Goal: Task Accomplishment & Management: Manage account settings

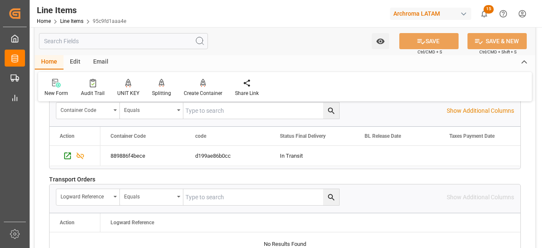
scroll to position [1251, 0]
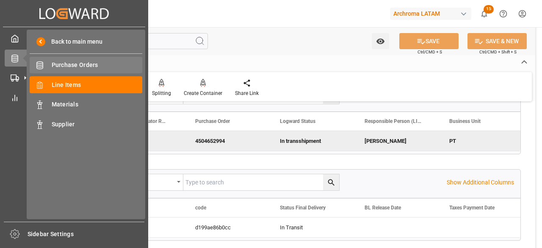
click at [83, 64] on span "Purchase Orders" at bounding box center [97, 65] width 91 height 9
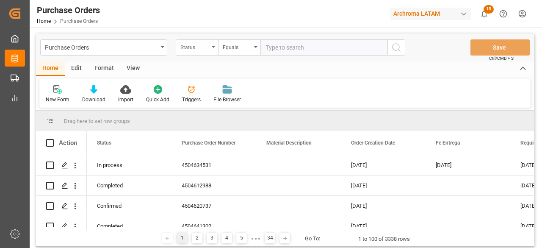
click at [209, 47] on div "Status" at bounding box center [194, 46] width 29 height 10
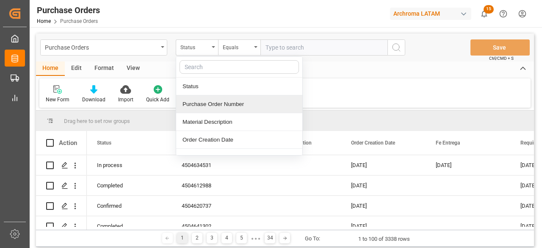
click at [218, 102] on div "Purchase Order Number" at bounding box center [239, 104] width 126 height 18
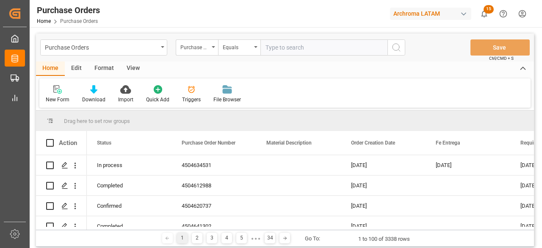
click at [286, 47] on input "text" at bounding box center [323, 47] width 127 height 16
paste input "4504635997"
type input "4504635997"
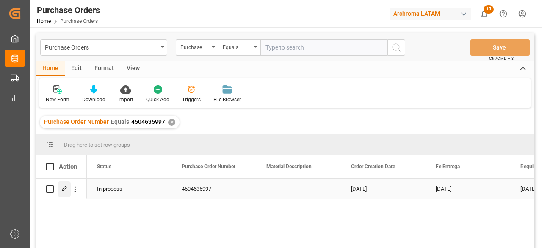
click at [64, 193] on div "Press SPACE to select this row." at bounding box center [64, 189] width 13 height 16
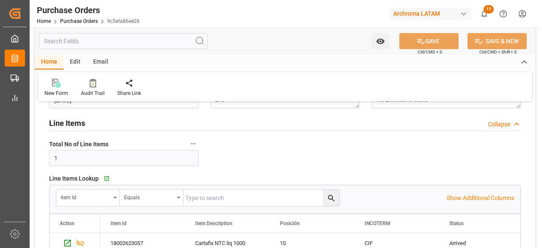
scroll to position [169, 0]
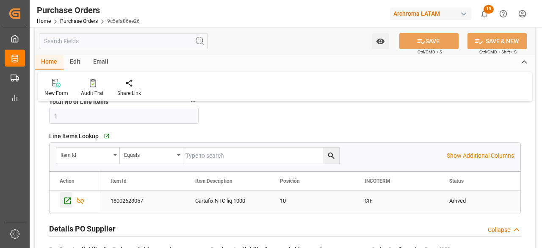
click at [69, 203] on icon "Press SPACE to select this row." at bounding box center [67, 200] width 7 height 7
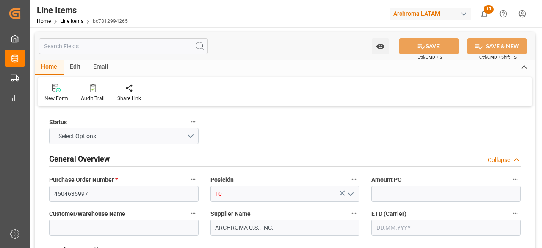
type input "1.74"
type input "12352400"
type input "6000"
type input "6348"
type input "10440"
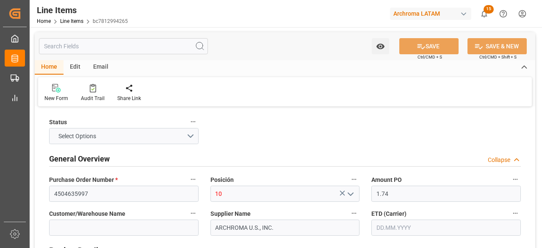
type input "3809929999"
type input "26.08.2025"
type input "20.08.2025"
type input "04.09.2025 07:48"
type input "27.06.2025 19:08"
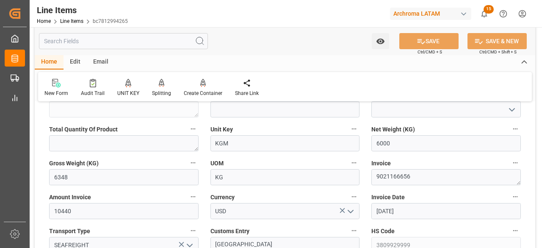
scroll to position [381, 0]
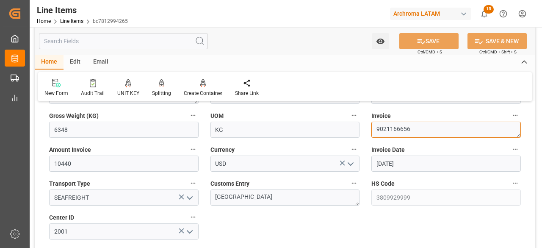
click at [409, 127] on textarea "9021166656" at bounding box center [445, 130] width 149 height 16
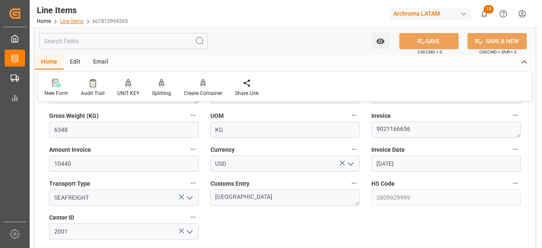
click at [69, 21] on link "Line Items" at bounding box center [71, 21] width 23 height 6
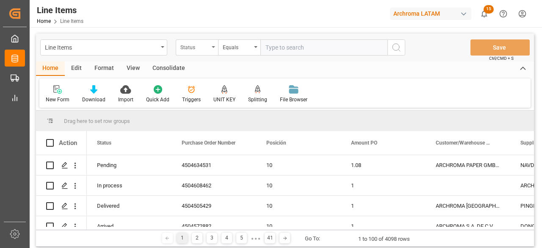
click at [214, 46] on div "Status" at bounding box center [197, 47] width 42 height 16
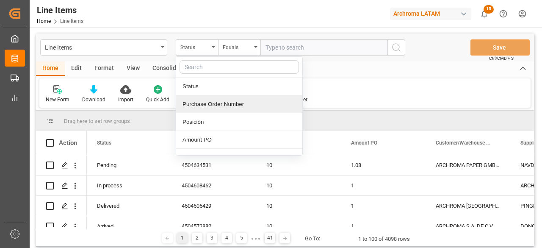
click at [234, 102] on div "Purchase Order Number" at bounding box center [239, 104] width 126 height 18
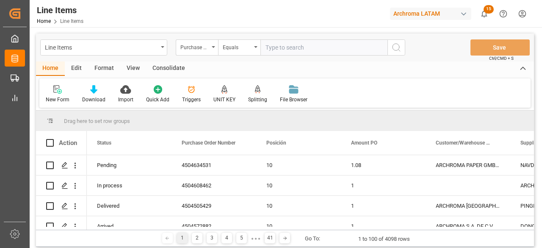
click at [290, 46] on input "text" at bounding box center [323, 47] width 127 height 16
paste input "4504641437"
type input "4504641437"
click at [399, 53] on button "search button" at bounding box center [396, 47] width 18 height 16
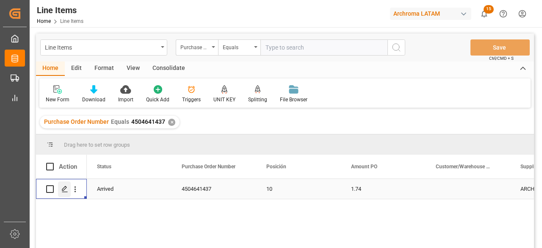
click at [64, 194] on div "Press SPACE to select this row." at bounding box center [64, 189] width 13 height 16
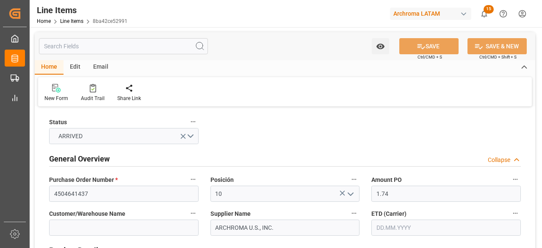
type input "26.08.2025"
type input "20.08.2025"
type input "04.09.2025 07:48"
type input "10.07.2025 16:16"
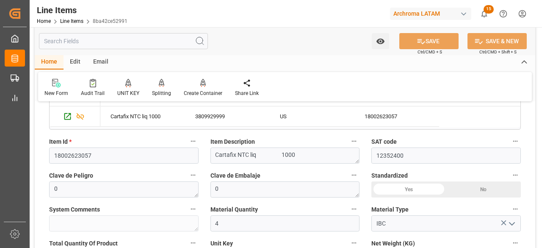
scroll to position [296, 0]
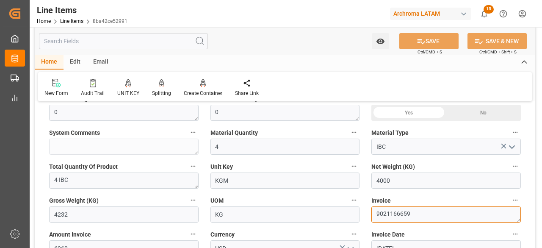
click at [387, 213] on textarea "9021166659" at bounding box center [445, 214] width 149 height 16
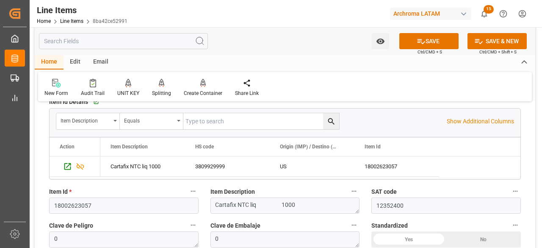
scroll to position [169, 0]
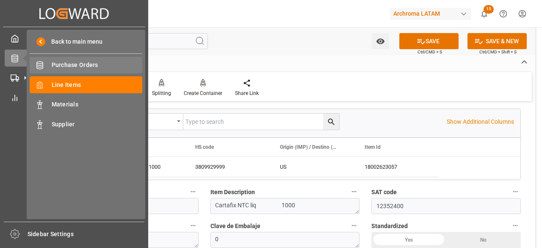
click at [69, 66] on span "Purchase Orders" at bounding box center [97, 65] width 91 height 9
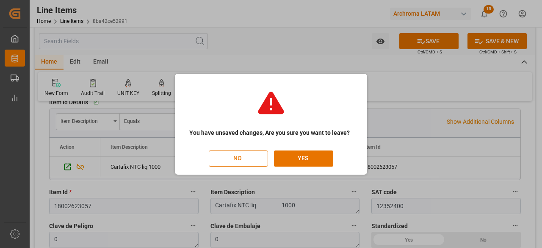
click at [229, 163] on button "NO" at bounding box center [238, 158] width 59 height 16
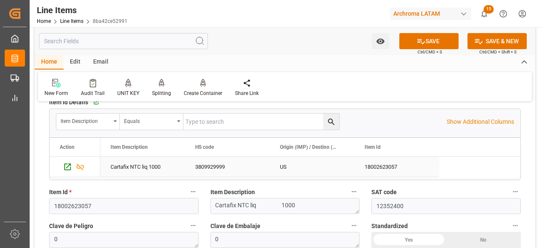
scroll to position [0, 24]
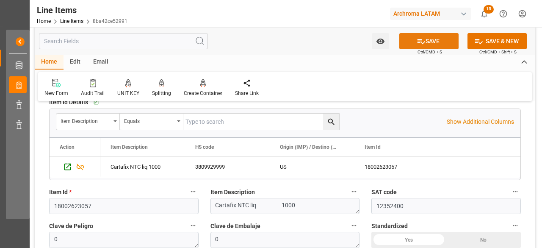
click at [420, 42] on icon at bounding box center [421, 41] width 9 height 9
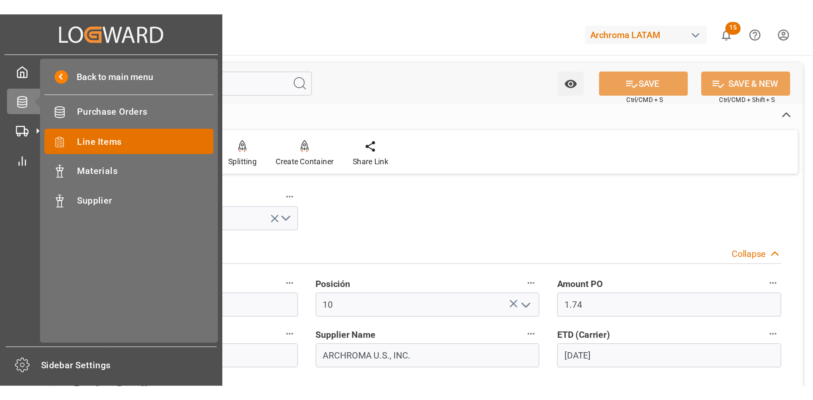
scroll to position [0, 0]
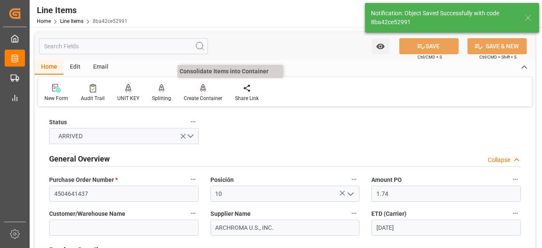
type input "04.09.2025 14:56"
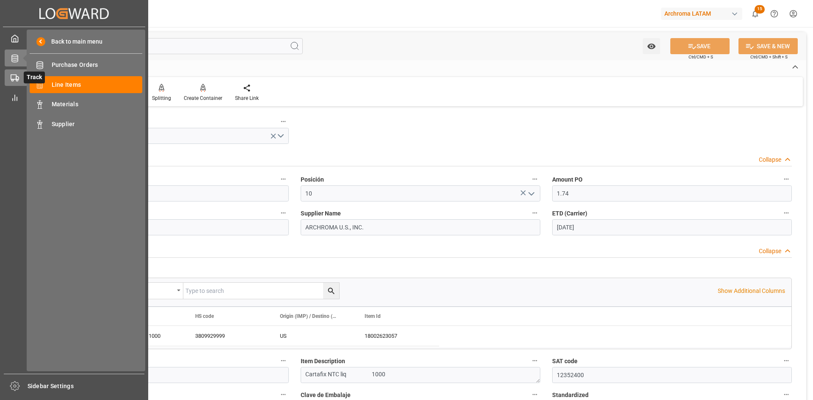
click at [13, 79] on icon at bounding box center [15, 78] width 8 height 8
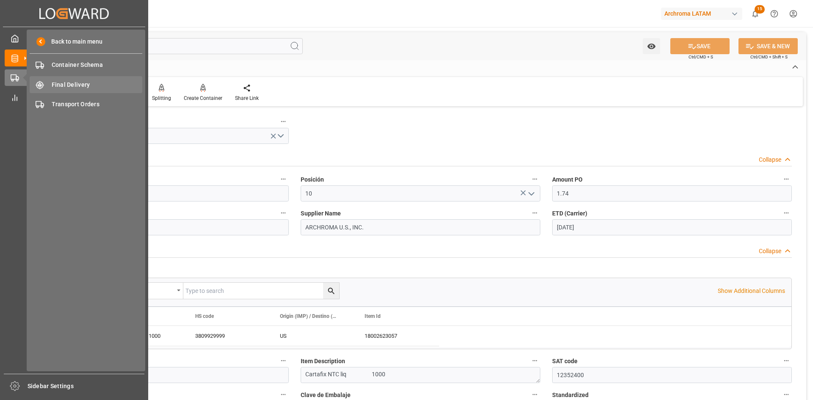
click at [70, 83] on span "Final Delivery" at bounding box center [97, 84] width 91 height 9
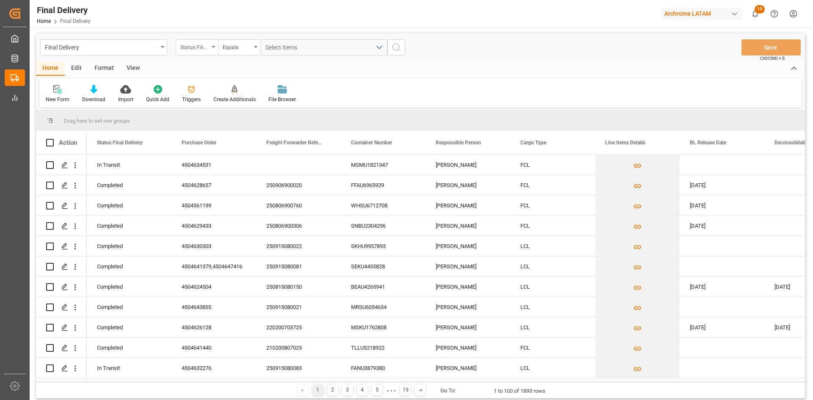
click at [205, 51] on div "Status Final Delivery" at bounding box center [197, 47] width 42 height 16
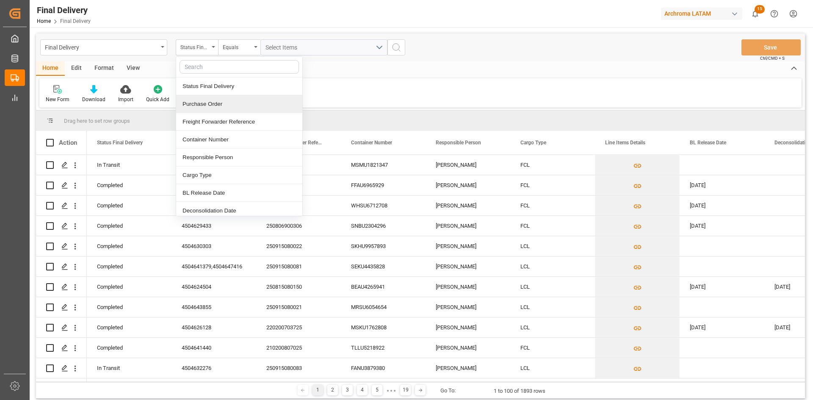
click at [230, 100] on div "Purchase Order" at bounding box center [239, 104] width 126 height 18
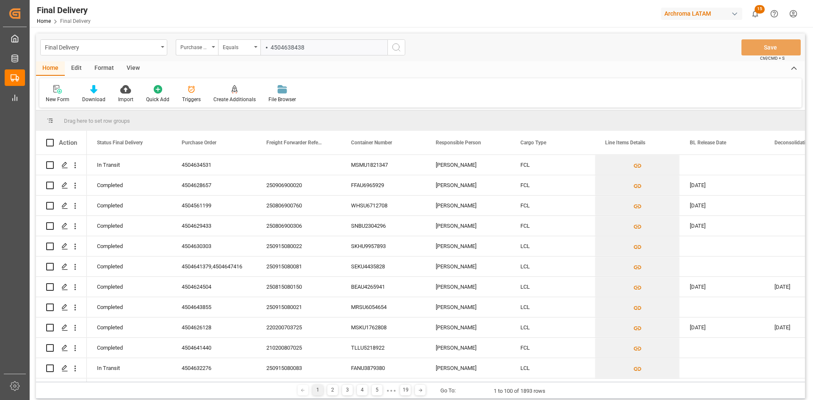
drag, startPoint x: 271, startPoint y: 47, endPoint x: 261, endPoint y: 47, distance: 10.2
click at [261, 47] on input "⦁ 4504638438" at bounding box center [323, 47] width 127 height 16
type input "4504638438"
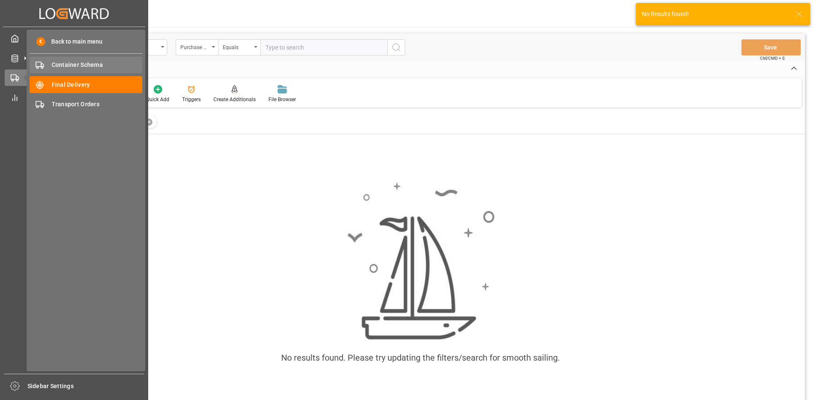
click at [86, 69] on span "Container Schema" at bounding box center [97, 65] width 91 height 9
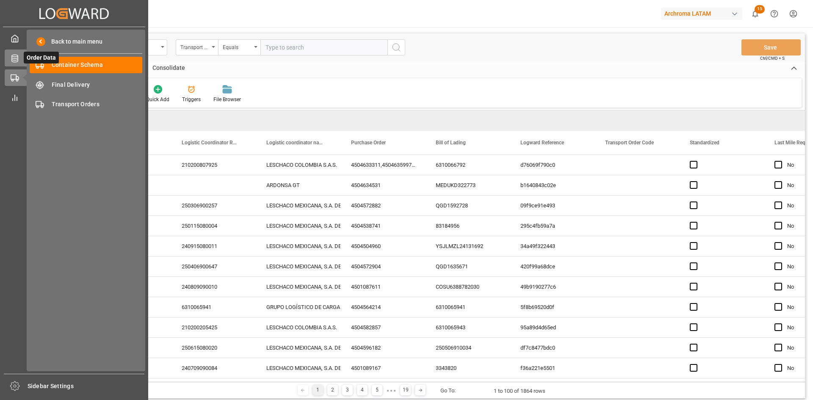
click at [22, 62] on icon at bounding box center [25, 58] width 9 height 9
click at [15, 55] on icon at bounding box center [15, 58] width 8 height 8
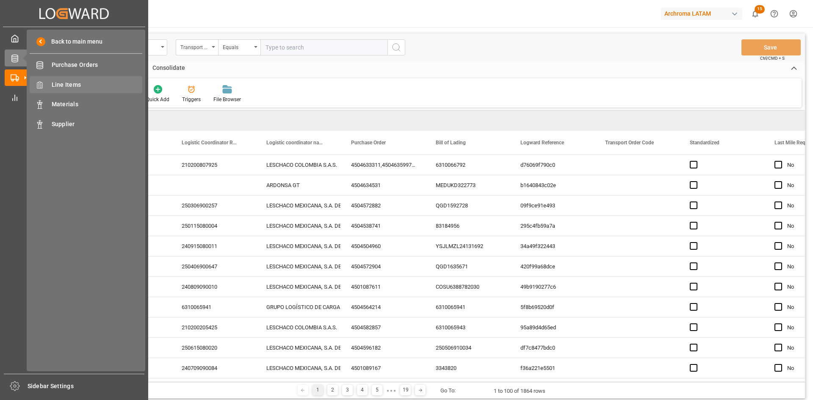
click at [79, 87] on span "Line Items" at bounding box center [97, 84] width 91 height 9
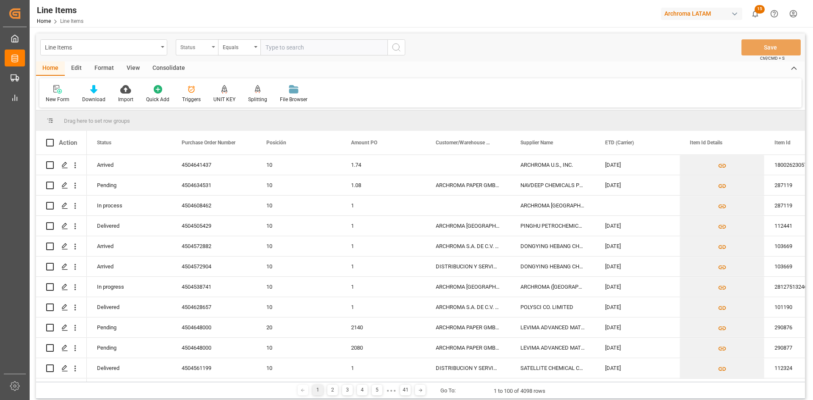
click at [215, 52] on div "Status" at bounding box center [197, 47] width 42 height 16
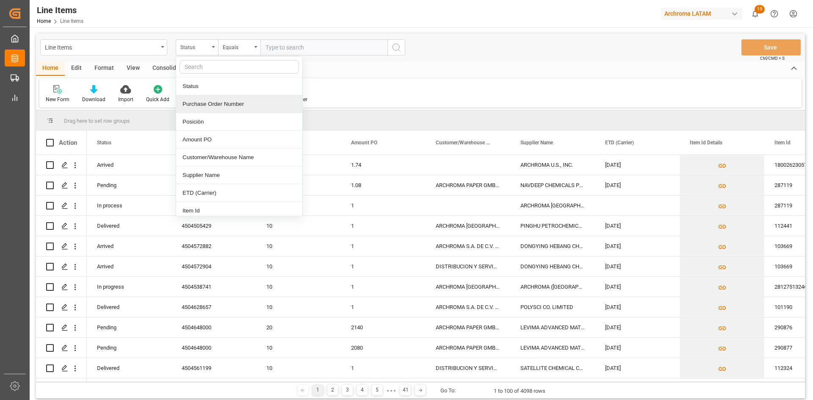
click at [243, 105] on div "Purchase Order Number" at bounding box center [239, 104] width 126 height 18
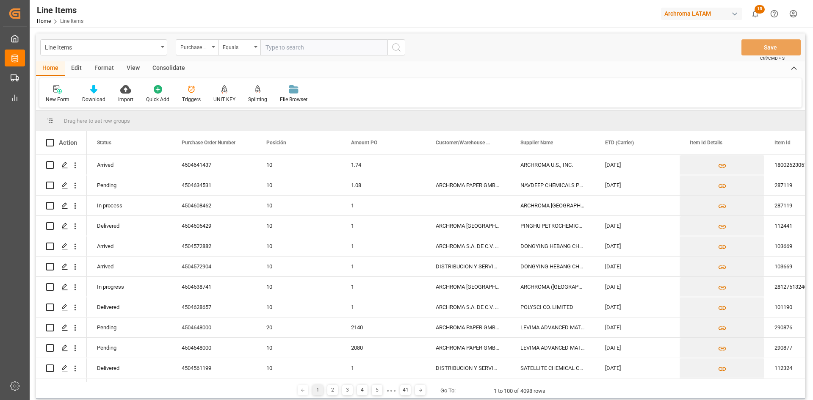
click at [289, 48] on input "text" at bounding box center [323, 47] width 127 height 16
paste input "⦁ 4504638438"
click at [270, 49] on input "⦁ 4504638438" at bounding box center [323, 47] width 127 height 16
type input "4504638438"
click at [398, 41] on button "search button" at bounding box center [396, 47] width 18 height 16
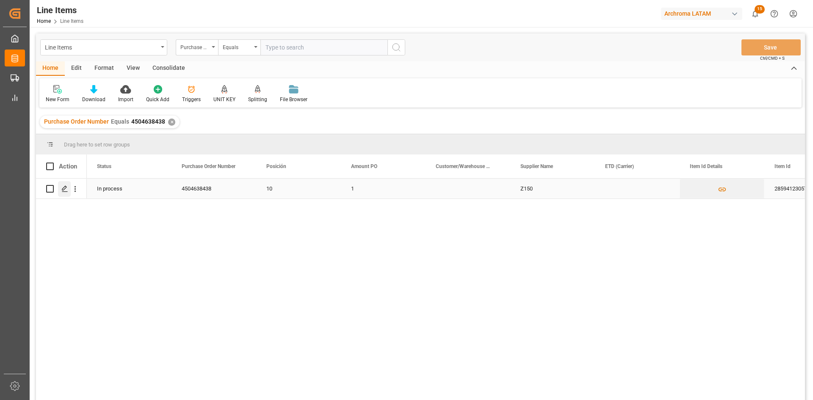
click at [67, 192] on line "Press SPACE to select this row." at bounding box center [64, 192] width 5 height 0
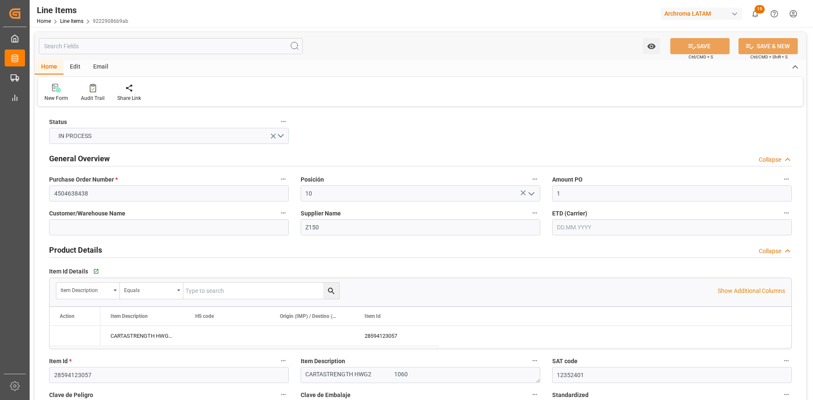
type input "1"
type input "12352401"
type input "18020"
type input "19.08.2025 21:52"
type input "08.07.2025 19:46"
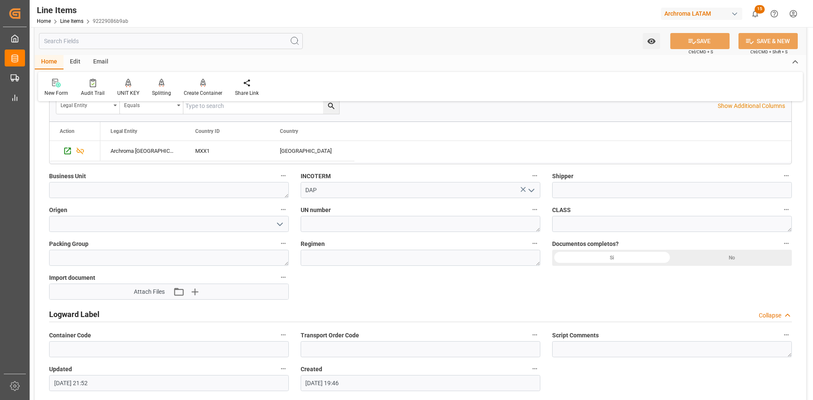
scroll to position [531, 0]
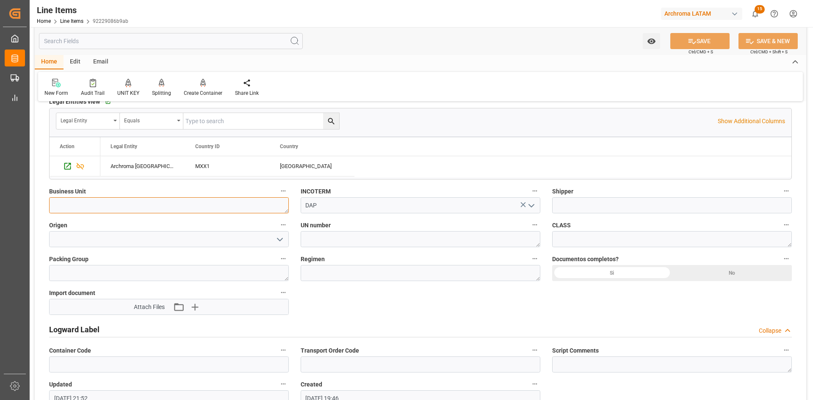
click at [240, 202] on textarea at bounding box center [169, 205] width 240 height 16
type textarea "PT"
click at [542, 205] on input at bounding box center [672, 205] width 240 height 16
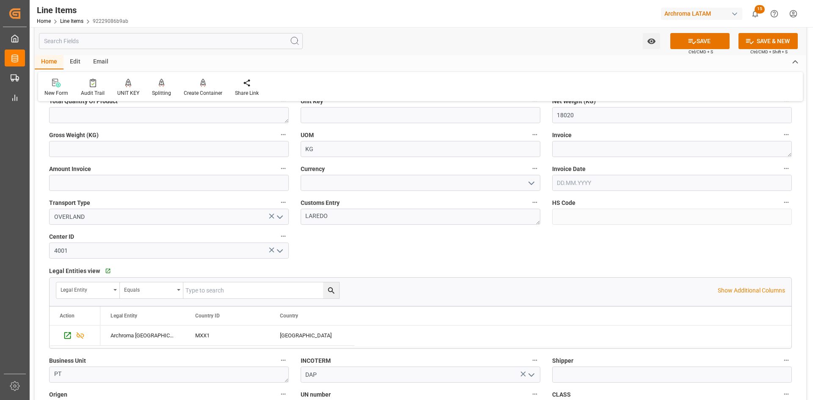
scroll to position [319, 0]
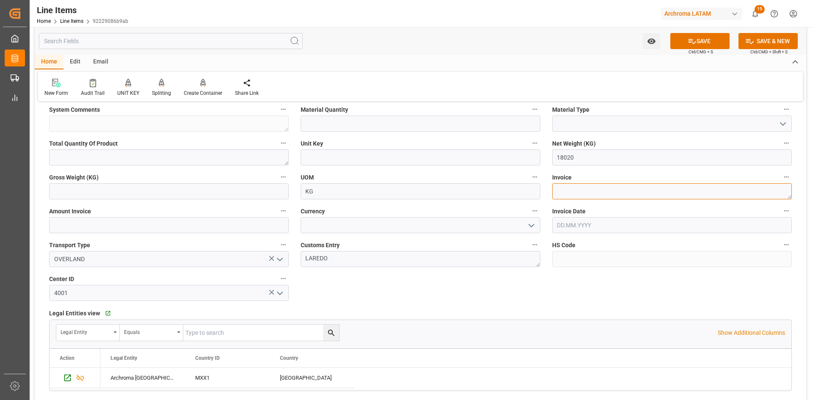
click at [542, 185] on textarea at bounding box center [672, 191] width 240 height 16
paste textarea "9021167027"
type textarea "9021167027"
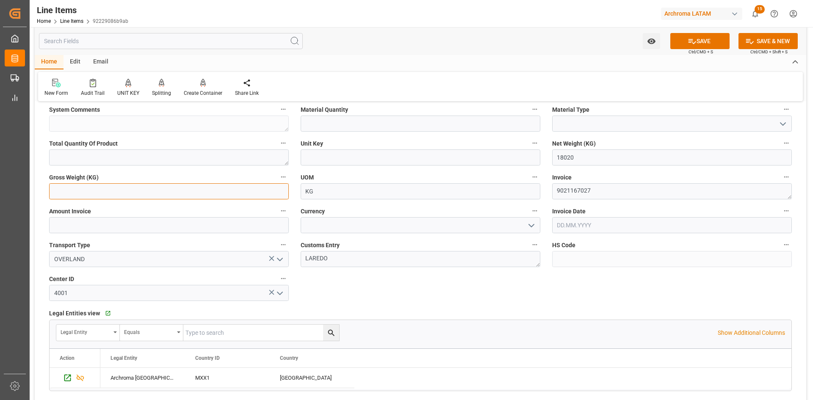
drag, startPoint x: 145, startPoint y: 194, endPoint x: 128, endPoint y: 194, distance: 16.5
click at [145, 194] on input "text" at bounding box center [169, 191] width 240 height 16
type input "19006"
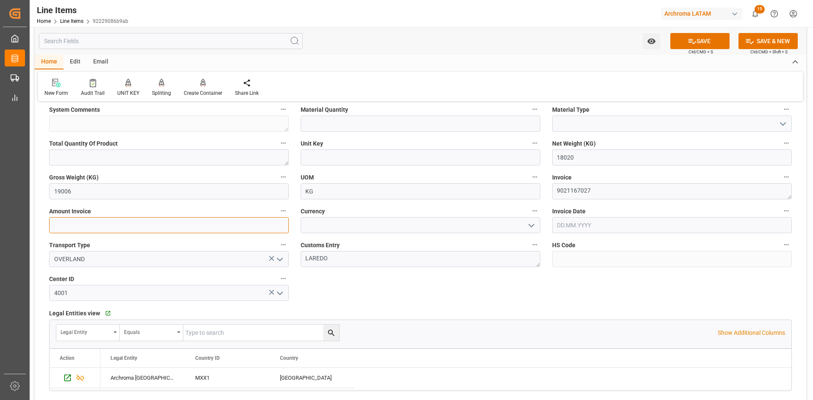
click at [223, 227] on input "text" at bounding box center [169, 225] width 240 height 16
type input "22164.60"
click at [525, 224] on button "open menu" at bounding box center [530, 225] width 13 height 13
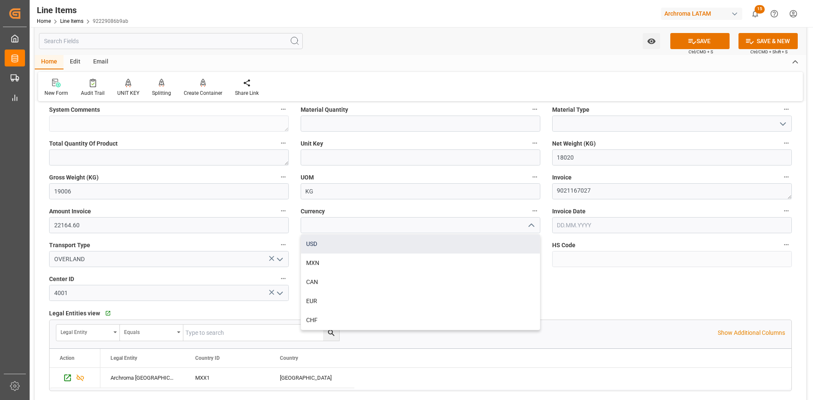
click at [348, 247] on div "USD" at bounding box center [420, 244] width 239 height 19
type input "USD"
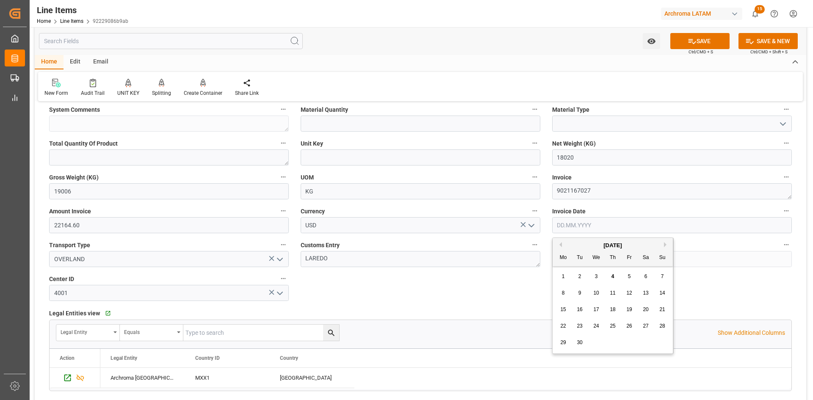
click at [542, 227] on input "text" at bounding box center [672, 225] width 240 height 16
click at [542, 246] on button "Previous Month" at bounding box center [559, 244] width 5 height 5
click at [542, 247] on span "29" at bounding box center [629, 343] width 6 height 6
type input "29.08.2025"
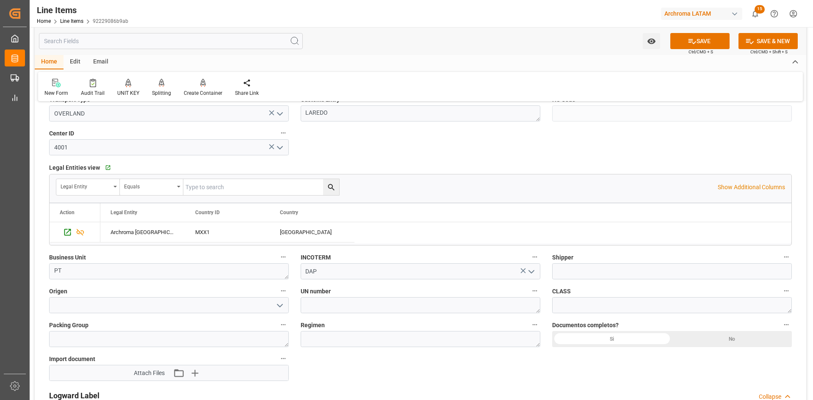
scroll to position [531, 0]
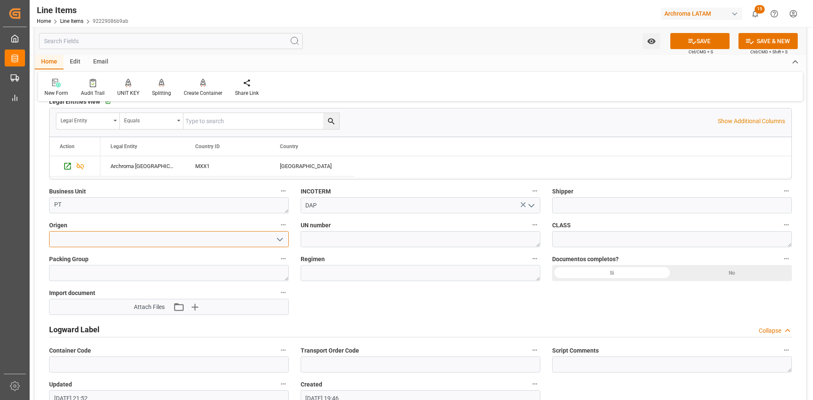
click at [192, 239] on input at bounding box center [169, 239] width 240 height 16
click at [282, 241] on icon "open menu" at bounding box center [280, 240] width 10 height 10
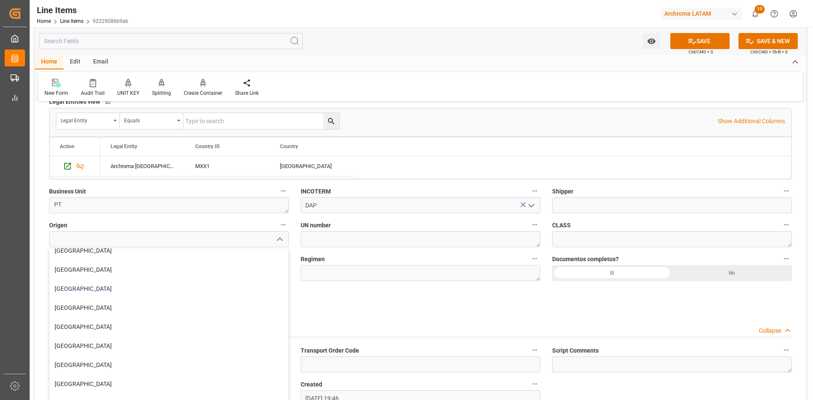
scroll to position [110, 0]
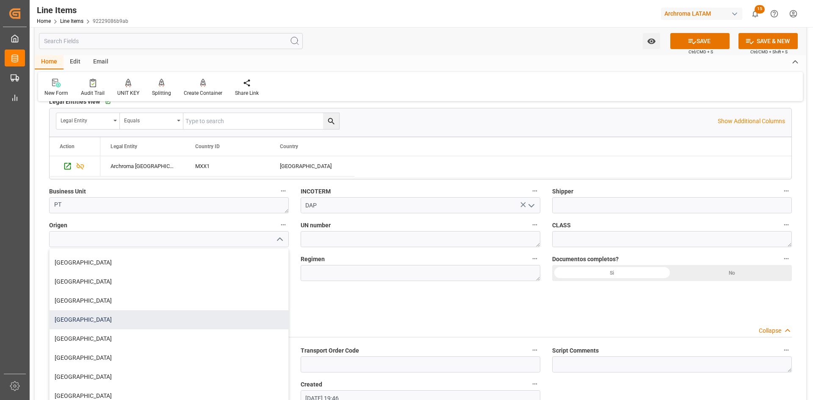
click at [84, 247] on div "USA" at bounding box center [169, 319] width 239 height 19
type input "USA"
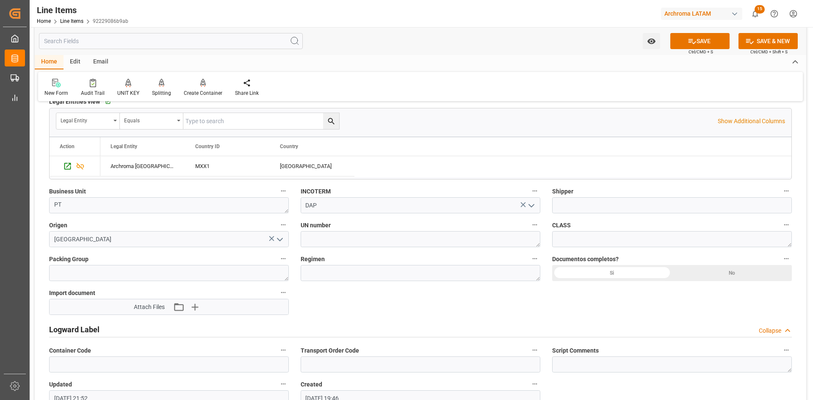
click at [542, 247] on div "Si" at bounding box center [612, 273] width 120 height 16
click at [366, 247] on textarea at bounding box center [421, 273] width 240 height 16
type textarea "d"
click at [198, 247] on icon "button" at bounding box center [195, 307] width 8 height 8
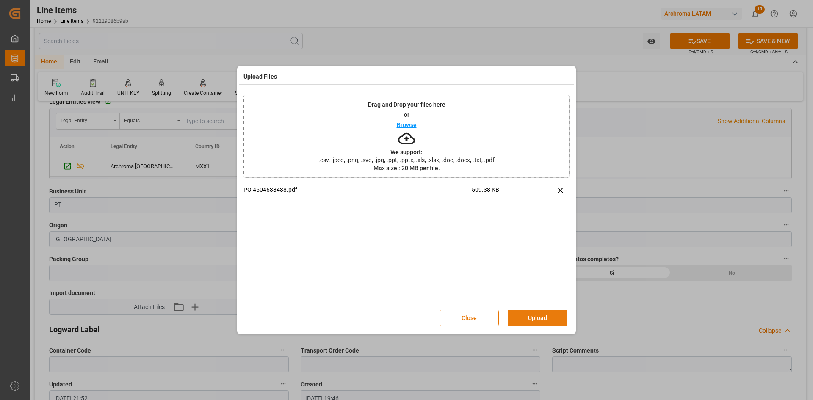
click at [540, 247] on button "Upload" at bounding box center [537, 318] width 59 height 16
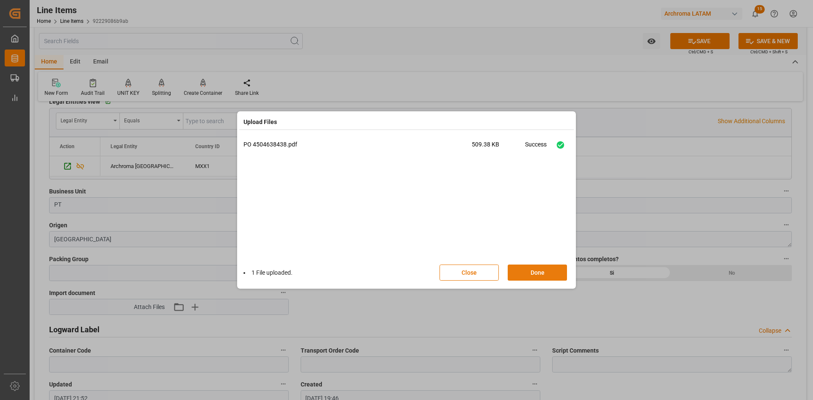
click at [542, 247] on button "Done" at bounding box center [537, 273] width 59 height 16
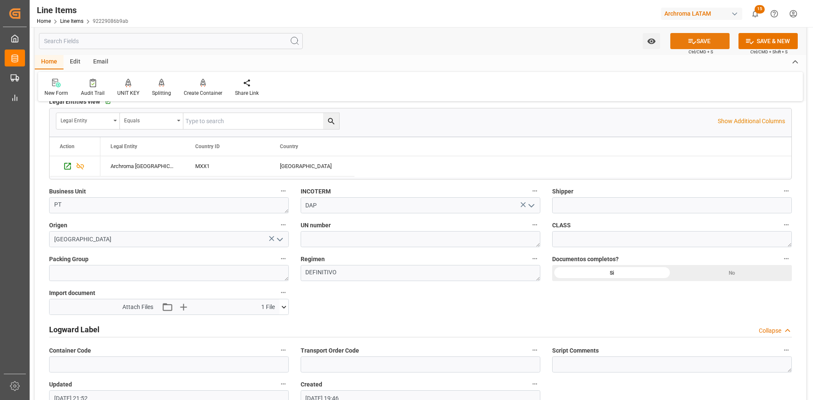
click at [542, 39] on button "SAVE" at bounding box center [699, 41] width 59 height 16
type textarea "DEFINITIVO"
type input "04.09.2025 15:08"
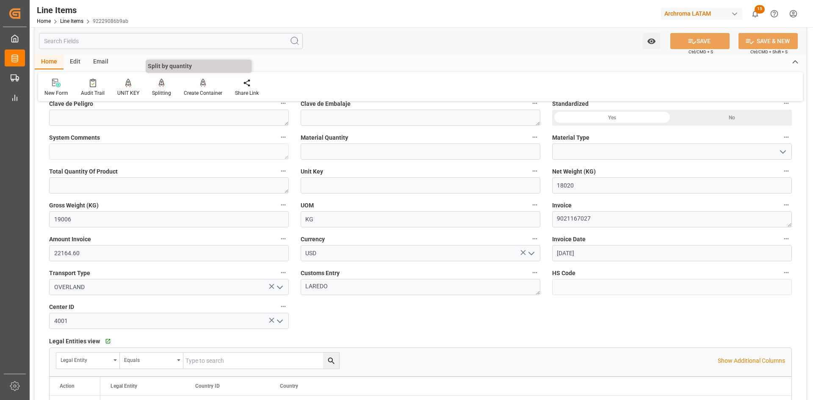
scroll to position [277, 0]
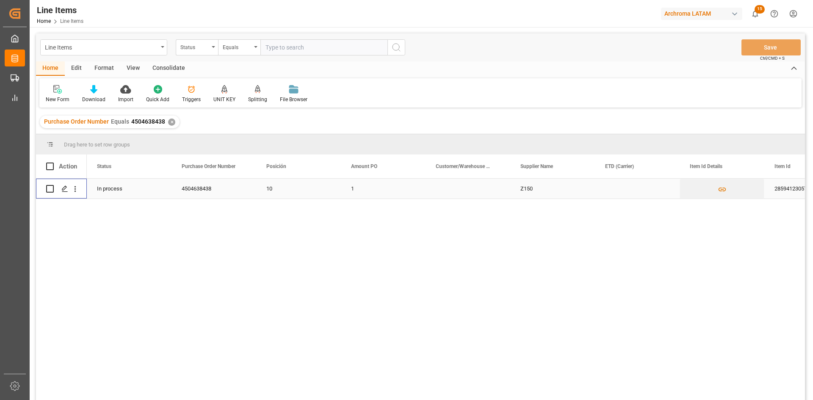
click at [51, 189] on input "Press Space to toggle row selection (unchecked)" at bounding box center [50, 189] width 8 height 8
checkbox input "true"
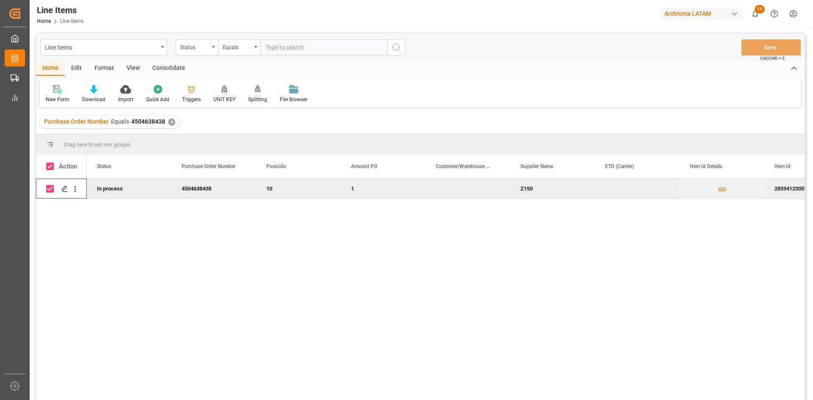
click at [168, 69] on div "Consolidate" at bounding box center [168, 68] width 45 height 14
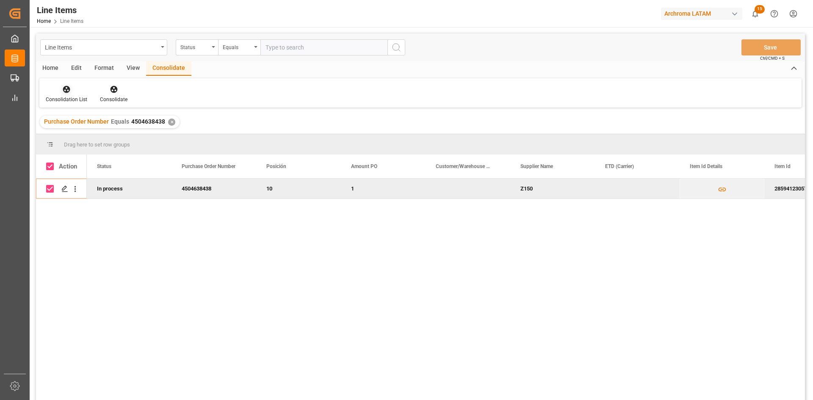
click at [79, 100] on div "Consolidation List" at bounding box center [66, 100] width 41 height 8
click at [101, 116] on div "Line Items Status Equals Save Ctrl/CMD + S Home Edit Format View Consolidate Co…" at bounding box center [420, 227] width 769 height 389
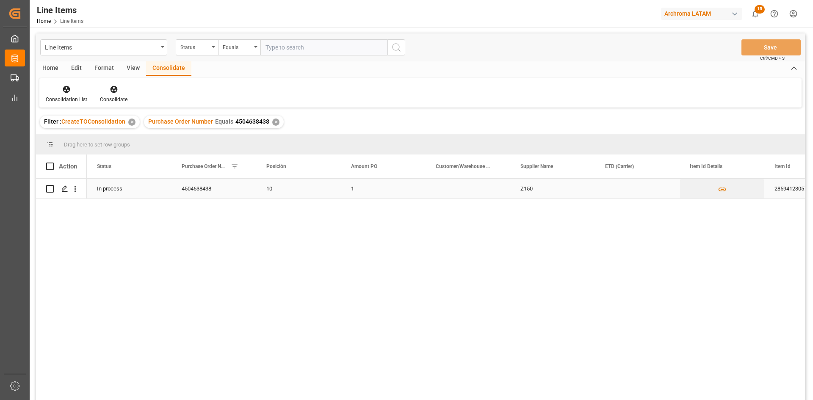
click at [48, 190] on input "Press Space to toggle row selection (unchecked)" at bounding box center [50, 189] width 8 height 8
checkbox input "true"
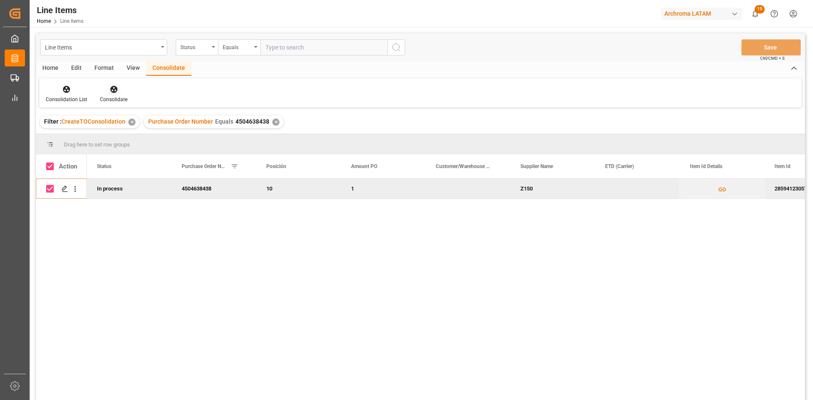
click at [110, 91] on icon at bounding box center [114, 89] width 8 height 8
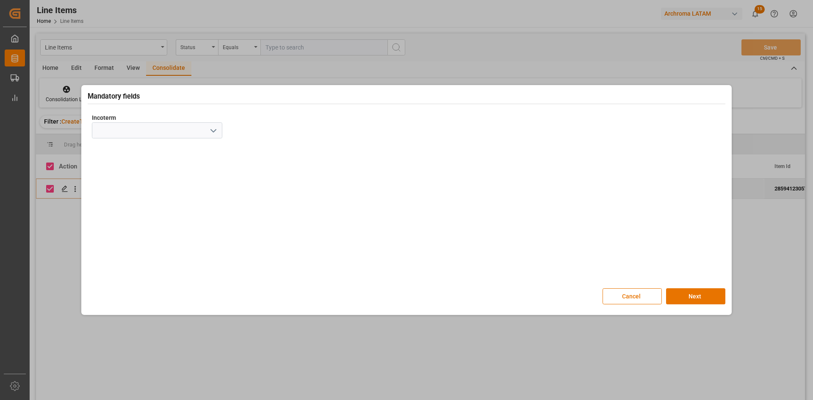
click at [216, 133] on icon "open menu" at bounding box center [213, 131] width 10 height 10
click at [138, 247] on div "DAP" at bounding box center [157, 270] width 130 height 19
type input "DAP"
click at [542, 247] on button "Next" at bounding box center [695, 296] width 59 height 16
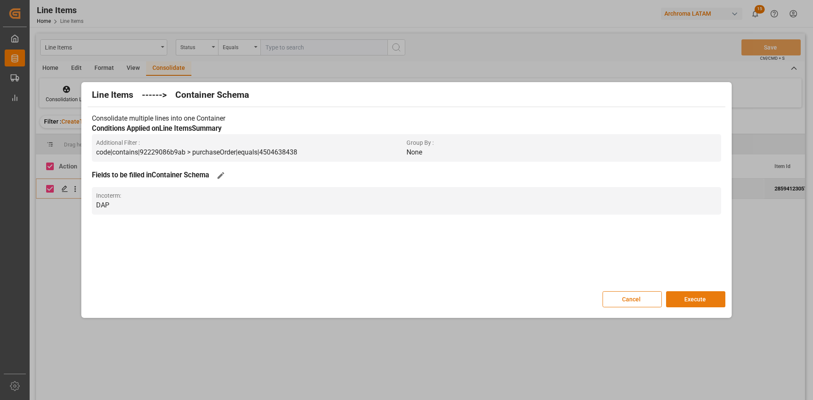
click at [542, 247] on button "Execute" at bounding box center [695, 299] width 59 height 16
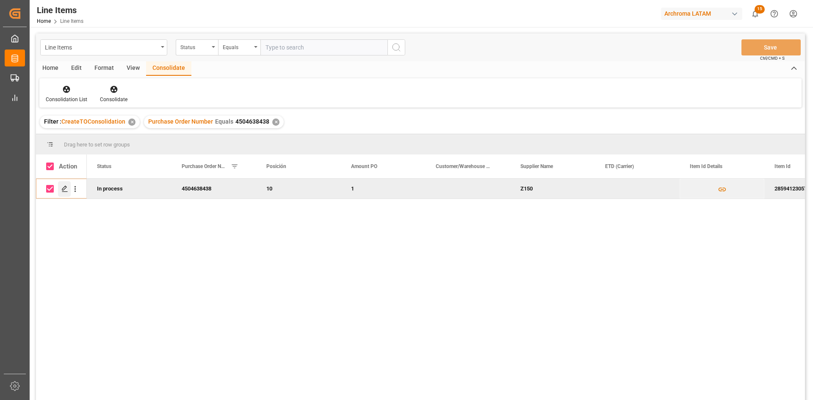
click at [63, 191] on icon "Press SPACE to deselect this row." at bounding box center [64, 188] width 7 height 7
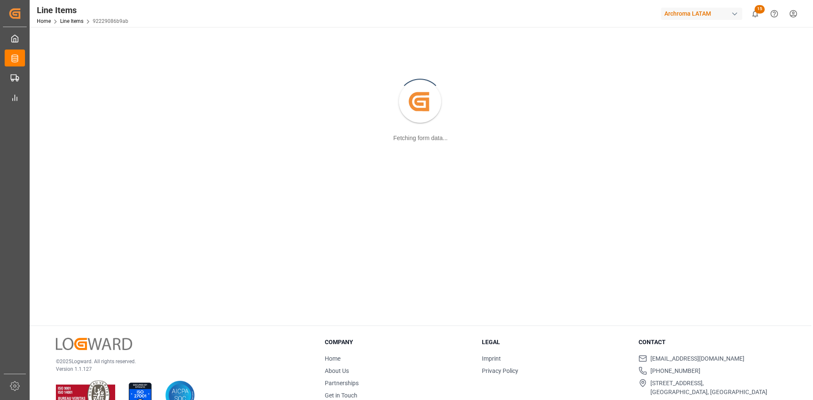
scroll to position [85, 0]
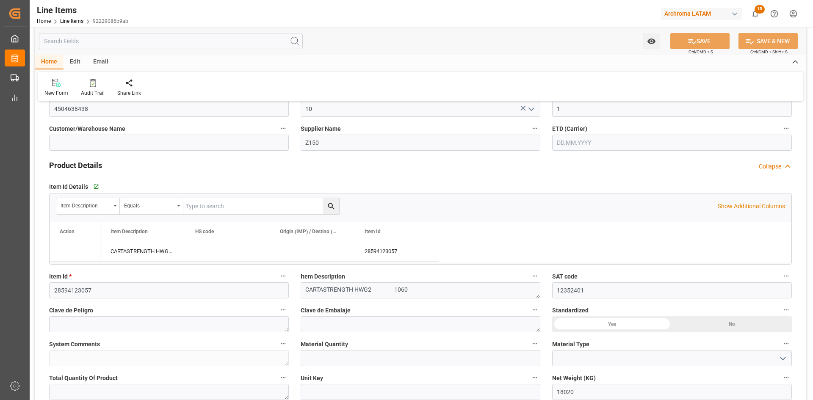
type input "1"
type input "12352401"
type input "18020"
type input "19006"
type input "22164.6"
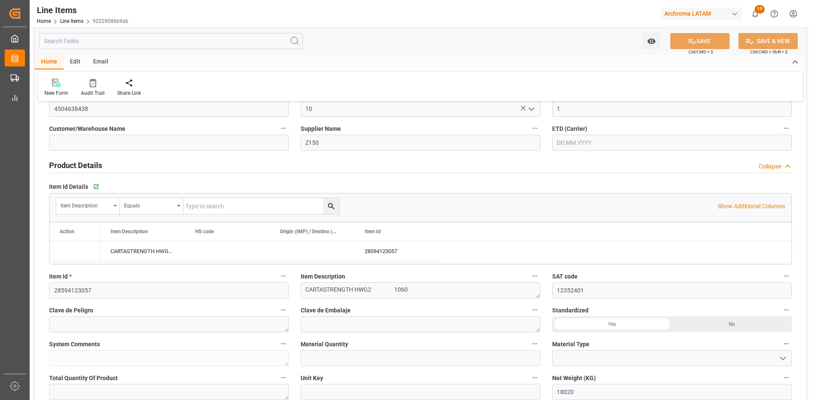
type input "29.08.2025"
type input "04.09.2025 15:10"
type input "08.07.2025 19:46"
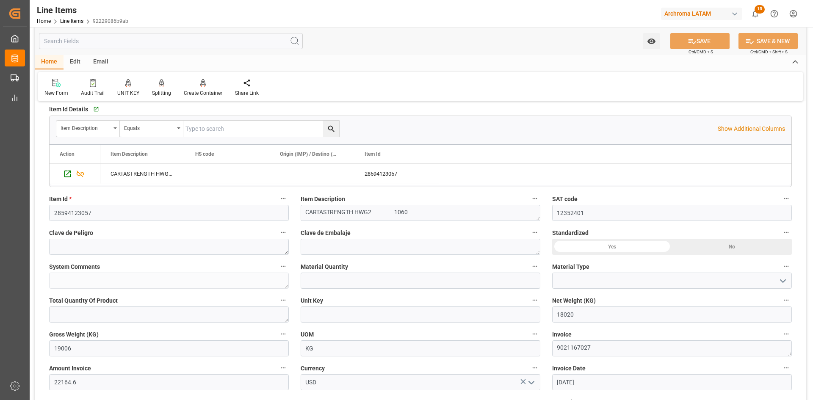
scroll to position [169, 0]
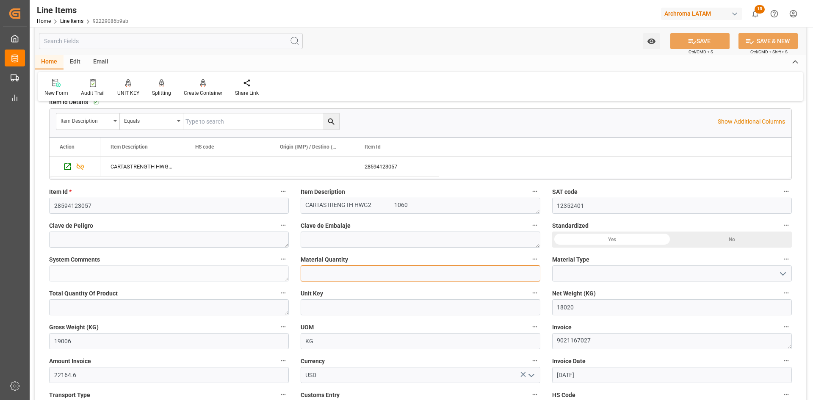
click at [367, 247] on input "text" at bounding box center [421, 273] width 240 height 16
type input "17"
click at [542, 247] on input at bounding box center [672, 273] width 240 height 16
click at [542, 247] on icon "open menu" at bounding box center [783, 274] width 10 height 10
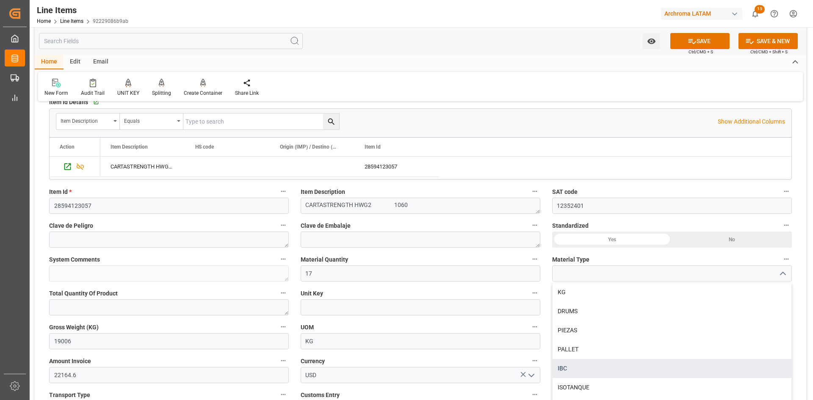
click at [542, 247] on div "IBC" at bounding box center [672, 368] width 239 height 19
type input "IBC"
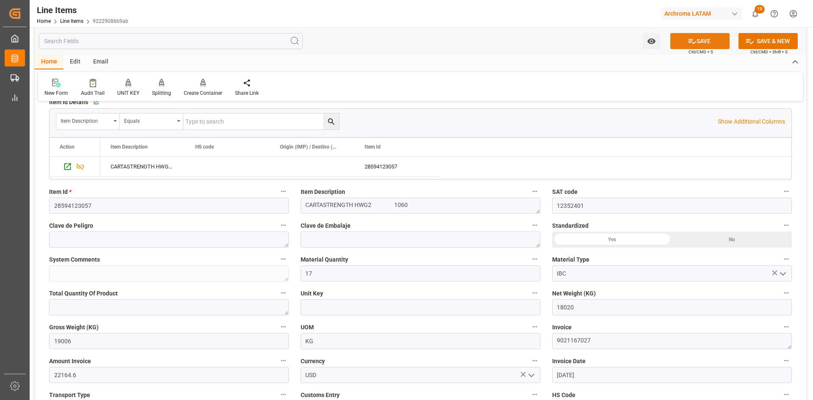
click at [542, 38] on button "SAVE" at bounding box center [699, 41] width 59 height 16
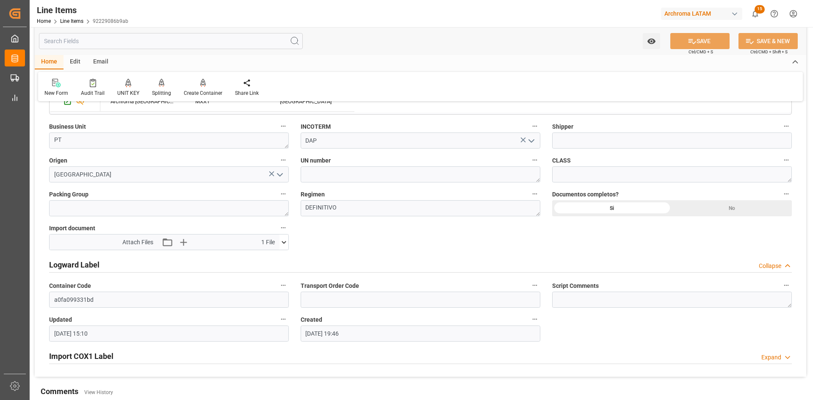
scroll to position [573, 0]
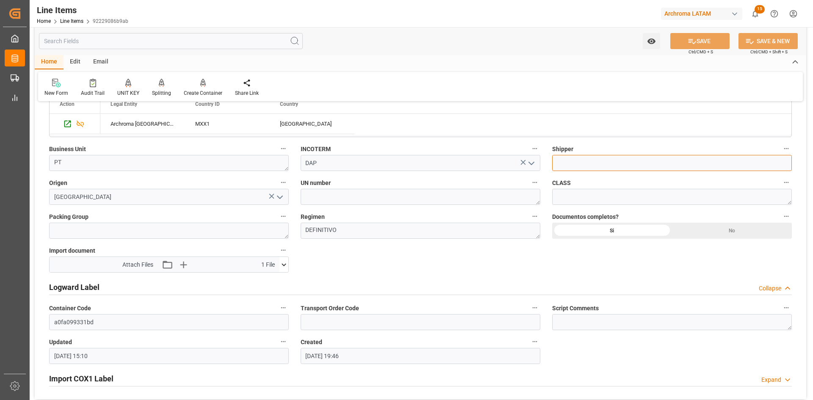
drag, startPoint x: 573, startPoint y: 161, endPoint x: 580, endPoint y: 166, distance: 8.6
click at [542, 161] on input at bounding box center [672, 163] width 240 height 16
paste input "HAVERSACK"
type input "HAVERSACK"
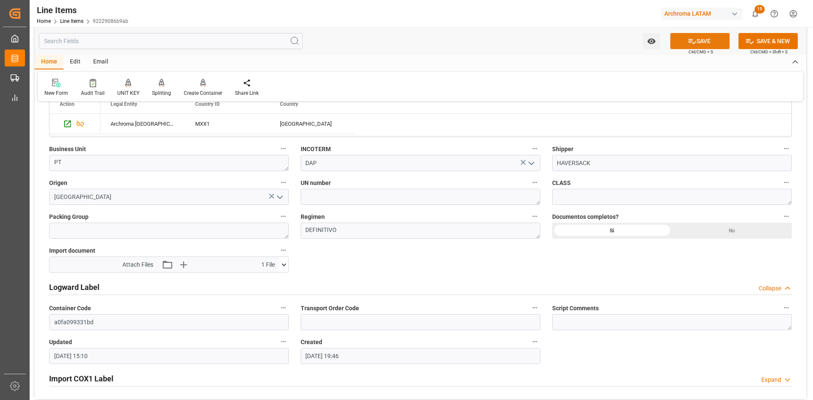
click at [542, 43] on button "SAVE" at bounding box center [699, 41] width 59 height 16
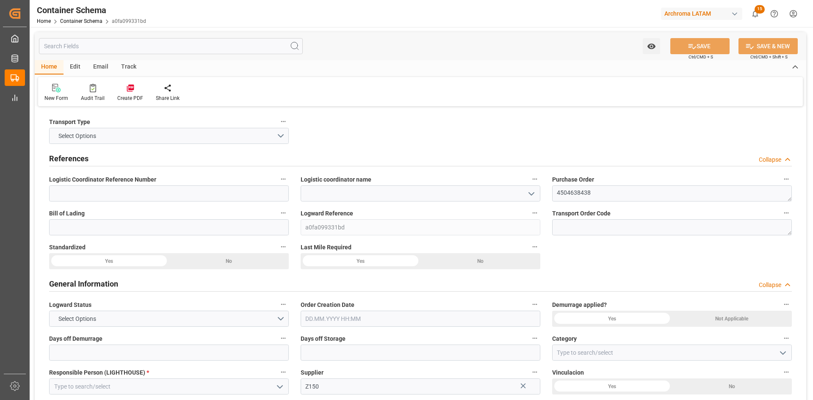
type input "0"
type input "1"
type input "0"
type input "18020"
type input "19006"
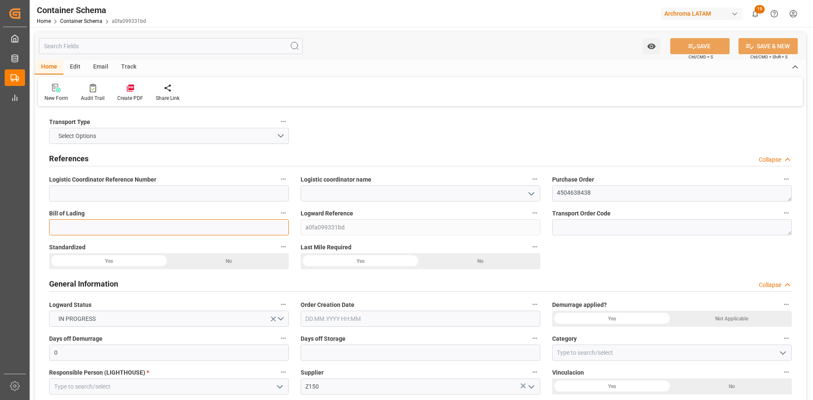
drag, startPoint x: 142, startPoint y: 224, endPoint x: 142, endPoint y: 218, distance: 5.9
click at [142, 223] on input at bounding box center [169, 227] width 240 height 16
type input "ARCH-3803"
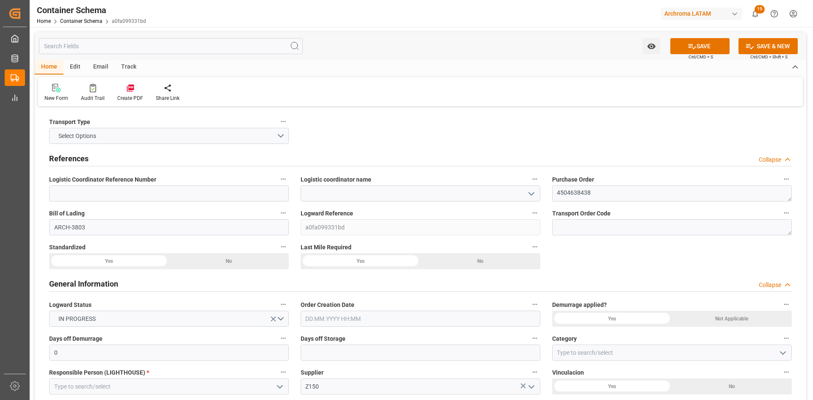
click at [144, 261] on div "Yes" at bounding box center [109, 261] width 120 height 16
click at [344, 262] on div "Yes" at bounding box center [361, 261] width 120 height 16
click at [344, 193] on input at bounding box center [421, 193] width 240 height 16
paste input "250906990066"
type input "250906990066"
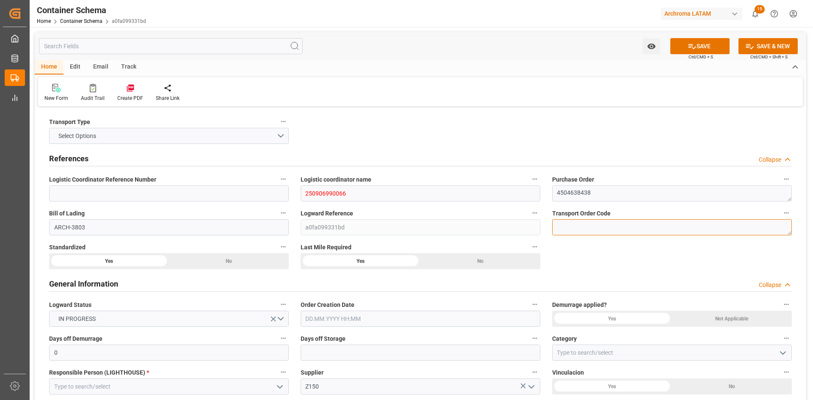
click at [585, 220] on textarea at bounding box center [672, 227] width 240 height 16
click at [528, 195] on icon "open menu" at bounding box center [531, 194] width 10 height 10
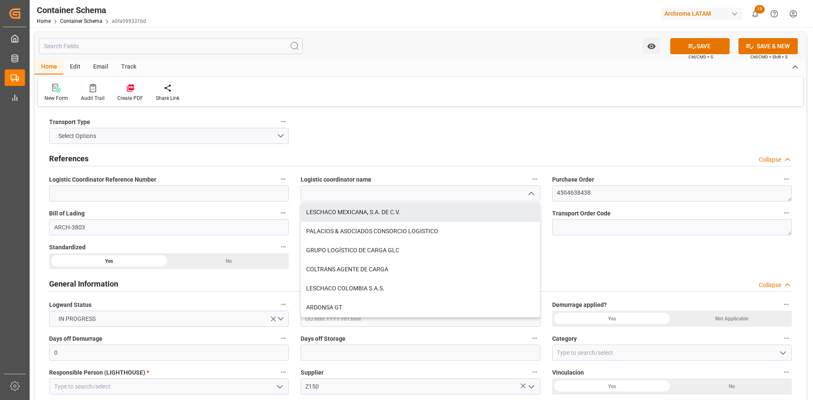
drag, startPoint x: 357, startPoint y: 216, endPoint x: 338, endPoint y: 216, distance: 18.6
click at [357, 216] on div "LESCHACO MEXICANA, S.A. DE C.V." at bounding box center [420, 212] width 239 height 19
type input "LESCHACO MEXICANA, S.A. DE C.V."
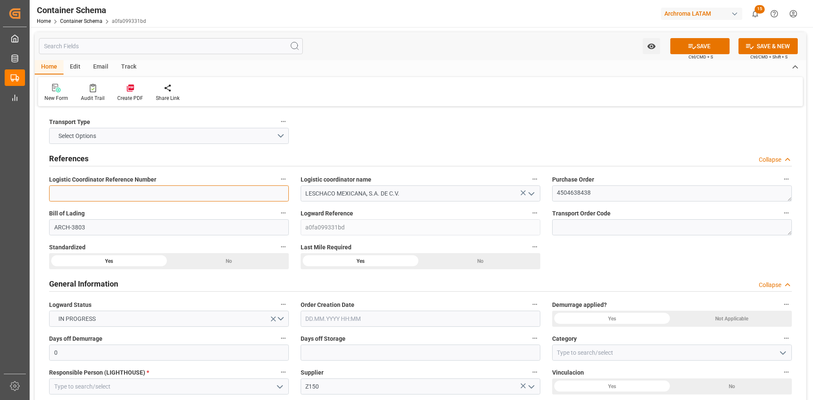
click at [215, 196] on input at bounding box center [169, 193] width 240 height 16
paste input "250906990066"
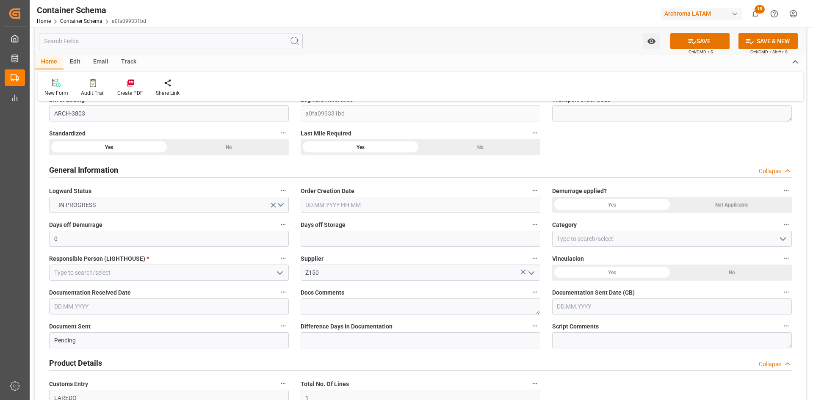
scroll to position [127, 0]
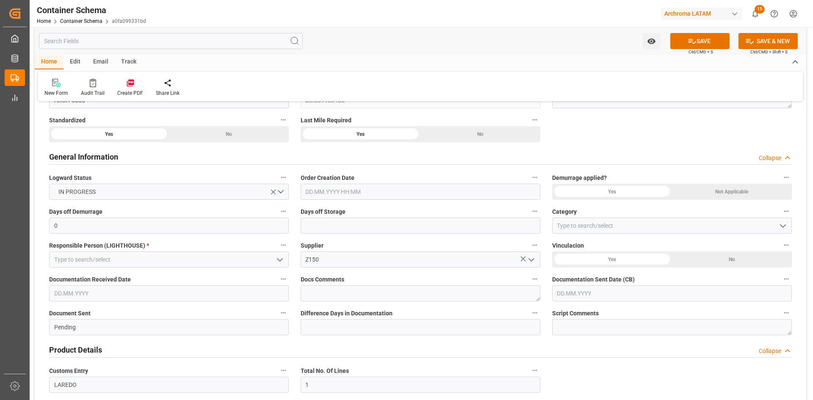
type input "250906990066"
click at [327, 197] on input "text" at bounding box center [421, 192] width 240 height 16
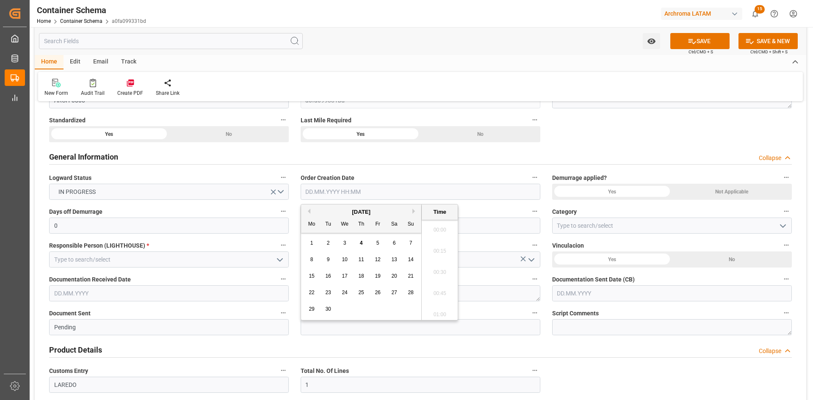
scroll to position [723, 0]
click at [327, 212] on div "September 2025" at bounding box center [361, 212] width 120 height 8
click at [330, 240] on div "2" at bounding box center [328, 243] width 11 height 10
type input "[DATE] 00:00"
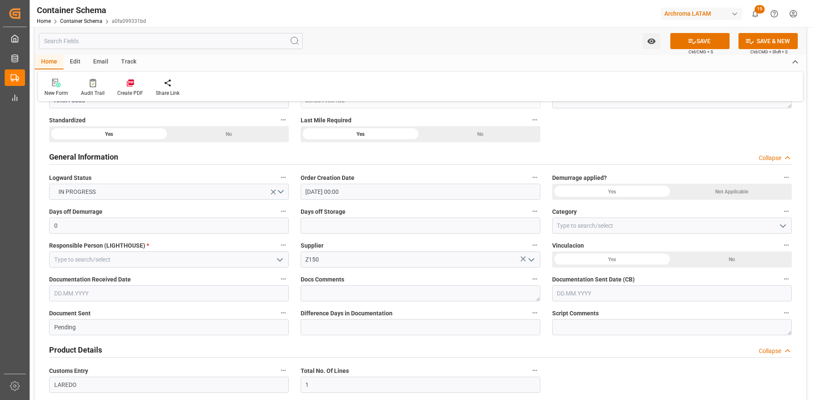
click at [724, 194] on div "Not Applicable" at bounding box center [732, 192] width 120 height 16
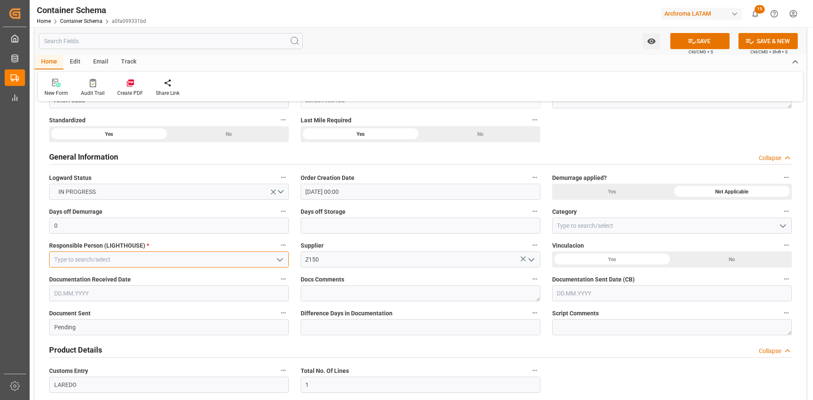
click at [248, 266] on input at bounding box center [169, 260] width 240 height 16
drag, startPoint x: 277, startPoint y: 260, endPoint x: 207, endPoint y: 302, distance: 81.1
click at [277, 260] on icon "open menu" at bounding box center [280, 260] width 10 height 10
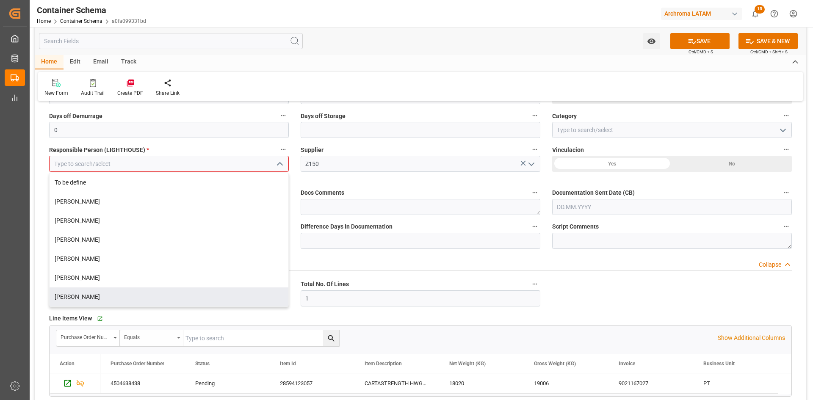
scroll to position [254, 0]
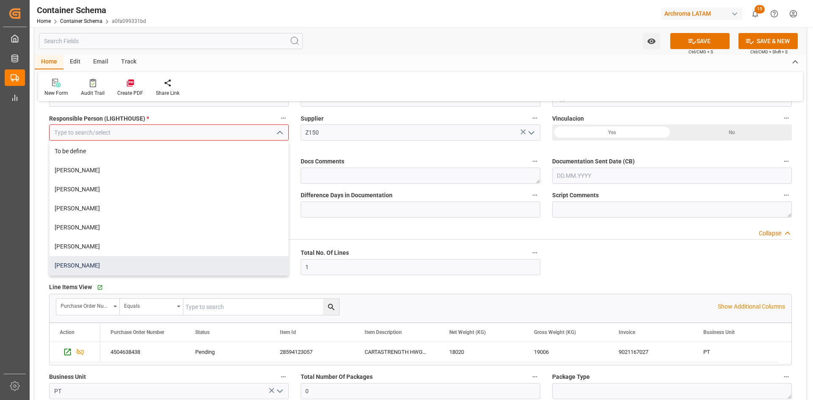
click at [106, 264] on div "[PERSON_NAME]" at bounding box center [169, 265] width 239 height 19
type input "[PERSON_NAME]"
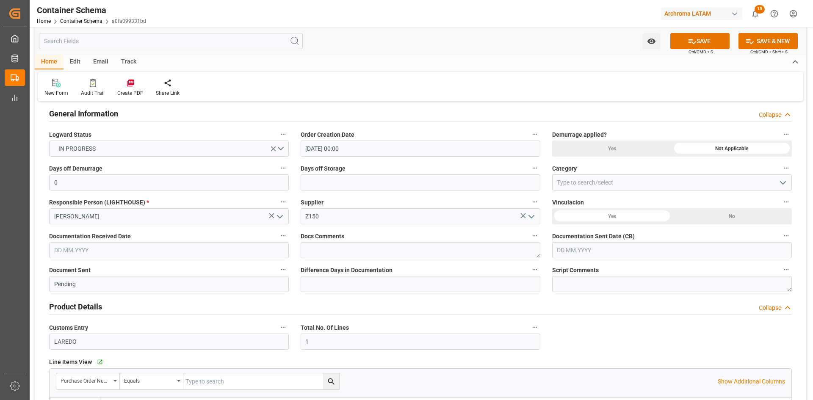
scroll to position [169, 0]
drag, startPoint x: 714, startPoint y: 218, endPoint x: 701, endPoint y: 219, distance: 12.7
click at [714, 218] on div "No" at bounding box center [732, 217] width 120 height 16
click at [189, 254] on input "text" at bounding box center [169, 251] width 240 height 16
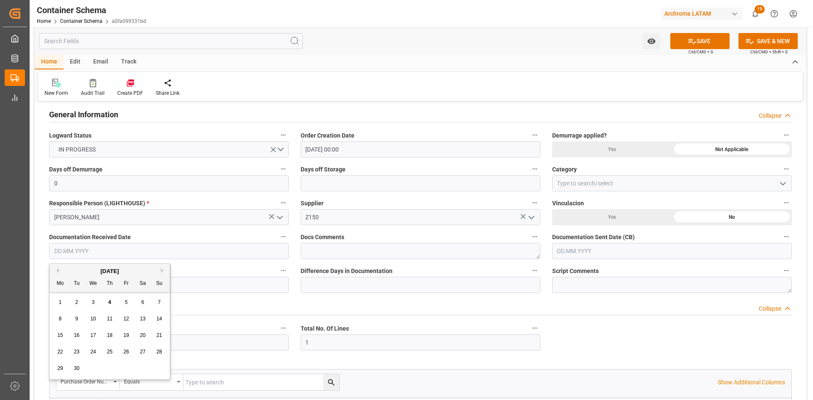
click at [78, 268] on div "[DATE]" at bounding box center [110, 271] width 120 height 8
click at [62, 300] on div "1" at bounding box center [60, 303] width 11 height 10
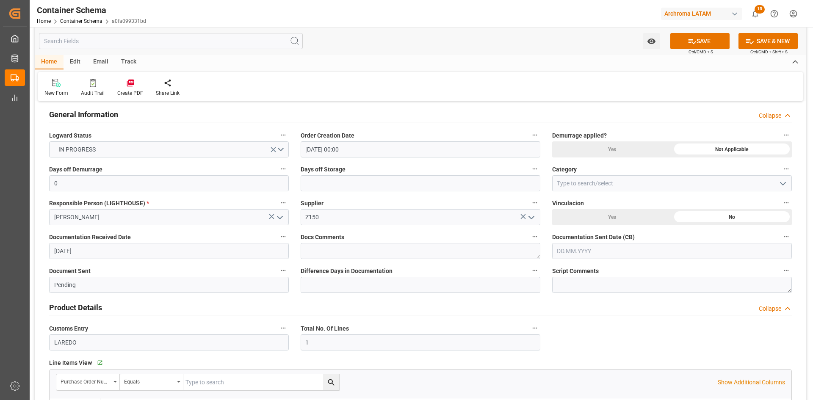
type input "[DATE]"
click at [585, 252] on input "text" at bounding box center [672, 251] width 240 height 16
click at [568, 301] on div "1" at bounding box center [563, 303] width 11 height 10
type input "[DATE]"
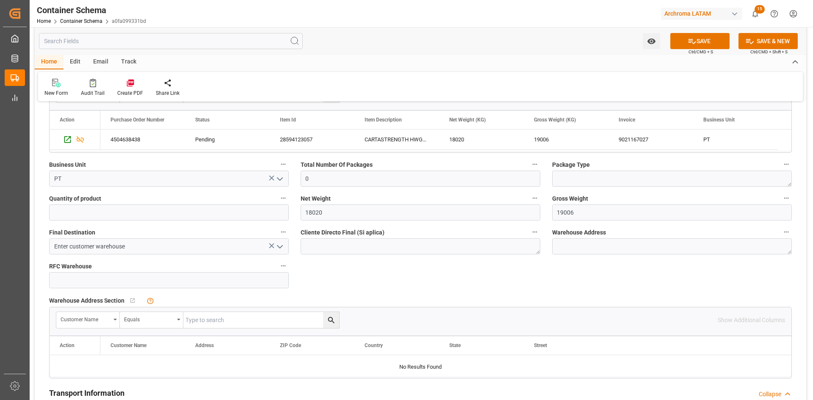
scroll to position [423, 0]
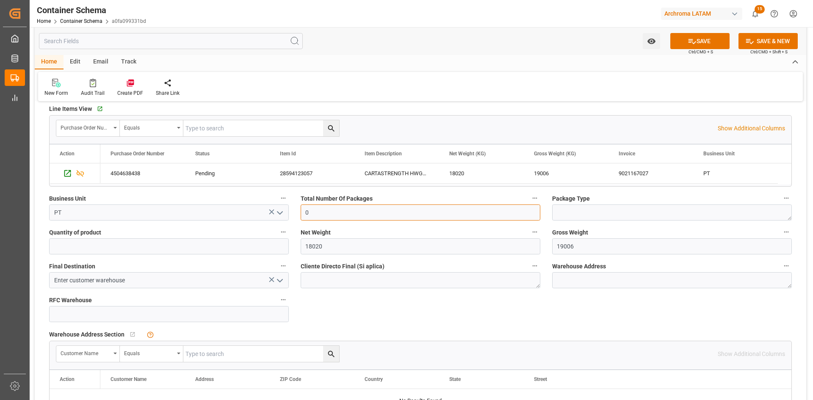
drag, startPoint x: 345, startPoint y: 213, endPoint x: 318, endPoint y: 213, distance: 26.3
click at [320, 213] on input "0" at bounding box center [421, 213] width 240 height 16
drag, startPoint x: 291, startPoint y: 213, endPoint x: 281, endPoint y: 217, distance: 11.3
type input "17"
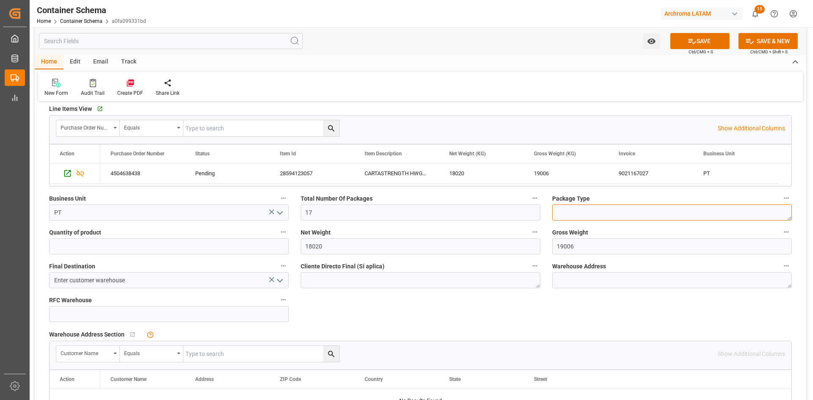
click at [651, 211] on textarea at bounding box center [672, 213] width 240 height 16
type textarea "IBC"
click at [701, 42] on button "SAVE" at bounding box center [699, 41] width 59 height 16
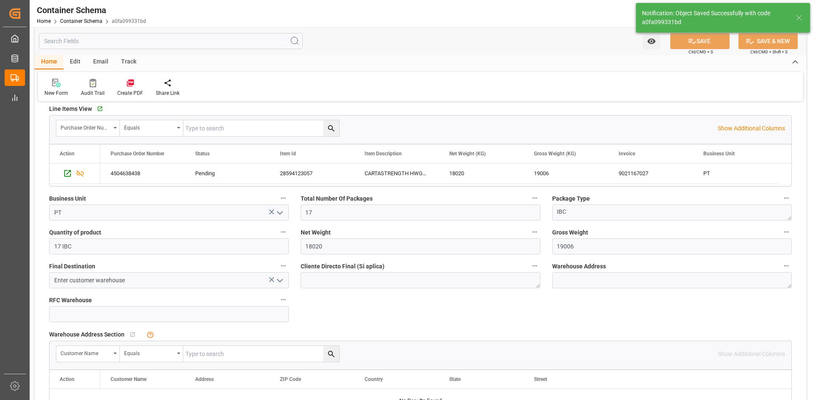
type input "Document Sent"
type input "17 IBC"
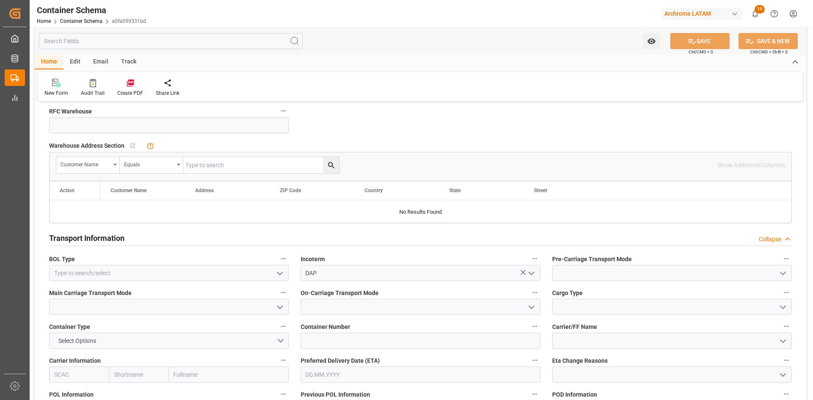
scroll to position [635, 0]
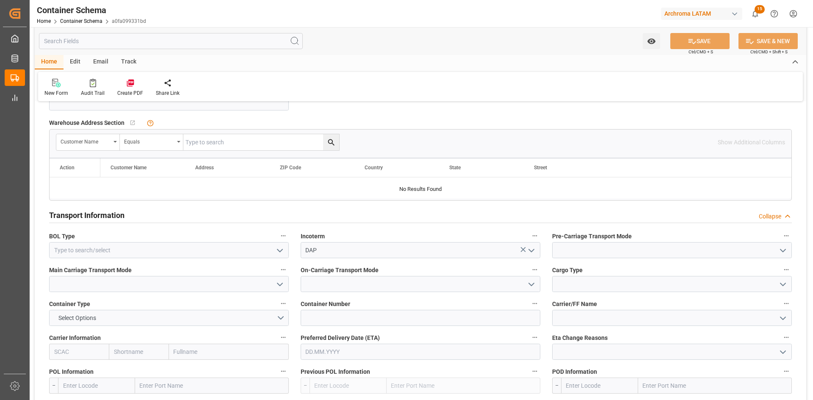
click at [281, 247] on icon "open menu" at bounding box center [280, 251] width 10 height 10
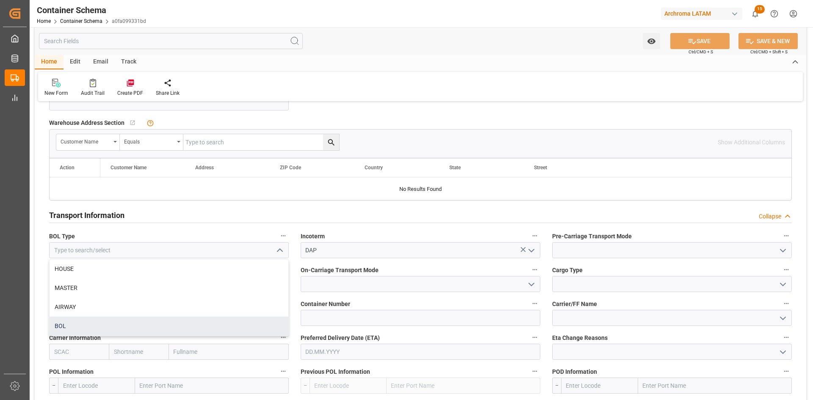
click at [136, 319] on div "BOL" at bounding box center [169, 326] width 239 height 19
type input "BOL"
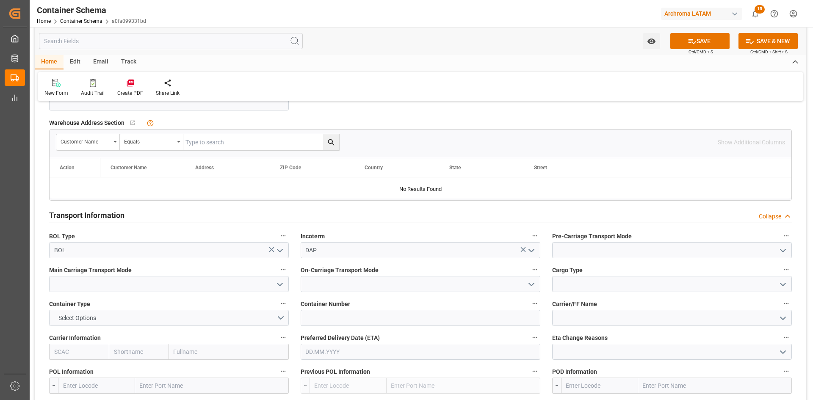
click at [779, 251] on icon "open menu" at bounding box center [783, 251] width 10 height 10
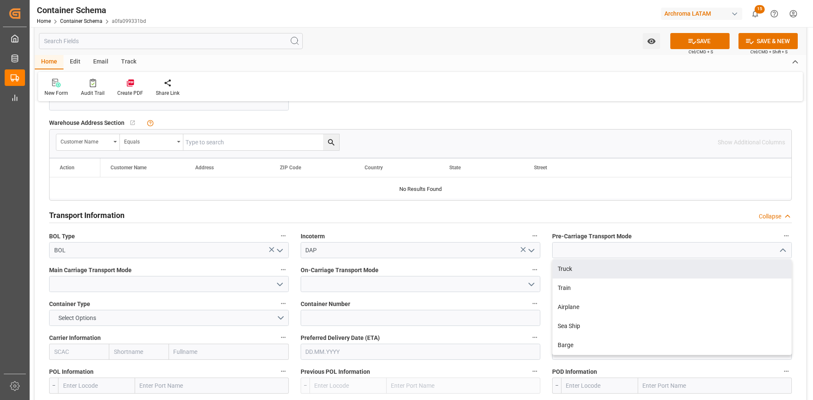
drag, startPoint x: 623, startPoint y: 275, endPoint x: 426, endPoint y: 286, distance: 198.0
click at [623, 275] on div "Truck" at bounding box center [672, 269] width 239 height 19
type input "Truck"
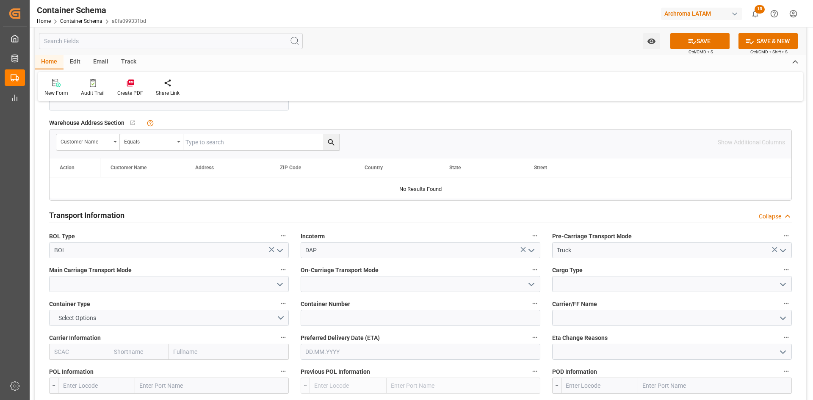
click at [280, 287] on icon "open menu" at bounding box center [280, 284] width 10 height 10
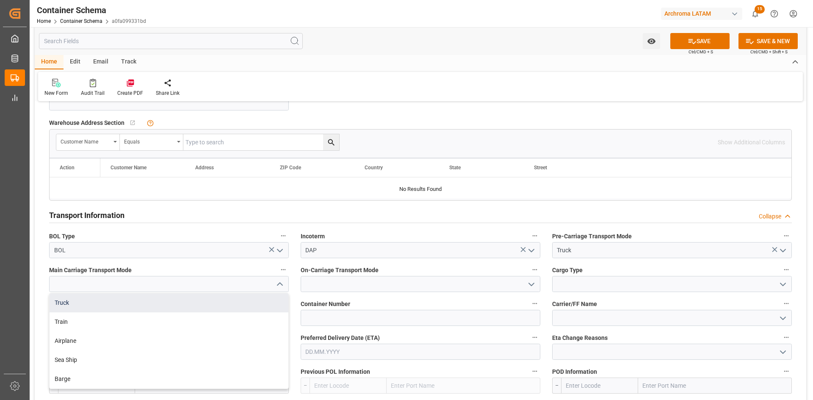
click at [124, 309] on div "Truck" at bounding box center [169, 302] width 239 height 19
type input "Truck"
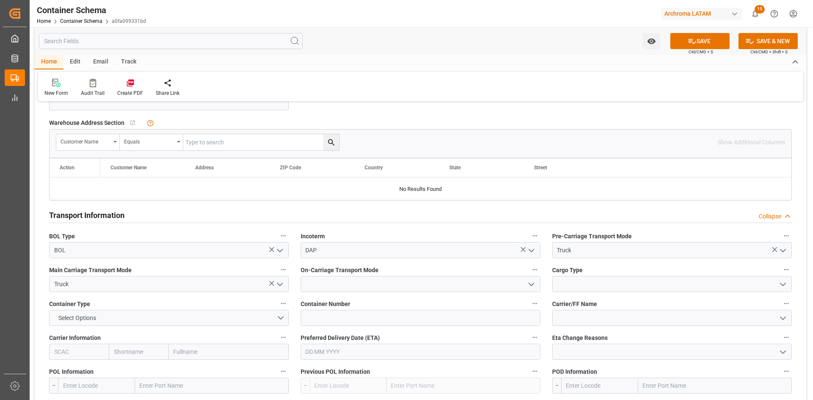
click at [531, 285] on polyline "open menu" at bounding box center [531, 284] width 5 height 3
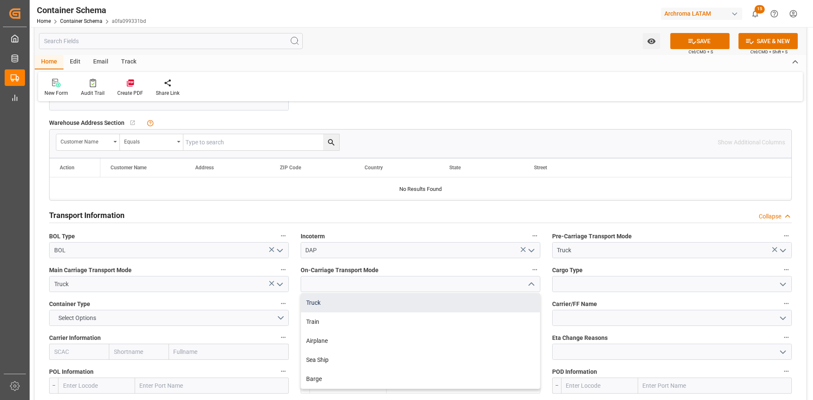
click at [351, 306] on div "Truck" at bounding box center [420, 302] width 239 height 19
type input "Truck"
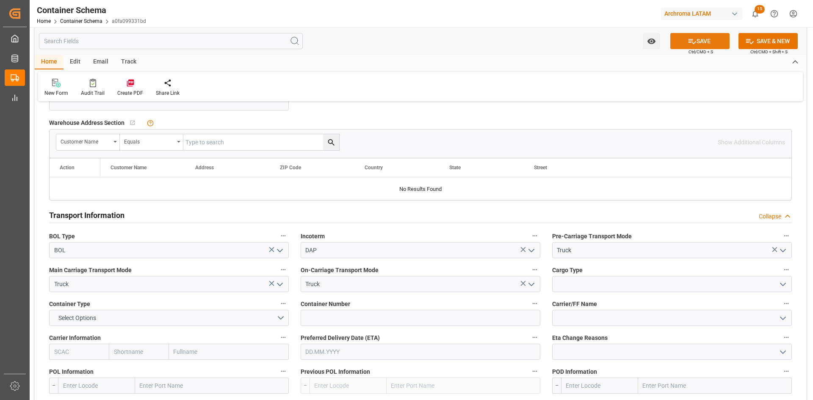
click at [686, 46] on button "SAVE" at bounding box center [699, 41] width 59 height 16
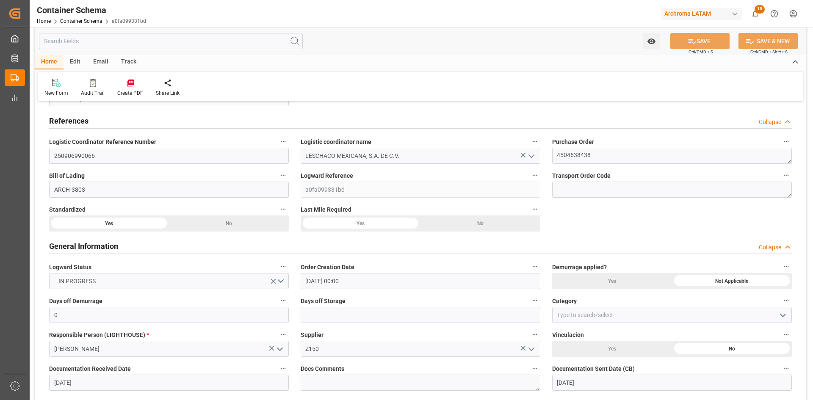
scroll to position [0, 0]
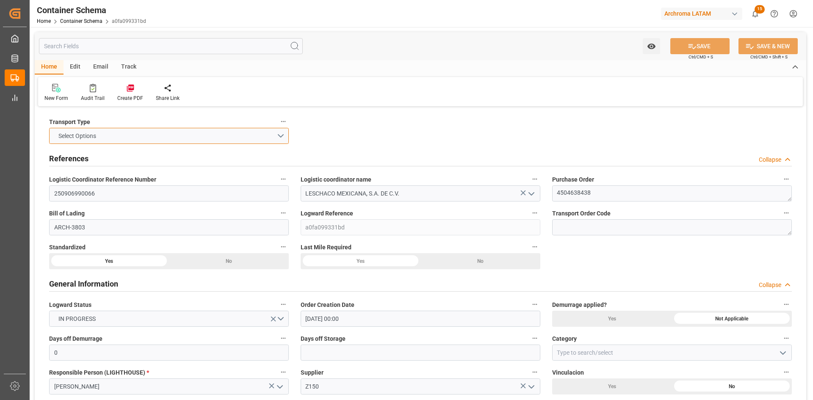
click at [268, 132] on button "Select Options" at bounding box center [169, 136] width 240 height 16
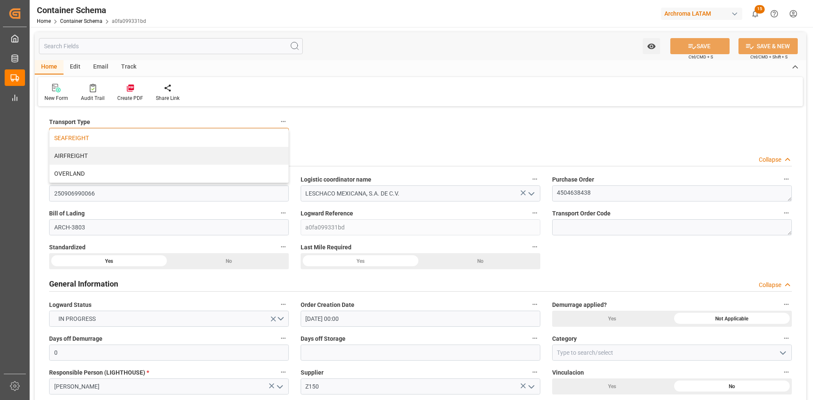
click at [122, 141] on div "SEAFREIGHT" at bounding box center [169, 138] width 239 height 18
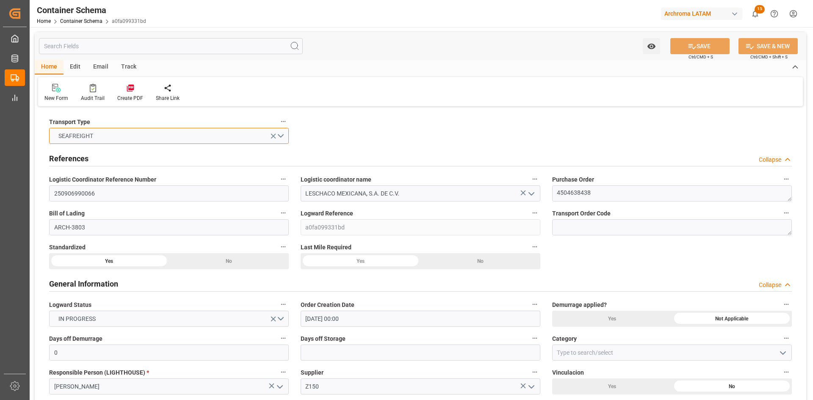
click at [135, 139] on button "SEAFREIGHT" at bounding box center [169, 136] width 240 height 16
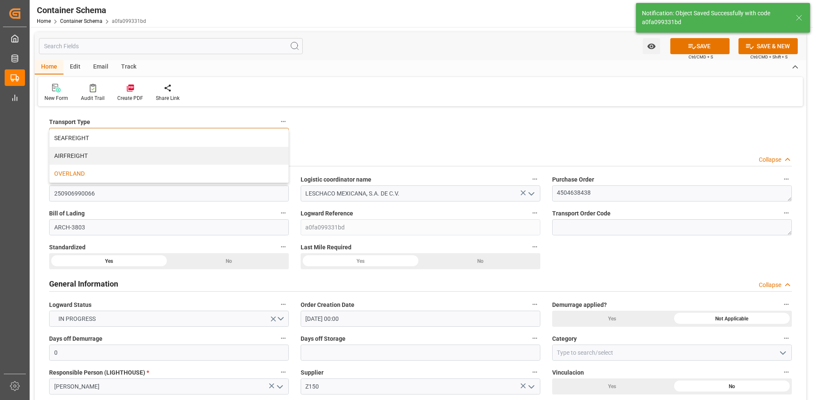
click at [96, 171] on div "OVERLAND" at bounding box center [169, 174] width 239 height 18
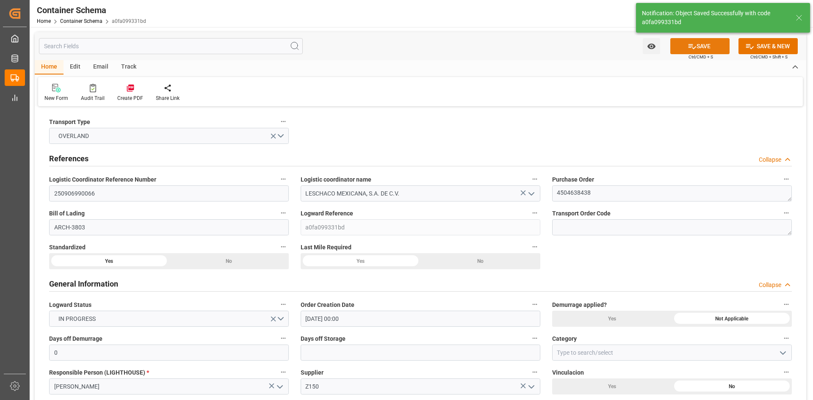
click at [704, 41] on button "SAVE" at bounding box center [699, 46] width 59 height 16
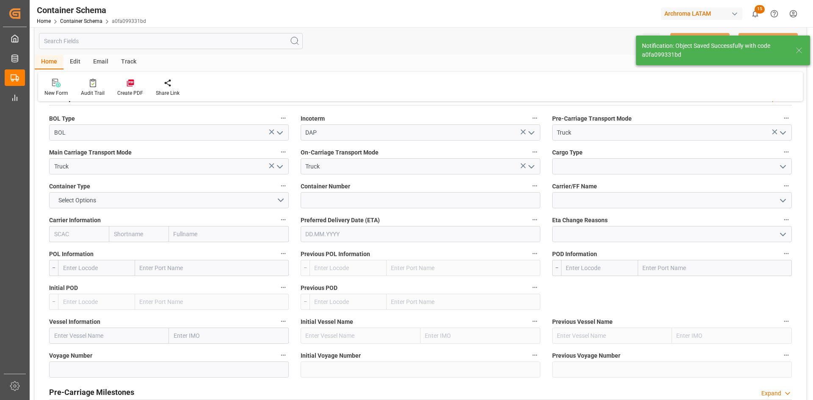
scroll to position [677, 0]
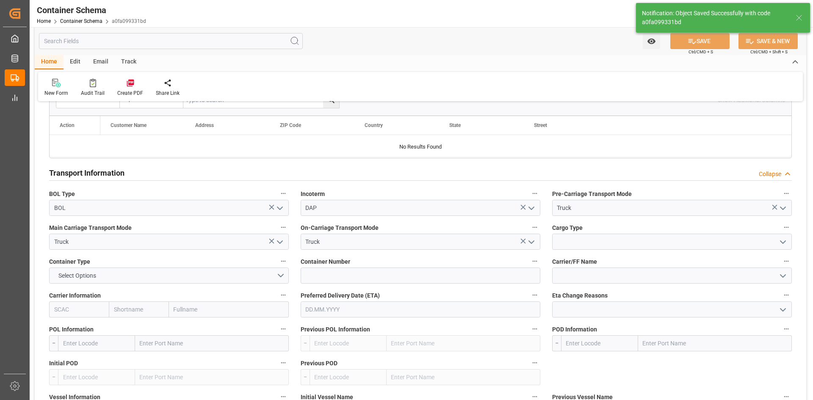
click at [778, 245] on icon "open menu" at bounding box center [783, 242] width 10 height 10
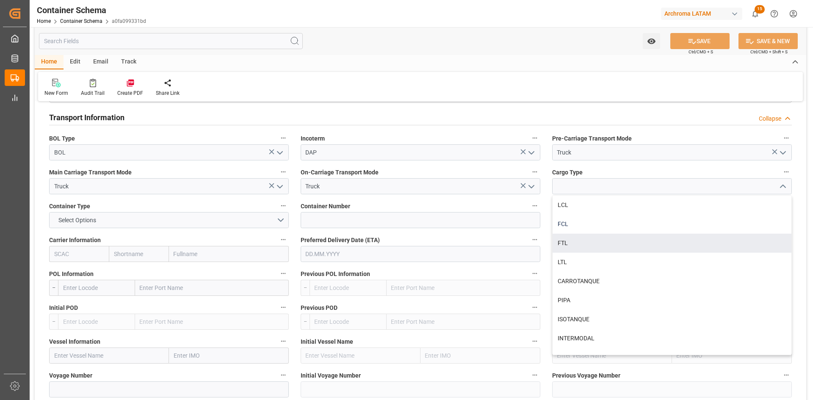
scroll to position [720, 0]
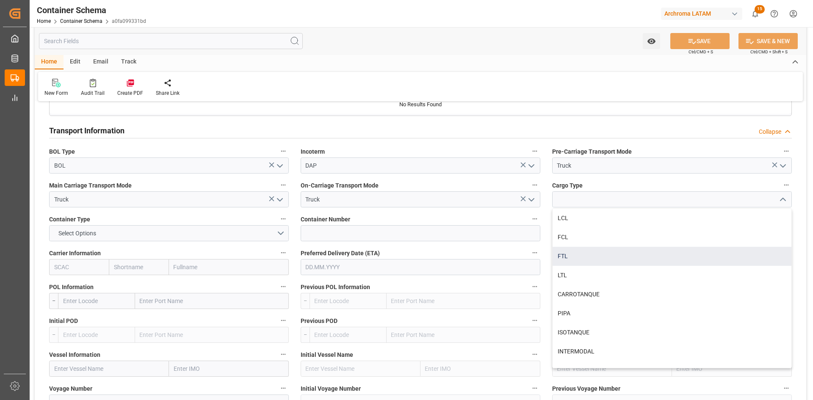
click at [584, 257] on div "FTL" at bounding box center [672, 256] width 239 height 19
type input "FTL"
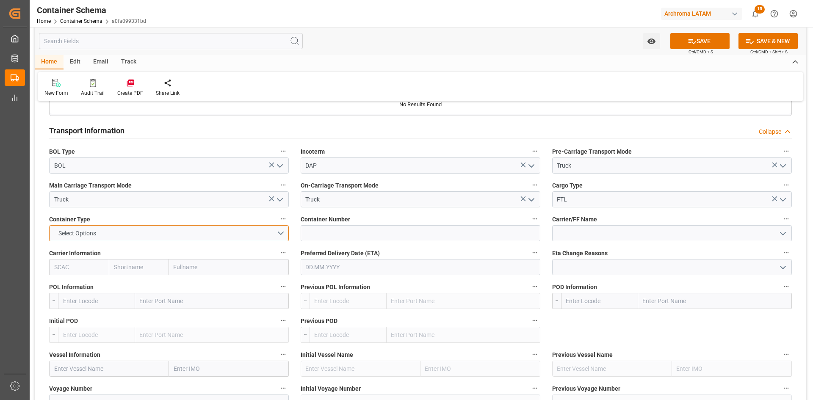
click at [280, 236] on button "Select Options" at bounding box center [169, 233] width 240 height 16
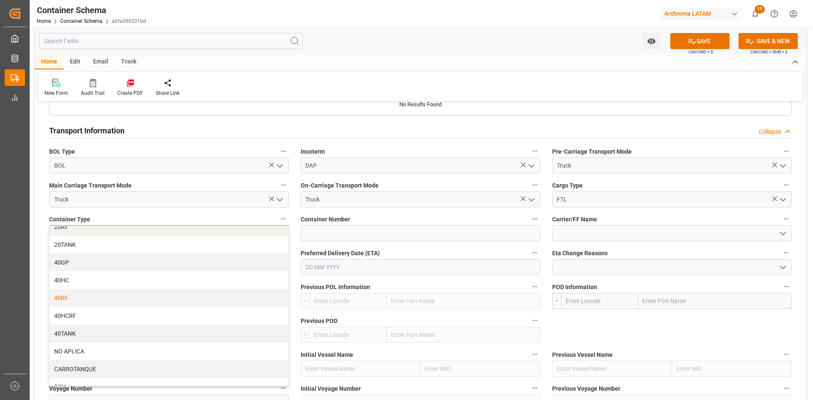
scroll to position [54, 0]
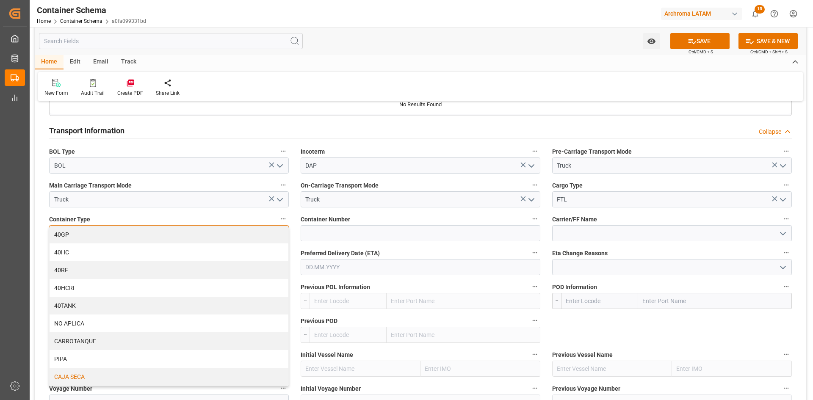
click at [130, 373] on div "CAJA SECA" at bounding box center [169, 377] width 239 height 18
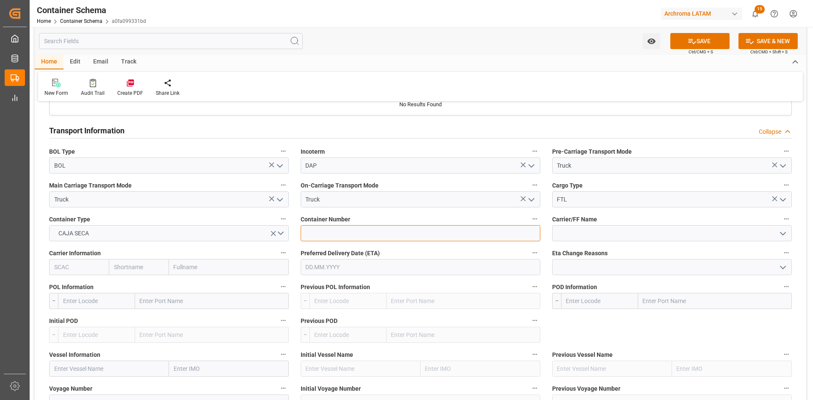
click at [453, 233] on input at bounding box center [421, 233] width 240 height 16
click at [781, 235] on icon "open menu" at bounding box center [783, 234] width 10 height 10
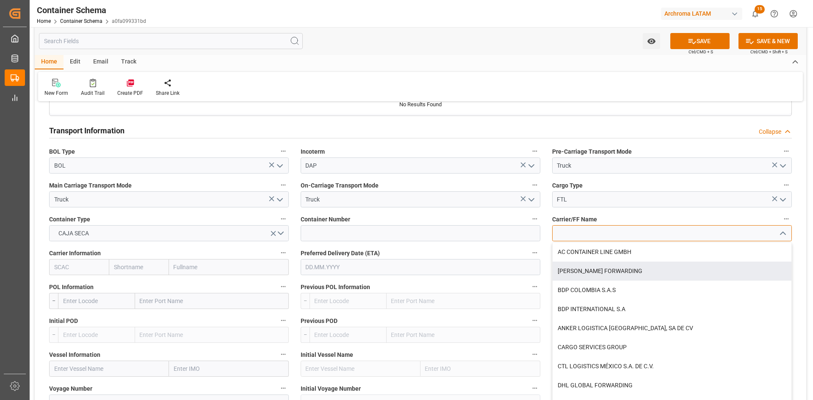
click at [600, 232] on input at bounding box center [672, 233] width 240 height 16
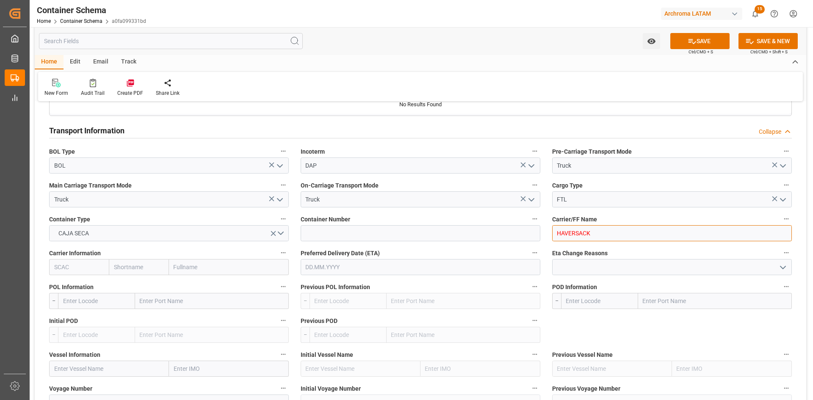
click at [570, 235] on input "HAVERSACK" at bounding box center [672, 233] width 240 height 16
type input "HAVERSACK"
click at [714, 47] on button "SAVE" at bounding box center [699, 41] width 59 height 16
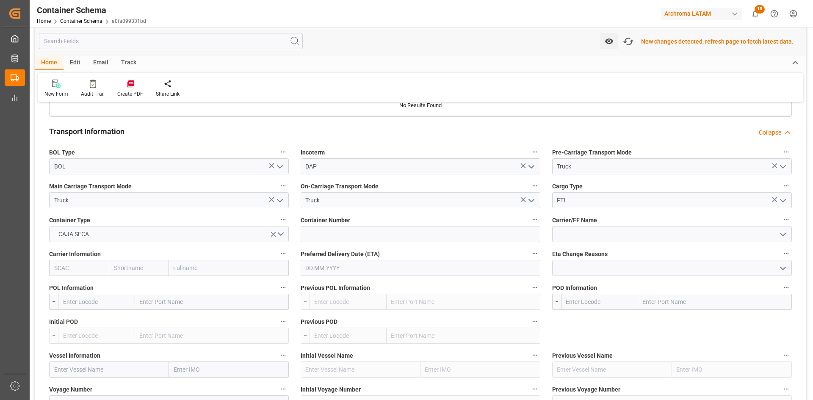
scroll to position [721, 0]
click at [171, 299] on input "text" at bounding box center [212, 301] width 154 height 16
type input "USLRD"
click at [175, 318] on span "Laredo - USLRD" at bounding box center [160, 319] width 39 height 7
type input "USLRD"
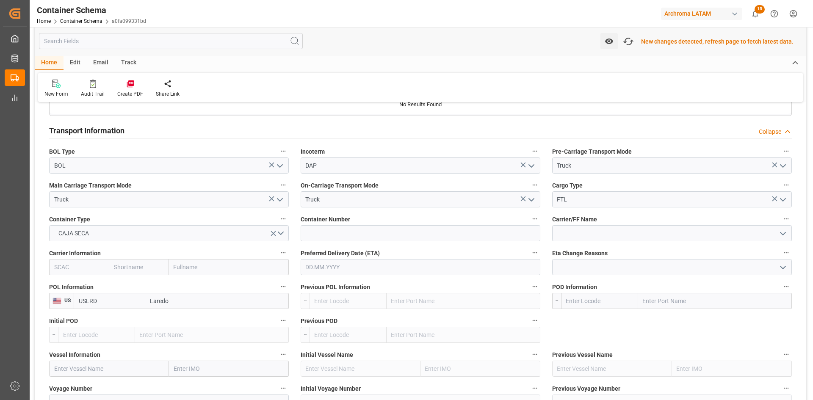
type input "Laredo"
click at [678, 302] on input "text" at bounding box center [715, 301] width 154 height 16
type input "MXNLD"
click at [688, 320] on span "Nuevo Laredo - MXNLD" at bounding box center [674, 319] width 60 height 7
type input "MXNLD"
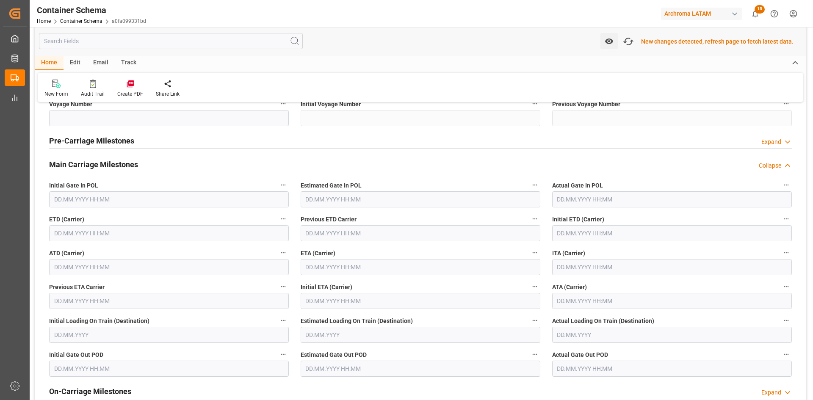
scroll to position [1059, 0]
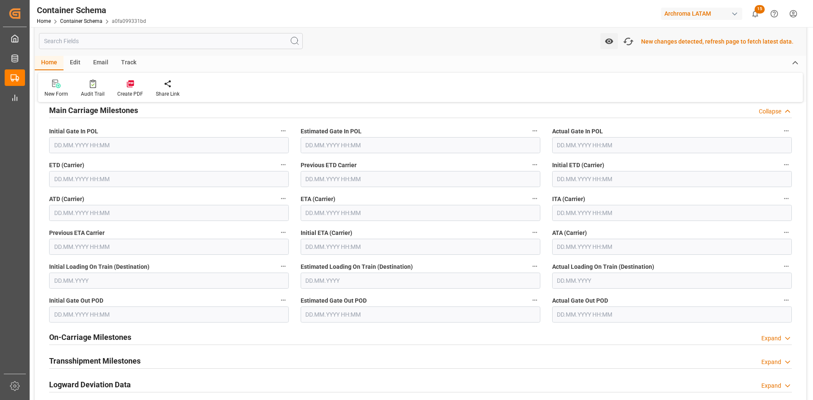
type input "Nuevo Laredo"
click at [96, 180] on input "text" at bounding box center [169, 179] width 240 height 16
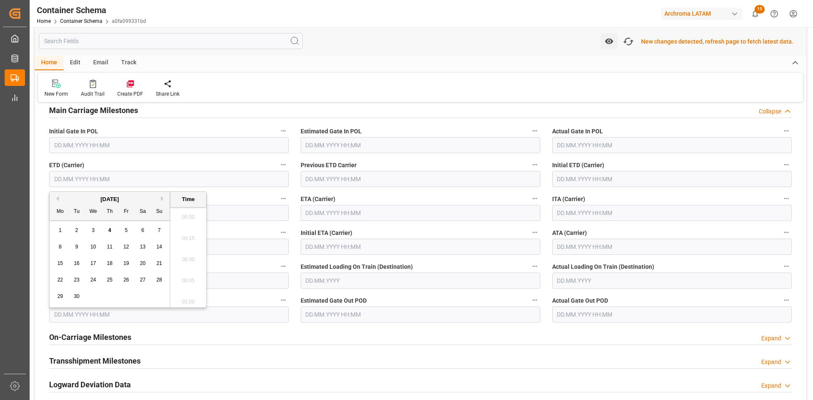
scroll to position [723, 0]
click at [58, 199] on button "Previous Month" at bounding box center [56, 198] width 5 height 5
click at [128, 296] on span "29" at bounding box center [126, 296] width 6 height 6
type input "29.08.2025 00:00"
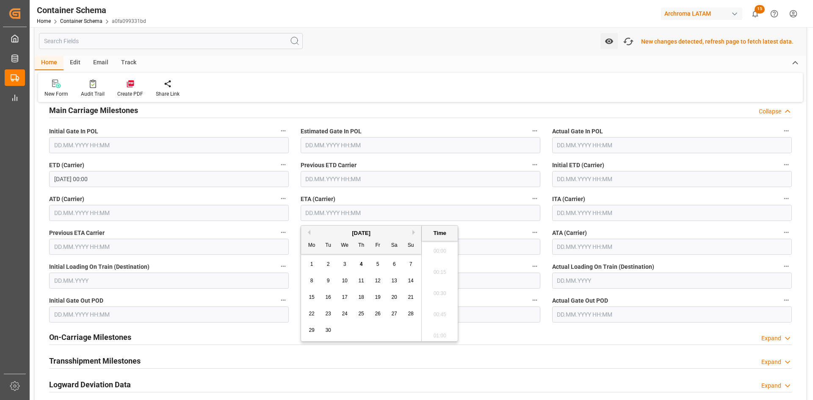
click at [347, 213] on input "text" at bounding box center [421, 213] width 240 height 16
click at [315, 267] on div "1" at bounding box center [312, 265] width 11 height 10
type input "01.09.2025 00:00"
click at [704, 46] on div "New changes detected, refresh page to fetch latest data." at bounding box center [717, 41] width 152 height 9
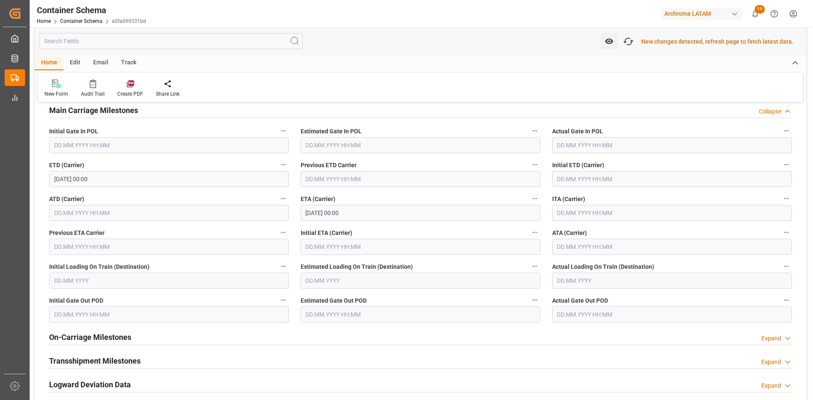
click at [685, 42] on div "New changes detected, refresh page to fetch latest data." at bounding box center [717, 41] width 152 height 9
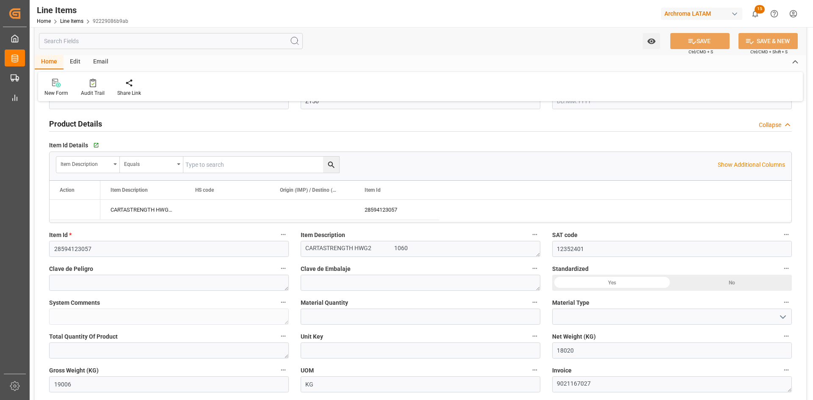
type input "1"
type input "12352401"
type input "18020"
type input "19006"
type input "22164.6"
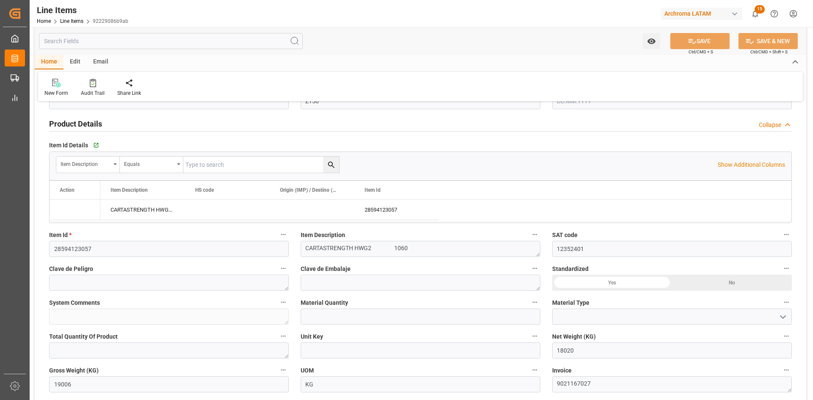
type input "[DATE]"
type input "04.09.2025 15:14"
type input "08.07.2025 19:46"
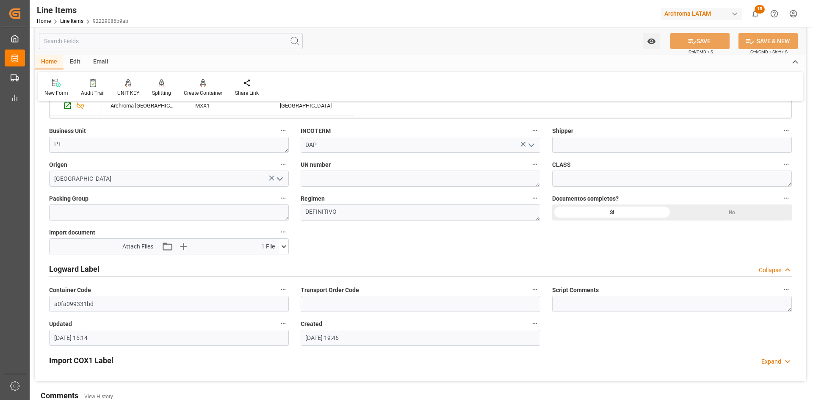
scroll to position [592, 0]
click at [573, 143] on input at bounding box center [672, 144] width 240 height 16
paste input "HAVERSACK"
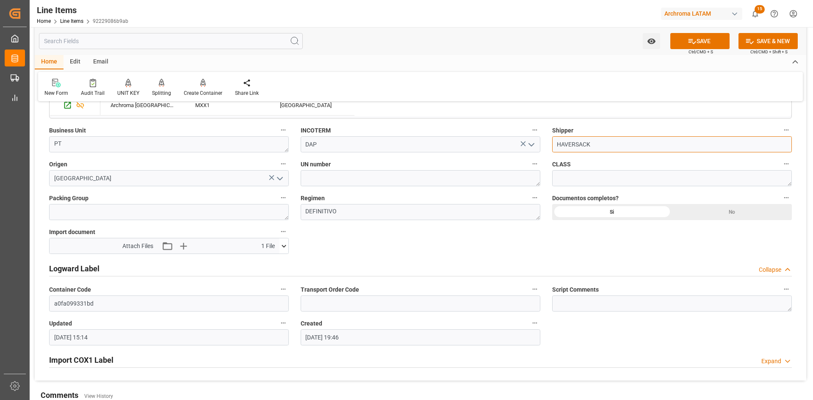
type input "HAVERSACK"
drag, startPoint x: 710, startPoint y: 31, endPoint x: 710, endPoint y: 39, distance: 8.0
click at [710, 32] on div "Watch Option SAVE Ctrl/CMD + S SAVE & NEW Ctrl/CMD + Shift + S" at bounding box center [420, 41] width 771 height 28
click at [710, 40] on button "SAVE" at bounding box center [699, 41] width 59 height 16
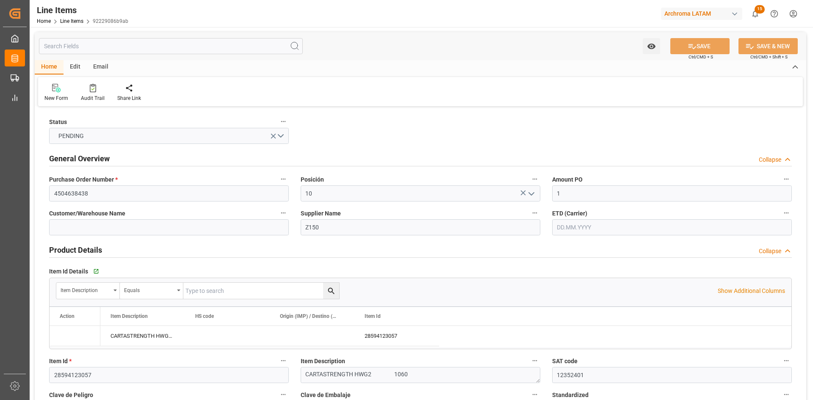
type input "[DATE]"
type input "[DATE] 15:14"
type input "[DATE] 19:46"
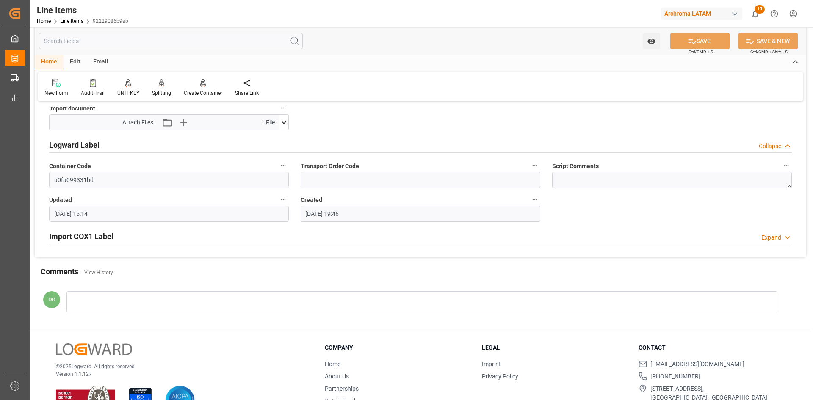
scroll to position [700, 0]
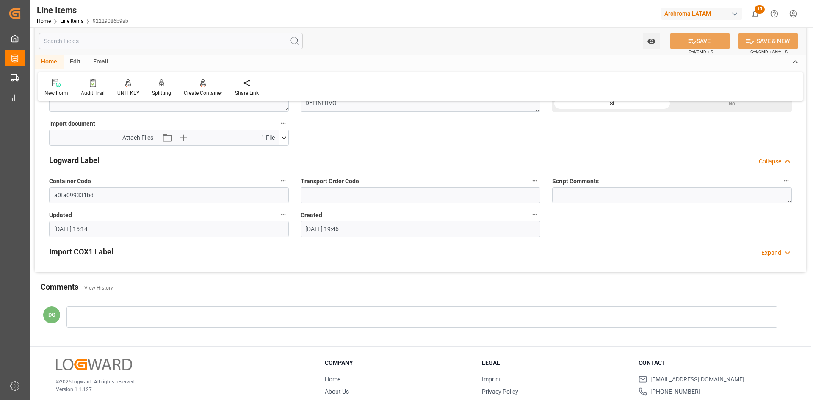
click at [101, 249] on h2 "Import COX1 Label" at bounding box center [81, 251] width 64 height 11
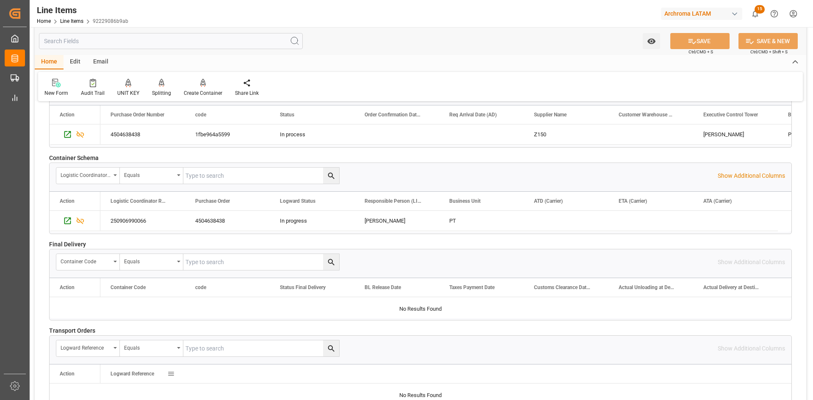
scroll to position [1166, 0]
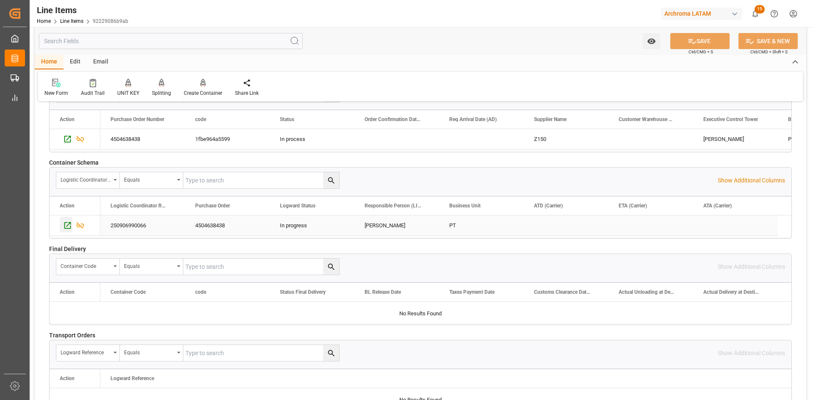
click at [69, 227] on icon "Press SPACE to select this row." at bounding box center [67, 225] width 9 height 9
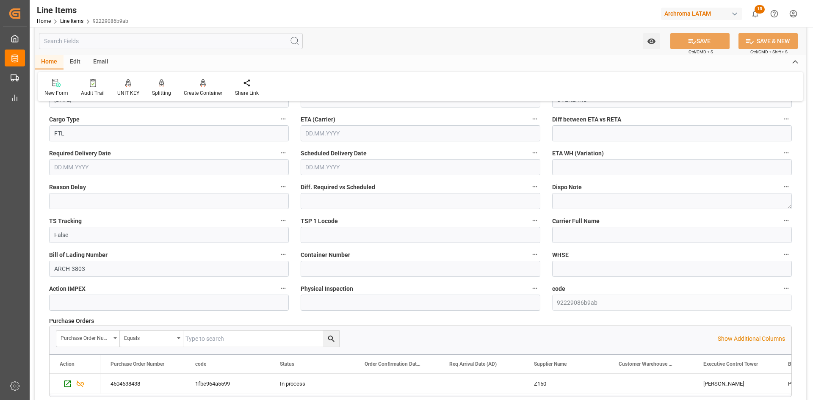
scroll to position [1016, 0]
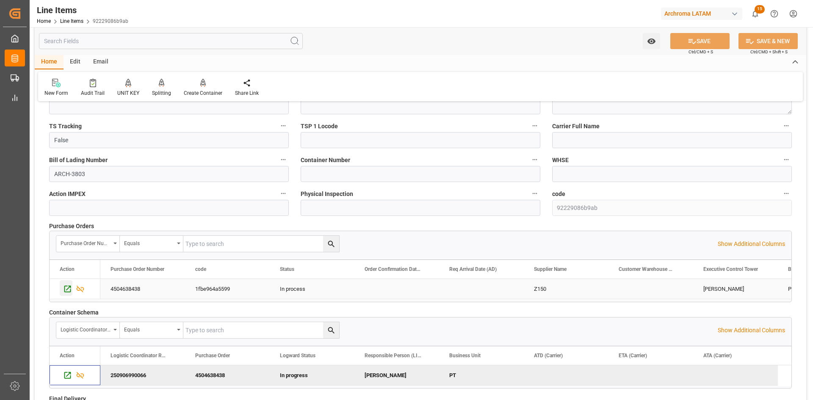
click at [70, 287] on icon "Press SPACE to select this row." at bounding box center [67, 289] width 7 height 7
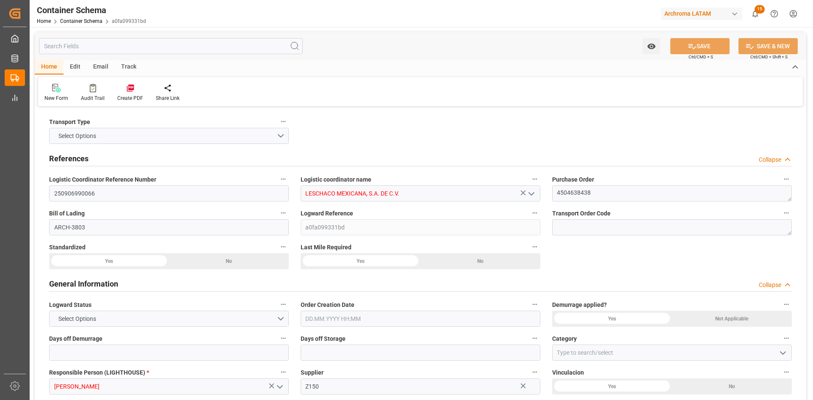
type input "0"
type input "1"
type input "17"
type input "18020"
type input "19006"
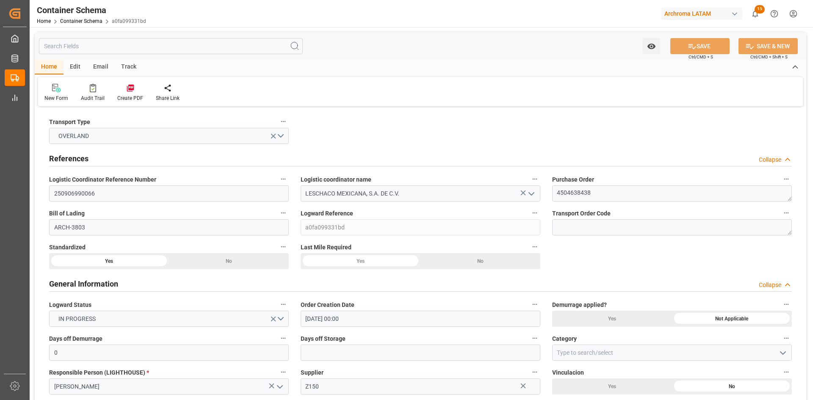
type input "[DATE] 00:00"
type input "[DATE]"
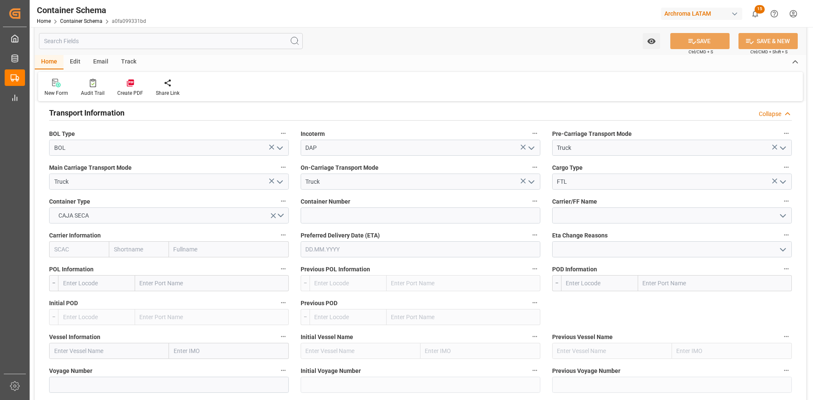
scroll to position [762, 0]
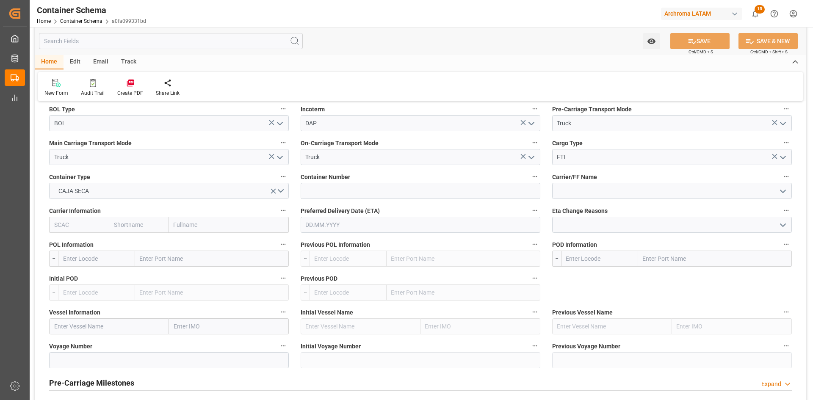
click at [177, 264] on input "text" at bounding box center [212, 259] width 154 height 16
type input "USLRD"
drag, startPoint x: 169, startPoint y: 276, endPoint x: 379, endPoint y: 277, distance: 210.0
click at [169, 277] on span "Laredo - USLRD" at bounding box center [160, 277] width 39 height 7
type input "USLRD"
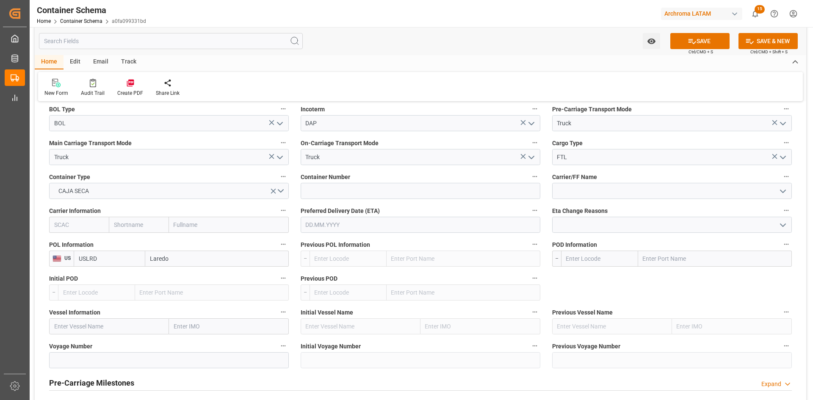
type input "Laredo"
click at [685, 262] on input "text" at bounding box center [715, 259] width 154 height 16
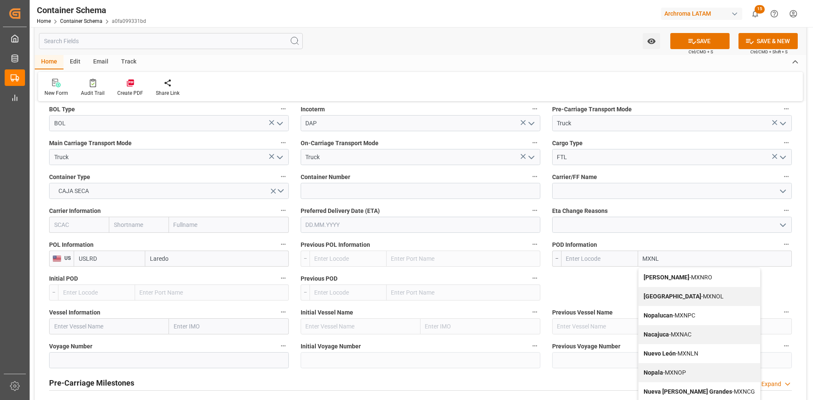
type input "MXNLD"
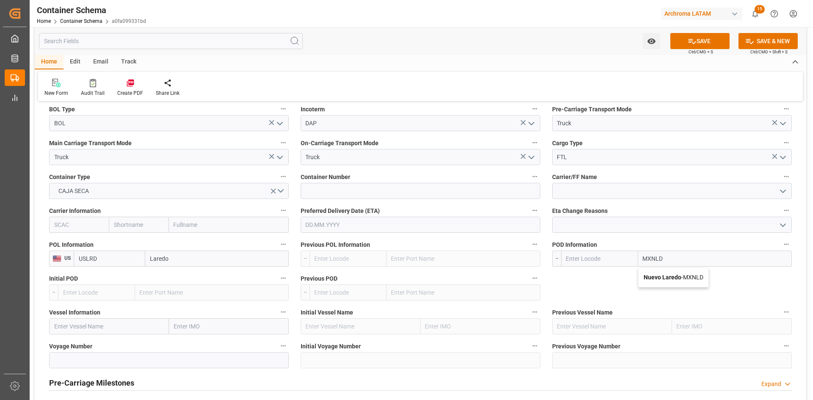
click at [667, 273] on div "Nuevo Laredo - MXNLD" at bounding box center [674, 277] width 70 height 19
type input "MXNLD"
type input "Nuevo Laredo"
click at [719, 42] on button "SAVE" at bounding box center [699, 41] width 59 height 16
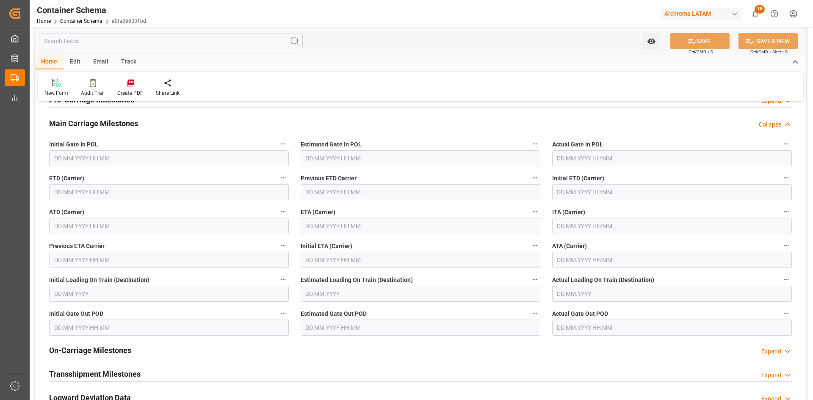
scroll to position [1059, 0]
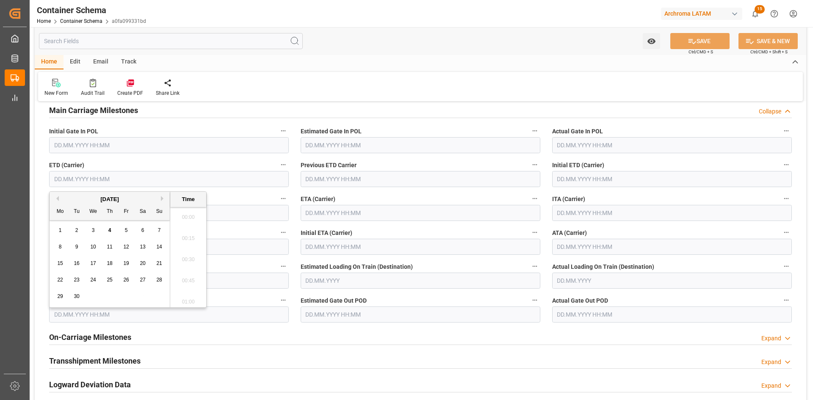
click at [168, 178] on input "text" at bounding box center [169, 179] width 240 height 16
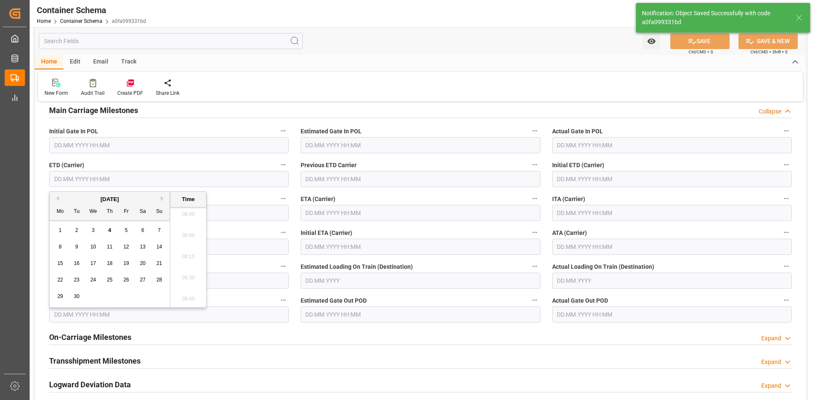
type input "MXNLD"
type input "Nuevo Laredo"
click at [56, 198] on button "Previous Month" at bounding box center [56, 198] width 5 height 5
click at [122, 298] on div "29" at bounding box center [126, 297] width 11 height 10
type input "[DATE] 00:00"
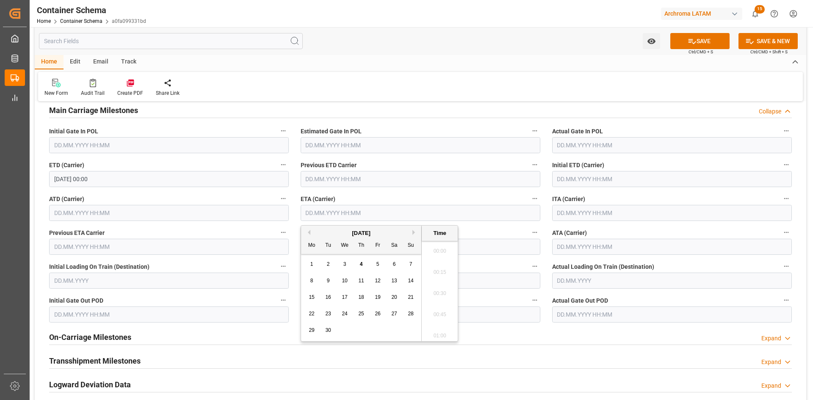
click at [332, 214] on input "text" at bounding box center [421, 213] width 240 height 16
click at [309, 266] on div "1" at bounding box center [312, 265] width 11 height 10
type input "01.09.2025 00:00"
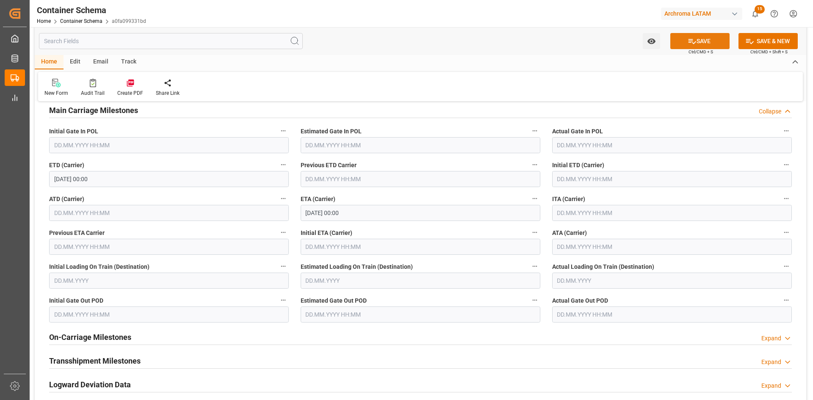
click at [713, 41] on button "SAVE" at bounding box center [699, 41] width 59 height 16
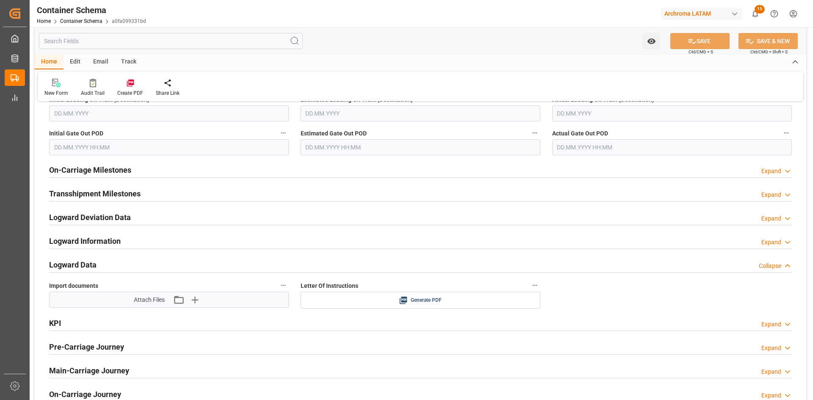
scroll to position [1270, 0]
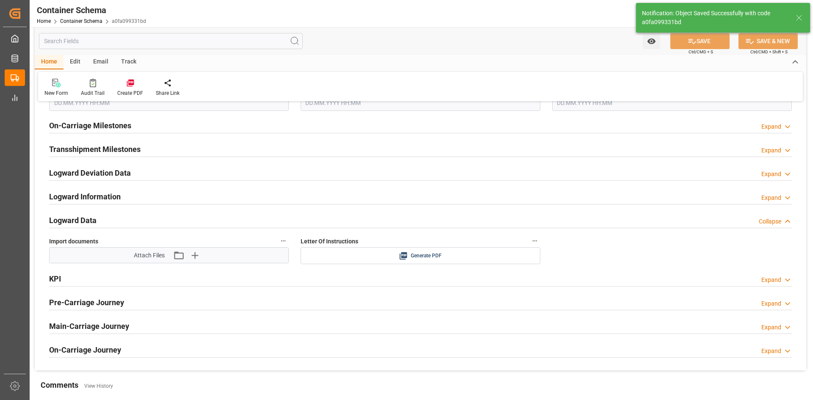
type input "01.09.2025 00:00"
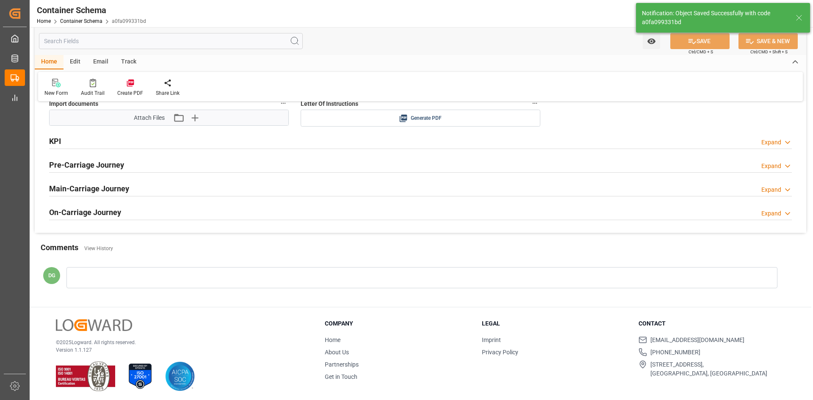
scroll to position [1411, 0]
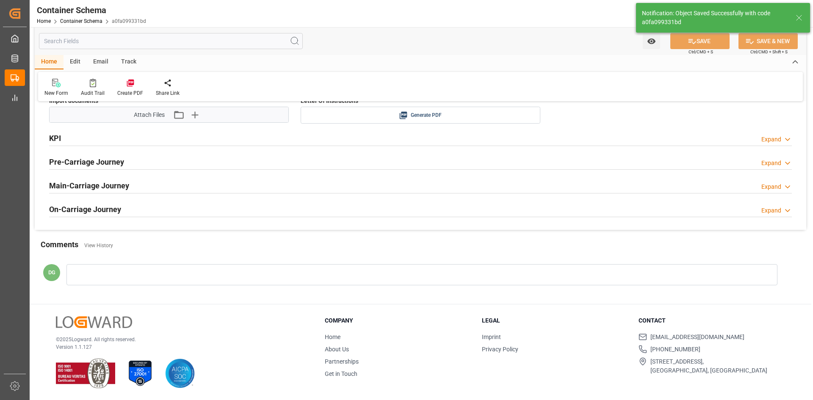
click at [90, 210] on h2 "On-Carriage Journey" at bounding box center [85, 209] width 72 height 11
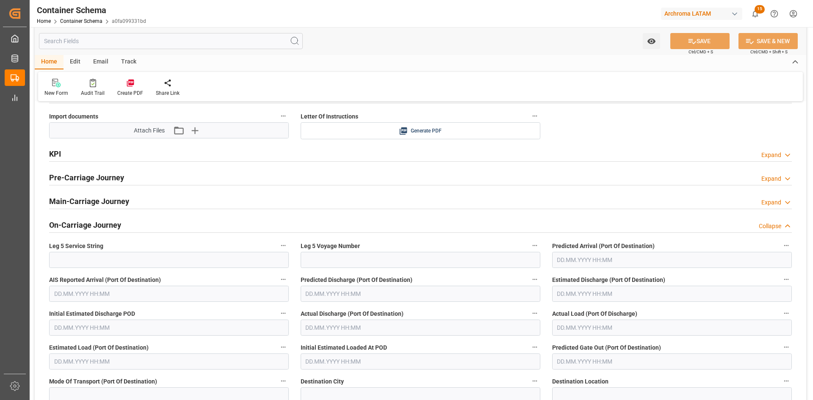
scroll to position [1391, 0]
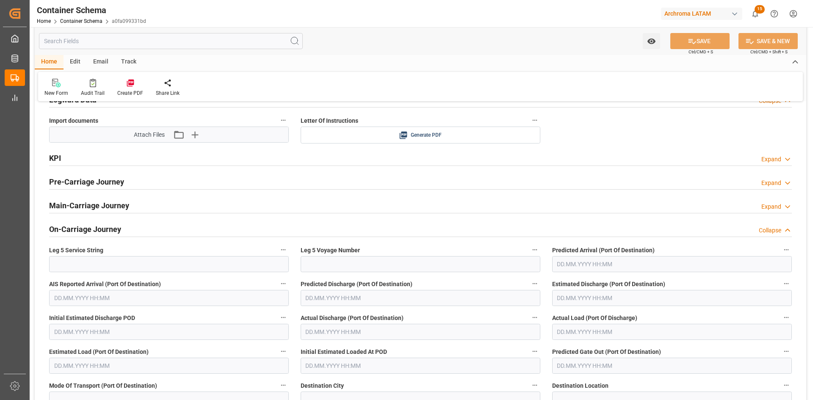
click at [98, 207] on h2 "Main-Carriage Journey" at bounding box center [89, 205] width 80 height 11
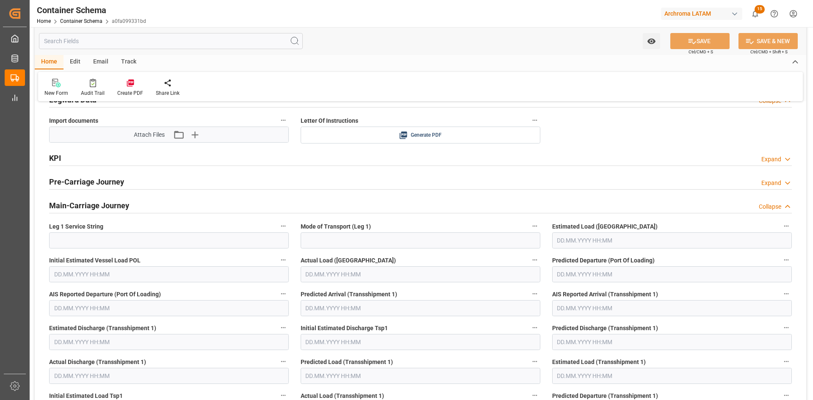
scroll to position [1349, 0]
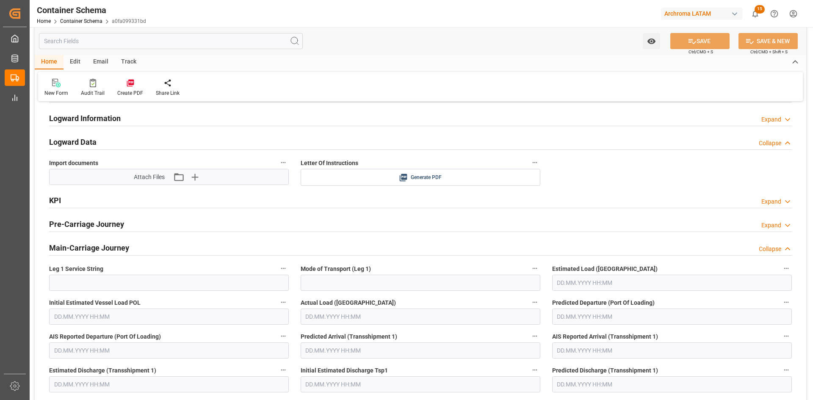
click at [109, 228] on h2 "Pre-Carriage Journey" at bounding box center [86, 223] width 75 height 11
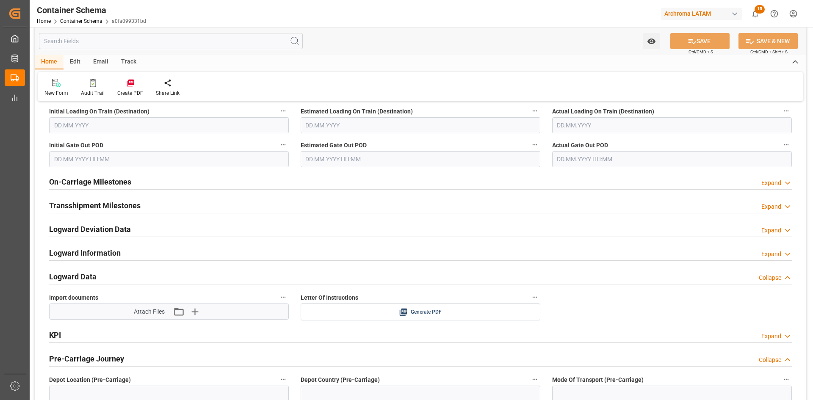
scroll to position [1247, 0]
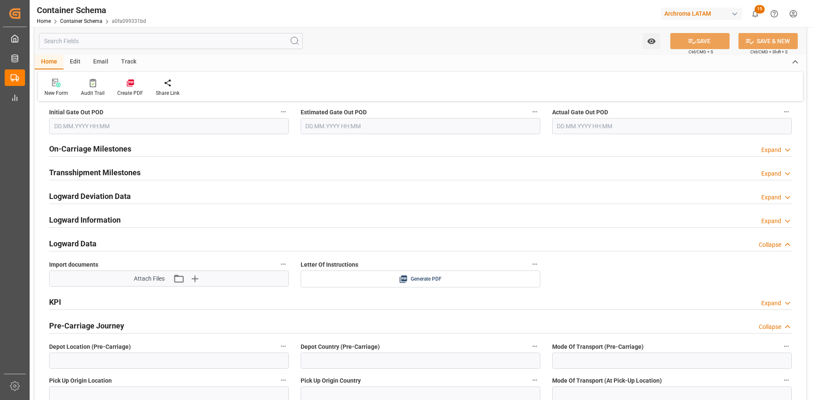
click at [55, 301] on h2 "KPI" at bounding box center [55, 301] width 12 height 11
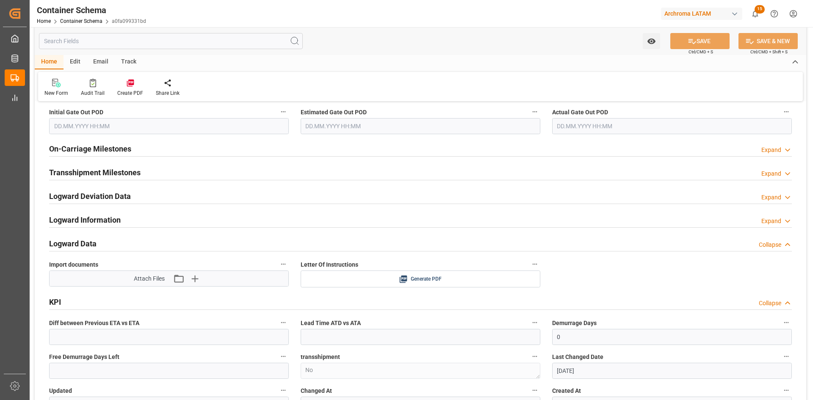
click at [62, 304] on div "KPI Collapse" at bounding box center [420, 301] width 743 height 16
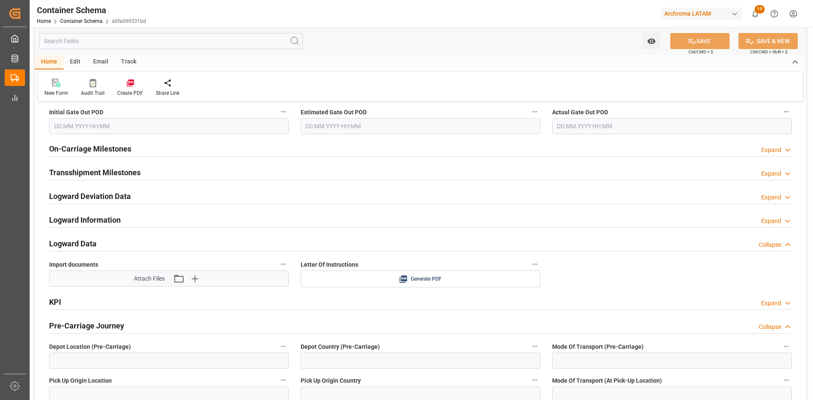
click at [76, 327] on h2 "Pre-Carriage Journey" at bounding box center [86, 325] width 75 height 11
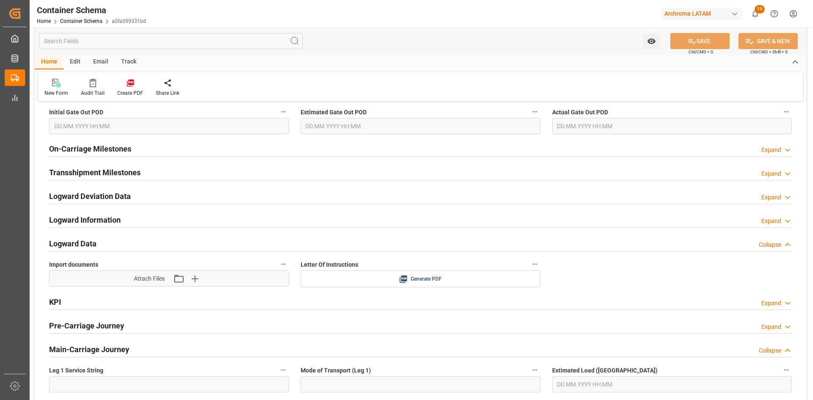
click at [75, 346] on h2 "Main-Carriage Journey" at bounding box center [89, 349] width 80 height 11
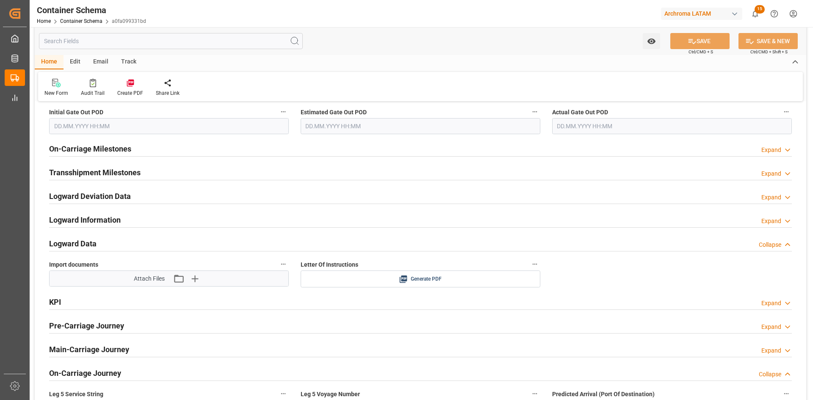
click at [58, 370] on h2 "On-Carriage Journey" at bounding box center [85, 373] width 72 height 11
click at [92, 207] on div "Logward Deviation Data Expand" at bounding box center [420, 197] width 755 height 24
click at [96, 217] on h2 "Logward Information" at bounding box center [85, 219] width 72 height 11
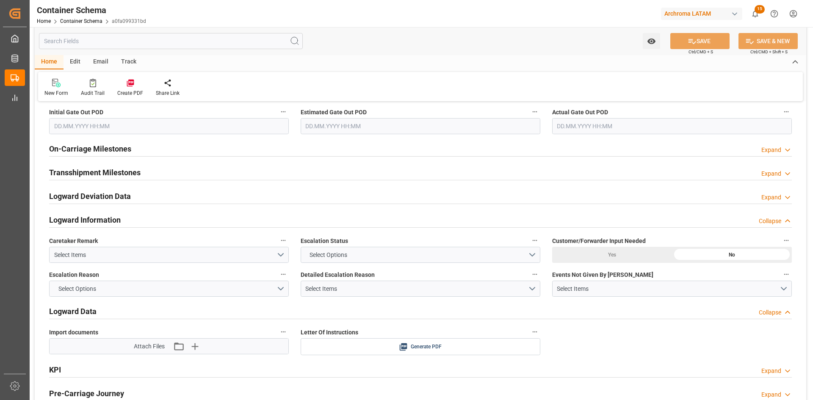
drag, startPoint x: 96, startPoint y: 217, endPoint x: 98, endPoint y: 211, distance: 6.2
click at [96, 218] on h2 "Logward Information" at bounding box center [85, 219] width 72 height 11
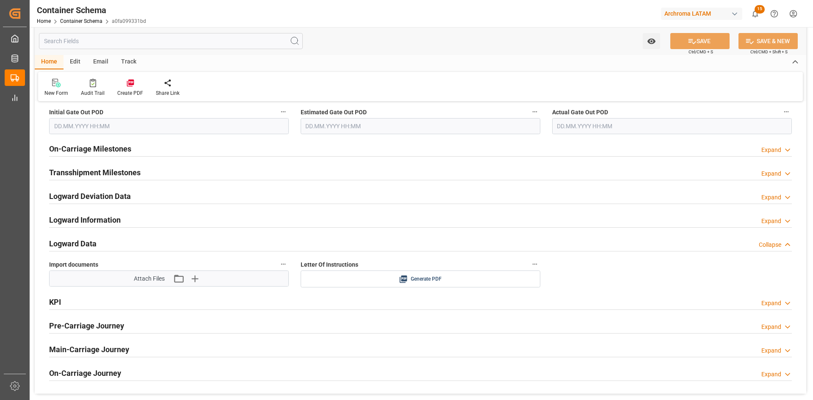
click at [107, 193] on h2 "Logward Deviation Data" at bounding box center [90, 196] width 82 height 11
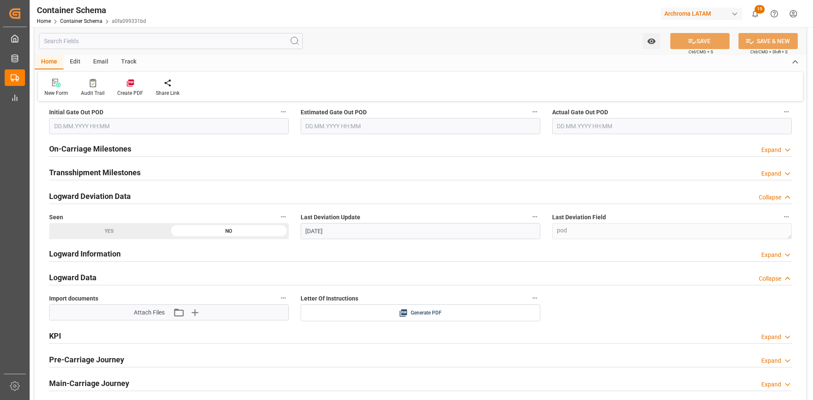
click at [107, 193] on h2 "Logward Deviation Data" at bounding box center [90, 196] width 82 height 11
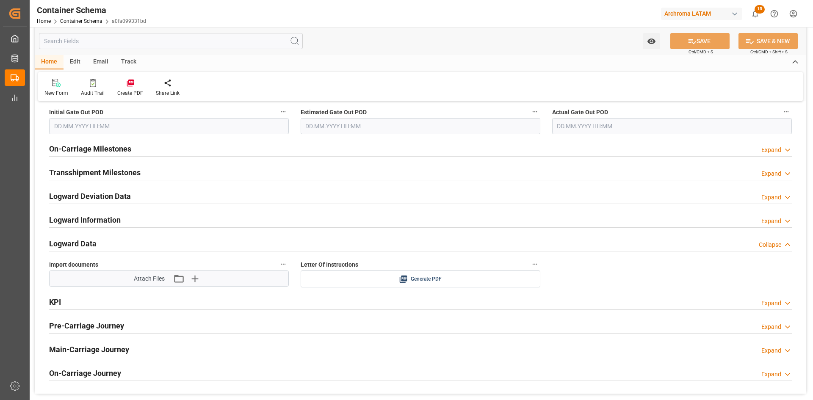
click at [115, 172] on h2 "Transshipment Milestones" at bounding box center [94, 172] width 91 height 11
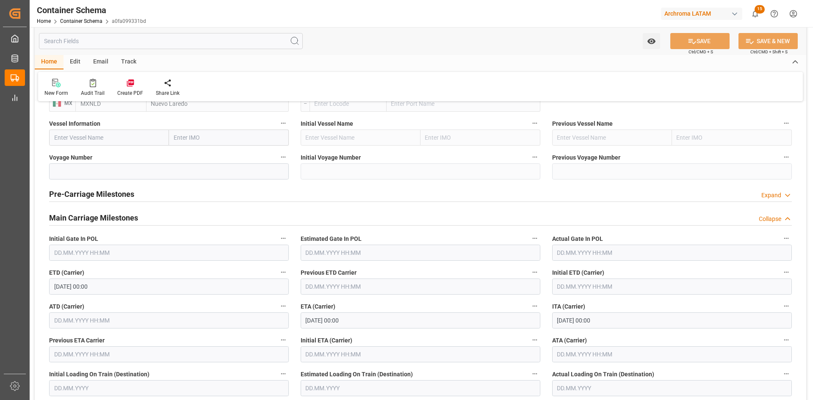
scroll to position [945, 0]
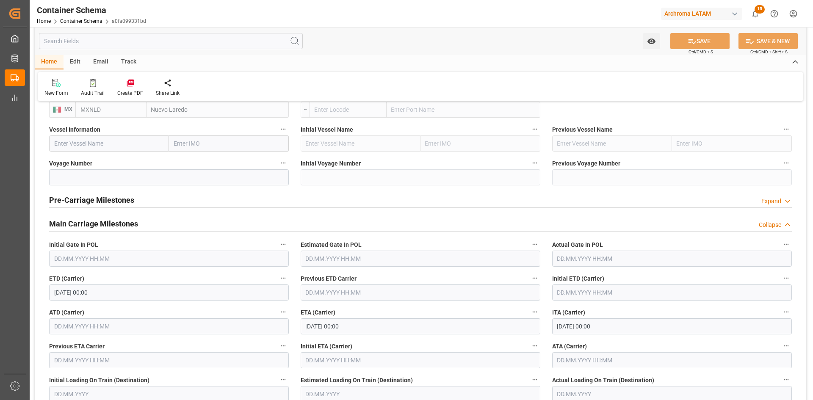
click at [105, 217] on div "Main Carriage Milestones" at bounding box center [93, 223] width 89 height 16
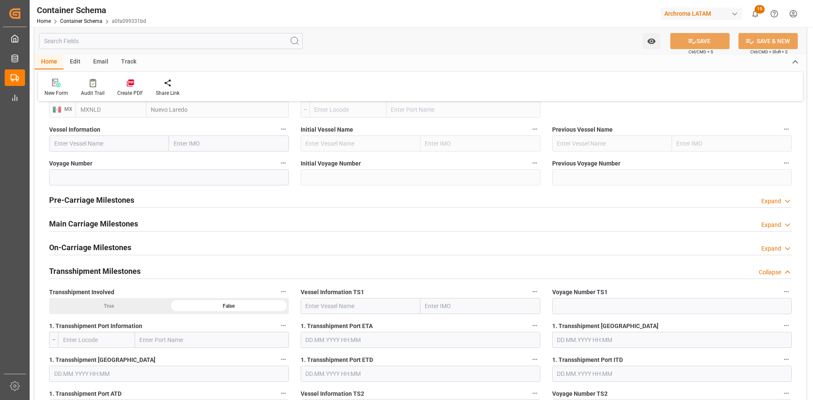
click at [110, 199] on h2 "Pre-Carriage Milestones" at bounding box center [91, 199] width 85 height 11
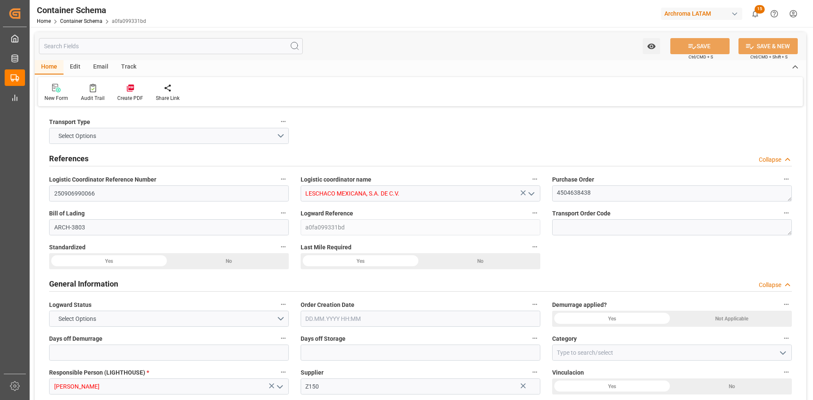
type input "0"
type input "1"
type input "17"
type input "18020"
type input "19006"
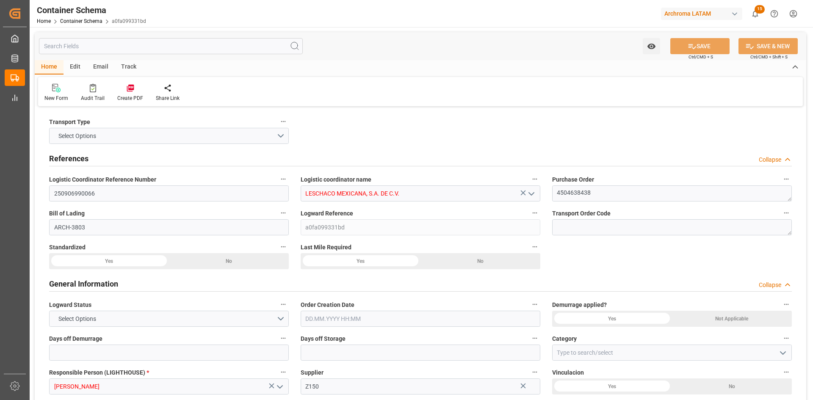
type input "USLRD"
type input "MXNLD"
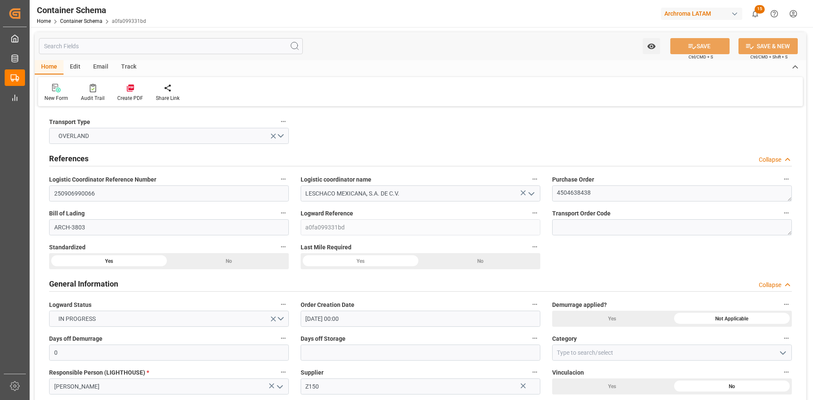
type input "[DATE] 00:00"
type input "[DATE]"
type input "[DATE] 00:00"
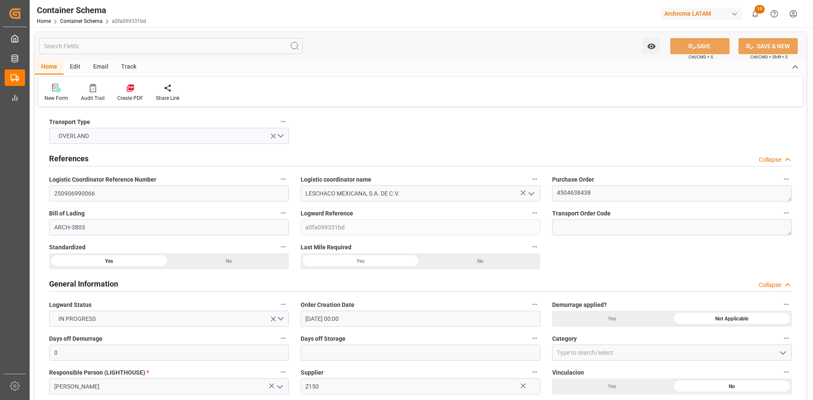
type input "[DATE] 00:00"
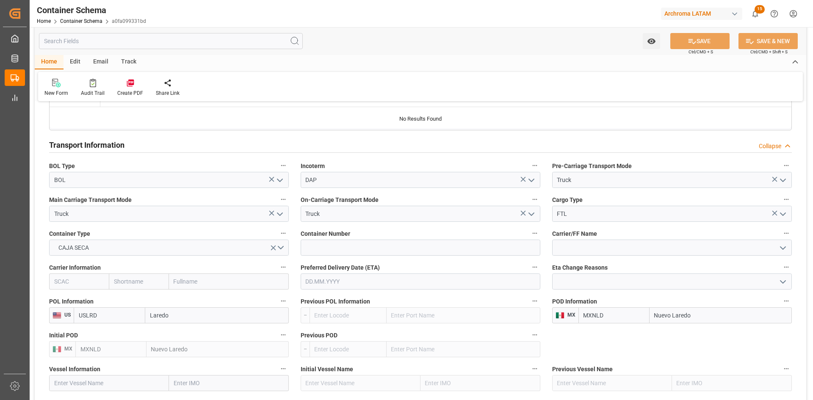
scroll to position [677, 0]
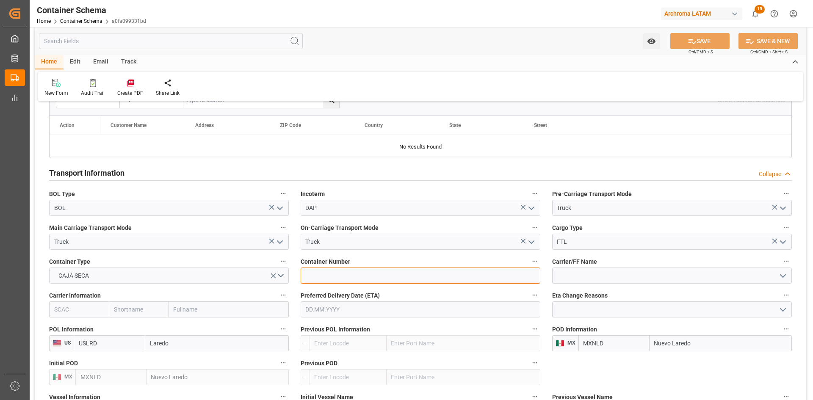
click at [348, 279] on input at bounding box center [421, 276] width 240 height 16
paste input "CS258018"
type input "CS258018"
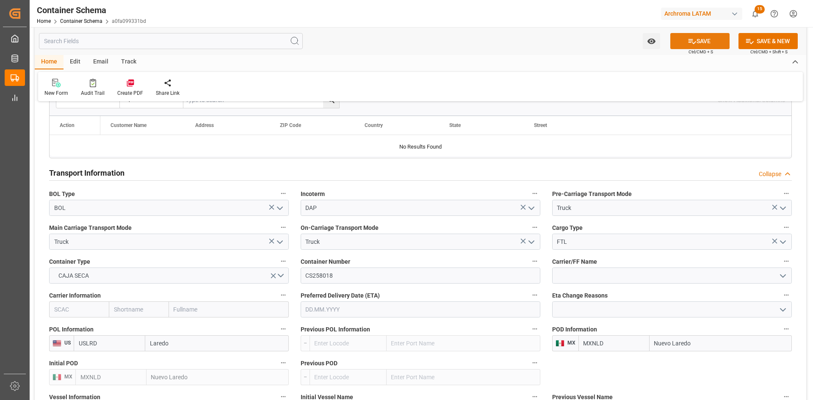
click at [711, 41] on button "SAVE" at bounding box center [699, 41] width 59 height 16
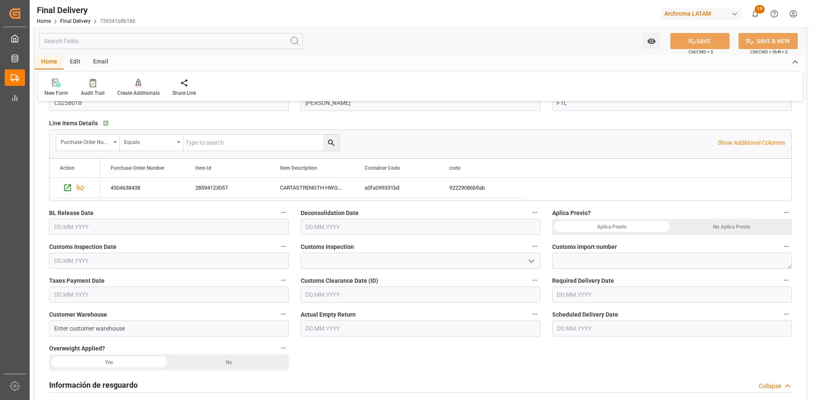
scroll to position [127, 0]
click at [730, 224] on div "No Aplica Previo" at bounding box center [732, 226] width 120 height 16
click at [184, 263] on input "text" at bounding box center [169, 260] width 240 height 16
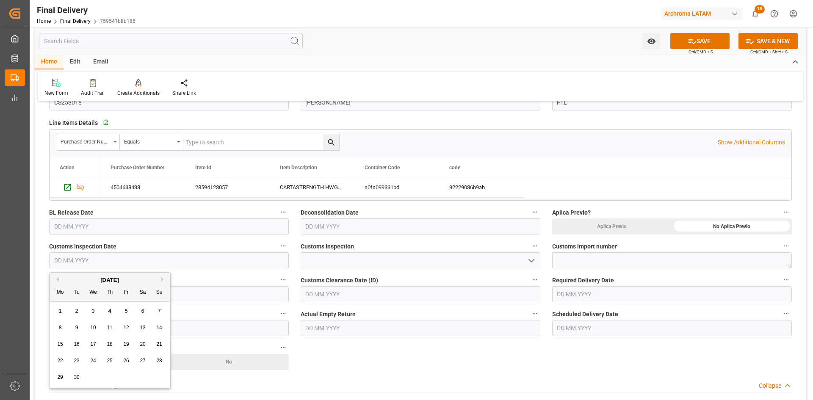
click at [58, 310] on div "1" at bounding box center [60, 312] width 11 height 10
type input "[DATE]"
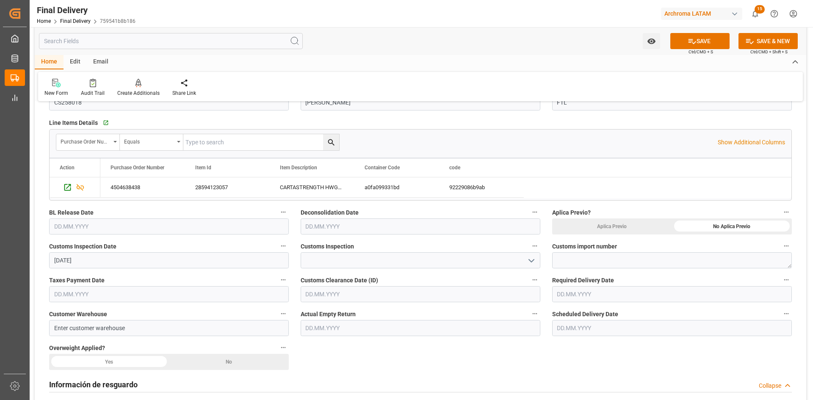
click at [534, 262] on icon "open menu" at bounding box center [531, 261] width 10 height 10
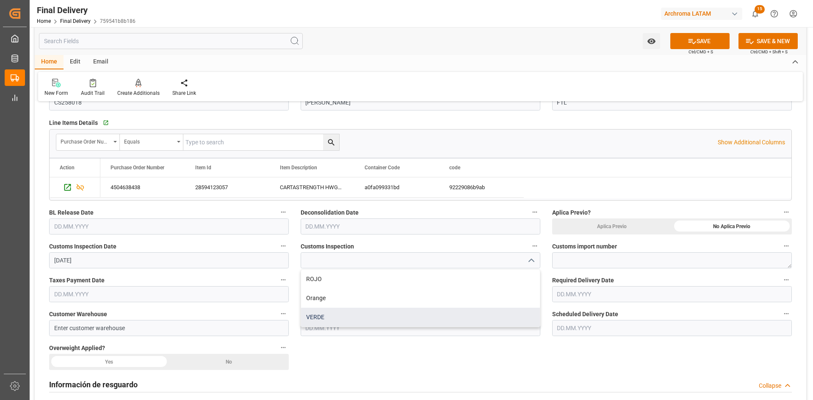
click at [343, 311] on div "VERDE" at bounding box center [420, 317] width 239 height 19
type input "VERDE"
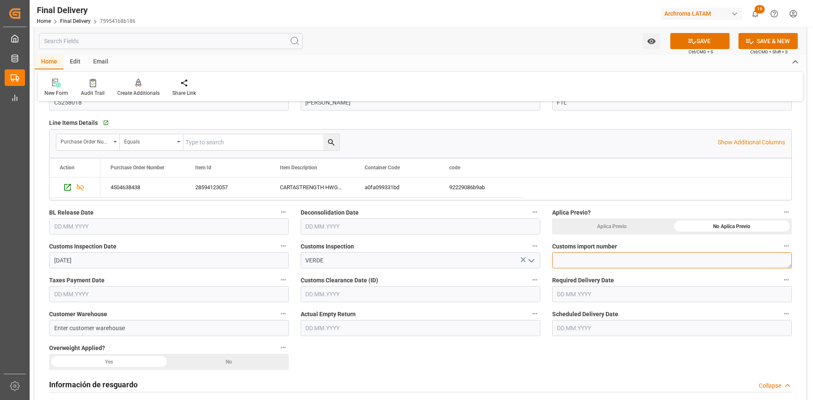
click at [597, 257] on textarea at bounding box center [672, 260] width 240 height 16
paste textarea "25 24 3617 5008740"
type textarea "25 24 3617 5008740"
click at [122, 255] on input "01.09.2025" at bounding box center [169, 260] width 240 height 16
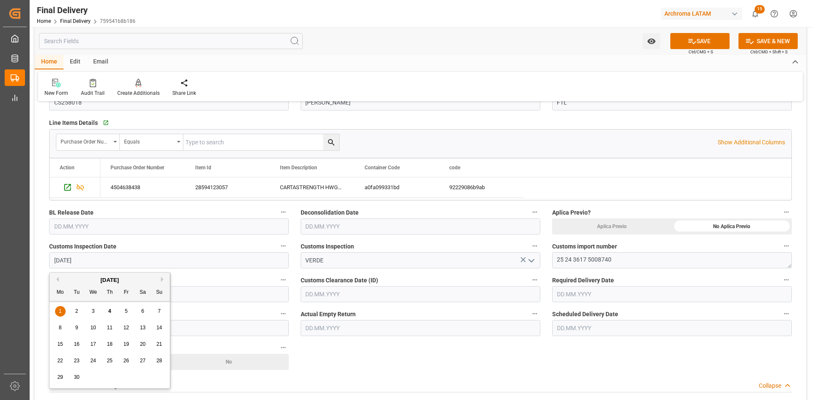
click at [238, 290] on input "text" at bounding box center [169, 294] width 240 height 16
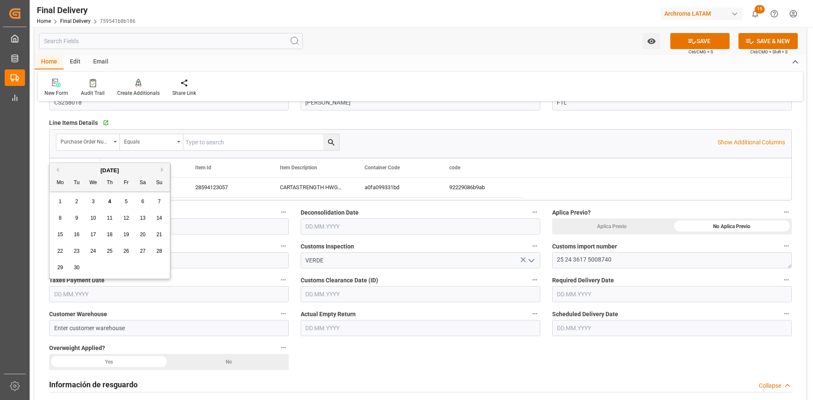
click at [61, 202] on span "1" at bounding box center [60, 202] width 3 height 6
type input "[DATE]"
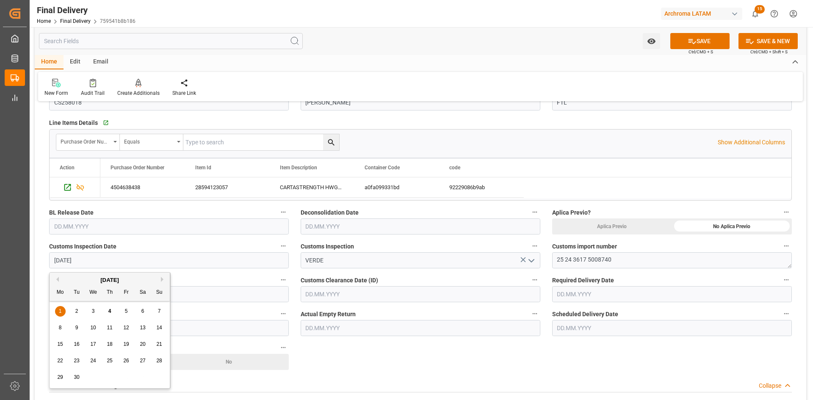
click at [111, 261] on input "[DATE]" at bounding box center [169, 260] width 240 height 16
click at [371, 297] on input "text" at bounding box center [421, 294] width 240 height 16
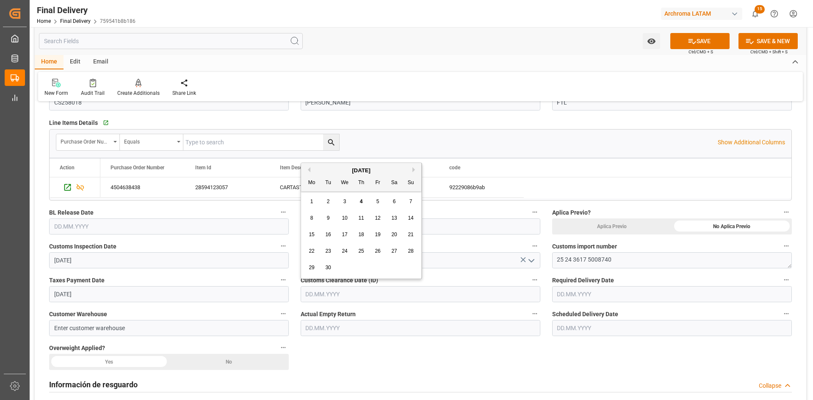
click at [328, 202] on span "2" at bounding box center [328, 202] width 3 height 6
type input "[DATE]"
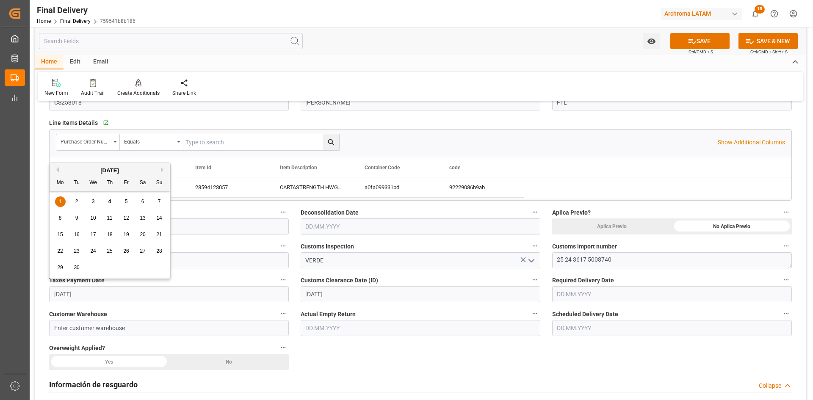
click at [154, 287] on input "[DATE]" at bounding box center [169, 294] width 240 height 16
click at [77, 203] on span "2" at bounding box center [76, 202] width 3 height 6
type input "[DATE]"
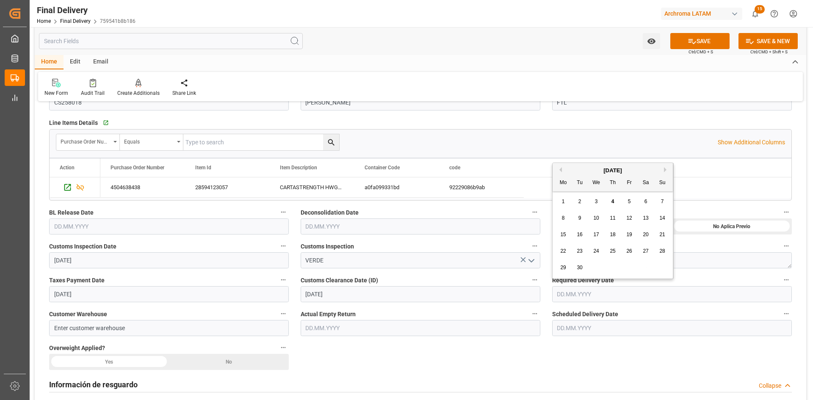
click at [596, 293] on input "text" at bounding box center [672, 294] width 240 height 16
click at [578, 171] on div "[DATE]" at bounding box center [613, 170] width 120 height 8
click at [612, 201] on span "4" at bounding box center [612, 202] width 3 height 6
type input "04.09.2025"
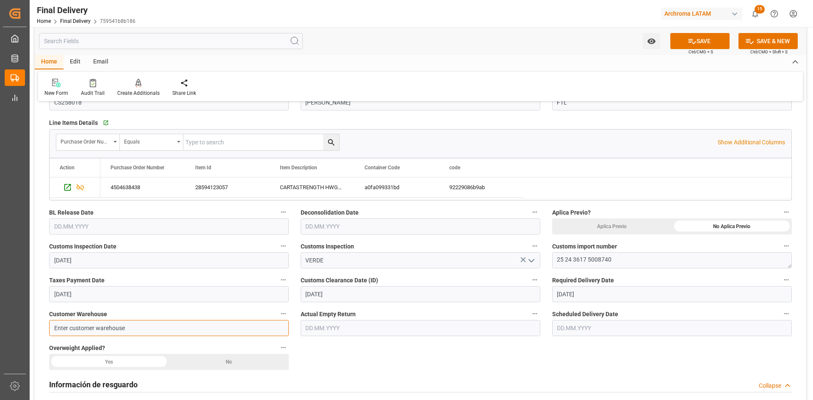
click at [213, 330] on input "Enter customer warehouse" at bounding box center [169, 328] width 240 height 16
click at [696, 38] on button "SAVE" at bounding box center [699, 41] width 59 height 16
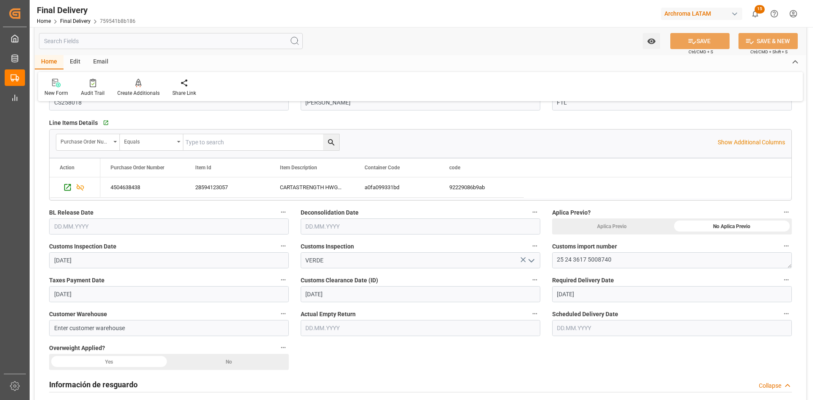
type textarea "1"
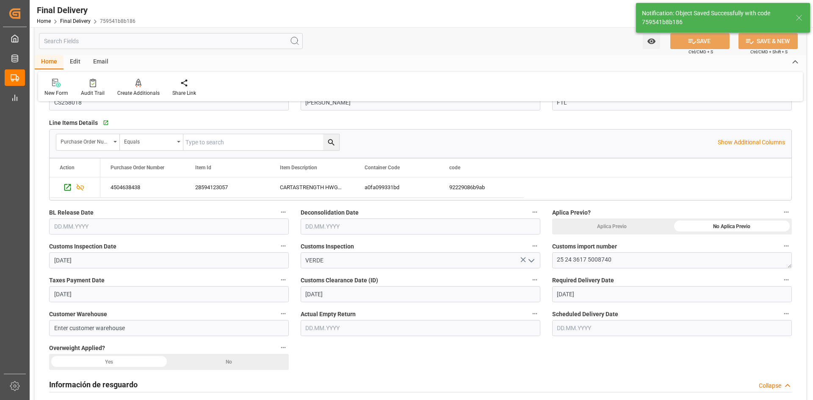
type input "Custom Clearance"
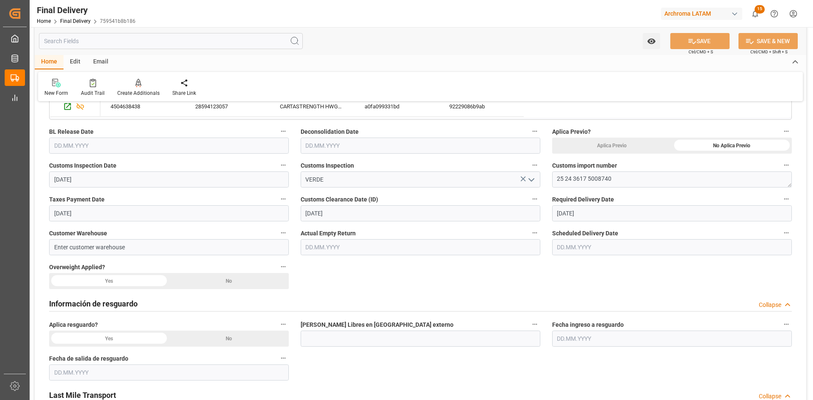
scroll to position [212, 0]
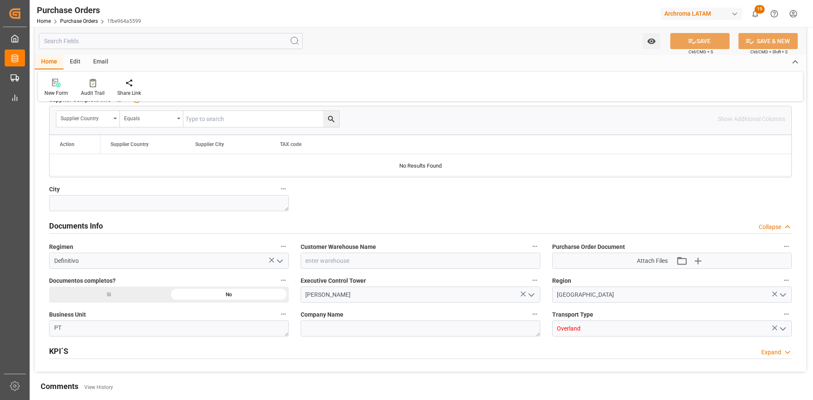
scroll to position [508, 0]
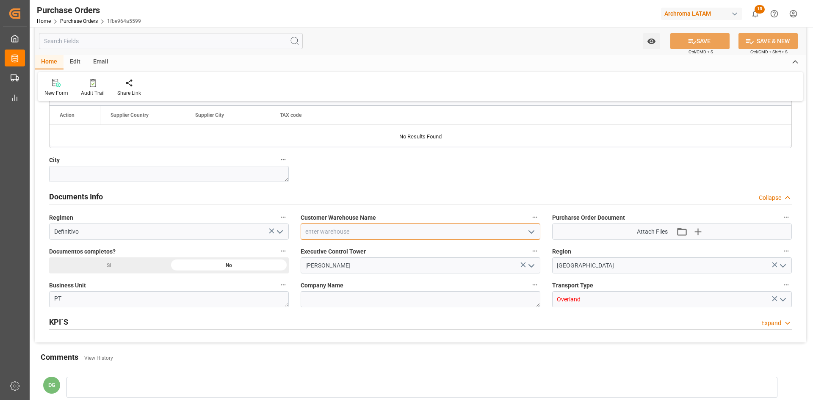
click at [467, 239] on input at bounding box center [421, 232] width 240 height 16
click at [534, 232] on icon "open menu" at bounding box center [531, 232] width 10 height 10
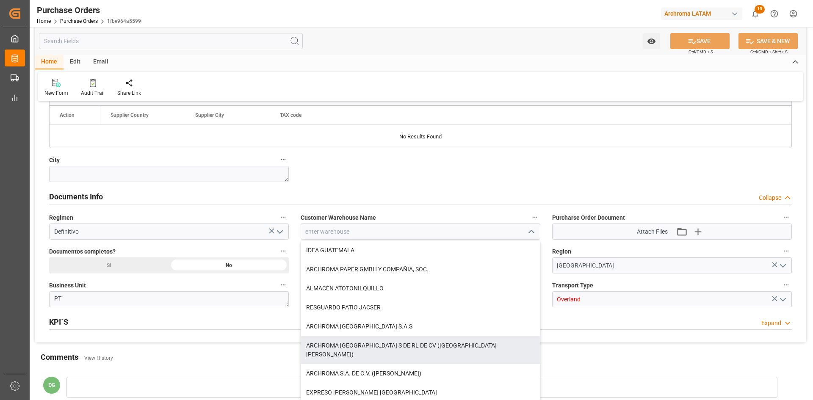
click at [411, 344] on div "ARCHROMA [GEOGRAPHIC_DATA] S DE RL DE CV ([GEOGRAPHIC_DATA][PERSON_NAME])" at bounding box center [420, 350] width 239 height 28
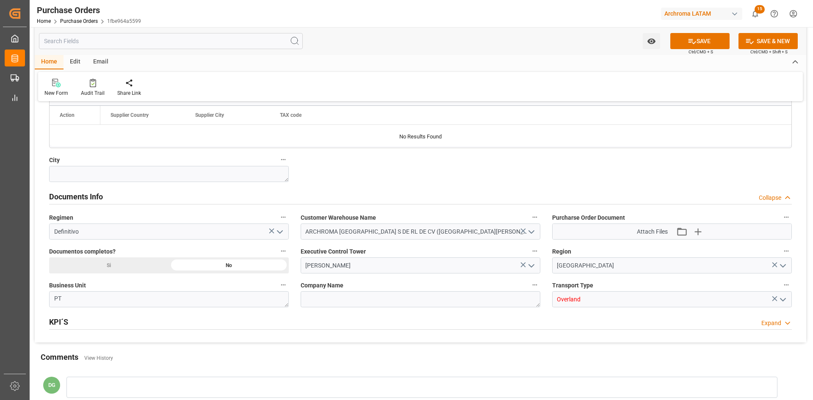
click at [533, 233] on icon "open menu" at bounding box center [531, 232] width 10 height 10
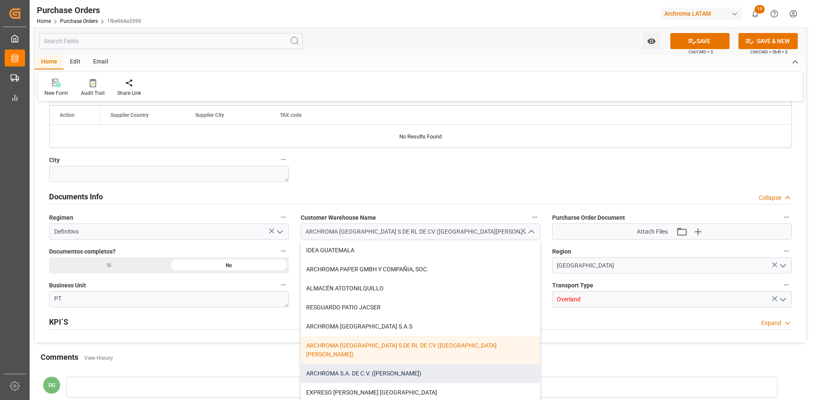
click at [387, 364] on div "ARCHROMA S.A. DE C.V. ([PERSON_NAME])" at bounding box center [420, 373] width 239 height 19
type input "ARCHROMA S.A. DE C.V. ([PERSON_NAME])"
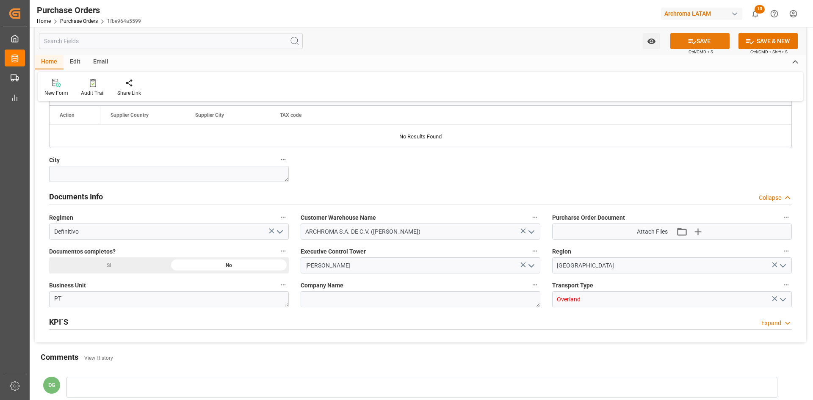
click at [702, 34] on button "SAVE" at bounding box center [699, 41] width 59 height 16
click at [536, 265] on icon "open menu" at bounding box center [531, 266] width 10 height 10
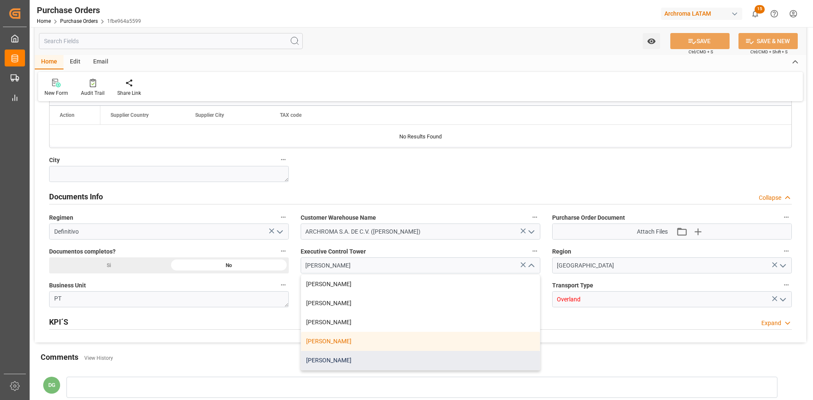
click at [360, 357] on div "[PERSON_NAME]" at bounding box center [420, 360] width 239 height 19
type input "[PERSON_NAME]"
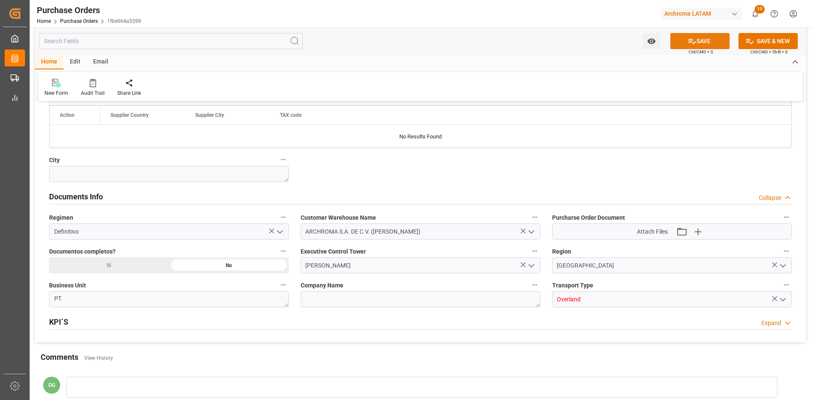
click at [688, 41] on icon at bounding box center [692, 41] width 9 height 9
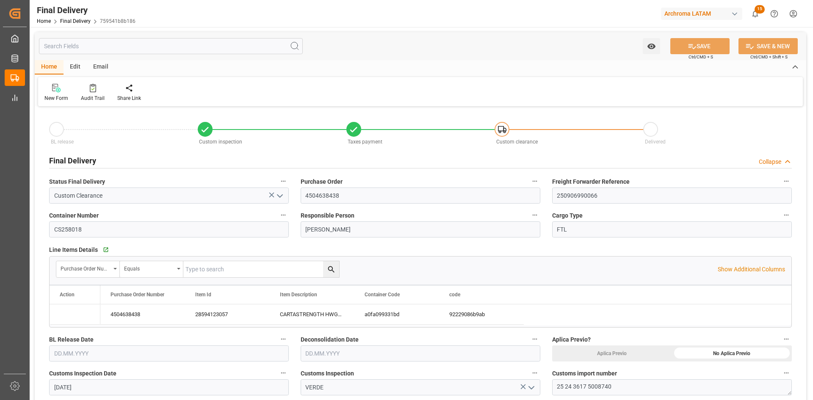
type input "[DATE]"
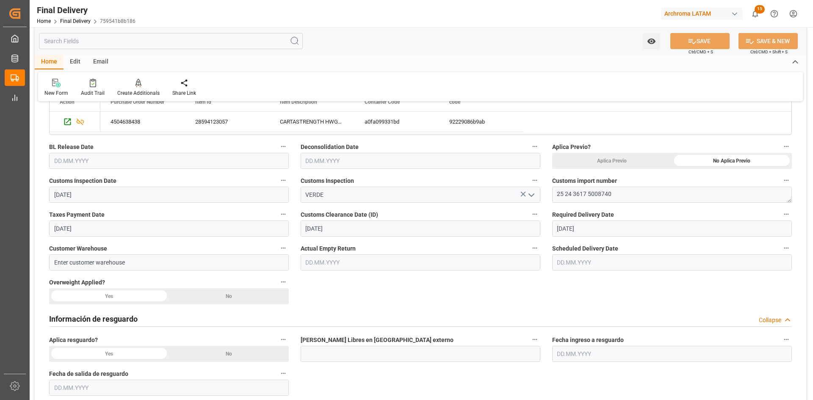
scroll to position [254, 0]
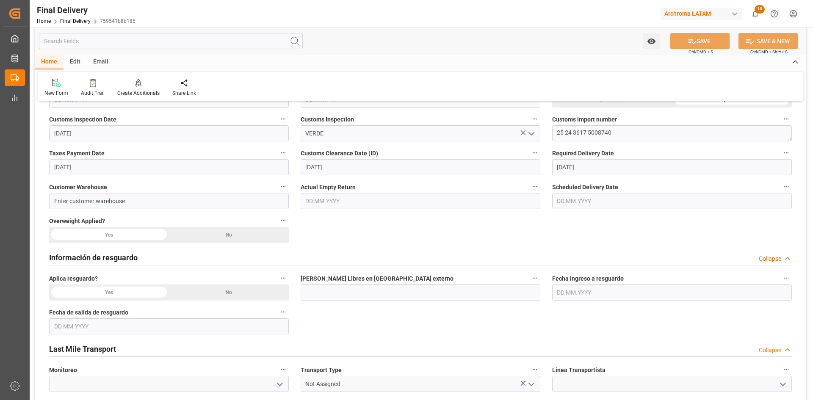
click at [211, 235] on div "No" at bounding box center [229, 235] width 120 height 16
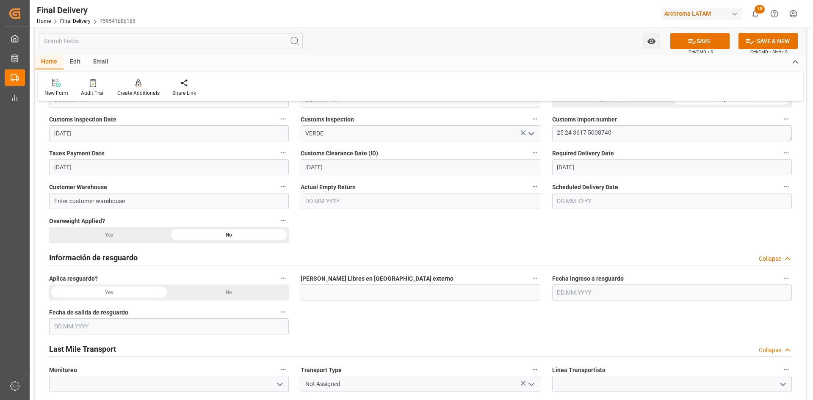
click at [213, 295] on div "No" at bounding box center [229, 293] width 120 height 16
click at [767, 256] on div "Collapse" at bounding box center [770, 258] width 22 height 9
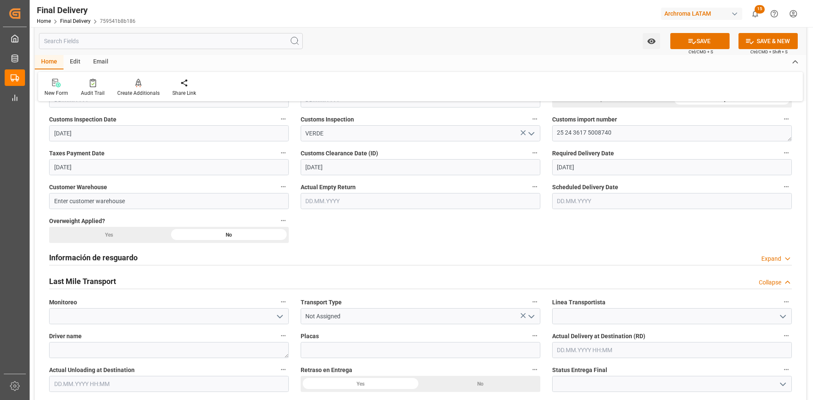
click at [279, 319] on icon "open menu" at bounding box center [280, 317] width 10 height 10
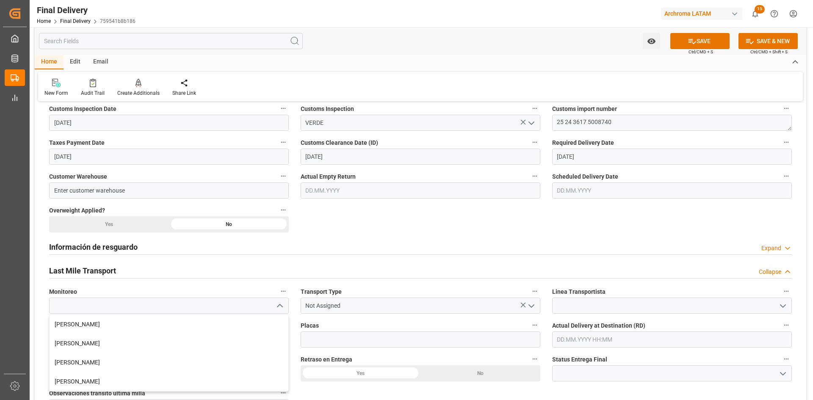
scroll to position [339, 0]
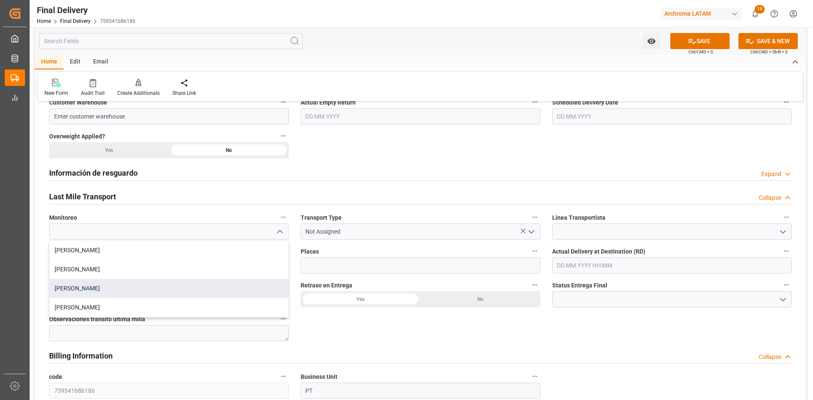
click at [132, 284] on div "[PERSON_NAME]" at bounding box center [169, 288] width 239 height 19
type input "[PERSON_NAME]"
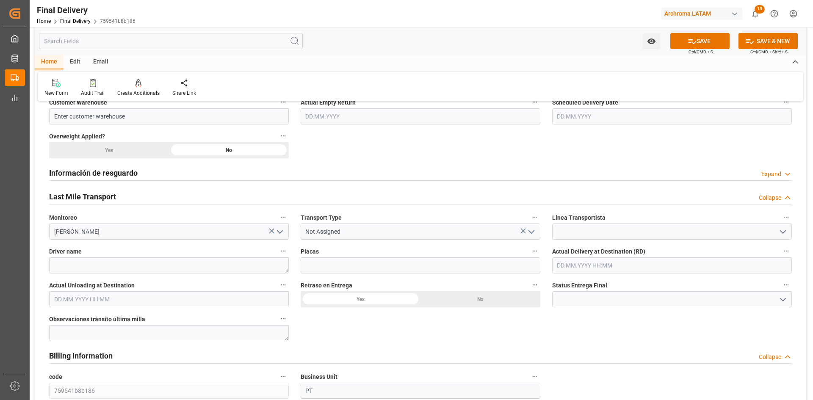
click at [534, 231] on icon "open menu" at bounding box center [531, 232] width 10 height 10
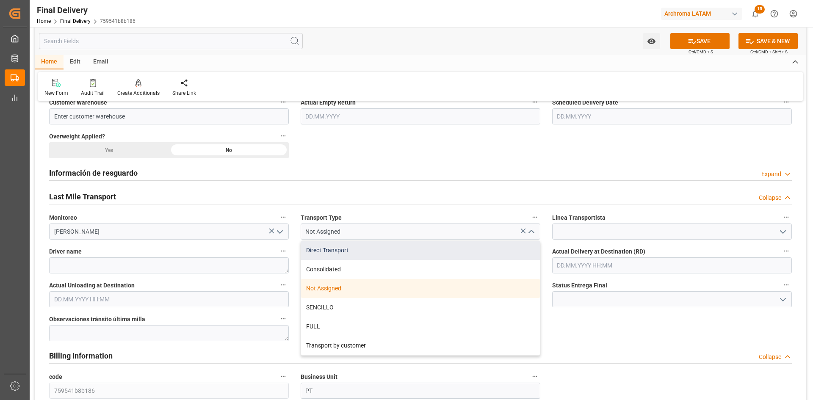
click at [352, 251] on div "Direct Transport" at bounding box center [420, 250] width 239 height 19
type input "Direct Transport"
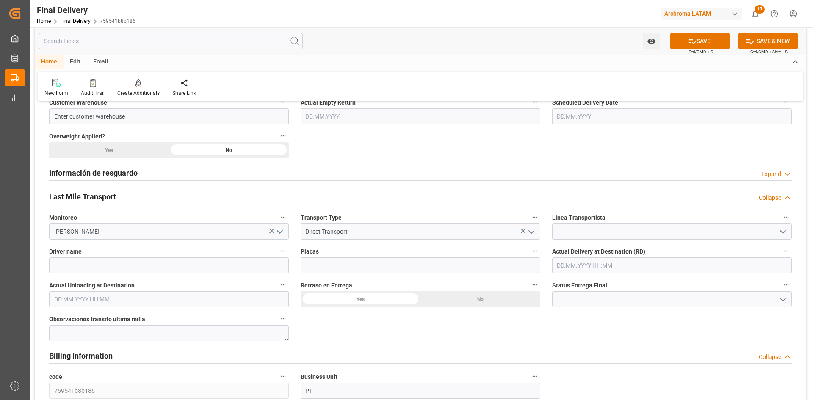
click at [783, 231] on icon "open menu" at bounding box center [783, 232] width 10 height 10
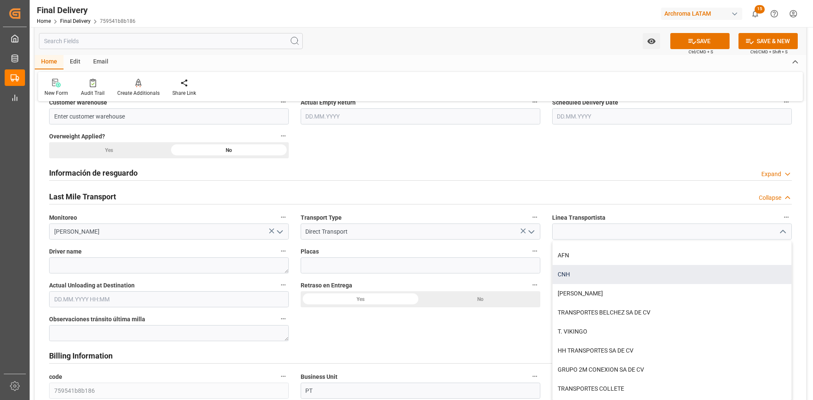
scroll to position [85, 0]
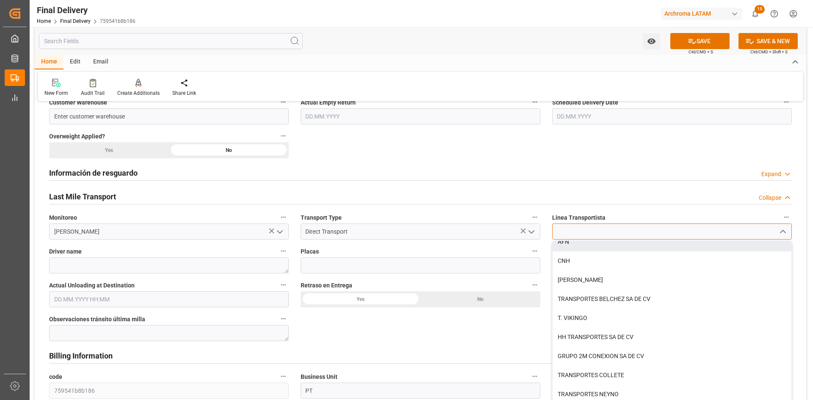
click at [609, 235] on input at bounding box center [672, 232] width 240 height 16
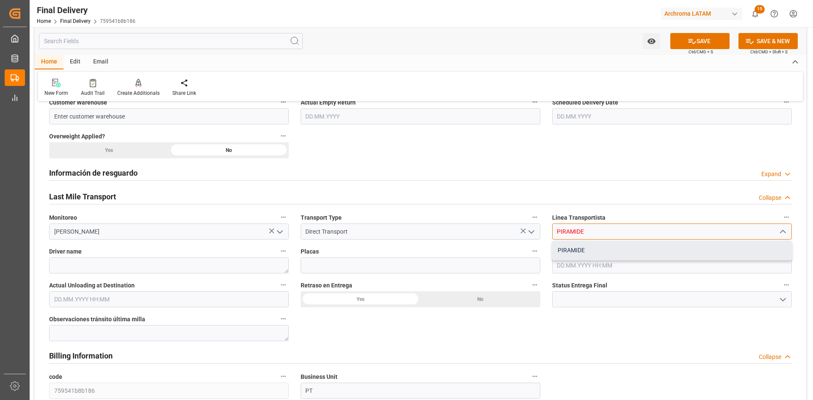
click at [572, 248] on div "PIRAMIDE" at bounding box center [672, 250] width 239 height 19
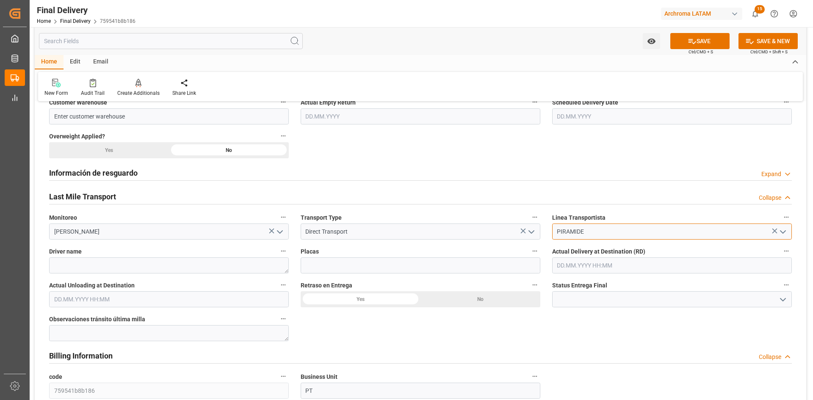
type input "PIRAMIDE"
click at [216, 266] on textarea at bounding box center [169, 265] width 240 height 16
click at [108, 269] on textarea at bounding box center [169, 265] width 240 height 16
paste textarea "LUIS ALBERTO VAZQUEZ SANCHEZ"
type textarea "LUIS ALBERTO VAZQUEZ SANCHEZ"
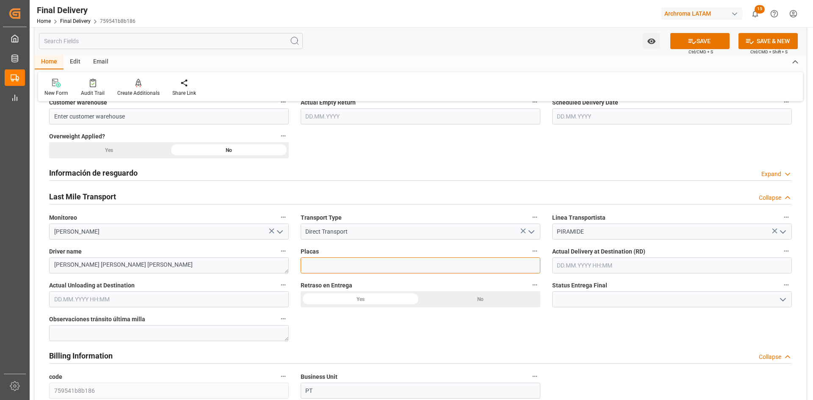
click at [348, 265] on input at bounding box center [421, 265] width 240 height 16
click at [324, 262] on input at bounding box center [421, 265] width 240 height 16
paste input "48BE8A"
type input "48BE8A"
click at [607, 265] on input "text" at bounding box center [672, 265] width 240 height 16
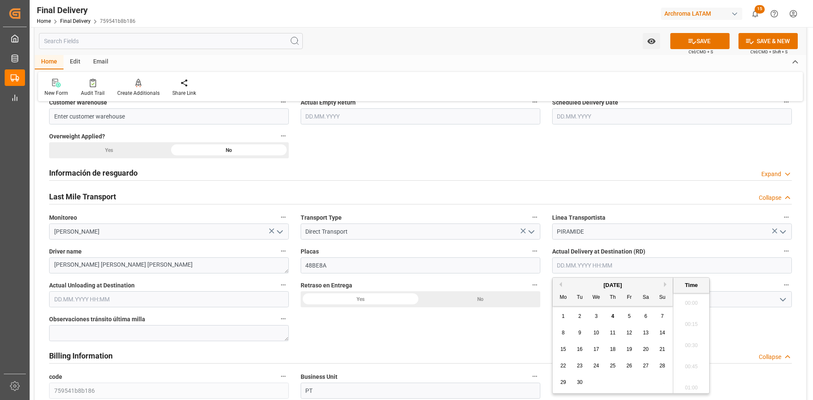
scroll to position [744, 0]
click at [616, 312] on div "4" at bounding box center [613, 317] width 11 height 10
click at [693, 325] on li "08:00" at bounding box center [691, 321] width 36 height 21
type input "04.09.2025 08:00"
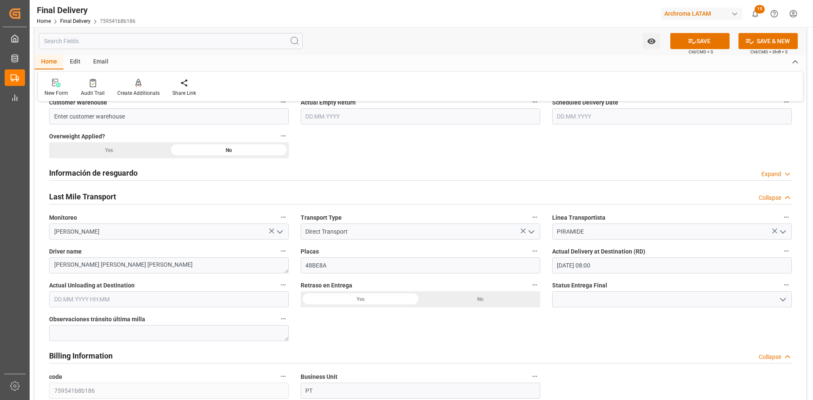
click at [502, 298] on div "No" at bounding box center [480, 299] width 120 height 16
click at [782, 298] on icon "open menu" at bounding box center [783, 300] width 10 height 10
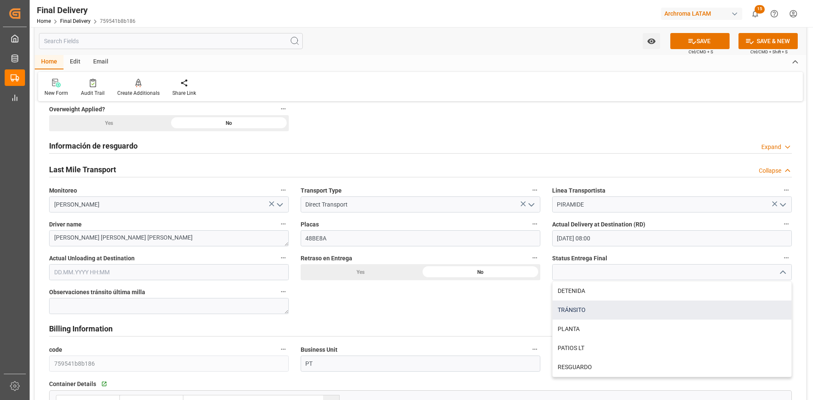
scroll to position [381, 0]
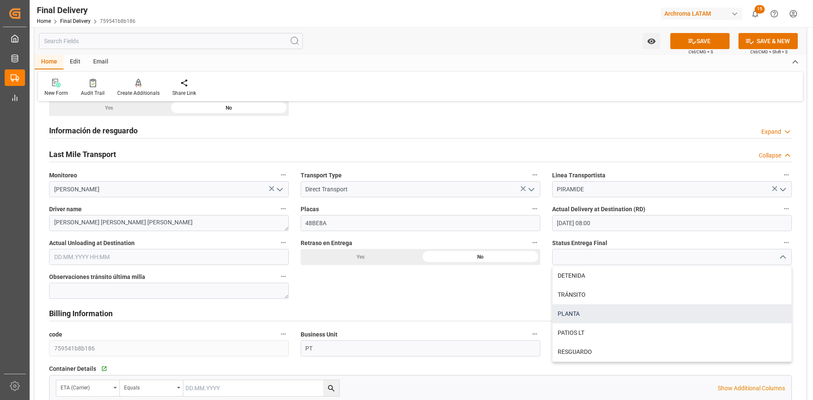
click at [586, 310] on div "PLANTA" at bounding box center [672, 313] width 239 height 19
type input "PLANTA"
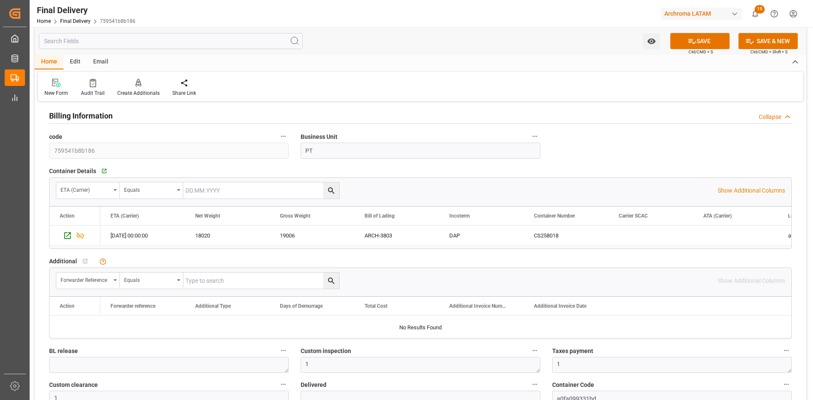
scroll to position [593, 0]
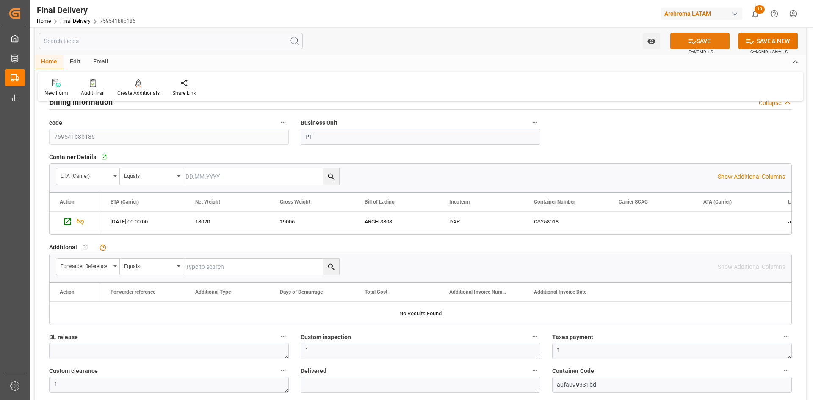
click at [708, 39] on button "SAVE" at bounding box center [699, 41] width 59 height 16
type textarea "1"
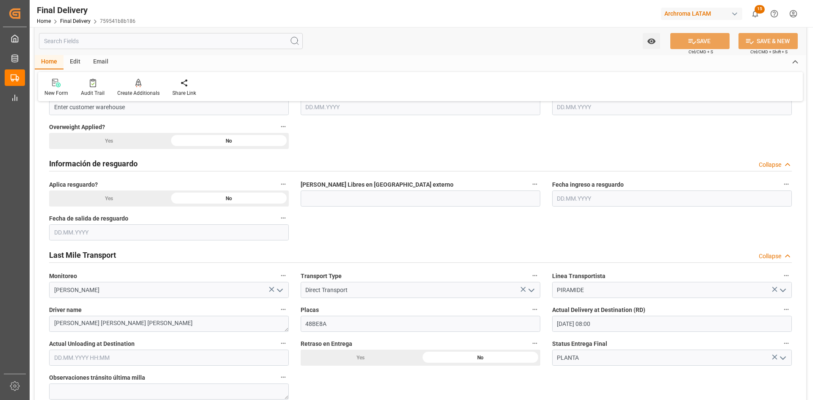
scroll to position [423, 0]
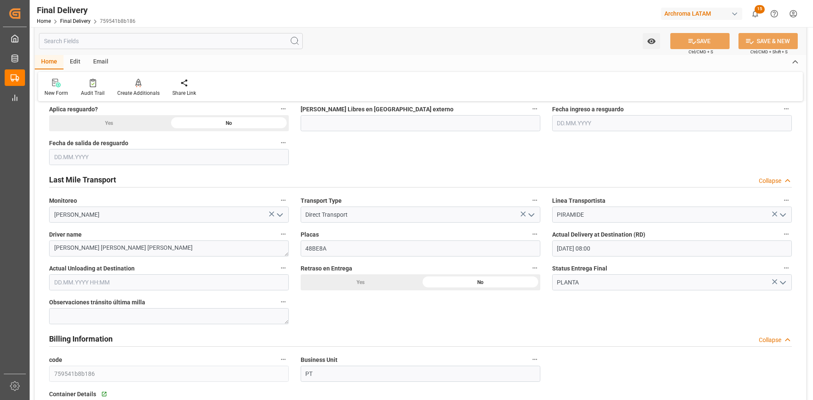
drag, startPoint x: 108, startPoint y: 60, endPoint x: 107, endPoint y: 64, distance: 4.3
click at [108, 60] on div "Email" at bounding box center [101, 62] width 28 height 14
click at [55, 86] on icon at bounding box center [57, 84] width 11 height 6
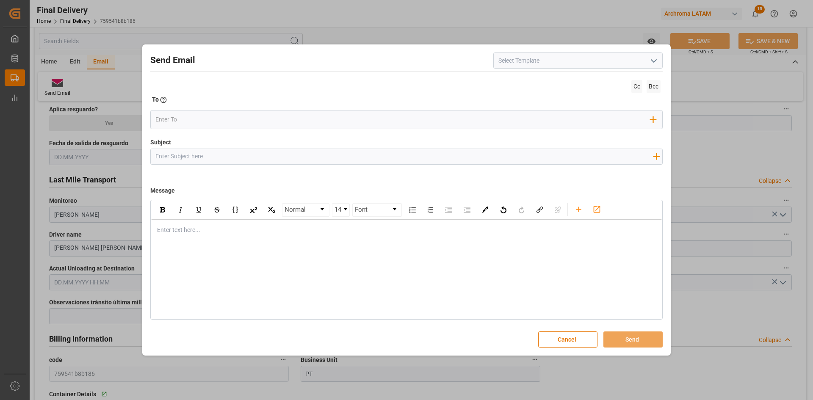
click at [648, 64] on button "open menu" at bounding box center [653, 60] width 13 height 13
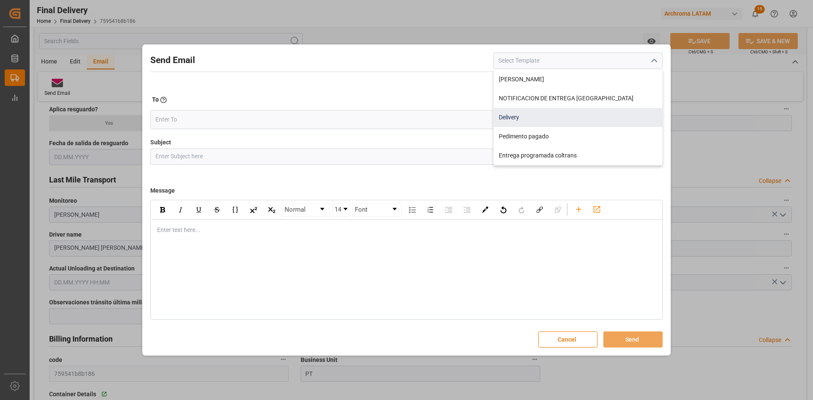
click at [536, 115] on div "Delivery" at bounding box center [578, 117] width 169 height 19
type input "Delivery"
type input "Notificacion de Entrega en Planta {{customerWarehouse}} | PO {{purchaseOrder}} …"
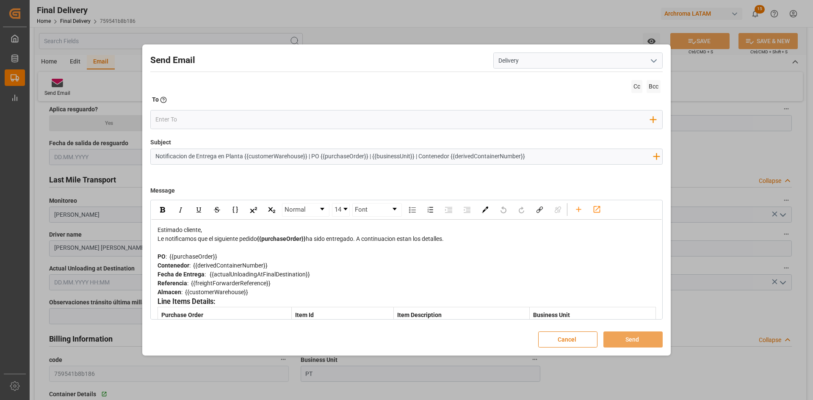
click at [555, 338] on button "Cancel" at bounding box center [567, 340] width 59 height 16
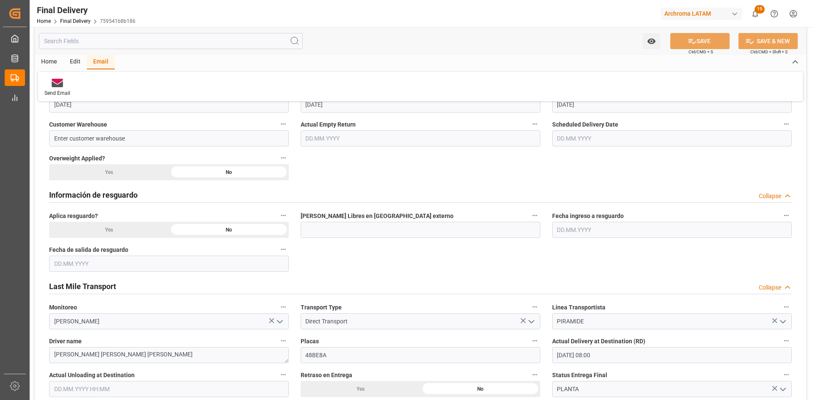
scroll to position [296, 0]
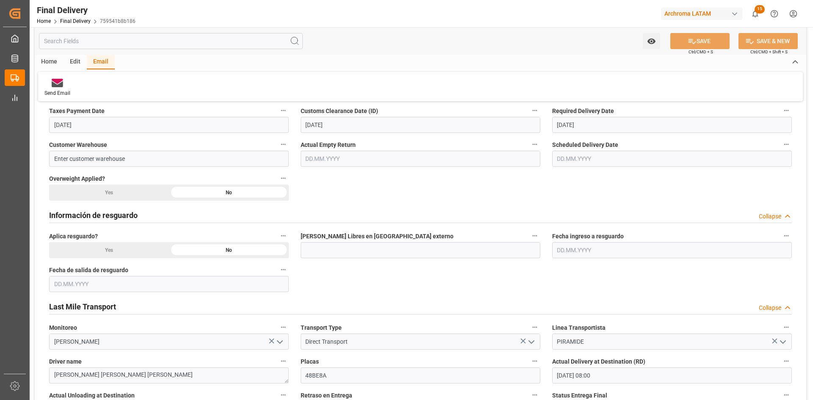
click at [250, 211] on div "Información de resguardo Collapse" at bounding box center [420, 215] width 743 height 16
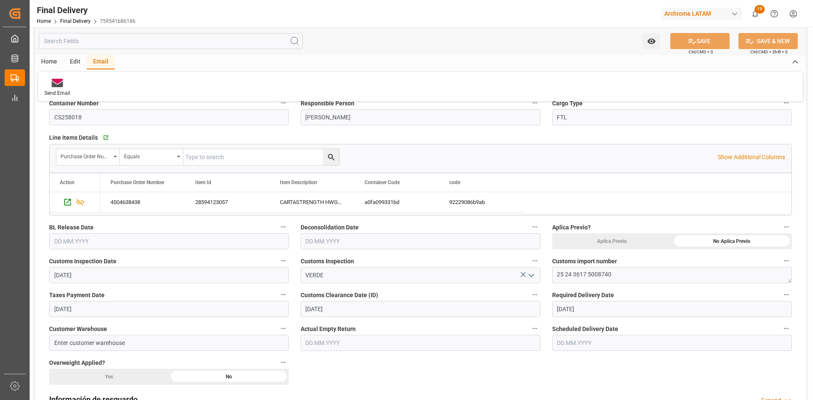
scroll to position [127, 0]
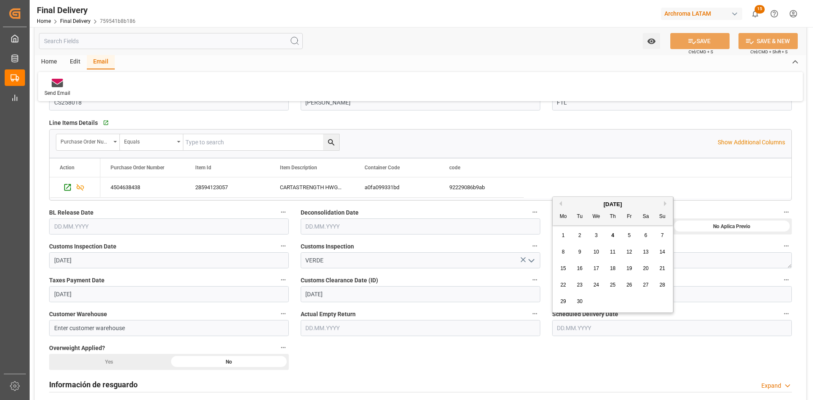
click at [586, 327] on input "text" at bounding box center [672, 328] width 240 height 16
click at [582, 205] on div "September 2025" at bounding box center [613, 204] width 120 height 8
click at [616, 236] on div "4" at bounding box center [613, 236] width 11 height 10
type input "04.09.2025"
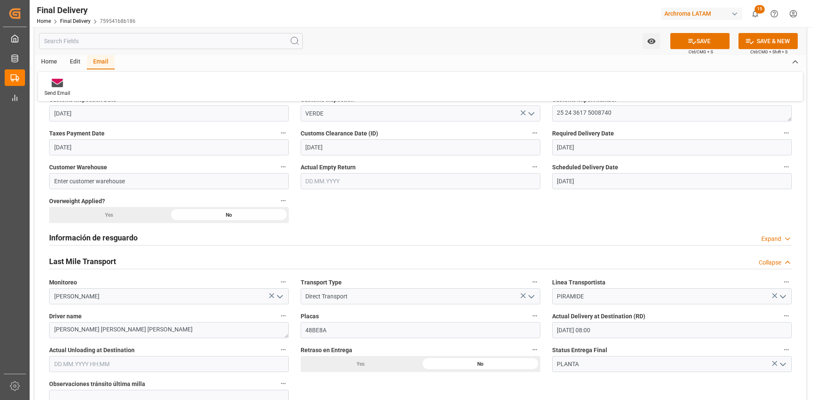
scroll to position [339, 0]
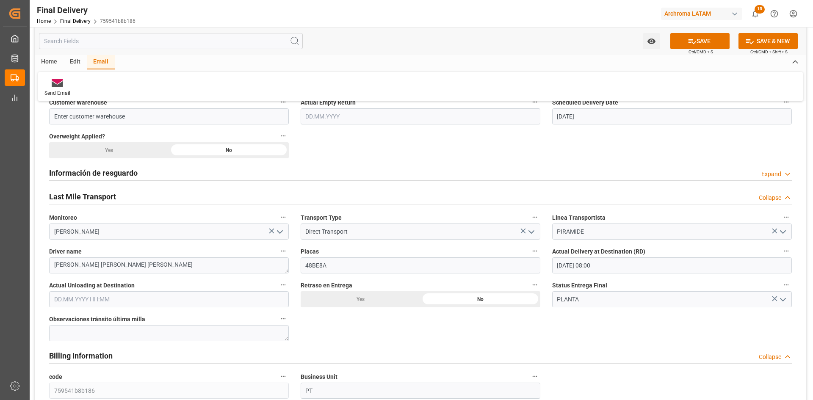
click at [167, 300] on input "text" at bounding box center [169, 299] width 240 height 16
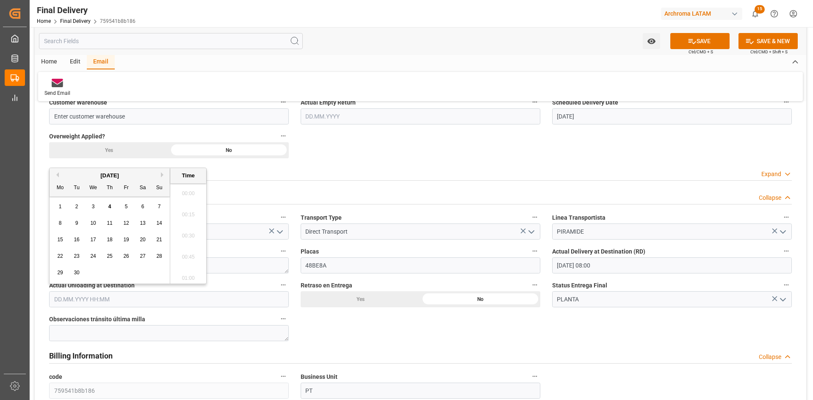
scroll to position [765, 0]
click at [76, 177] on div "[DATE]" at bounding box center [110, 175] width 120 height 8
click at [109, 207] on span "4" at bounding box center [109, 207] width 3 height 6
type input "[DATE] 00:00"
click at [707, 46] on button "SAVE" at bounding box center [699, 41] width 59 height 16
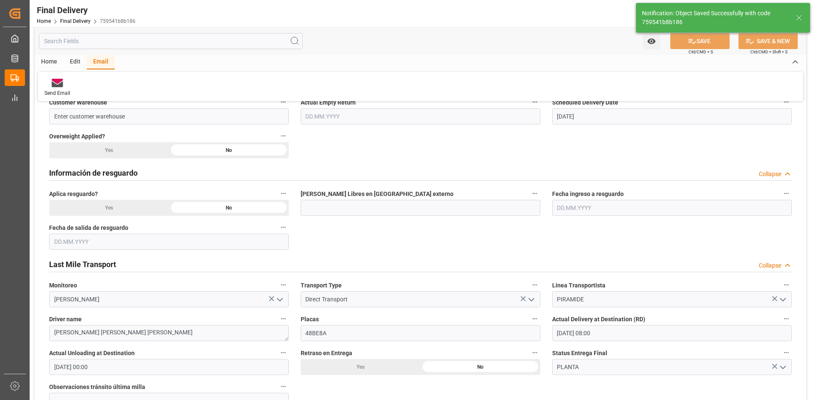
type input "Unloaded"
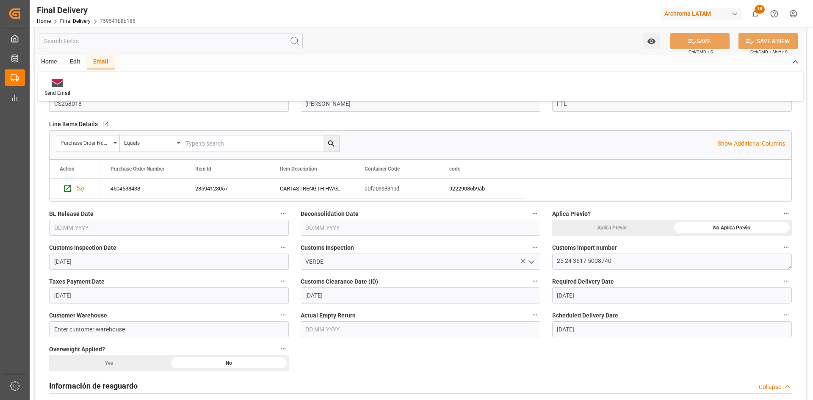
scroll to position [42, 0]
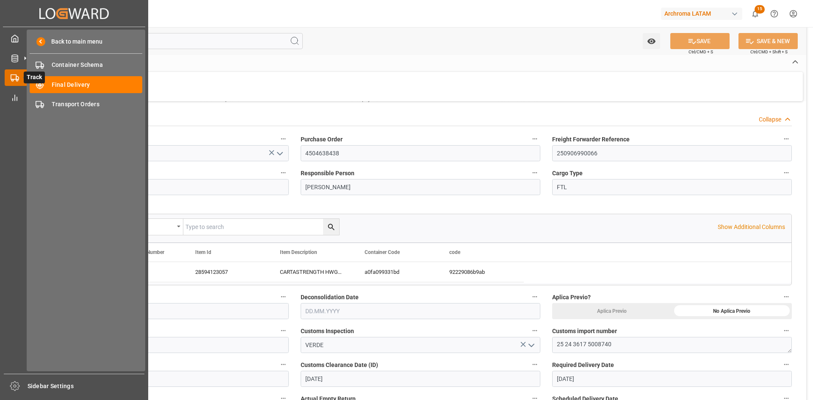
click at [11, 74] on icon at bounding box center [15, 78] width 8 height 8
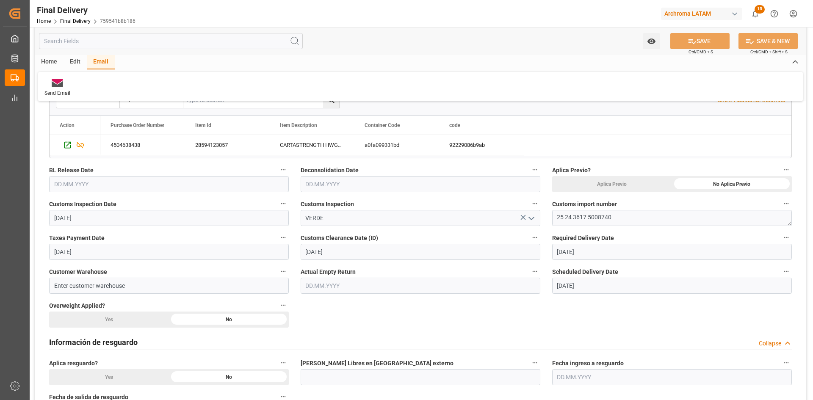
scroll to position [0, 0]
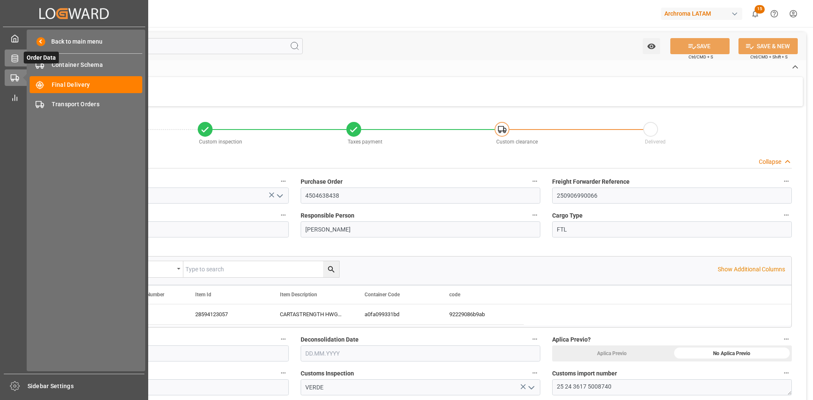
click at [17, 61] on icon at bounding box center [15, 58] width 8 height 8
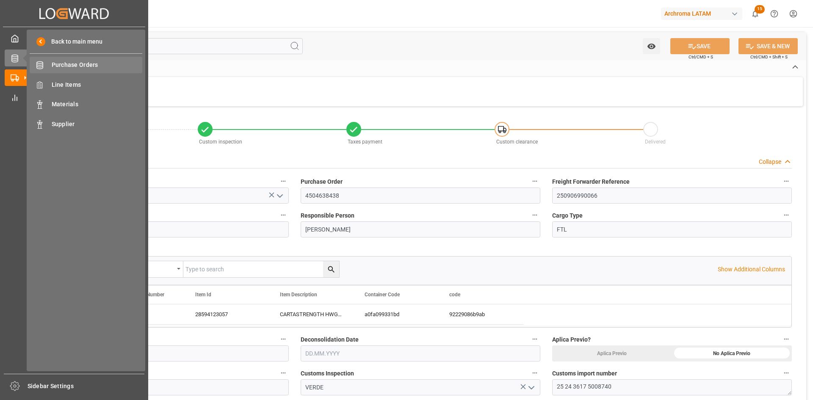
click at [98, 66] on span "Purchase Orders" at bounding box center [97, 65] width 91 height 9
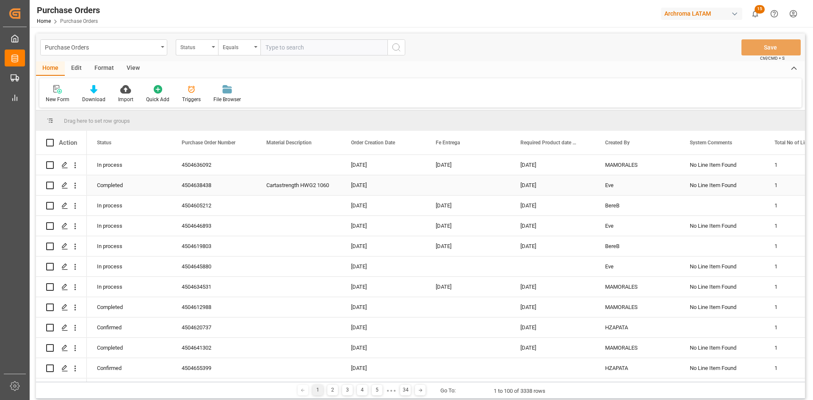
click at [460, 186] on div "Press SPACE to select this row." at bounding box center [468, 185] width 85 height 20
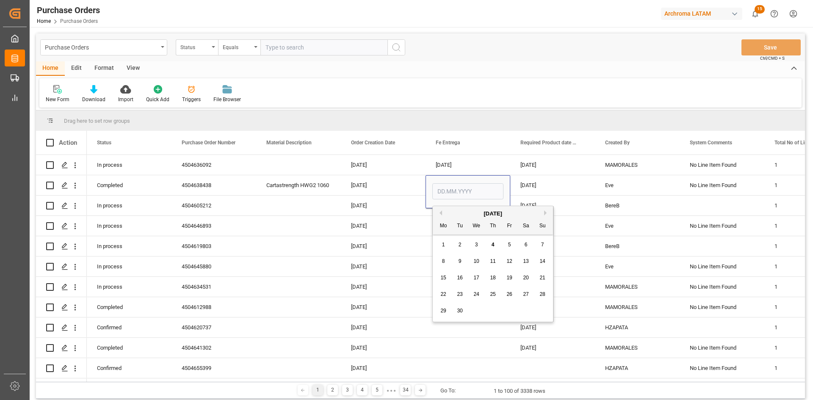
click at [492, 244] on span "4" at bounding box center [493, 245] width 3 height 6
type input "[DATE]"
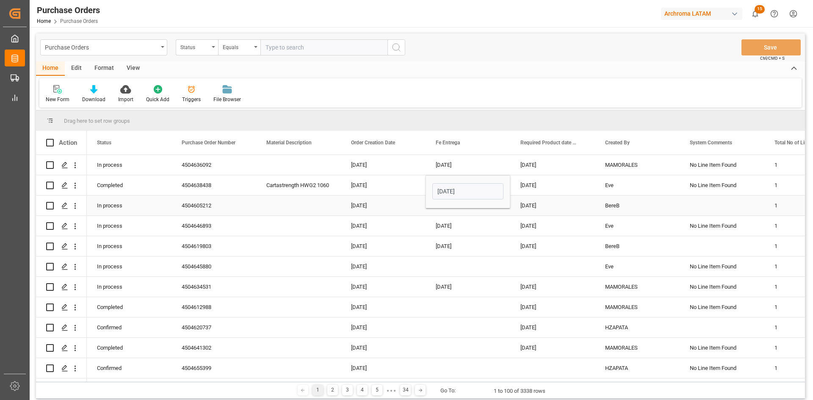
click at [529, 188] on div "08.09.2025" at bounding box center [552, 185] width 85 height 20
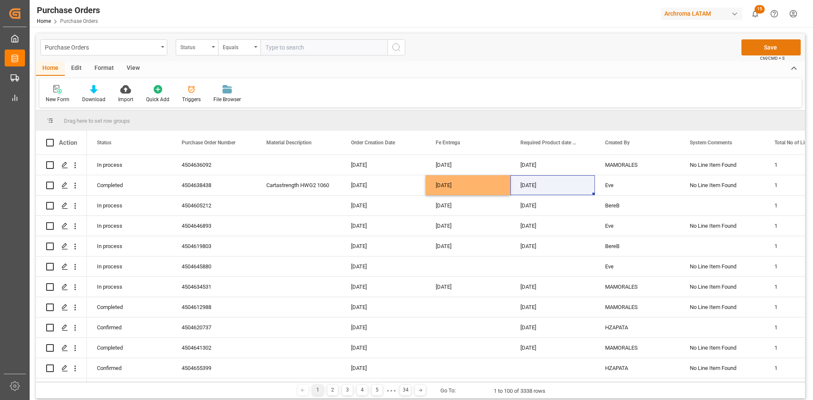
click at [759, 47] on button "Save" at bounding box center [770, 47] width 59 height 16
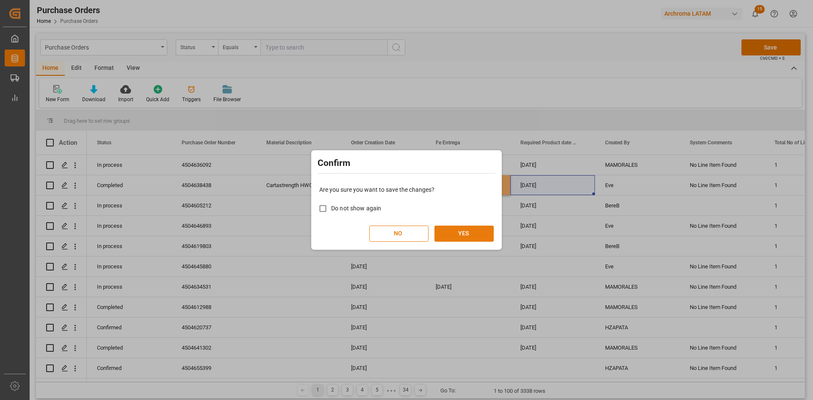
click at [470, 230] on button "YES" at bounding box center [463, 234] width 59 height 16
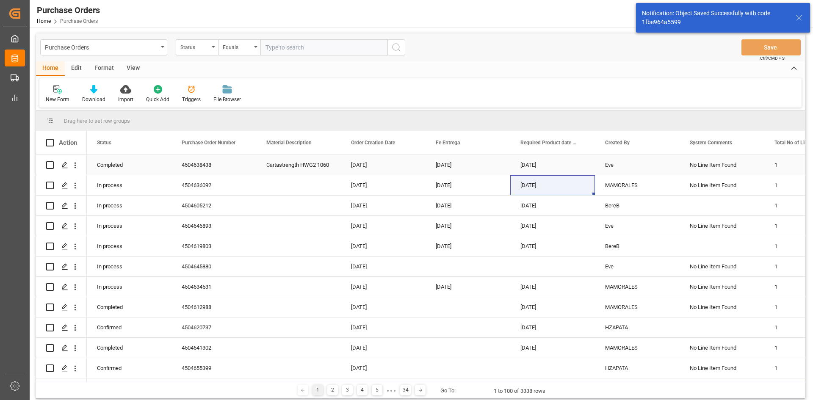
click at [130, 163] on div "Completed" at bounding box center [129, 165] width 85 height 20
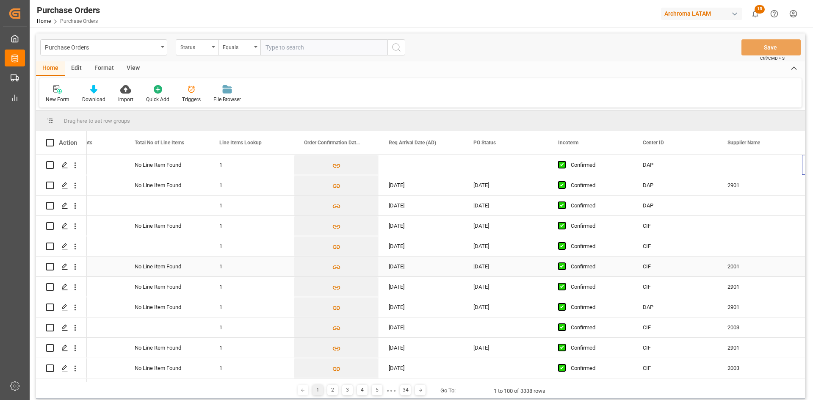
scroll to position [0, 640]
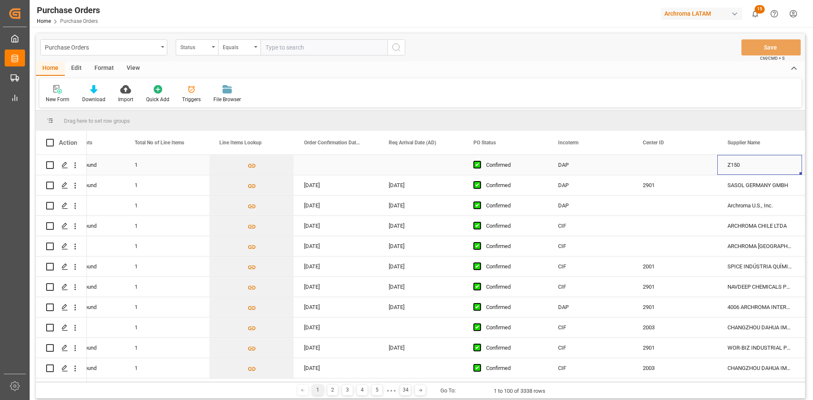
click at [416, 169] on div "Press SPACE to select this row." at bounding box center [421, 165] width 85 height 20
click at [413, 168] on div "Press SPACE to select this row." at bounding box center [421, 165] width 85 height 20
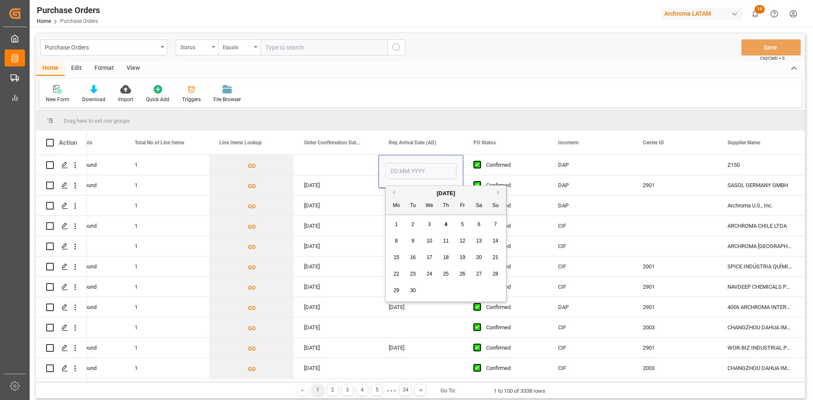
click at [395, 227] on span "1" at bounding box center [396, 224] width 3 height 6
type input "01.09.2025"
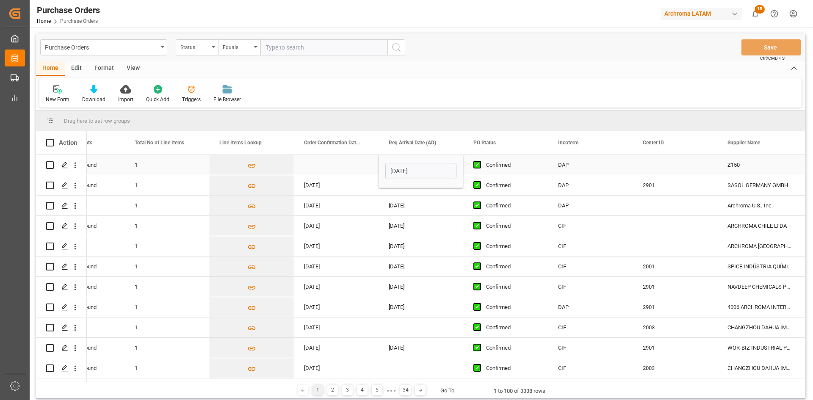
click at [346, 168] on div "Press SPACE to select this row." at bounding box center [336, 165] width 85 height 20
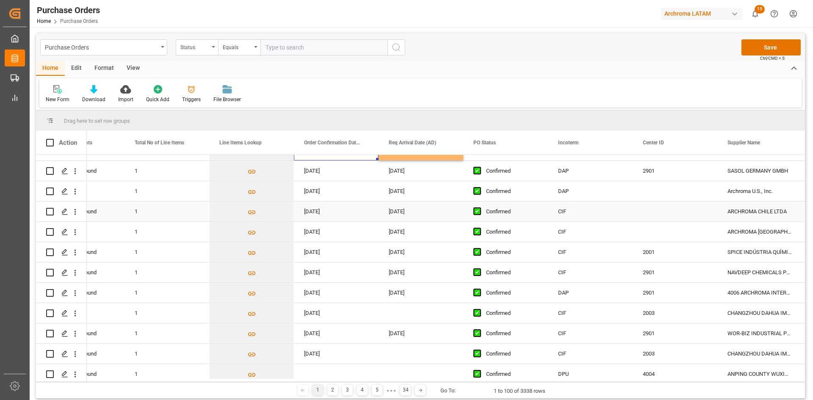
scroll to position [0, 0]
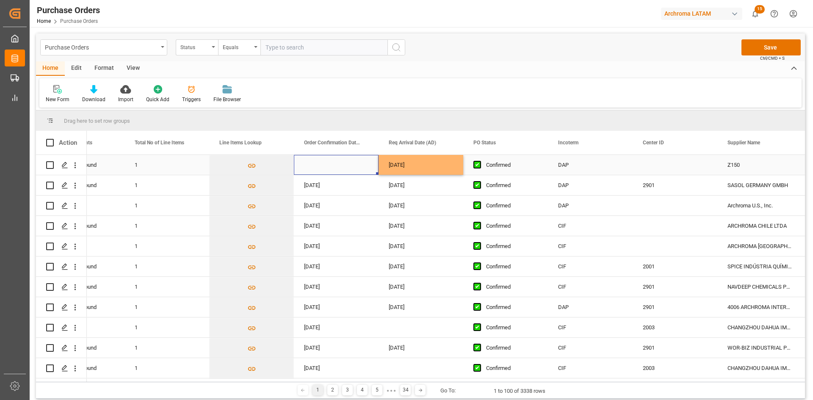
click at [656, 164] on div "Press SPACE to select this row." at bounding box center [675, 165] width 85 height 20
click at [677, 166] on input "Press SPACE to select this row." at bounding box center [674, 170] width 71 height 16
type input "401"
click at [680, 167] on div "401" at bounding box center [675, 165] width 85 height 20
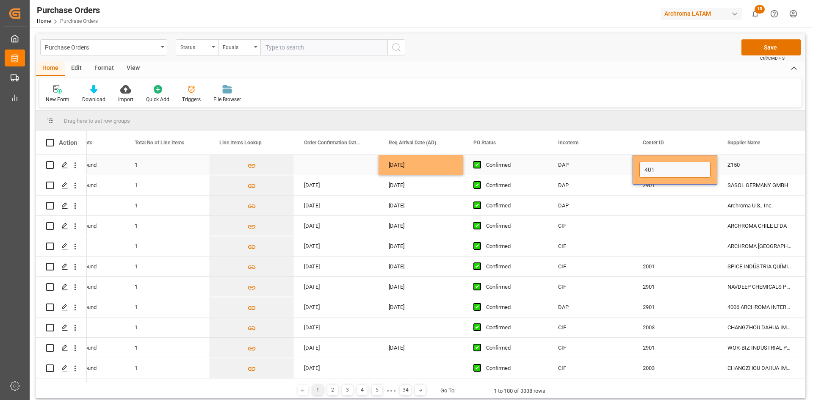
click at [662, 169] on input "401" at bounding box center [674, 170] width 71 height 16
type input "4001"
click at [758, 170] on div "Z150" at bounding box center [759, 165] width 85 height 20
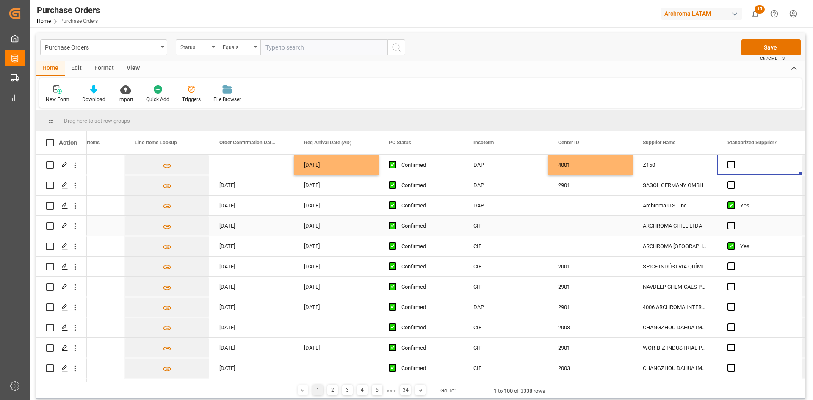
scroll to position [0, 809]
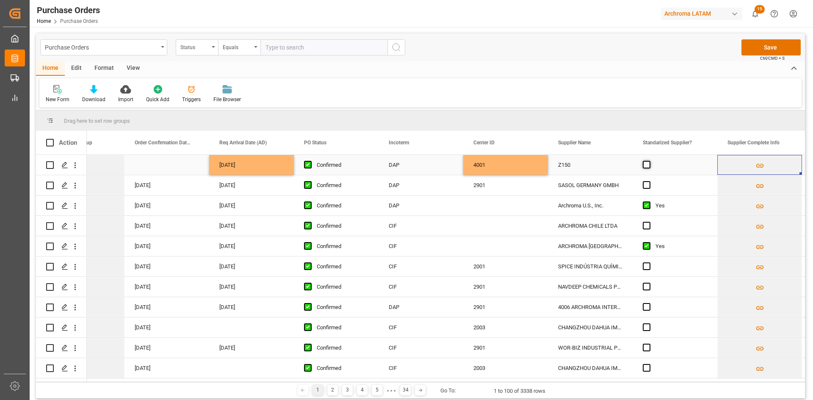
click at [648, 163] on span "Press SPACE to select this row." at bounding box center [647, 165] width 8 height 8
click at [649, 161] on input "Press SPACE to select this row." at bounding box center [649, 161] width 0 height 0
click at [608, 169] on div "Z150" at bounding box center [590, 165] width 85 height 20
click at [588, 169] on input "Z150" at bounding box center [590, 170] width 71 height 16
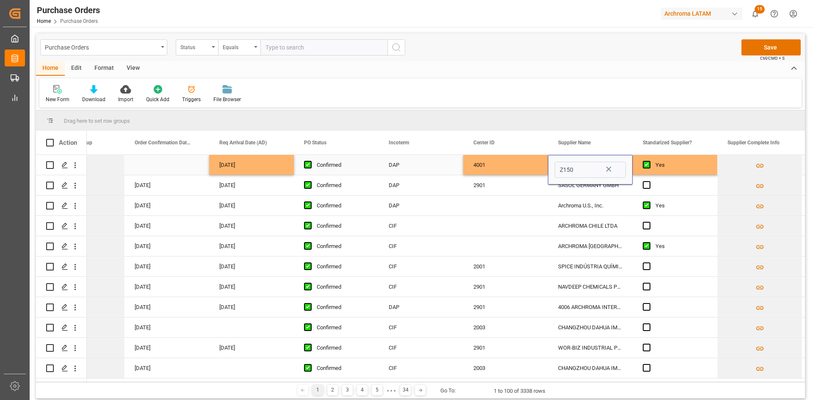
click at [608, 170] on icon "Press SPACE to select this row." at bounding box center [608, 169] width 9 height 9
click at [591, 166] on input "Press SPACE to select this row." at bounding box center [590, 170] width 71 height 16
click at [590, 170] on input "Press SPACE to select this row." at bounding box center [590, 170] width 71 height 16
click at [620, 171] on icon "open menu" at bounding box center [617, 170] width 10 height 10
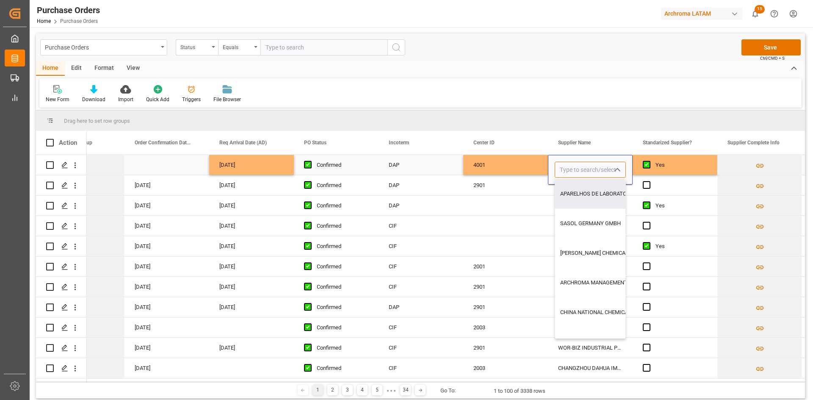
click at [590, 165] on input "Press SPACE to select this row." at bounding box center [590, 170] width 71 height 16
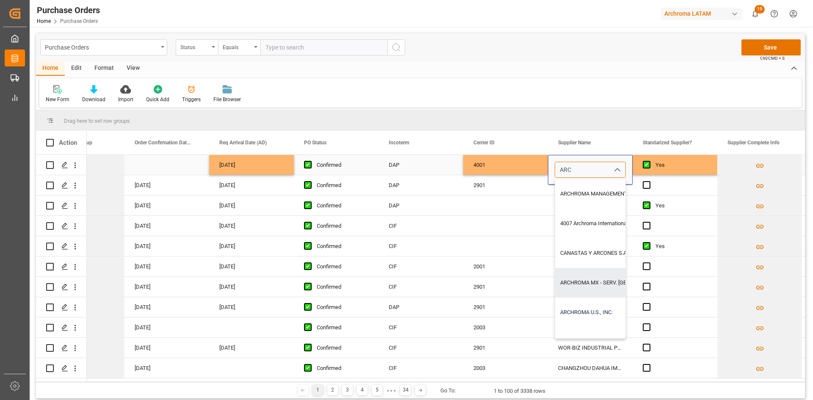
click at [587, 310] on div "ARCHROMA U.S., INC." at bounding box center [632, 313] width 155 height 30
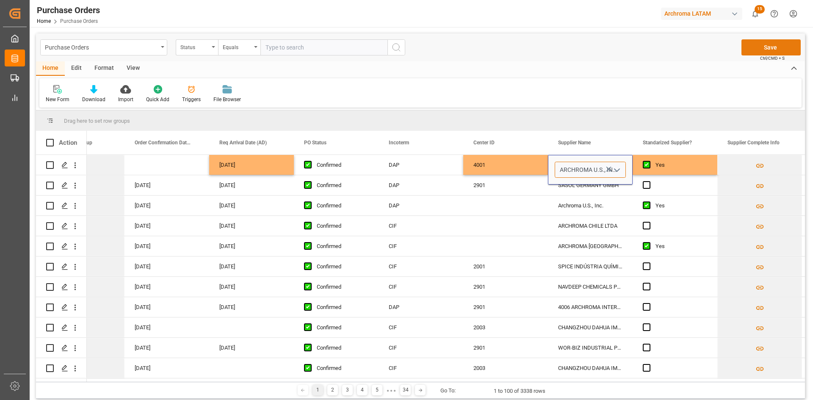
type input "ARCHROMA U.S., INC."
click at [778, 50] on button "Save" at bounding box center [770, 47] width 59 height 16
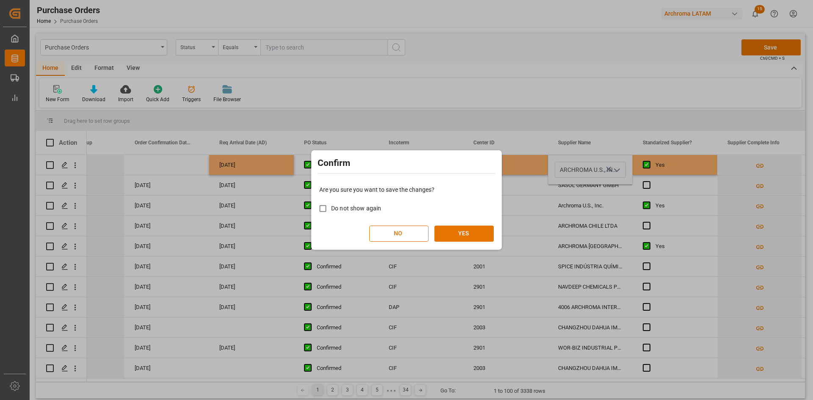
drag, startPoint x: 377, startPoint y: 209, endPoint x: 448, endPoint y: 228, distance: 73.8
click at [377, 210] on span "Do not show again" at bounding box center [356, 208] width 50 height 7
click at [331, 210] on input "Do not show again" at bounding box center [323, 208] width 17 height 17
checkbox input "true"
click at [494, 238] on div "Are you sure you want to save the changes? Do not show again NO YES" at bounding box center [406, 214] width 186 height 68
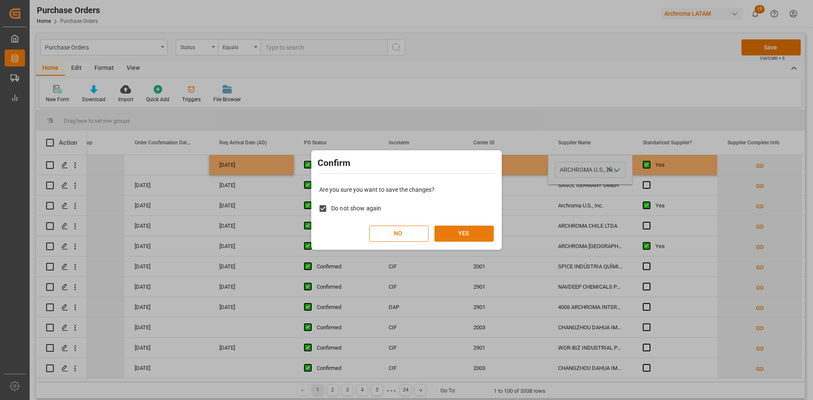
click at [488, 235] on button "YES" at bounding box center [463, 234] width 59 height 16
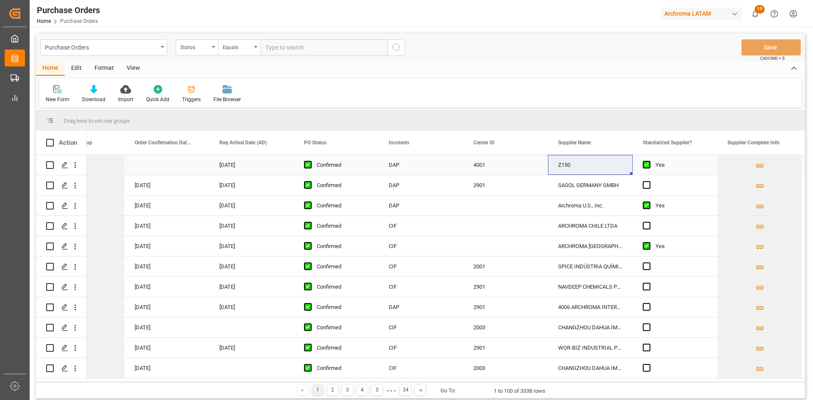
click at [491, 170] on div "4001" at bounding box center [505, 165] width 85 height 20
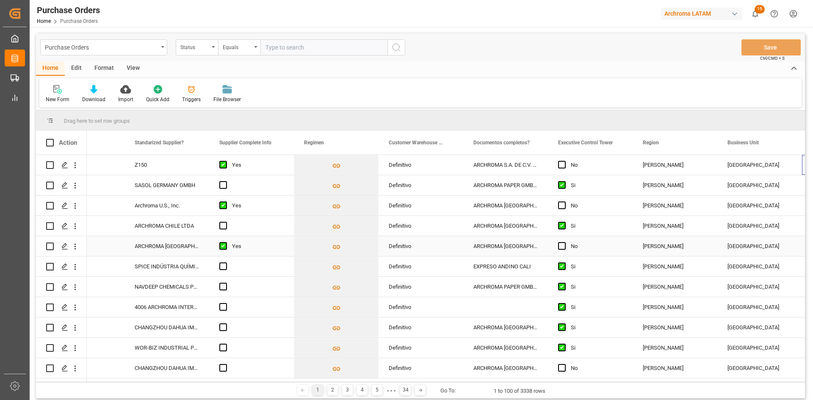
scroll to position [0, 1317]
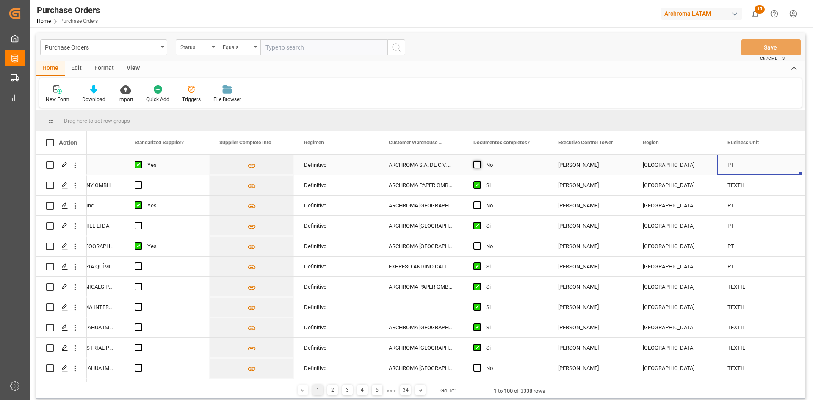
click at [477, 165] on span "Press SPACE to select this row." at bounding box center [477, 165] width 8 height 8
click at [480, 161] on input "Press SPACE to select this row." at bounding box center [480, 161] width 0 height 0
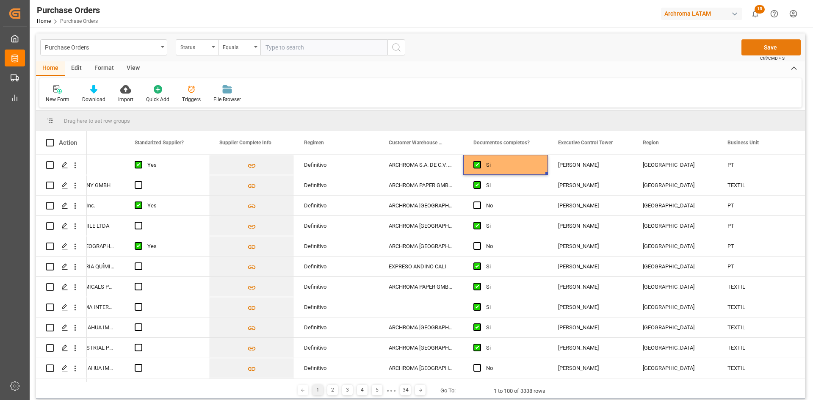
click at [766, 44] on button "Save" at bounding box center [770, 47] width 59 height 16
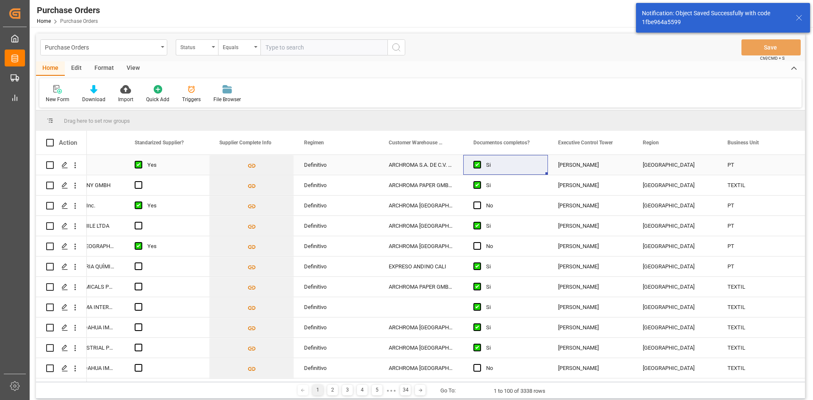
click at [579, 167] on div "[PERSON_NAME]" at bounding box center [590, 164] width 64 height 19
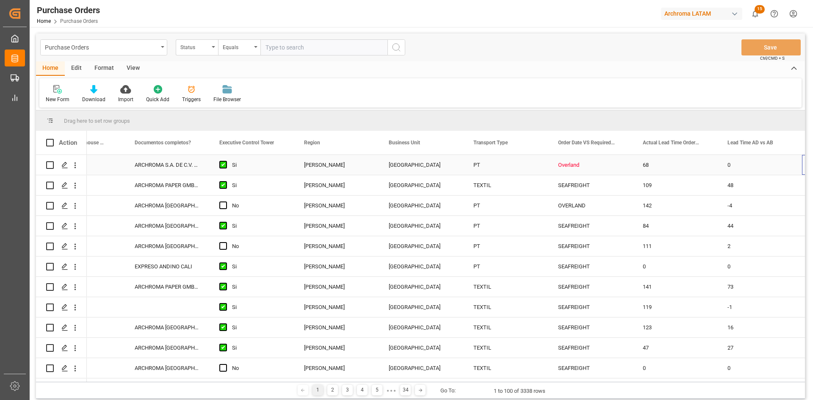
scroll to position [0, 1656]
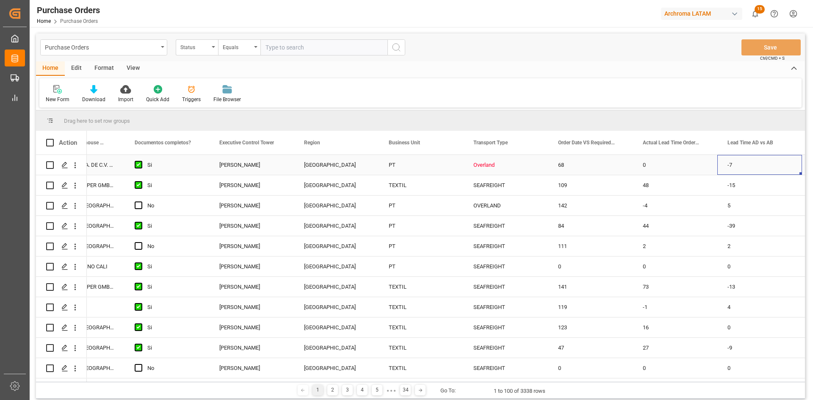
click at [507, 170] on div "Overland" at bounding box center [505, 164] width 64 height 19
click at [535, 168] on icon "open menu" at bounding box center [532, 170] width 10 height 10
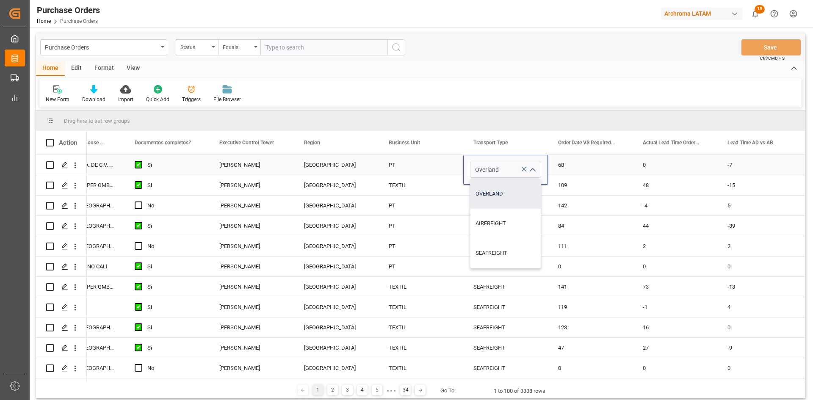
click at [516, 199] on div "OVERLAND" at bounding box center [505, 194] width 70 height 30
type input "OVERLAND"
click at [575, 163] on div "68" at bounding box center [590, 165] width 85 height 20
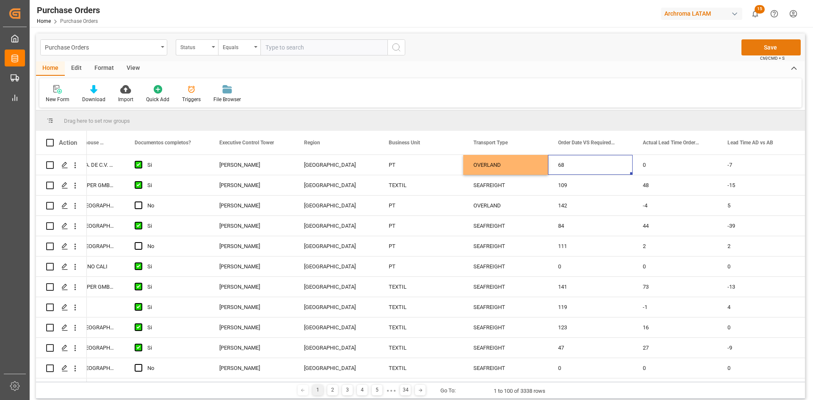
click at [769, 47] on button "Save" at bounding box center [770, 47] width 59 height 16
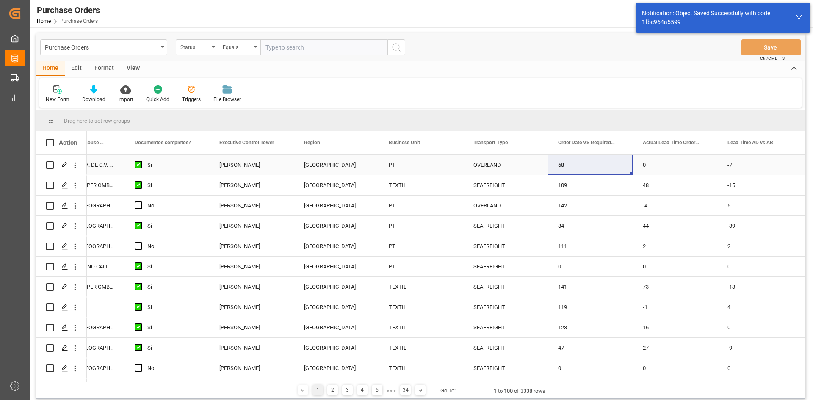
click at [653, 170] on div "0" at bounding box center [675, 165] width 85 height 20
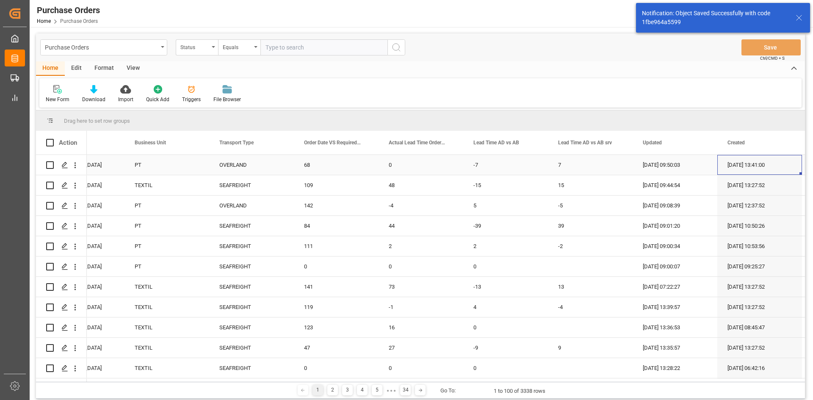
scroll to position [0, 0]
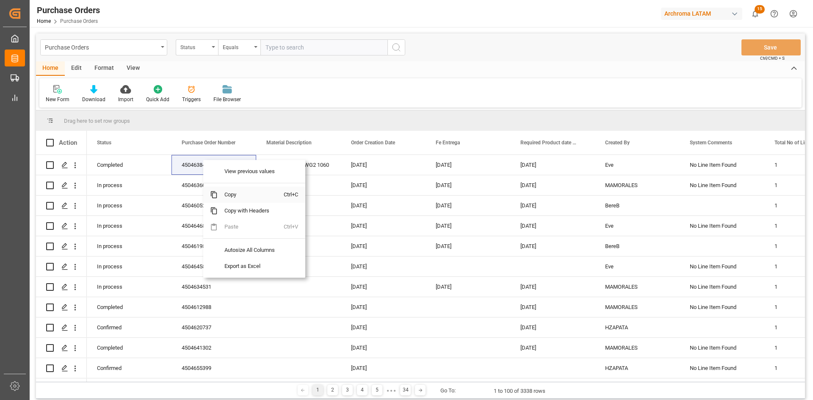
click at [238, 190] on span "Copy" at bounding box center [251, 195] width 66 height 16
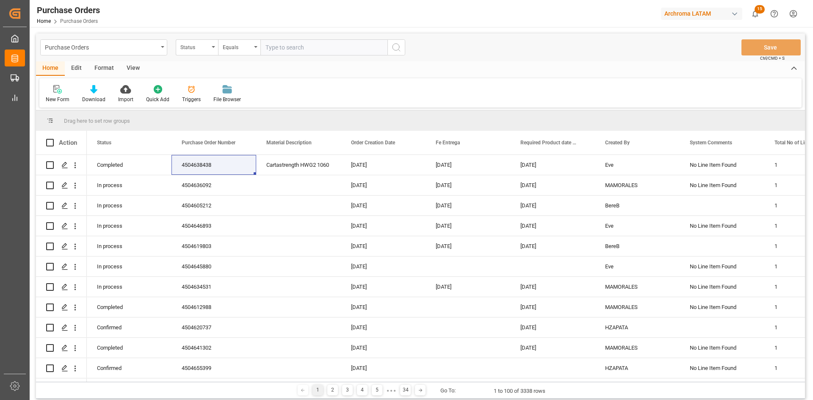
click at [279, 53] on input "text" at bounding box center [323, 47] width 127 height 16
paste input "4504638438"
type input "4504638437"
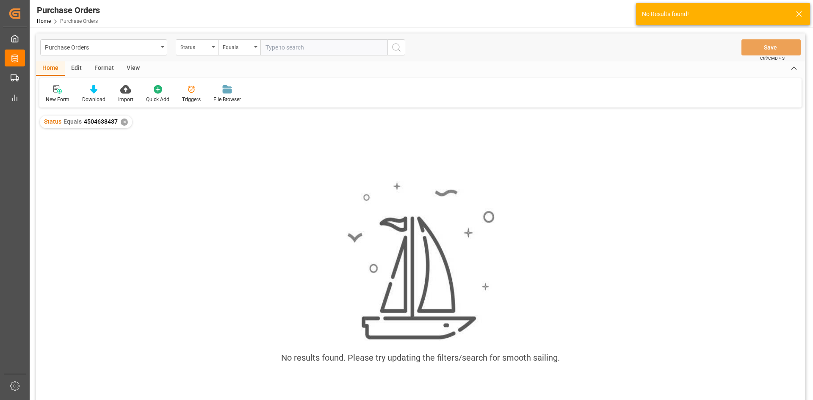
click at [123, 122] on div "✕" at bounding box center [124, 122] width 7 height 7
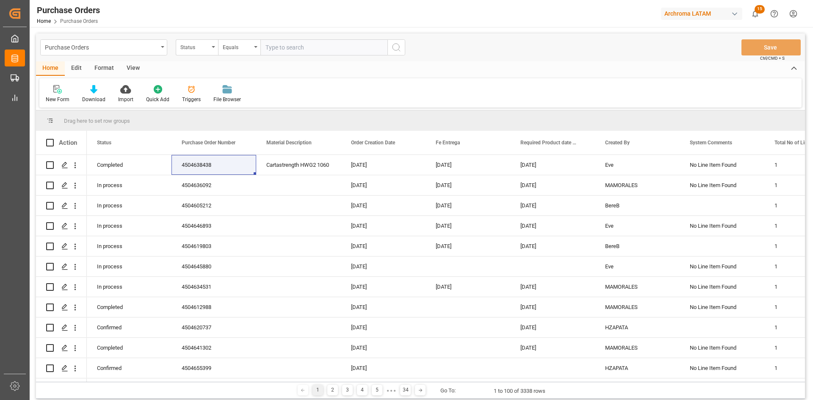
click at [296, 50] on input "text" at bounding box center [323, 47] width 127 height 16
paste input "4504638438"
type input "4504638437"
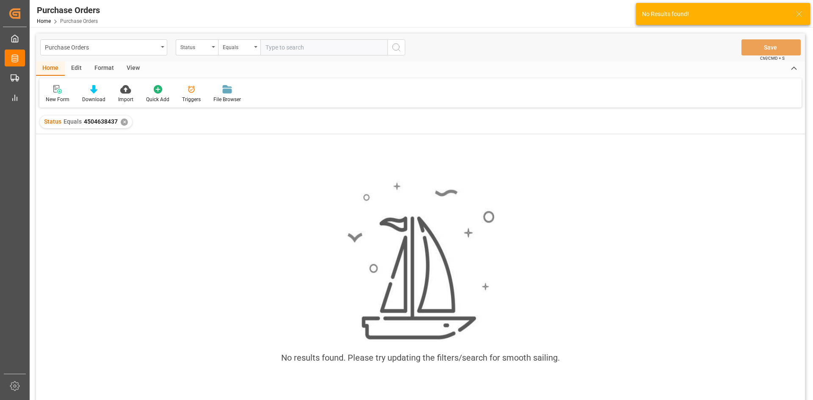
click at [124, 121] on div "✕" at bounding box center [124, 122] width 7 height 7
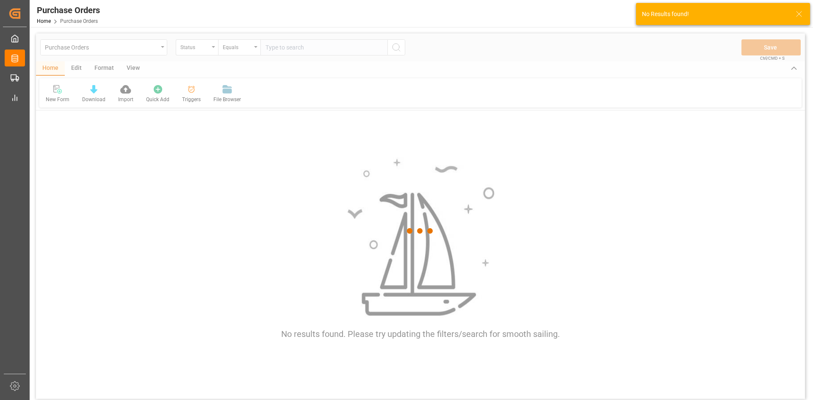
click at [282, 49] on div at bounding box center [420, 230] width 769 height 395
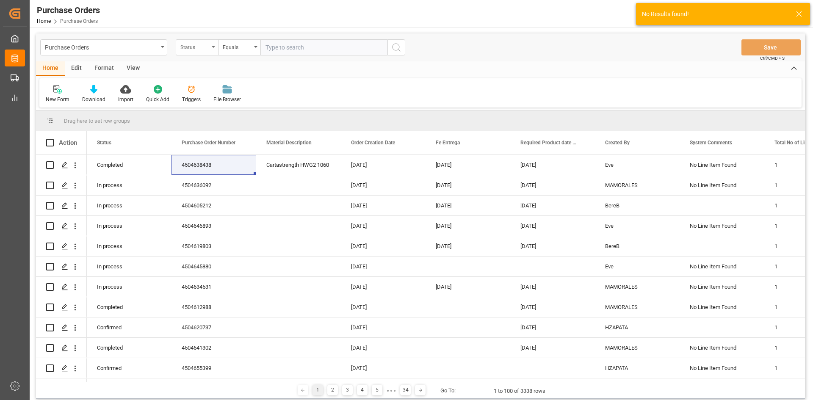
click at [191, 51] on div "Status" at bounding box center [194, 46] width 29 height 10
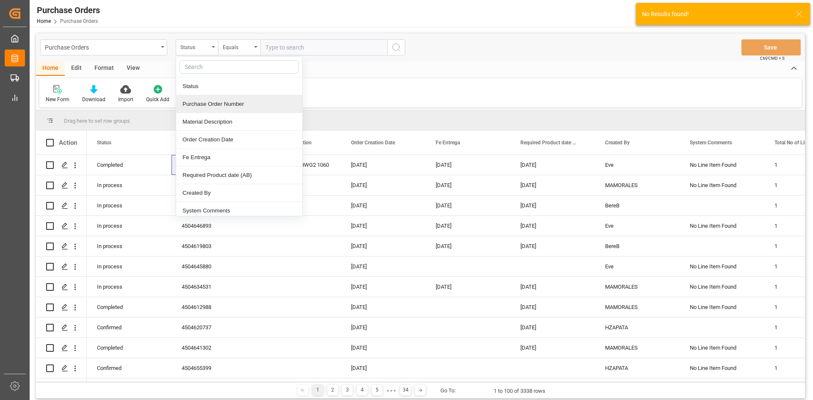
drag, startPoint x: 215, startPoint y: 104, endPoint x: 269, endPoint y: 57, distance: 72.3
click at [215, 103] on div "Purchase Order Number" at bounding box center [239, 104] width 126 height 18
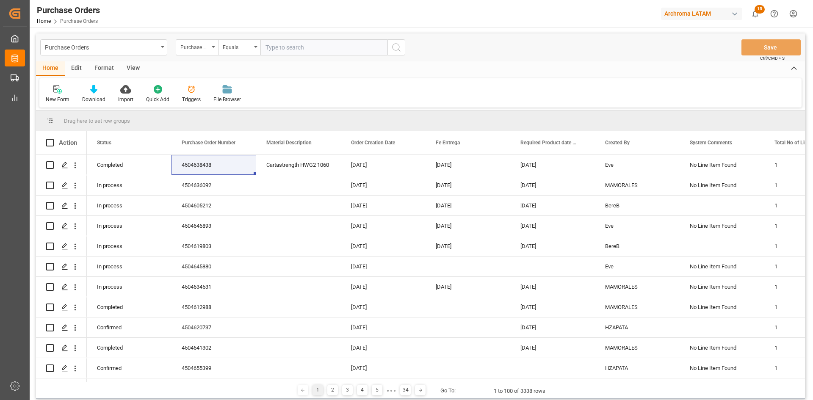
click at [288, 50] on input "text" at bounding box center [323, 47] width 127 height 16
paste input "4504638438"
type input "4504638437"
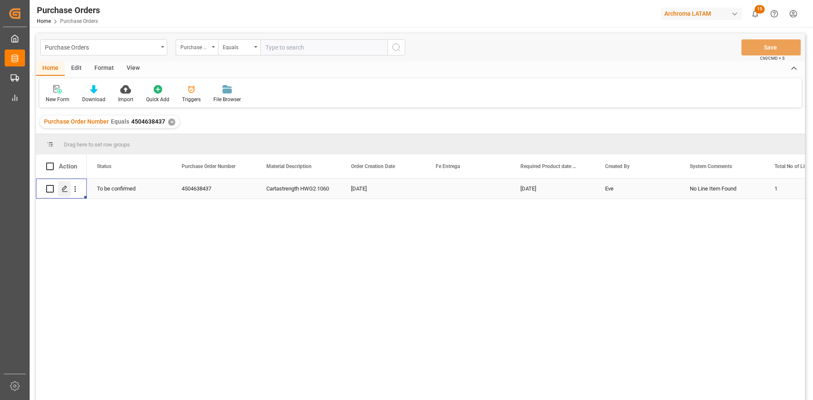
click at [66, 193] on div "Press SPACE to select this row." at bounding box center [64, 189] width 13 height 16
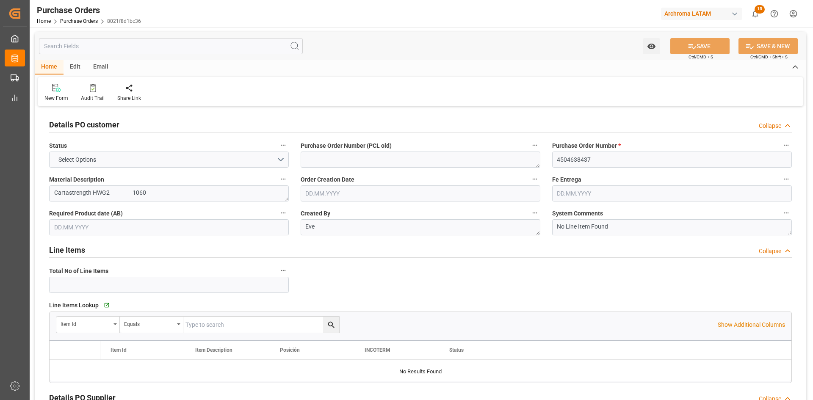
type input "1"
type input "02.07.2025"
type input "05.09.2025"
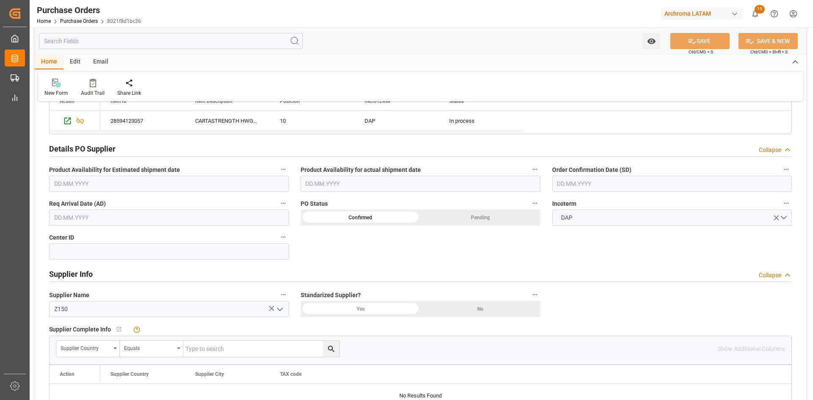
scroll to position [254, 0]
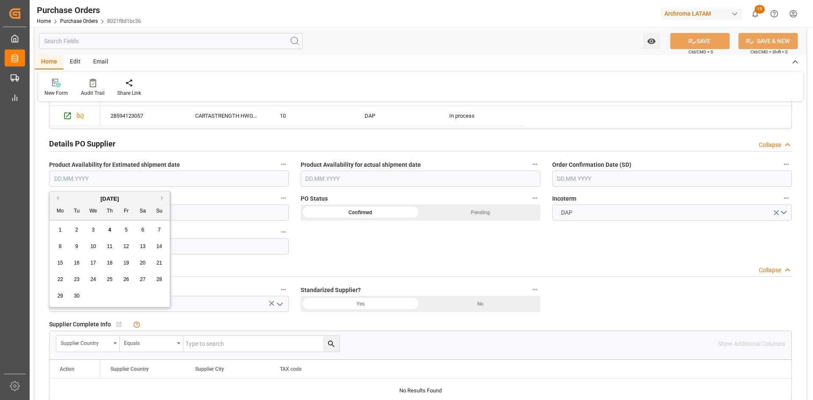
click at [125, 180] on input "text" at bounding box center [169, 179] width 240 height 16
click at [163, 199] on button "Next Month" at bounding box center [163, 198] width 5 height 5
click at [58, 198] on button "Previous Month" at bounding box center [56, 198] width 5 height 5
click at [60, 199] on div "[DATE]" at bounding box center [110, 199] width 120 height 8
click at [58, 199] on button "Previous Month" at bounding box center [56, 198] width 5 height 5
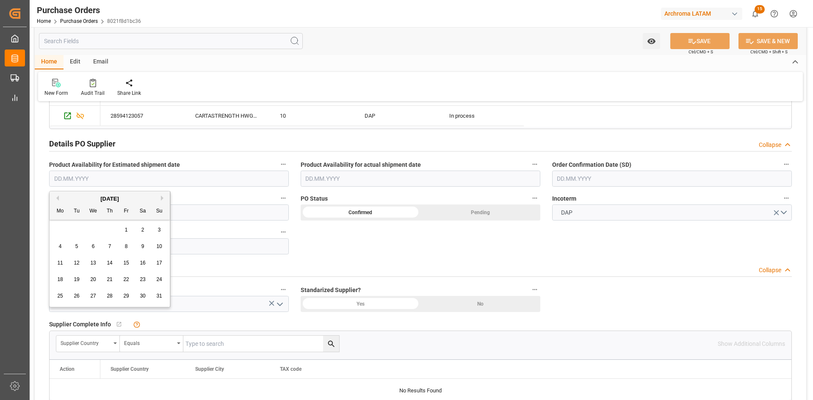
drag, startPoint x: 124, startPoint y: 297, endPoint x: 190, endPoint y: 282, distance: 68.3
click at [124, 297] on span "29" at bounding box center [126, 296] width 6 height 6
type input "29.08.2025"
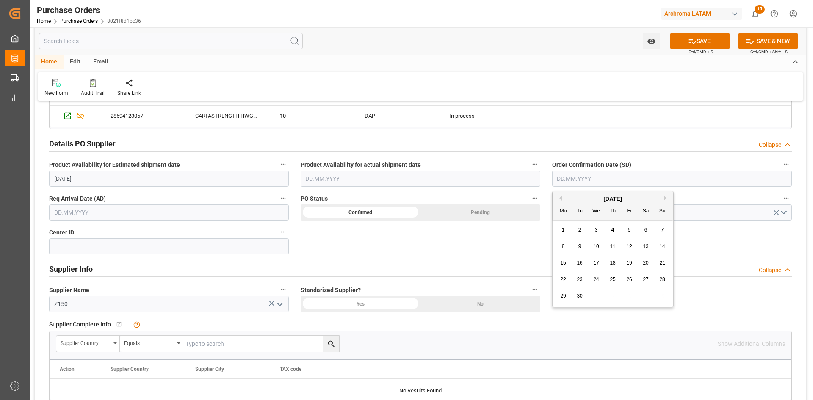
click at [603, 178] on input "text" at bounding box center [672, 179] width 240 height 16
click at [572, 196] on div "[DATE]" at bounding box center [613, 199] width 120 height 8
click at [559, 199] on button "Previous Month" at bounding box center [559, 198] width 5 height 5
click at [629, 290] on div "25 26 27 28 29 30 31" at bounding box center [613, 296] width 116 height 17
drag, startPoint x: 631, startPoint y: 295, endPoint x: 598, endPoint y: 295, distance: 33.4
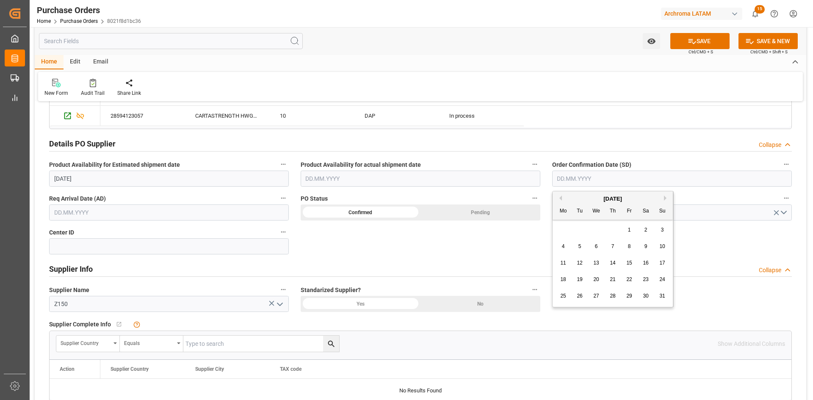
click at [630, 295] on span "29" at bounding box center [629, 296] width 6 height 6
type input "29.08.2025"
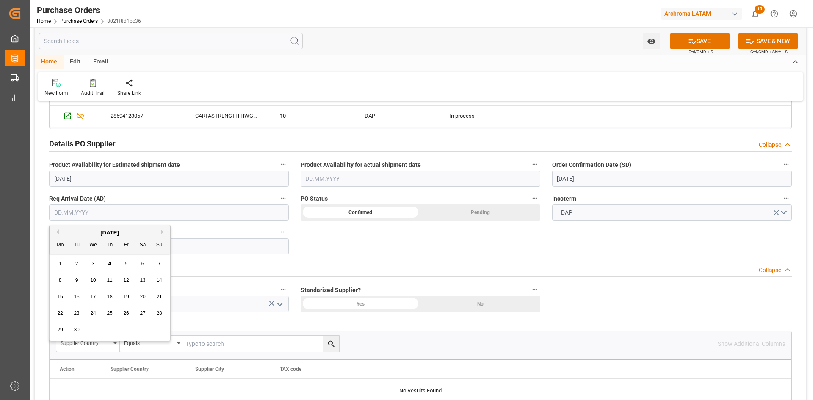
click at [139, 212] on input "text" at bounding box center [169, 213] width 240 height 16
click at [77, 233] on div "[DATE]" at bounding box center [110, 233] width 120 height 8
click at [93, 265] on span "3" at bounding box center [93, 264] width 3 height 6
type input "03.09.2025"
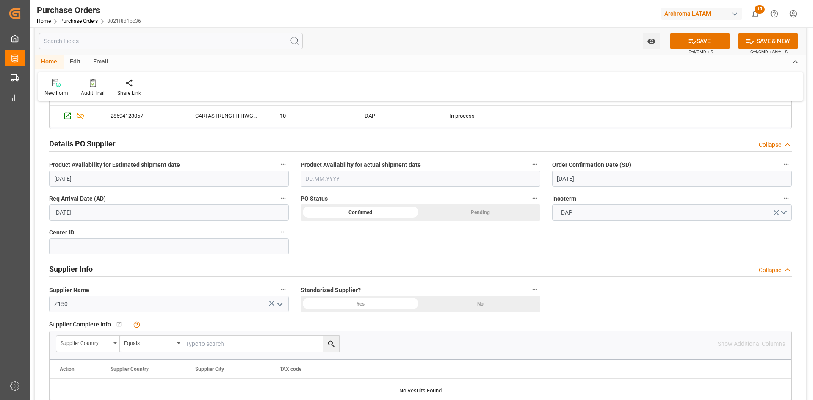
click at [374, 213] on div "Confirmed" at bounding box center [361, 213] width 120 height 16
click at [185, 247] on input at bounding box center [169, 246] width 240 height 16
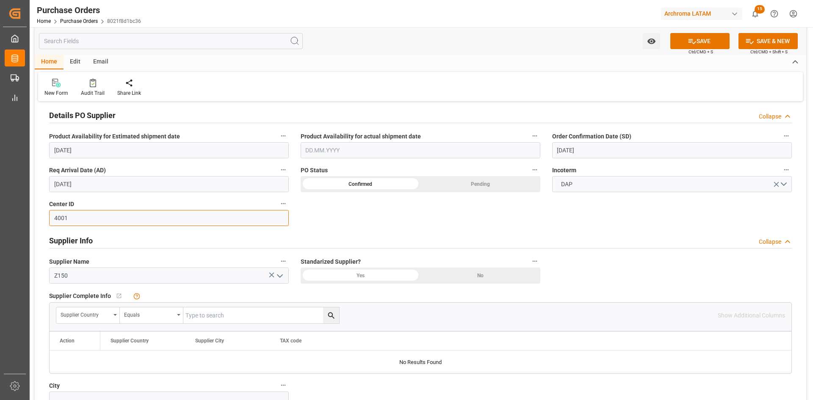
scroll to position [296, 0]
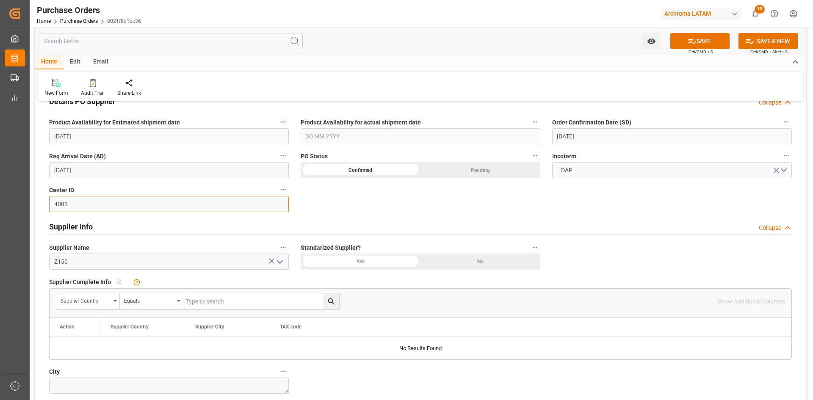
type input "4001"
click at [362, 260] on div "Yes" at bounding box center [361, 262] width 120 height 16
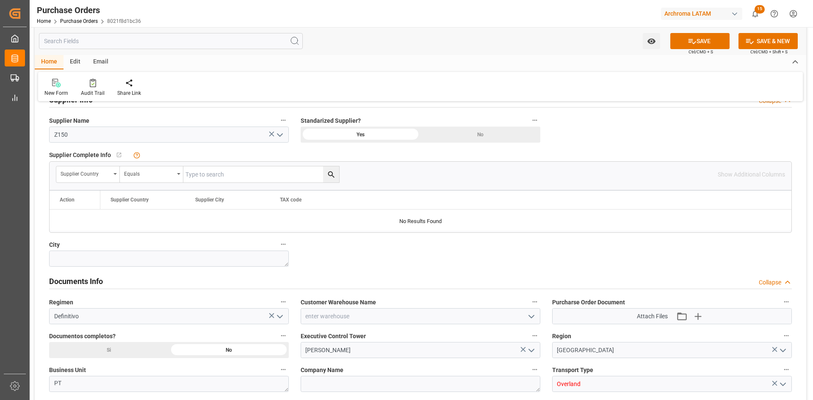
scroll to position [466, 0]
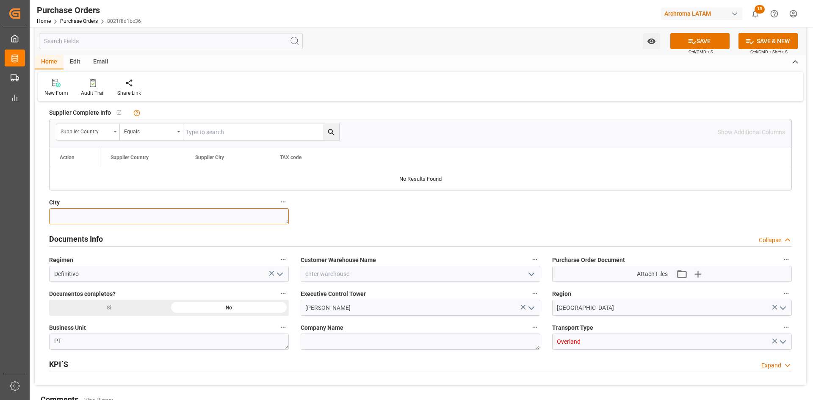
click at [177, 211] on textarea at bounding box center [169, 216] width 240 height 16
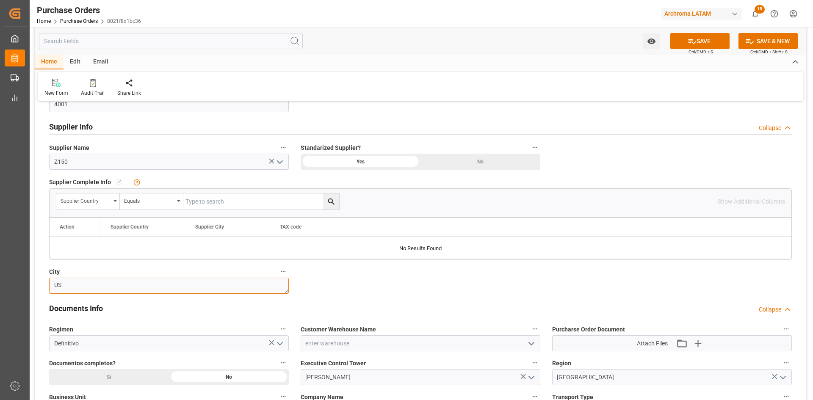
scroll to position [296, 0]
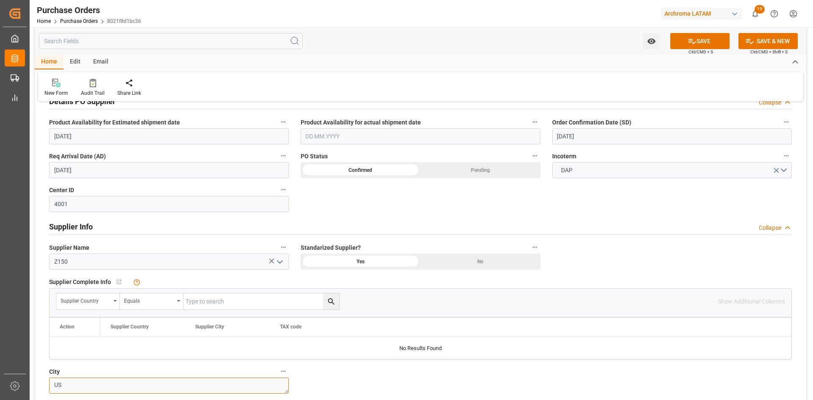
type textarea "US"
click at [282, 262] on polyline "open menu" at bounding box center [279, 262] width 5 height 3
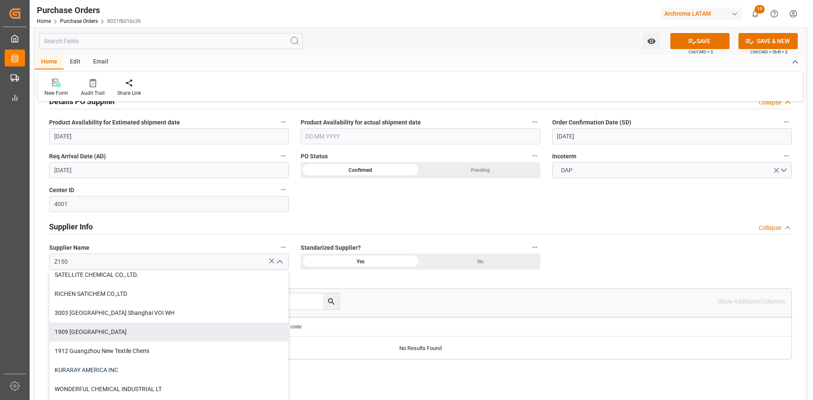
scroll to position [1016, 0]
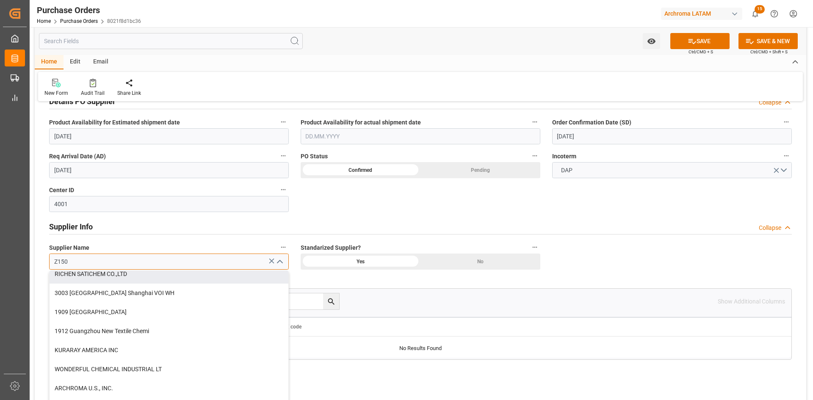
click at [87, 261] on input "Z150" at bounding box center [169, 262] width 240 height 16
drag, startPoint x: 87, startPoint y: 261, endPoint x: 26, endPoint y: 249, distance: 61.8
click at [26, 249] on div "Created by potrace 1.15, written by Peter Selinger 2001-2017 Created by potrace…" at bounding box center [406, 200] width 813 height 400
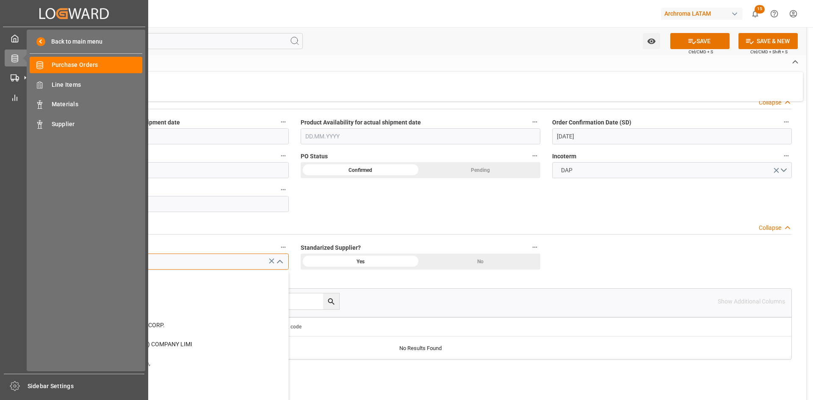
scroll to position [412, 0]
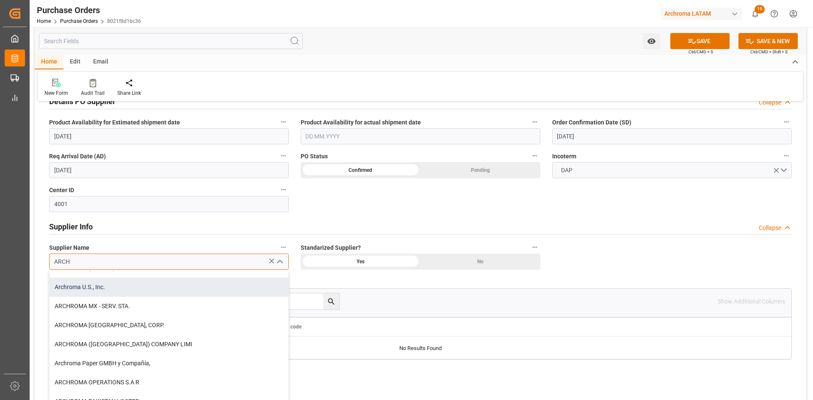
click at [117, 290] on div "Archroma U.S., Inc." at bounding box center [169, 287] width 239 height 19
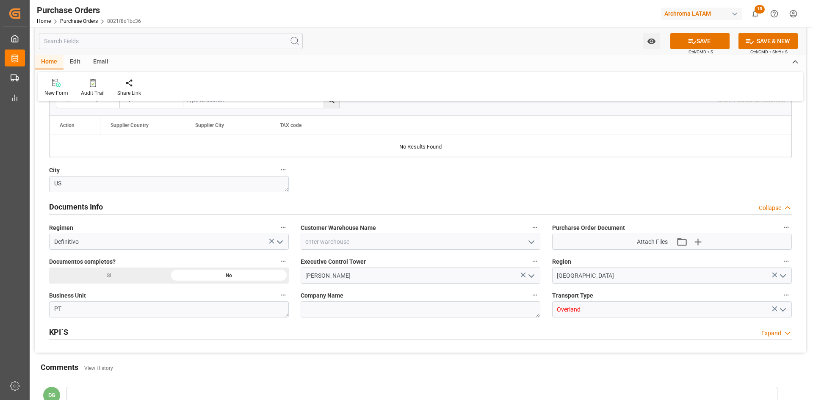
scroll to position [508, 0]
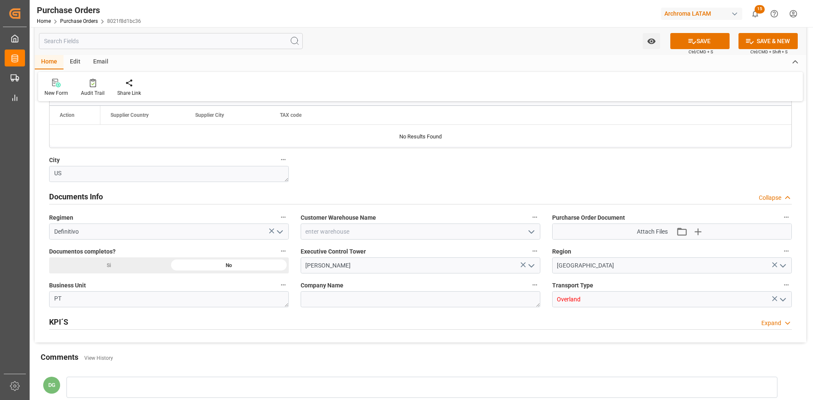
type input "Archroma U.S., Inc."
click at [383, 232] on input at bounding box center [421, 232] width 240 height 16
click at [535, 233] on icon "open menu" at bounding box center [531, 232] width 10 height 10
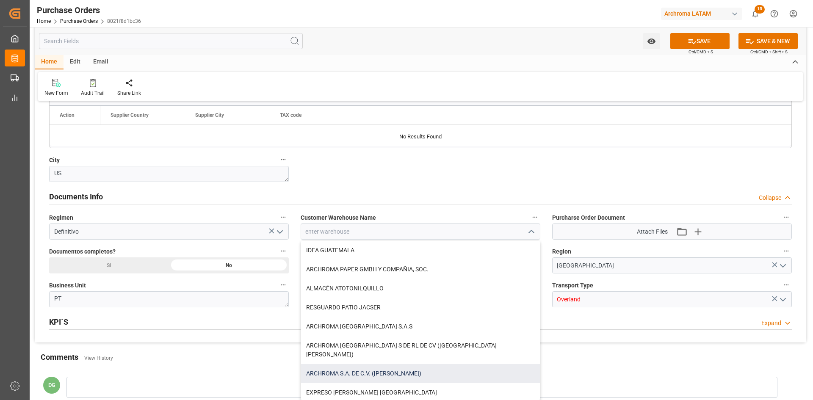
click at [383, 364] on div "ARCHROMA S.A. DE C.V. (SALVATIERRA)" at bounding box center [420, 373] width 239 height 19
type input "ARCHROMA S.A. DE C.V. (SALVATIERRA)"
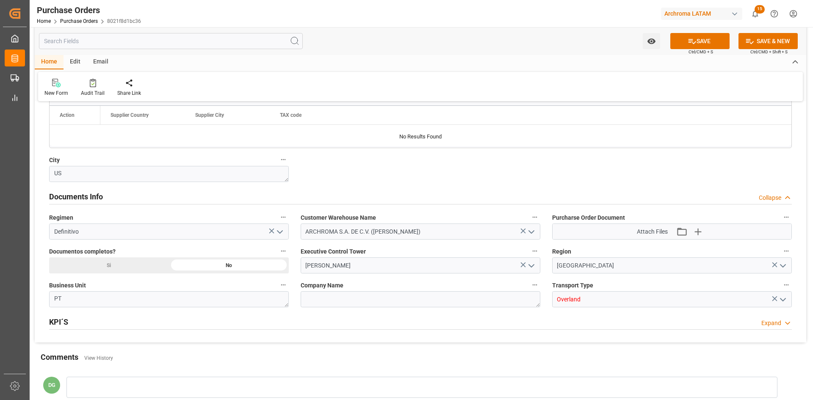
click at [534, 265] on icon "open menu" at bounding box center [531, 266] width 10 height 10
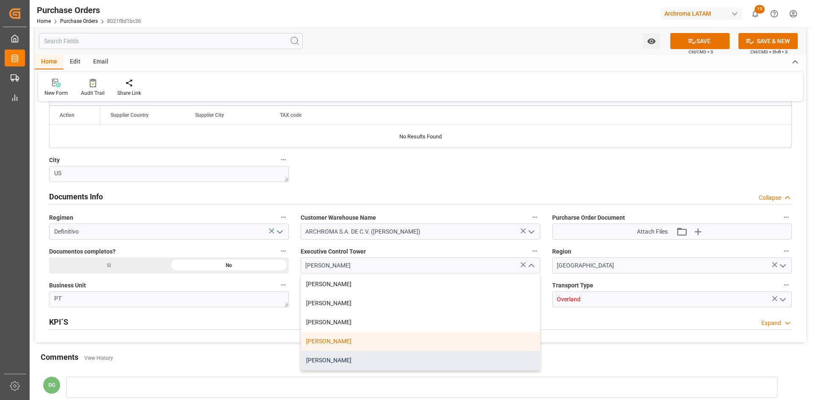
click at [339, 355] on div "[PERSON_NAME]" at bounding box center [420, 360] width 239 height 19
type input "[PERSON_NAME]"
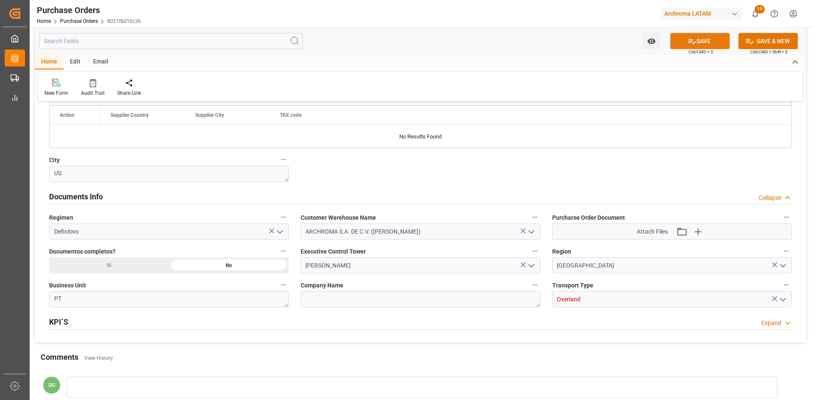
click at [716, 45] on button "SAVE" at bounding box center [699, 41] width 59 height 16
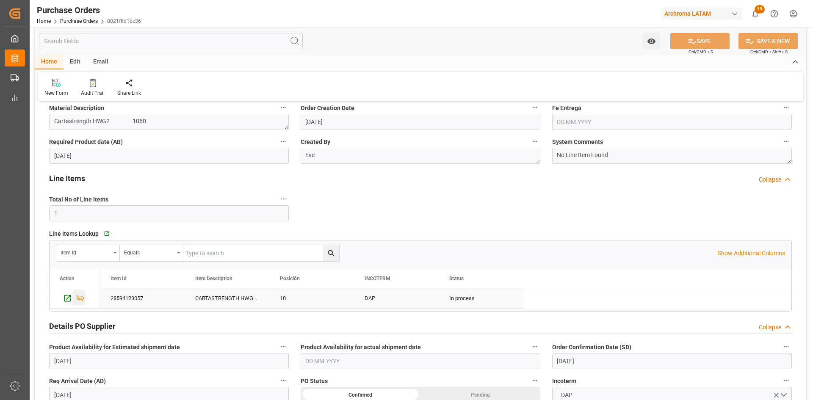
scroll to position [85, 0]
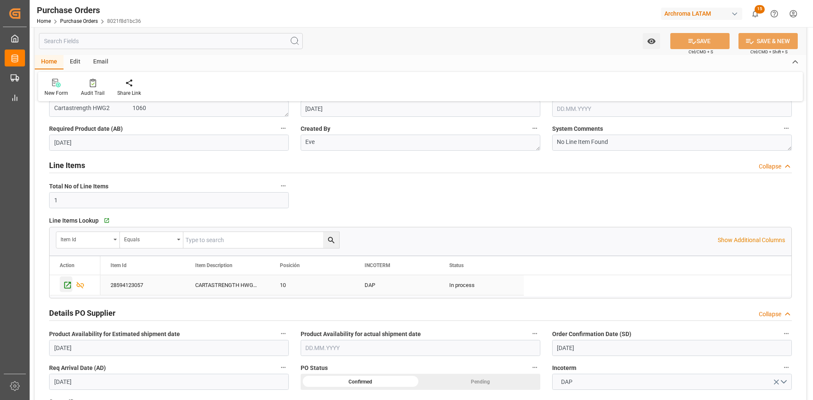
click at [66, 282] on icon "Press SPACE to select this row." at bounding box center [67, 285] width 9 height 9
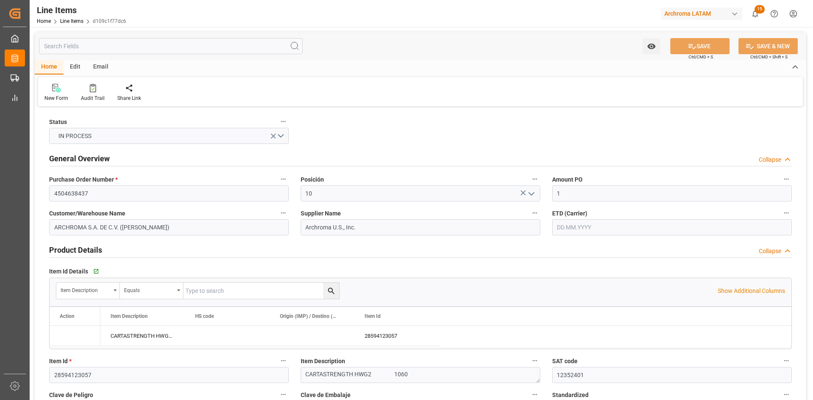
type input "[DATE] 15:53"
type input "[DATE] 19:46"
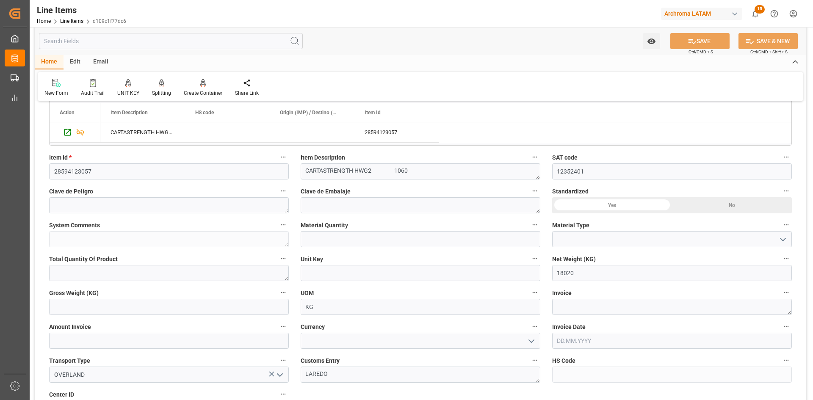
scroll to position [212, 0]
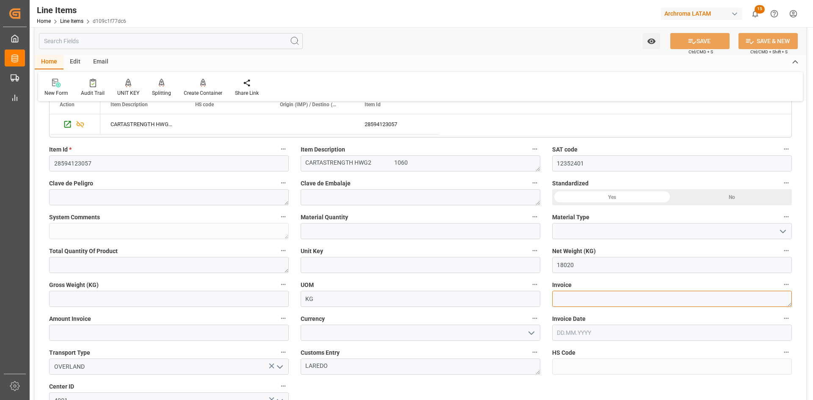
click at [580, 300] on textarea at bounding box center [672, 299] width 240 height 16
paste textarea "9021167028"
type textarea "9021167028"
click at [199, 338] on input "text" at bounding box center [169, 333] width 240 height 16
click at [583, 333] on input "text" at bounding box center [672, 333] width 240 height 16
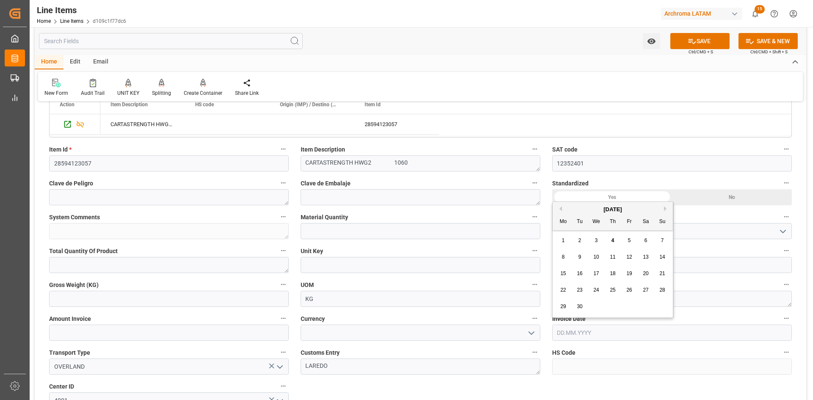
click at [558, 208] on button "Previous Month" at bounding box center [559, 208] width 5 height 5
click at [630, 304] on span "29" at bounding box center [629, 307] width 6 height 6
type input "[DATE]"
click at [599, 227] on input at bounding box center [672, 231] width 240 height 16
click at [787, 235] on icon "open menu" at bounding box center [783, 232] width 10 height 10
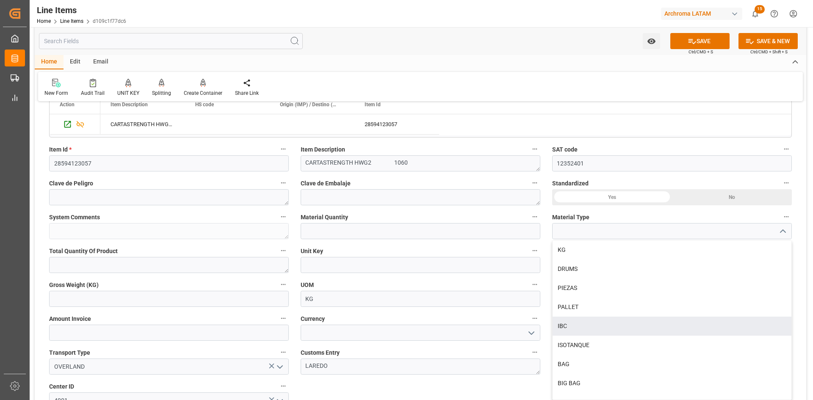
click at [577, 326] on div "IBC" at bounding box center [672, 326] width 239 height 19
type input "IBC"
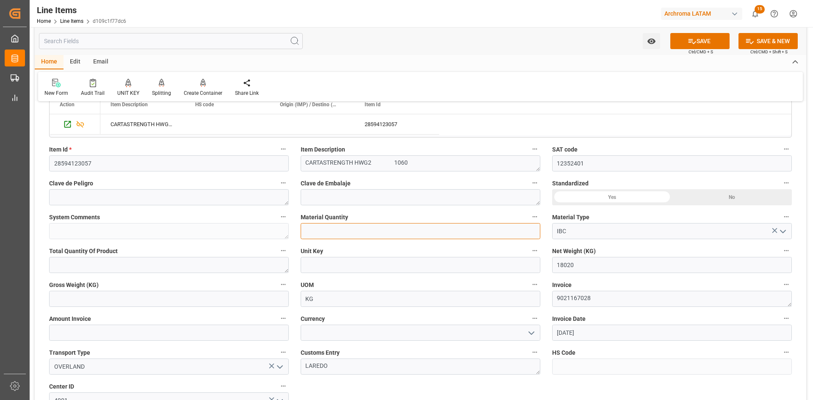
click at [409, 236] on input "text" at bounding box center [421, 231] width 240 height 16
type input "17"
click at [709, 33] on button "SAVE" at bounding box center [699, 41] width 59 height 16
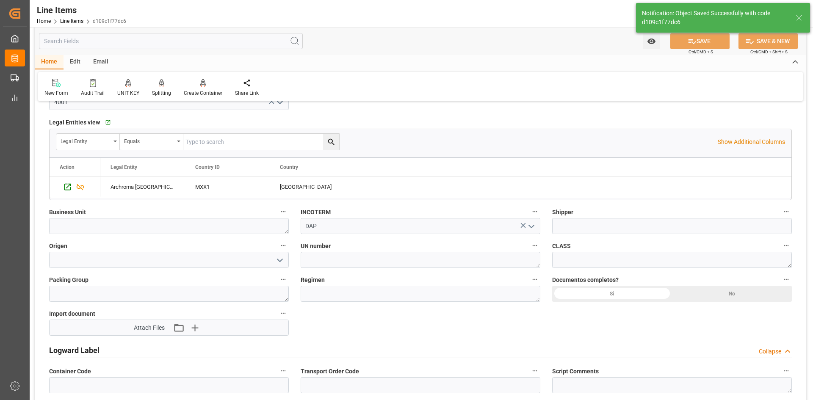
type textarea "17 IBC"
type input "04.09.2025 15:56"
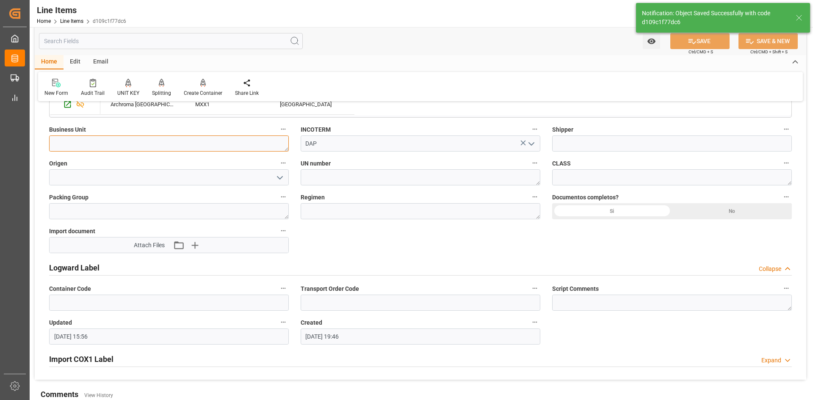
click at [222, 147] on textarea at bounding box center [169, 143] width 240 height 16
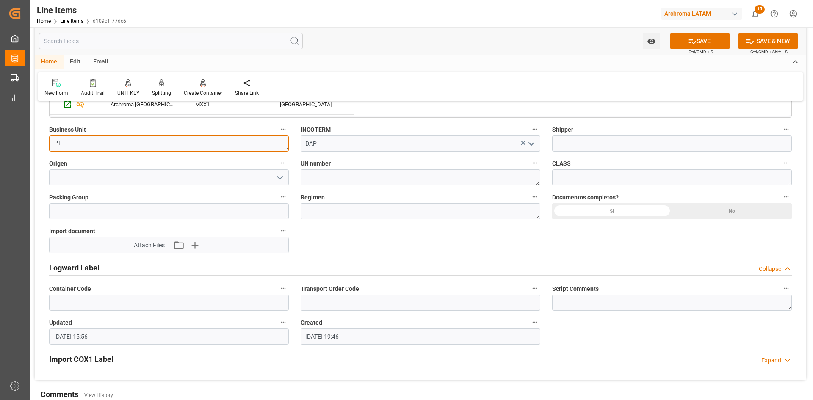
type textarea "PT"
click at [589, 148] on input at bounding box center [672, 143] width 240 height 16
click at [150, 181] on input at bounding box center [169, 177] width 240 height 16
click at [281, 178] on polyline "open menu" at bounding box center [279, 178] width 5 height 3
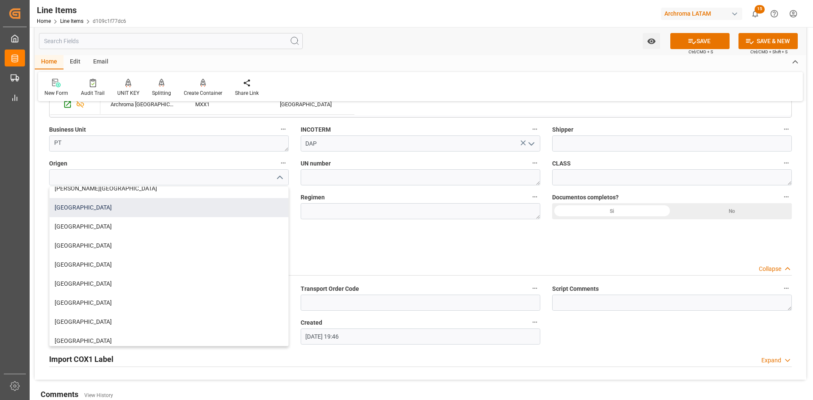
scroll to position [85, 0]
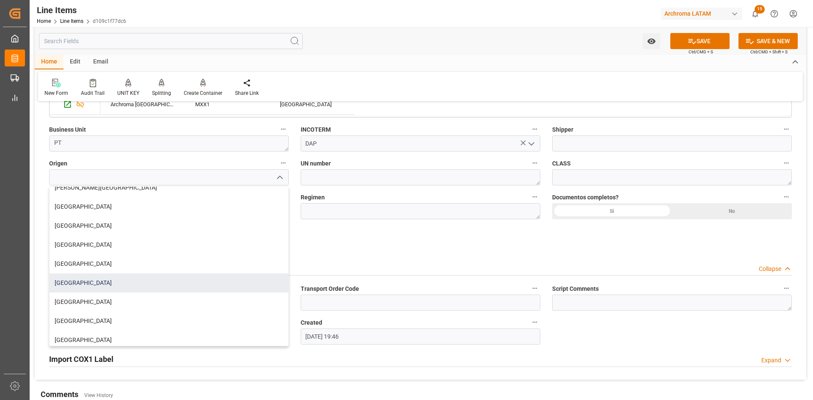
click at [88, 282] on div "USA" at bounding box center [169, 283] width 239 height 19
type input "USA"
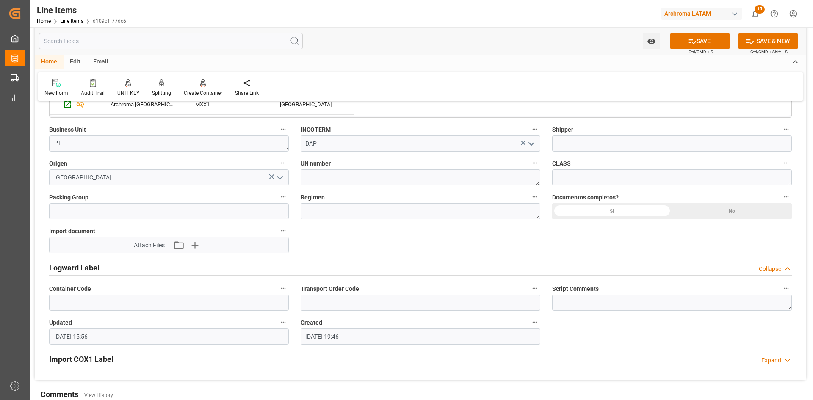
click at [278, 178] on icon "open menu" at bounding box center [280, 178] width 10 height 10
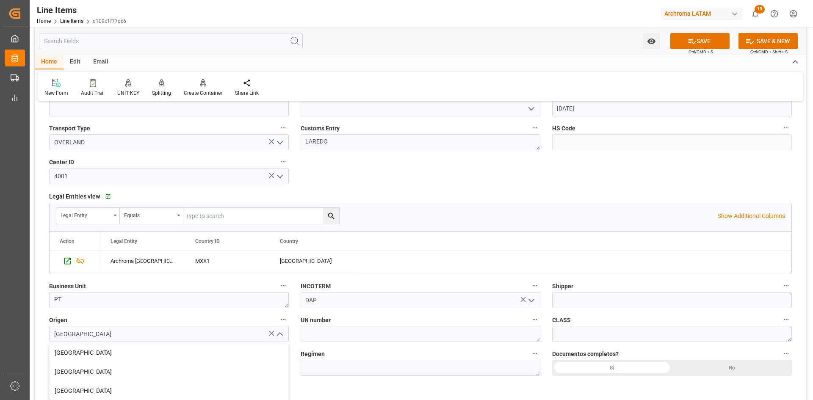
scroll to position [423, 0]
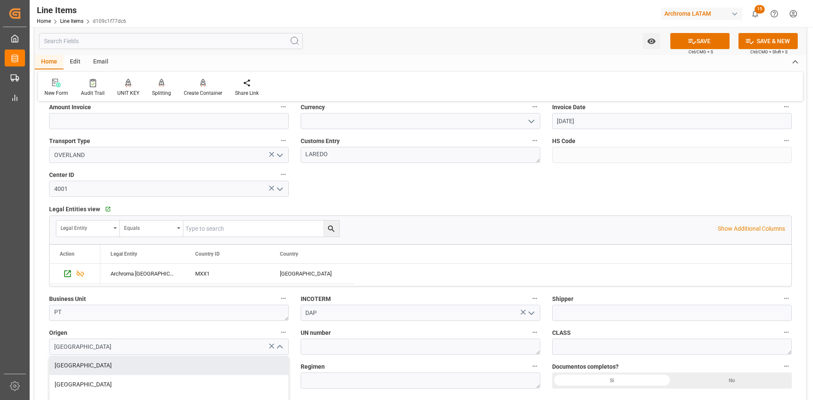
click at [377, 329] on label "UN number" at bounding box center [421, 333] width 240 height 12
click at [529, 329] on button "UN number" at bounding box center [534, 332] width 11 height 11
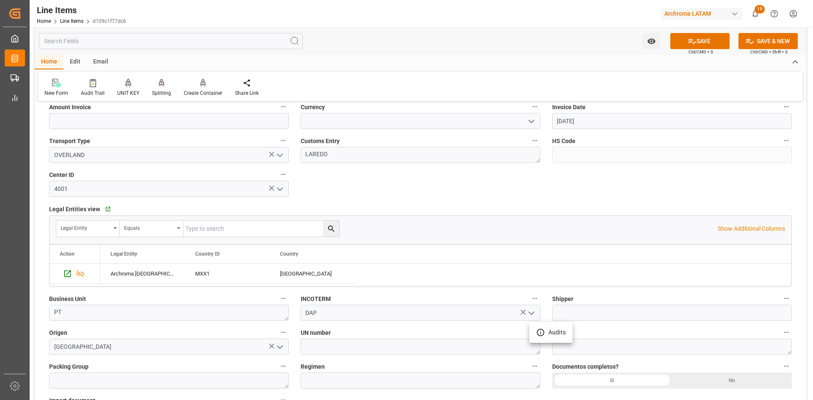
click at [714, 189] on div at bounding box center [406, 200] width 813 height 400
click at [613, 381] on div "Si" at bounding box center [612, 381] width 120 height 16
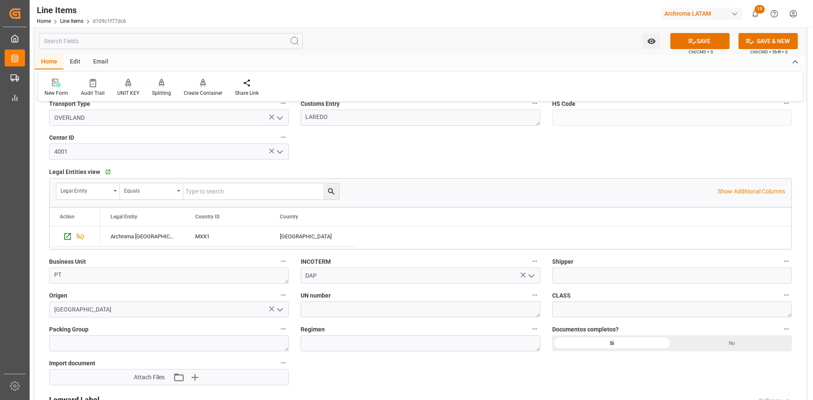
scroll to position [550, 0]
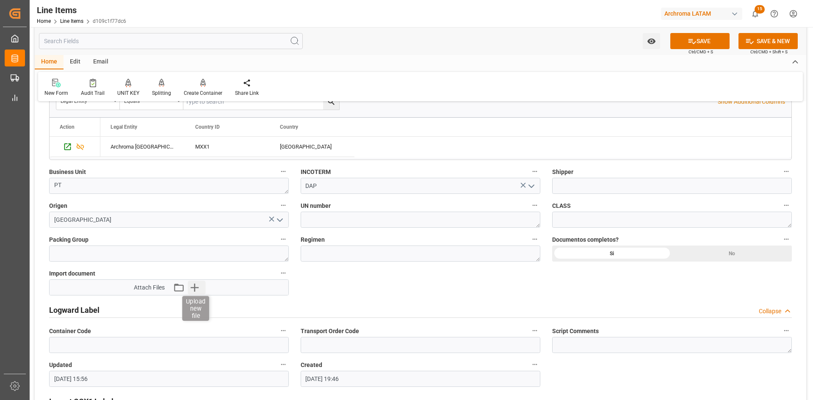
click at [193, 287] on icon "button" at bounding box center [195, 288] width 14 height 14
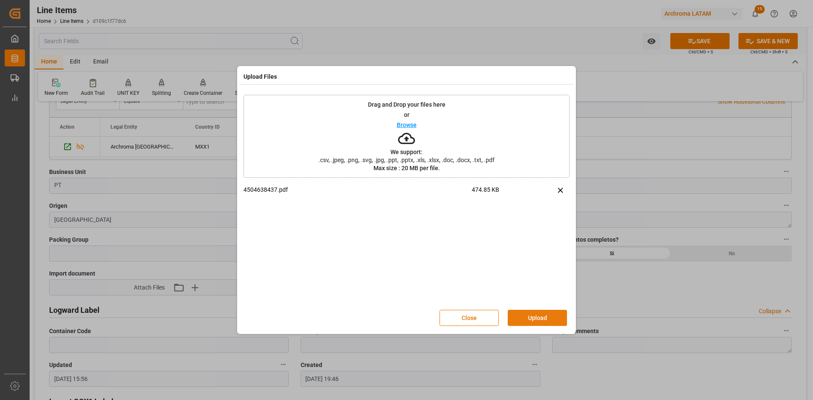
click at [535, 315] on button "Upload" at bounding box center [537, 318] width 59 height 16
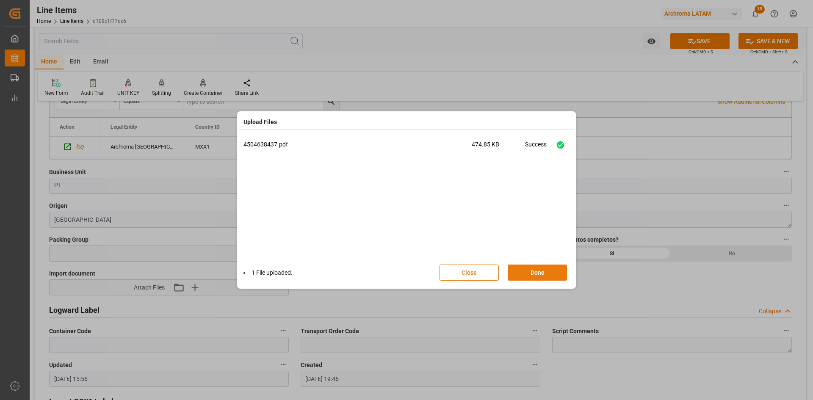
click at [539, 274] on button "Done" at bounding box center [537, 273] width 59 height 16
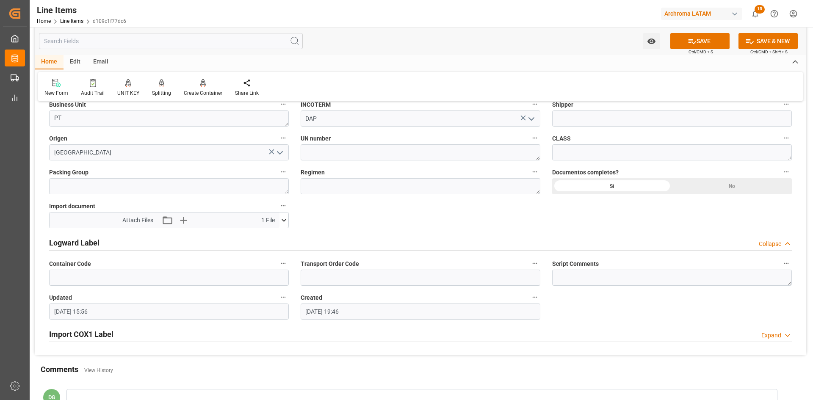
scroll to position [593, 0]
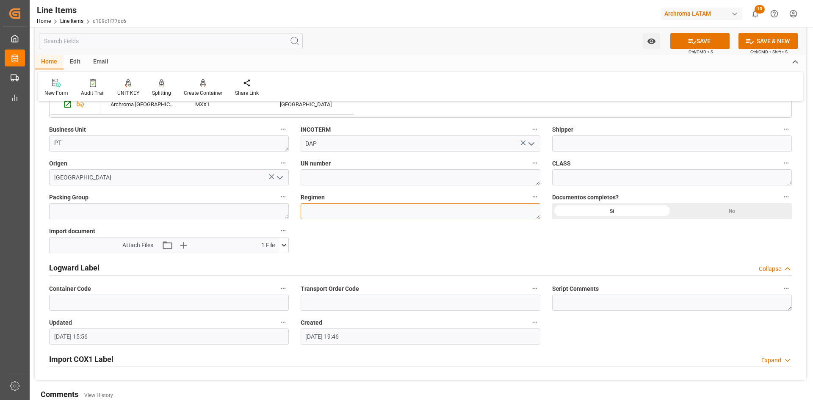
click at [420, 211] on textarea at bounding box center [421, 211] width 240 height 16
type textarea "DEFINITIVO"
click at [701, 41] on button "SAVE" at bounding box center [699, 41] width 59 height 16
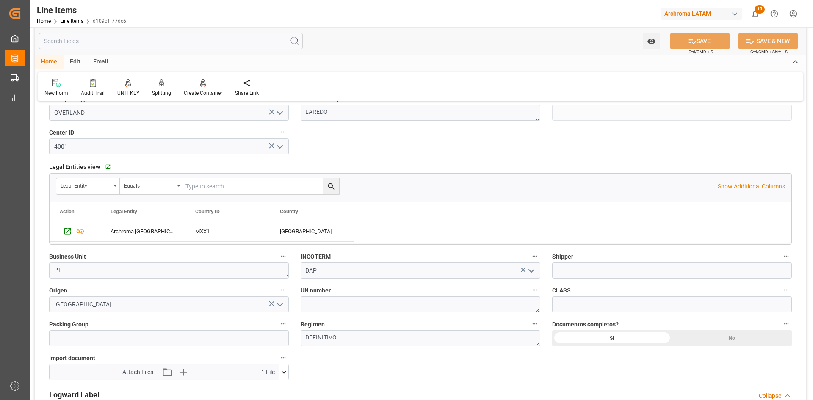
type input "04.09.2025 15:57"
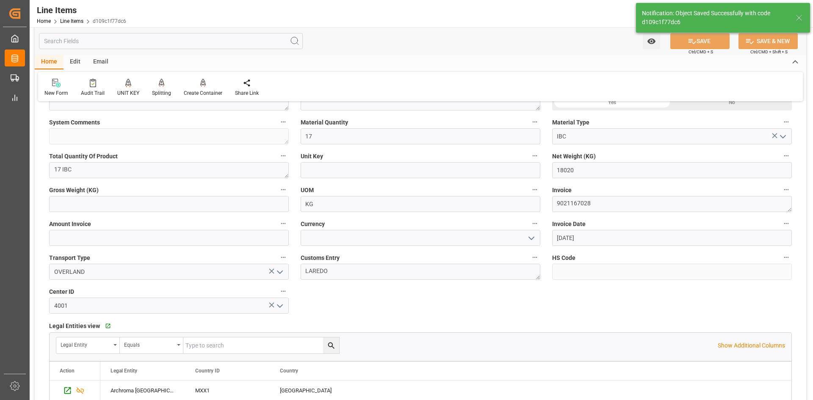
scroll to position [296, 0]
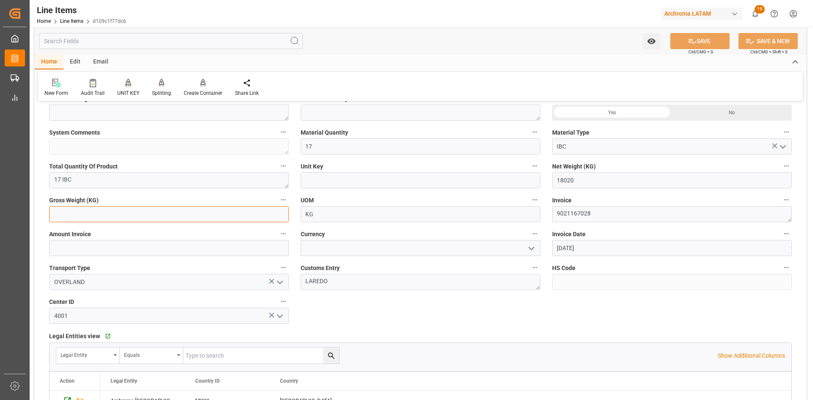
click at [94, 218] on input "text" at bounding box center [169, 214] width 240 height 16
type input "19006"
click at [707, 39] on button "SAVE" at bounding box center [699, 41] width 59 height 16
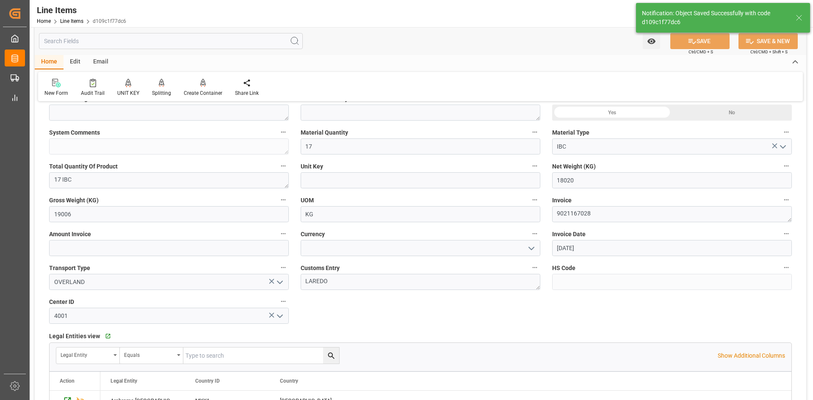
type input "04.09.2025 15:58"
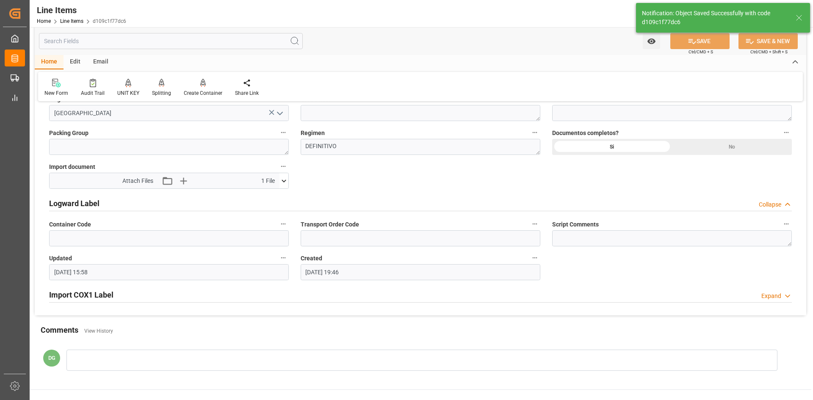
scroll to position [743, 0]
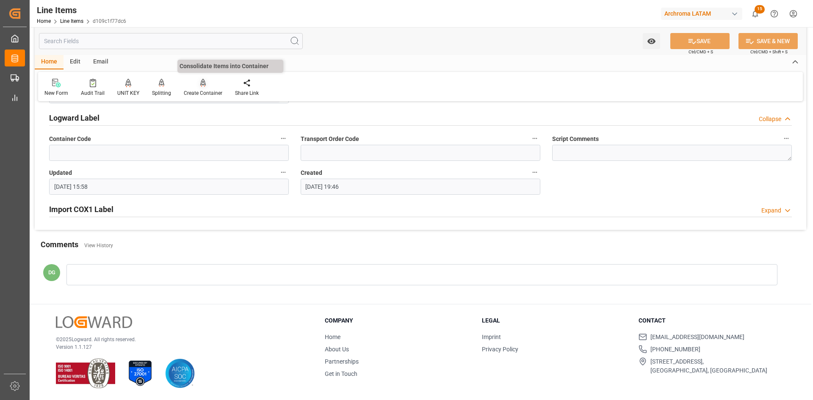
click at [200, 84] on icon at bounding box center [203, 82] width 6 height 7
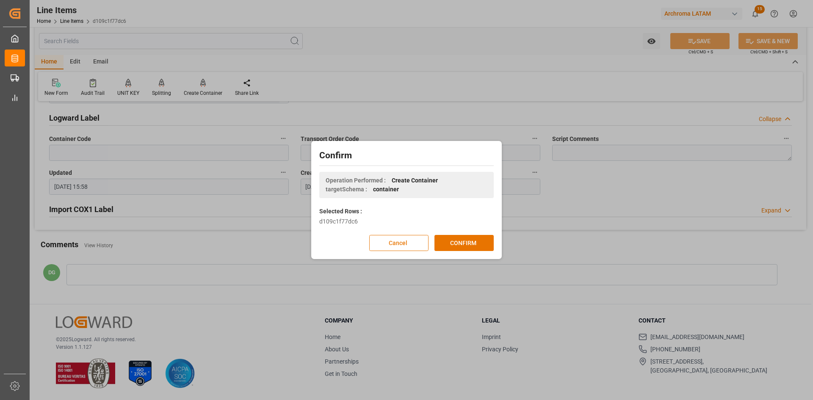
click at [404, 240] on button "Cancel" at bounding box center [398, 243] width 59 height 16
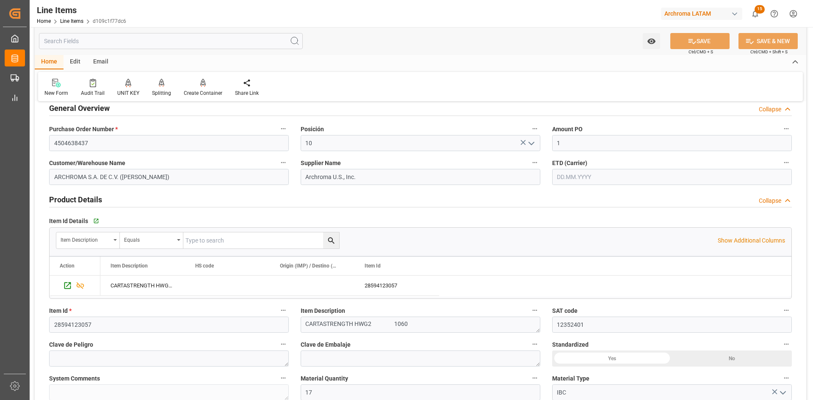
scroll to position [0, 0]
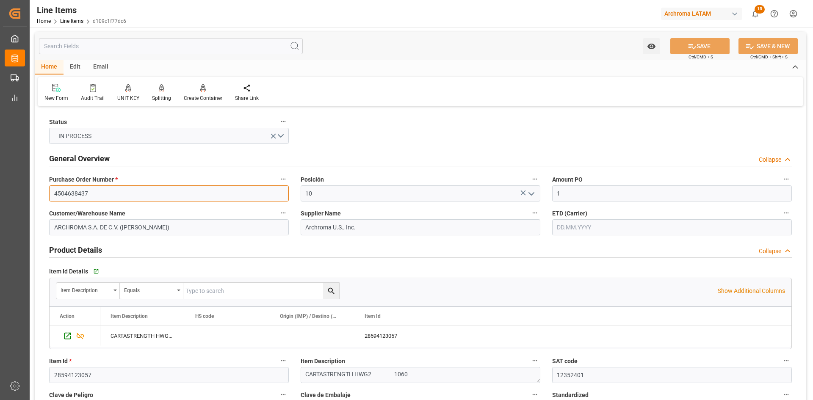
click at [140, 190] on input "4504638437" at bounding box center [169, 193] width 240 height 16
click at [140, 191] on input "4504638437" at bounding box center [169, 193] width 240 height 16
click at [76, 20] on link "Line Items" at bounding box center [71, 21] width 23 height 6
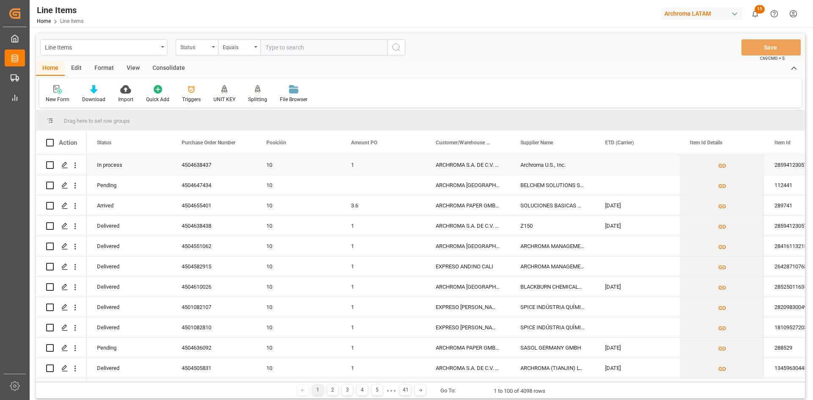
click at [50, 166] on input "Press Space to toggle row selection (unchecked)" at bounding box center [50, 165] width 8 height 8
checkbox input "true"
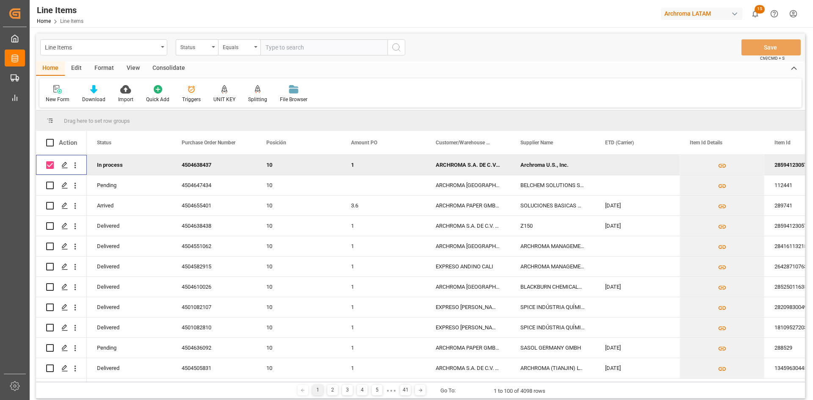
click at [161, 68] on div "Consolidate" at bounding box center [168, 68] width 45 height 14
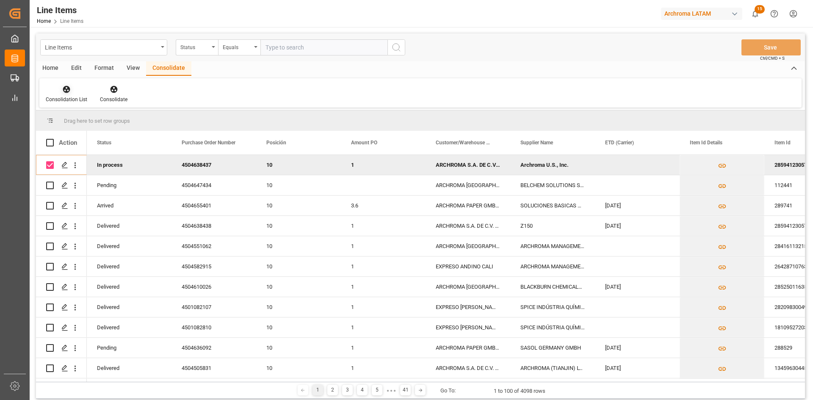
click at [70, 91] on icon at bounding box center [66, 89] width 8 height 8
click at [106, 118] on div "Line Items Status Equals Save Ctrl/CMD + S Home Edit Format View Consolidate Co…" at bounding box center [420, 215] width 769 height 365
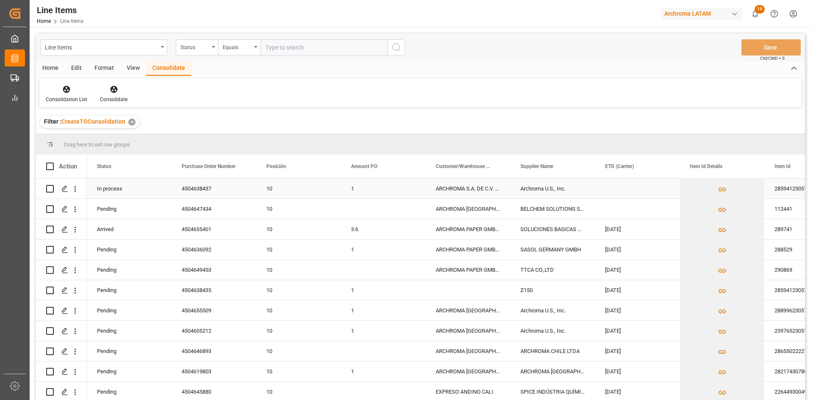
click at [47, 188] on input "Press Space to toggle row selection (unchecked)" at bounding box center [50, 189] width 8 height 8
checkbox input "true"
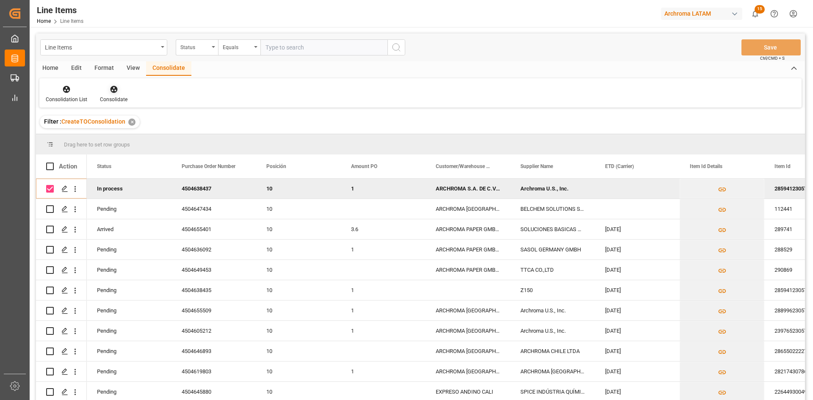
click at [111, 100] on div "Consolidate" at bounding box center [114, 100] width 28 height 8
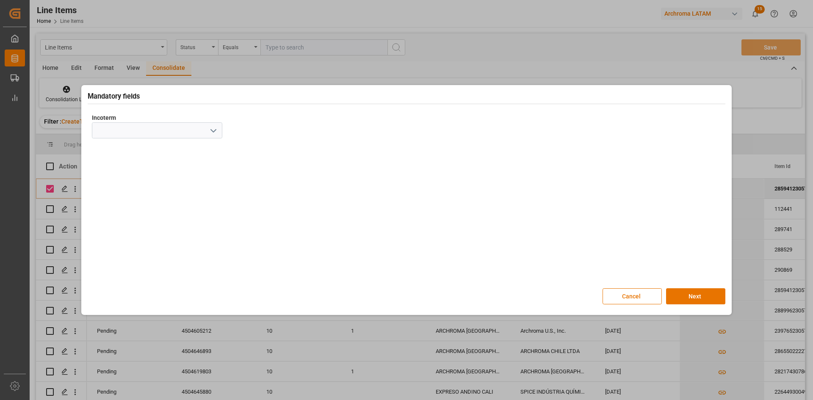
click at [211, 131] on icon "open menu" at bounding box center [213, 131] width 10 height 10
drag, startPoint x: 134, startPoint y: 249, endPoint x: 155, endPoint y: 254, distance: 21.9
click at [134, 249] on div "DAP" at bounding box center [157, 255] width 130 height 19
type input "DAP"
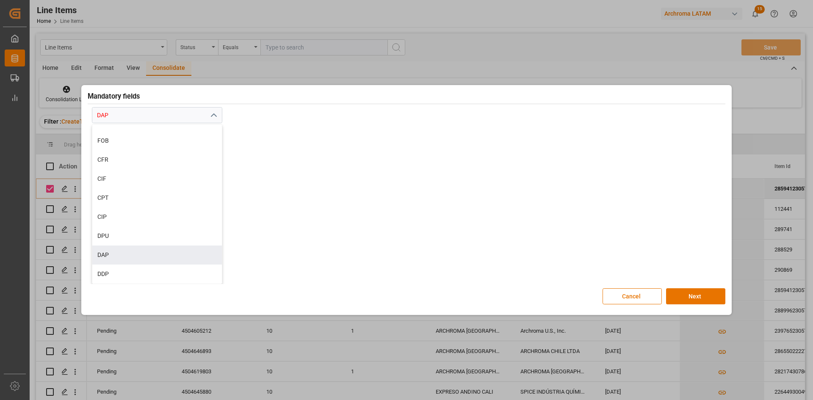
scroll to position [0, 0]
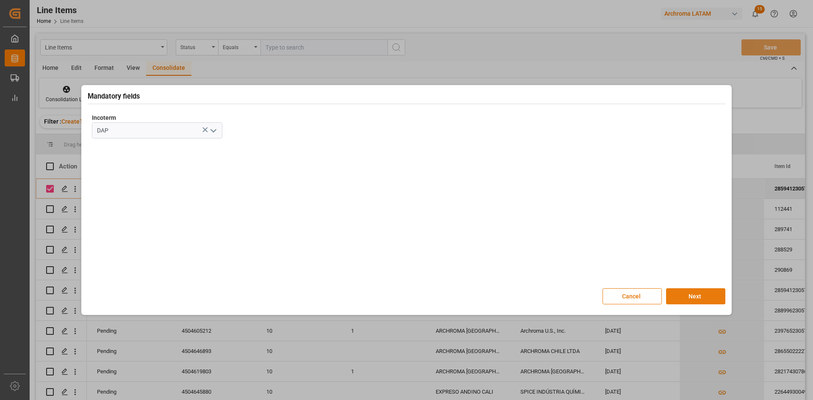
click at [690, 293] on button "Next" at bounding box center [695, 296] width 59 height 16
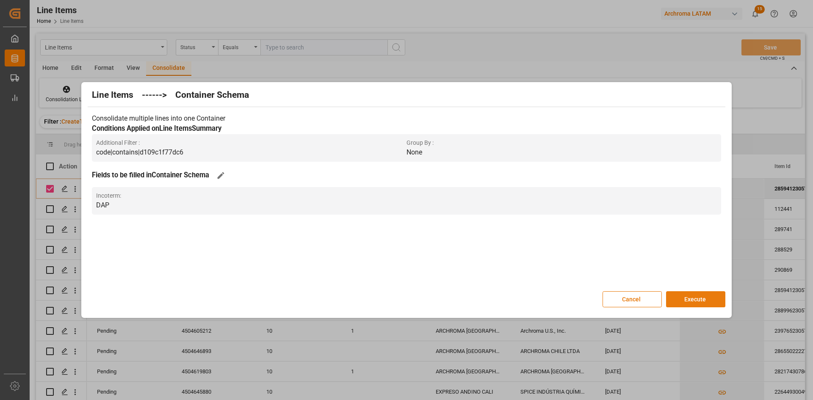
click at [688, 300] on button "Execute" at bounding box center [695, 299] width 59 height 16
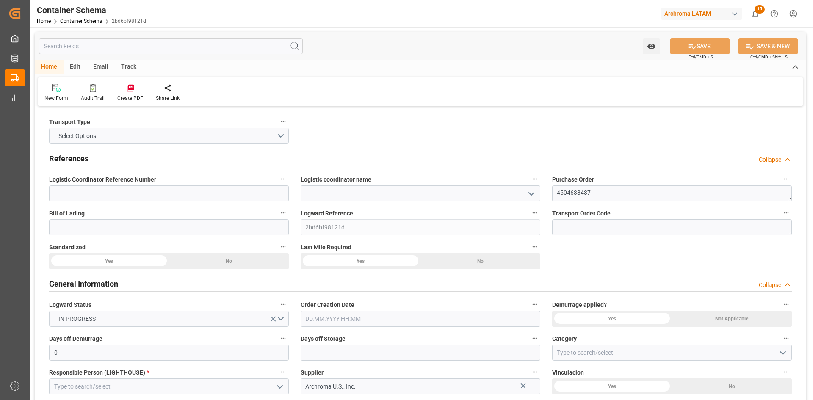
type input "0"
type input "1"
type input "17"
type input "18020"
type input "19006"
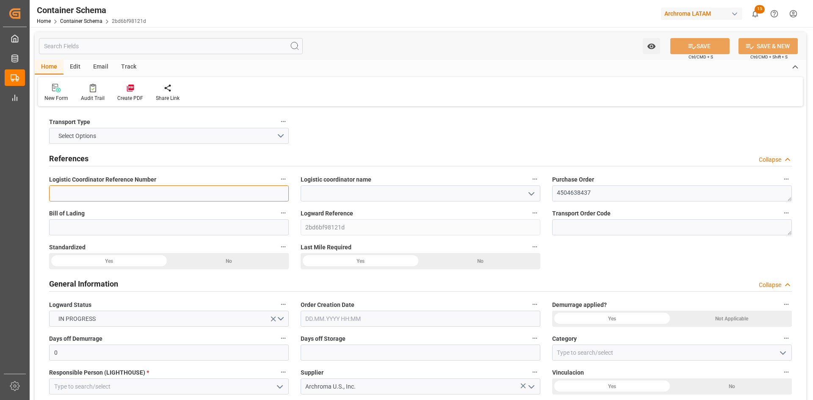
click at [165, 202] on input at bounding box center [169, 193] width 240 height 16
paste input "250906990067"
type input "250906990067"
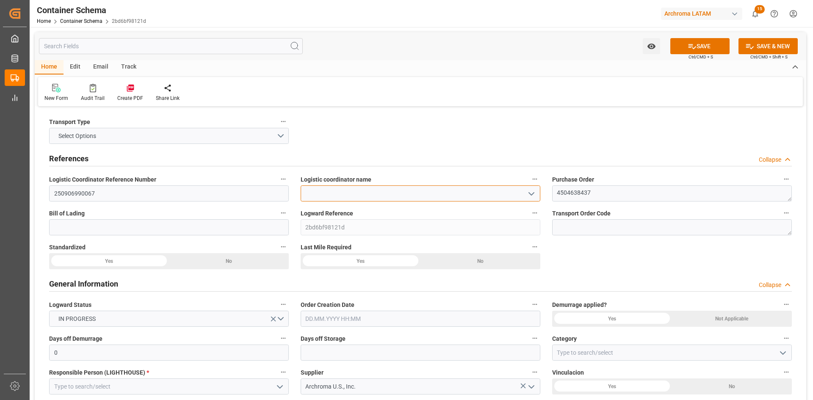
click at [340, 189] on input at bounding box center [421, 193] width 240 height 16
click at [533, 192] on icon "open menu" at bounding box center [531, 194] width 10 height 10
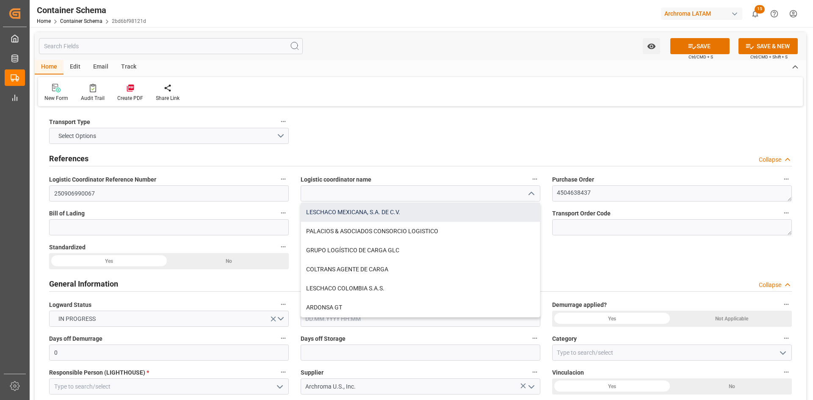
click at [397, 218] on div "LESCHACO MEXICANA, S.A. DE C.V." at bounding box center [420, 212] width 239 height 19
type input "LESCHACO MEXICANA, S.A. DE C.V."
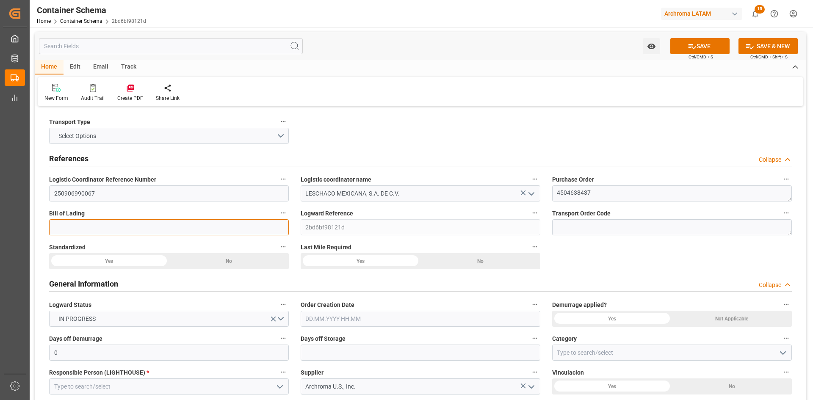
drag, startPoint x: 229, startPoint y: 225, endPoint x: 223, endPoint y: 228, distance: 6.3
click at [227, 225] on input at bounding box center [169, 227] width 240 height 16
click at [118, 225] on input at bounding box center [169, 227] width 240 height 16
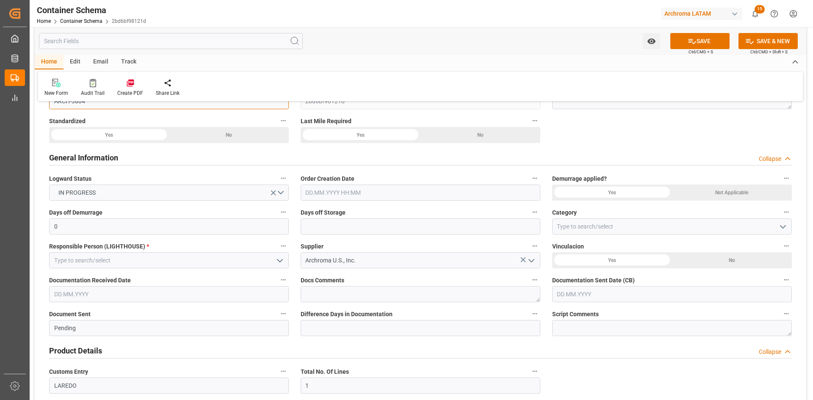
scroll to position [127, 0]
type input "ARCH-3804"
click at [368, 191] on input "text" at bounding box center [421, 192] width 240 height 16
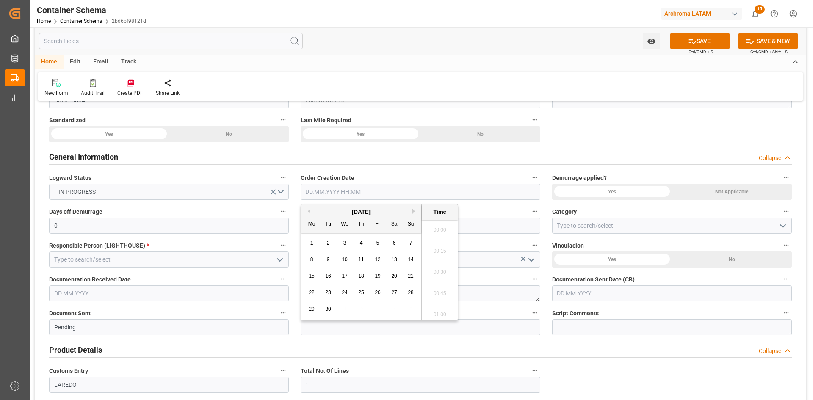
scroll to position [807, 0]
click at [326, 214] on div "[DATE]" at bounding box center [361, 212] width 120 height 8
drag, startPoint x: 344, startPoint y: 242, endPoint x: 491, endPoint y: 231, distance: 147.8
click at [344, 243] on span "3" at bounding box center [344, 243] width 3 height 6
type input "[DATE] 00:00"
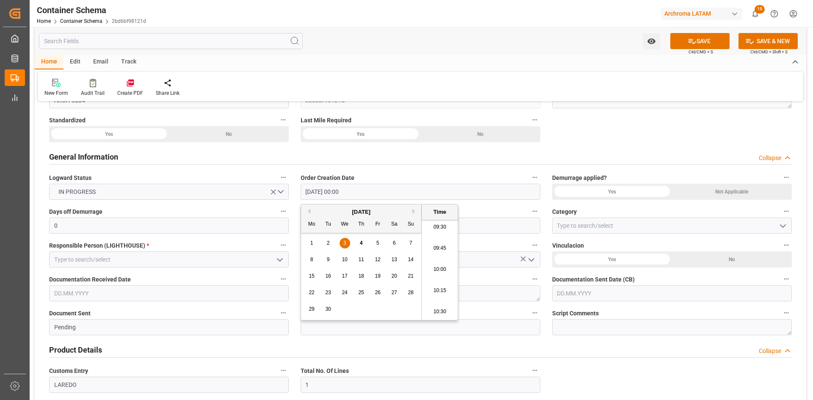
click at [712, 192] on div "Not Applicable" at bounding box center [732, 192] width 120 height 16
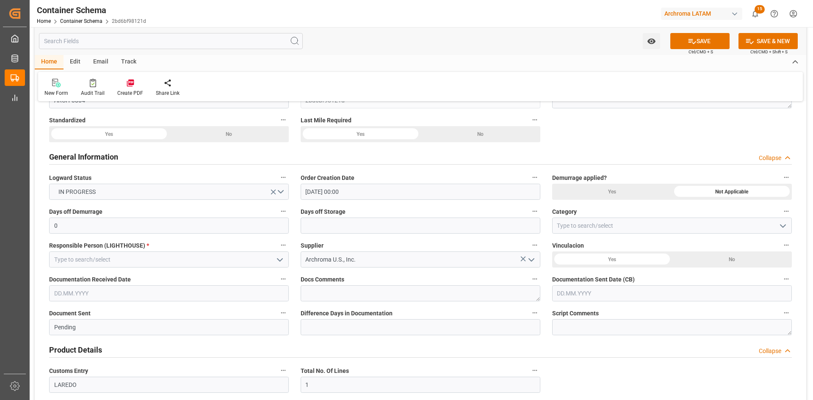
click at [720, 257] on div "No" at bounding box center [732, 260] width 120 height 16
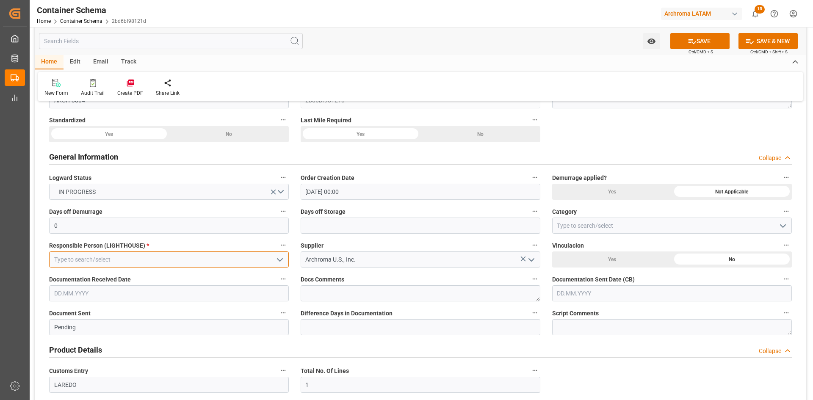
click at [188, 263] on input at bounding box center [169, 260] width 240 height 16
click at [281, 263] on icon "open menu" at bounding box center [280, 260] width 10 height 10
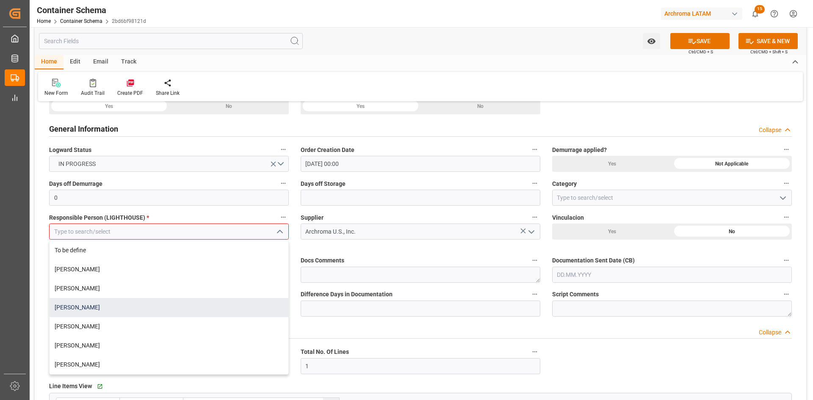
scroll to position [212, 0]
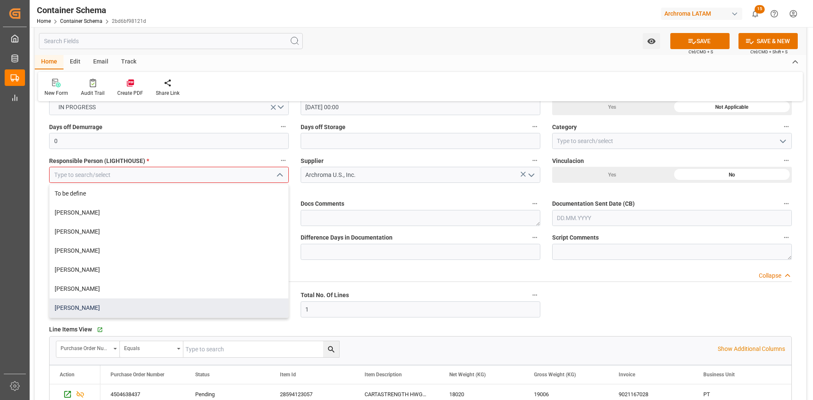
click at [100, 304] on div "[PERSON_NAME]" at bounding box center [169, 308] width 239 height 19
type input "[PERSON_NAME]"
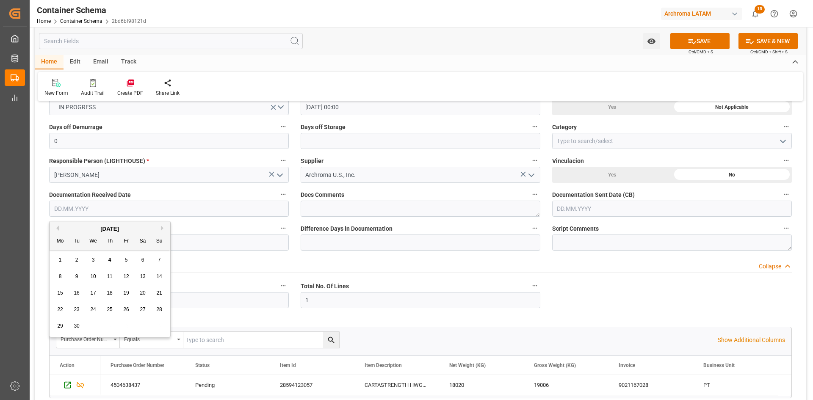
click at [165, 209] on input "text" at bounding box center [169, 209] width 240 height 16
click at [71, 228] on div "[DATE]" at bounding box center [110, 229] width 120 height 8
click at [64, 261] on div "1" at bounding box center [60, 260] width 11 height 10
type input "[DATE]"
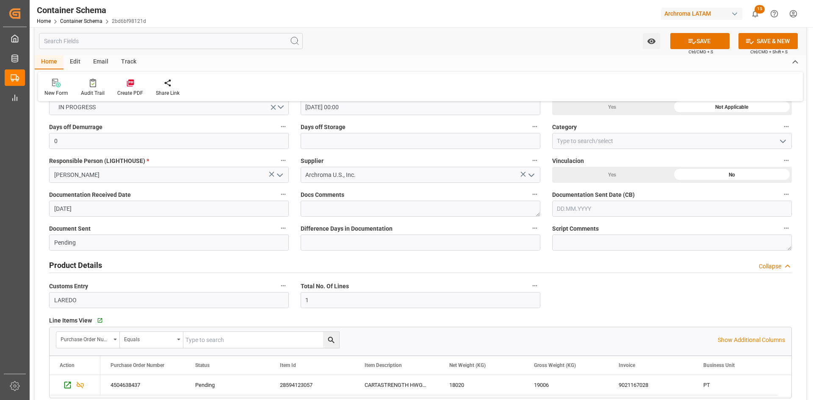
click at [596, 212] on input "text" at bounding box center [672, 209] width 240 height 16
click at [565, 257] on div "1" at bounding box center [563, 260] width 11 height 10
type input "[DATE]"
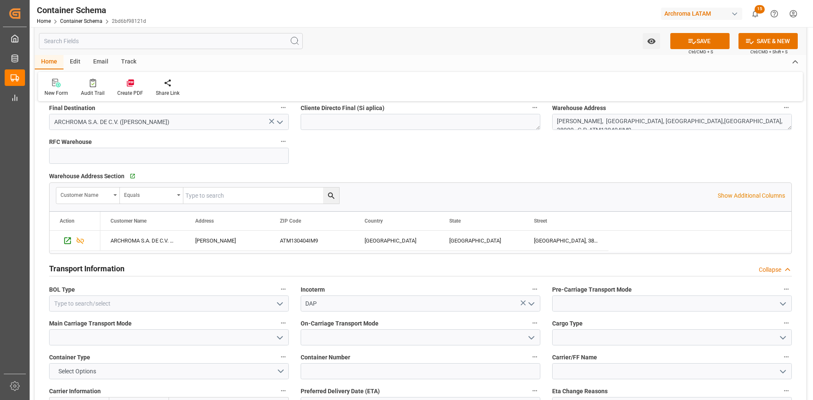
scroll to position [635, 0]
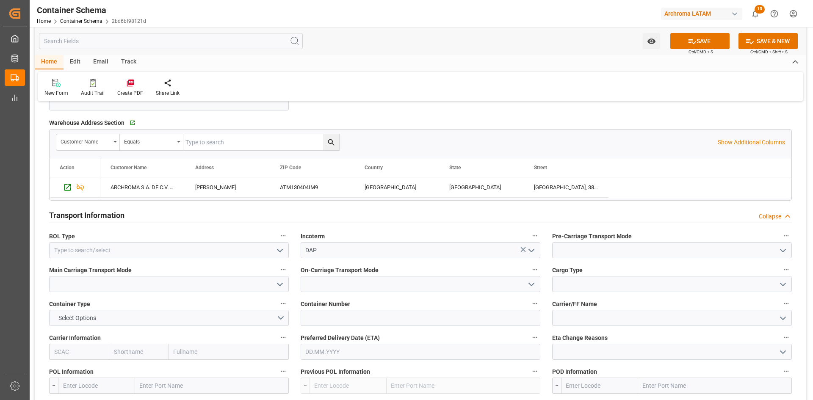
drag, startPoint x: 781, startPoint y: 252, endPoint x: 672, endPoint y: 285, distance: 114.2
click at [780, 252] on icon "open menu" at bounding box center [783, 251] width 10 height 10
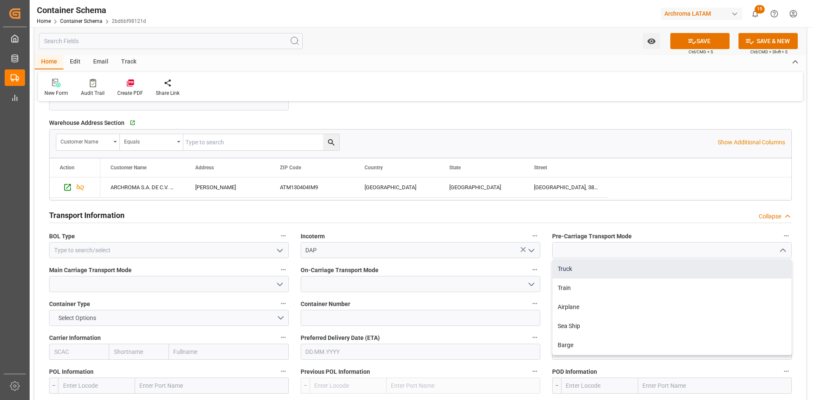
click at [583, 271] on div "Truck" at bounding box center [672, 269] width 239 height 19
type input "Truck"
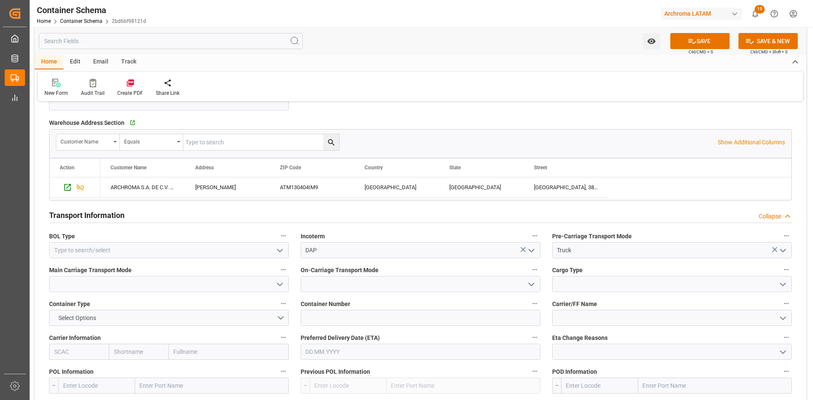
click at [282, 285] on icon "open menu" at bounding box center [280, 284] width 10 height 10
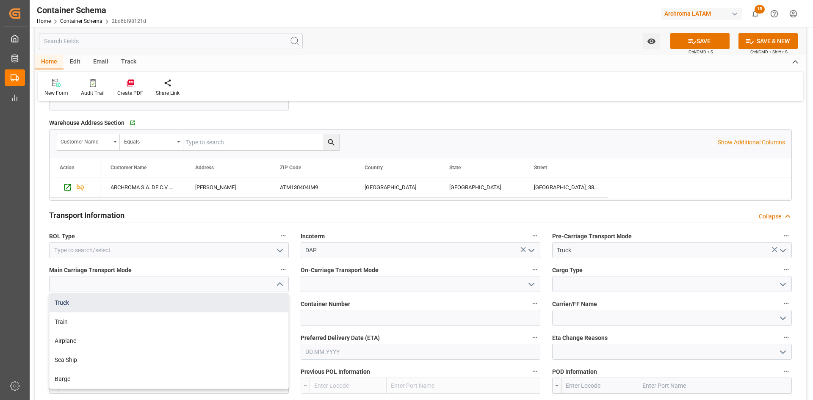
click at [100, 304] on div "Truck" at bounding box center [169, 302] width 239 height 19
type input "Truck"
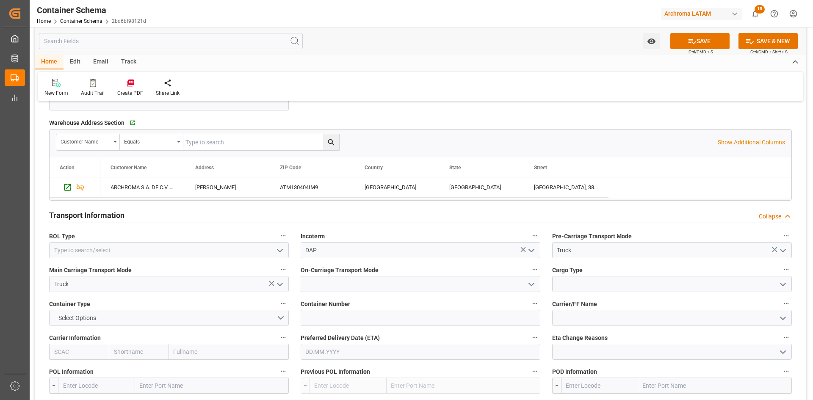
click at [532, 283] on icon "open menu" at bounding box center [531, 284] width 10 height 10
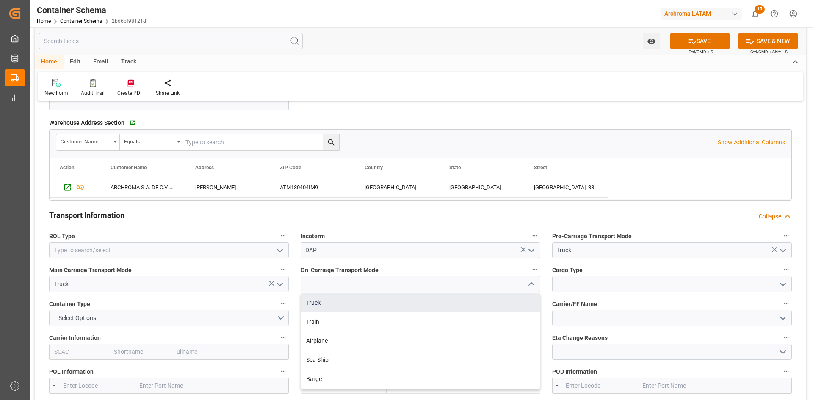
click at [339, 305] on div "Truck" at bounding box center [420, 302] width 239 height 19
type input "Truck"
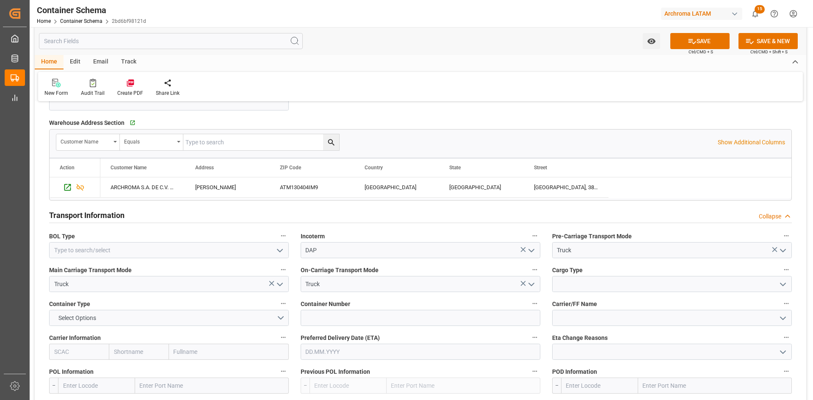
click at [781, 287] on icon "open menu" at bounding box center [783, 284] width 10 height 10
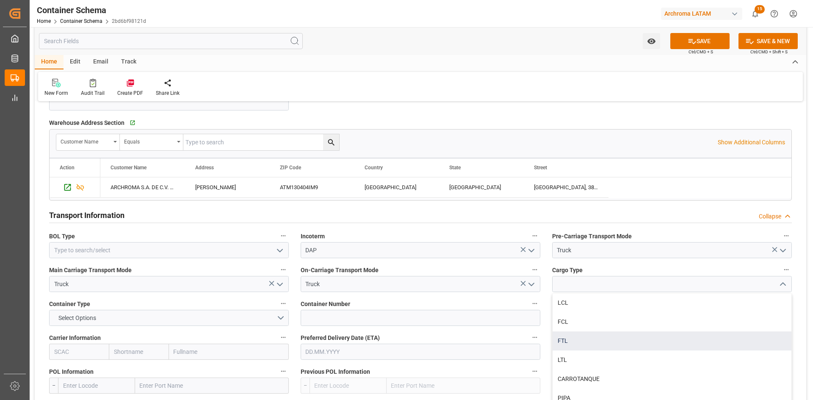
click at [596, 343] on div "FTL" at bounding box center [672, 341] width 239 height 19
type input "FTL"
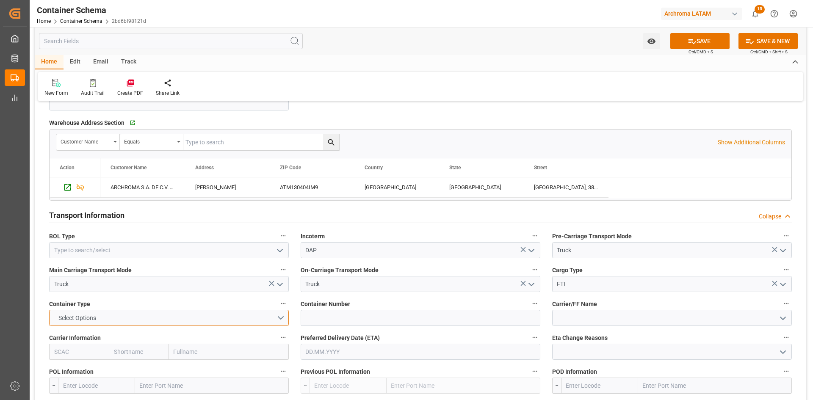
click at [282, 319] on button "Select Options" at bounding box center [169, 318] width 240 height 16
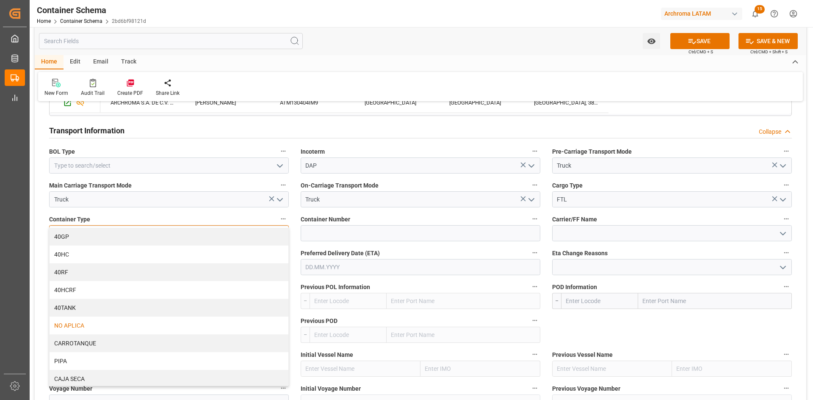
scroll to position [54, 0]
click at [80, 378] on div "CAJA SECA" at bounding box center [169, 377] width 239 height 18
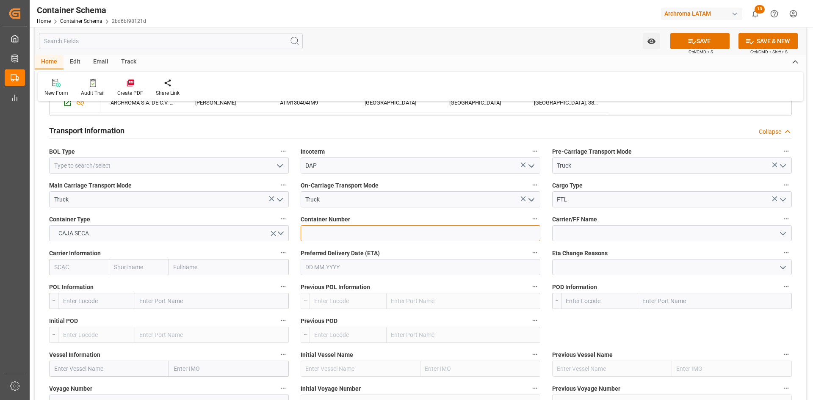
click at [373, 232] on input at bounding box center [421, 233] width 240 height 16
paste input "258001"
type input "258001"
click at [178, 307] on input "text" at bounding box center [212, 301] width 154 height 16
type input "USRLD"
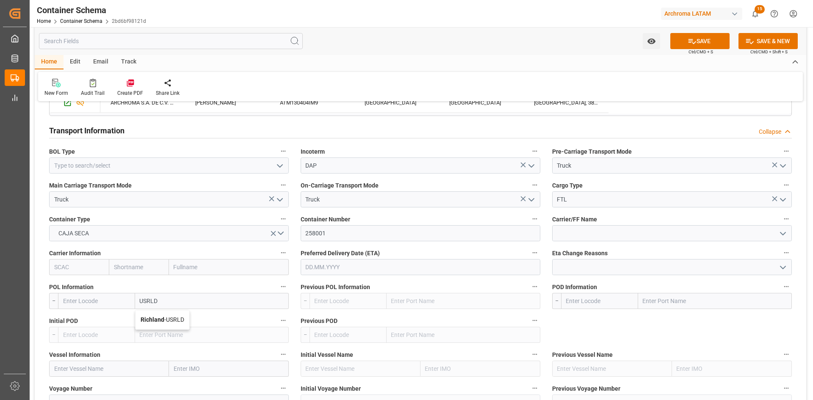
click at [163, 321] on b "Richland" at bounding box center [153, 319] width 24 height 7
type input "USRLD"
type input "Richland"
drag, startPoint x: 178, startPoint y: 305, endPoint x: 124, endPoint y: 303, distance: 53.4
click at [124, 303] on div "USRLD Richland" at bounding box center [181, 301] width 215 height 16
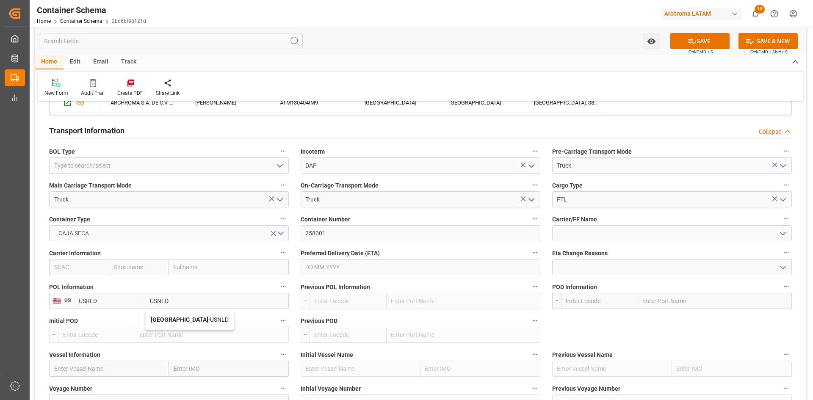
drag, startPoint x: 173, startPoint y: 301, endPoint x: 157, endPoint y: 303, distance: 16.2
click at [157, 303] on input "USNLD" at bounding box center [217, 301] width 144 height 16
type input "USLRD"
click at [180, 322] on span "Laredo - USLRD" at bounding box center [170, 319] width 39 height 7
type input "USLRD"
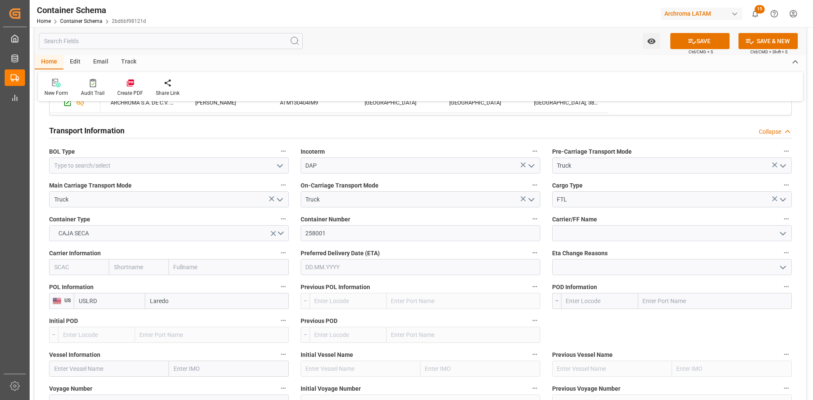
type input "Laredo"
click at [701, 302] on input "text" at bounding box center [715, 301] width 154 height 16
type input "MXNLD"
click at [697, 315] on div "Nuevo Laredo - MXNLD" at bounding box center [674, 319] width 70 height 19
type input "MXNLD"
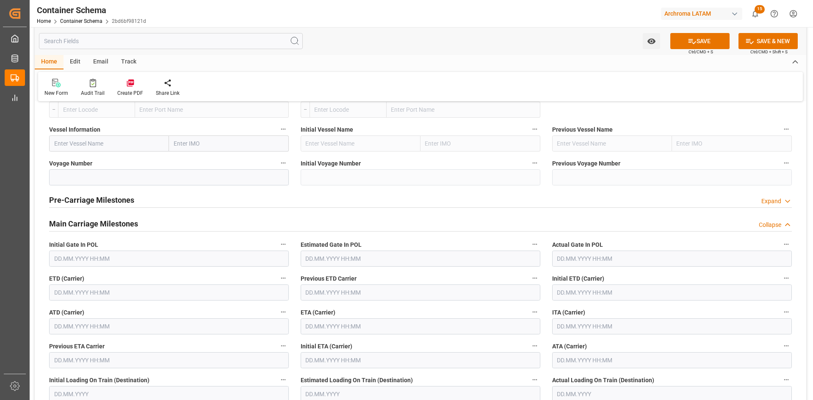
scroll to position [974, 0]
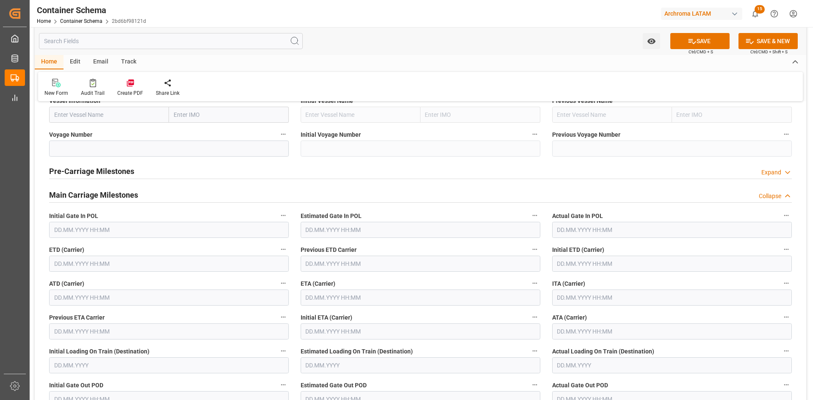
type input "Nuevo Laredo"
click at [101, 263] on input "text" at bounding box center [169, 264] width 240 height 16
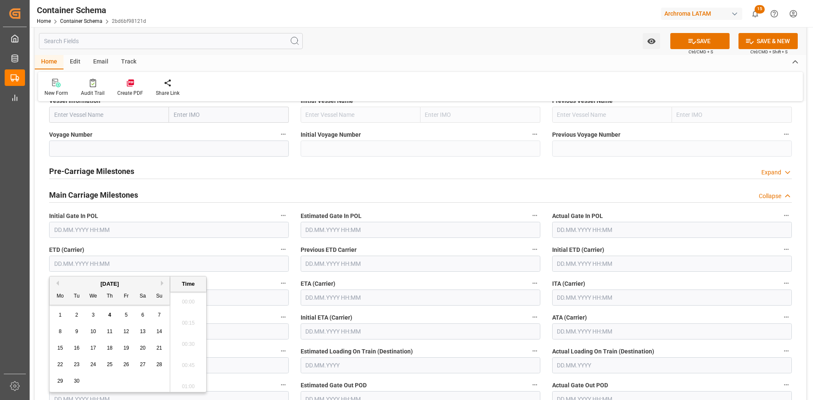
scroll to position [807, 0]
click at [56, 283] on button "Previous Month" at bounding box center [56, 283] width 5 height 5
click at [126, 381] on span "29" at bounding box center [126, 381] width 6 height 6
type input "[DATE] 00:00"
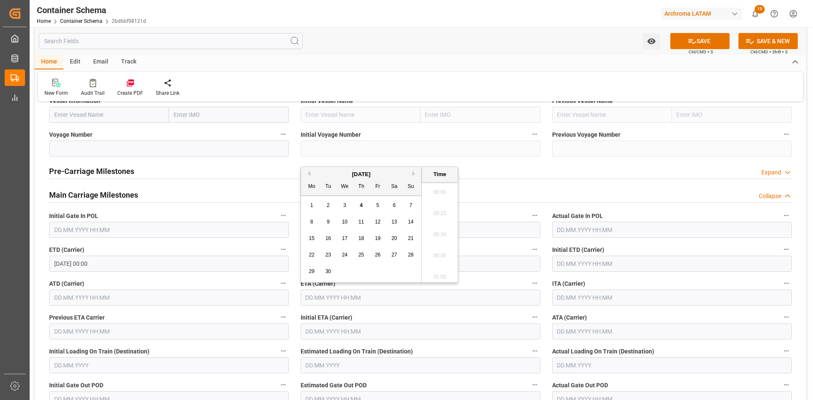
click at [387, 299] on input "text" at bounding box center [421, 298] width 240 height 16
click at [345, 206] on span "3" at bounding box center [344, 205] width 3 height 6
type input "[DATE] 00:00"
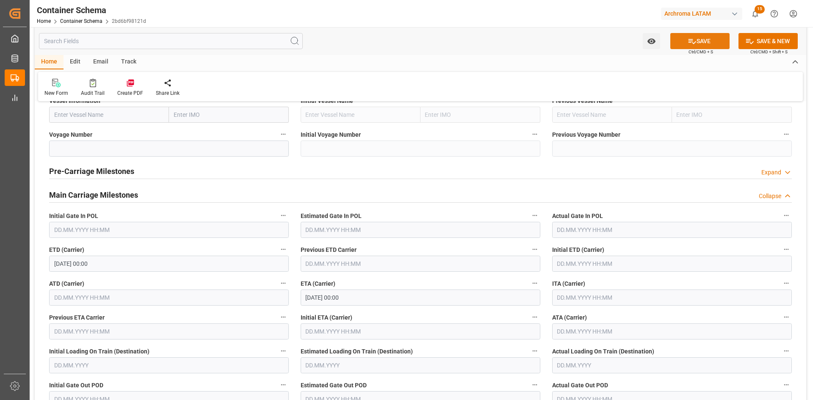
click at [691, 40] on icon at bounding box center [692, 41] width 9 height 9
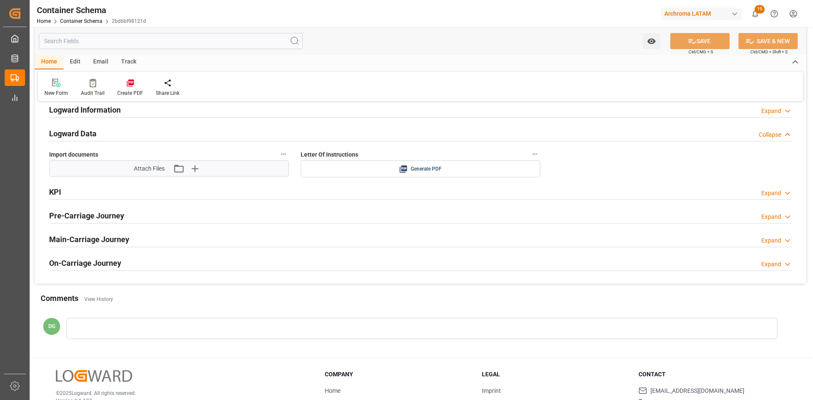
scroll to position [1231, 0]
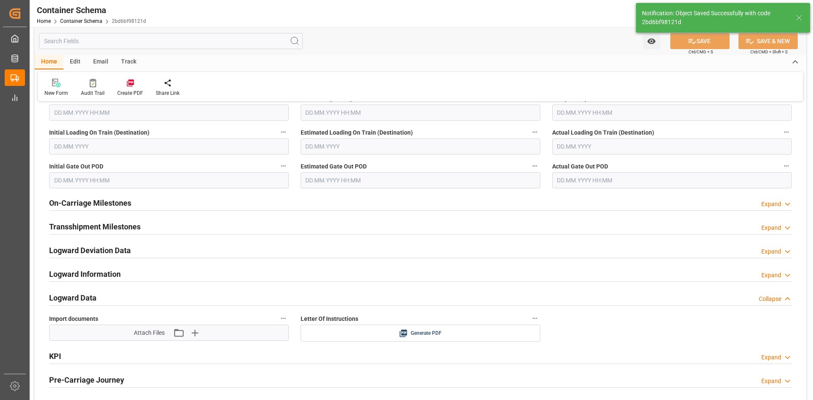
type input "250906990067"
type input "Document Sent"
type input "MXNLD"
type input "Nuevo Laredo"
type input "[DATE] 00:00"
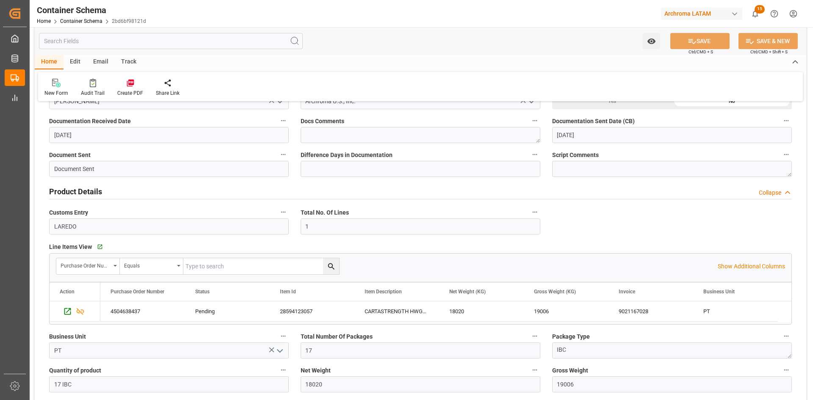
scroll to position [183, 0]
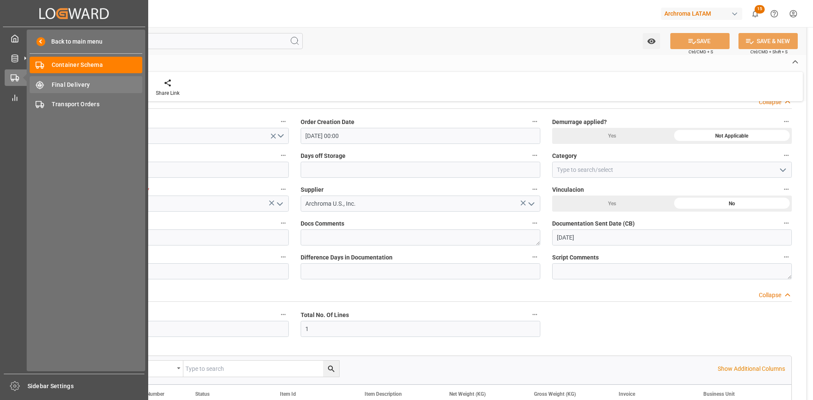
click at [78, 81] on span "Final Delivery" at bounding box center [97, 84] width 91 height 9
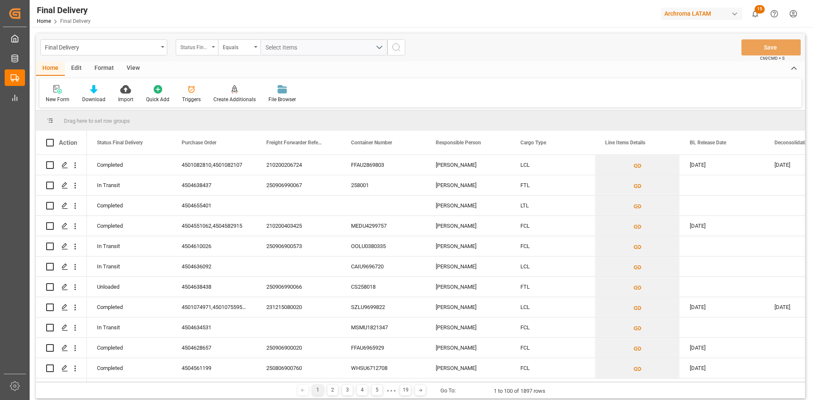
click at [211, 48] on div "Status Final Delivery" at bounding box center [197, 47] width 42 height 16
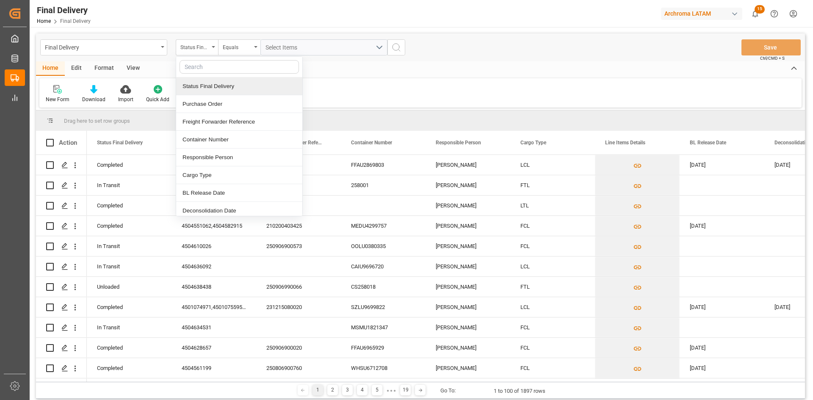
click at [232, 81] on div "Status Final Delivery" at bounding box center [239, 86] width 126 height 18
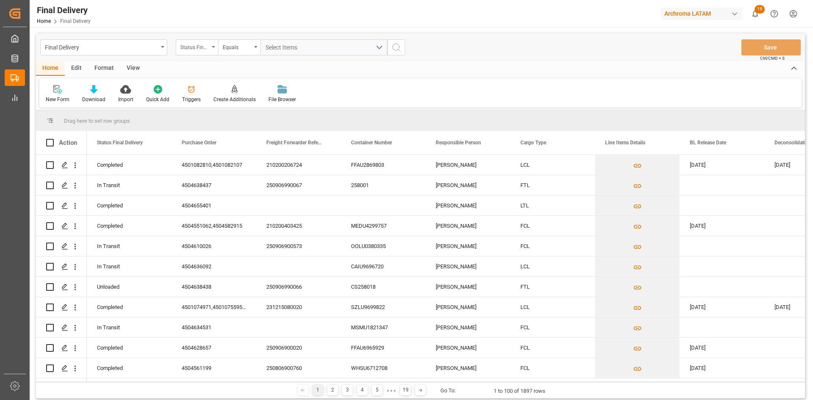
click at [213, 51] on div "Status Final Delivery" at bounding box center [197, 47] width 42 height 16
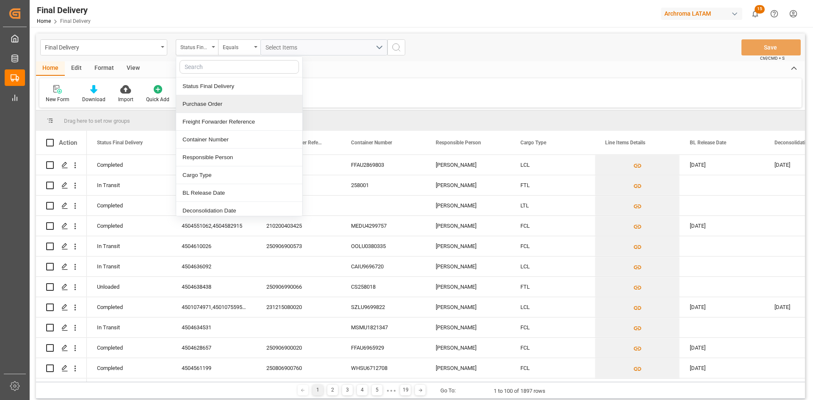
click at [226, 106] on div "Purchase Order" at bounding box center [239, 104] width 126 height 18
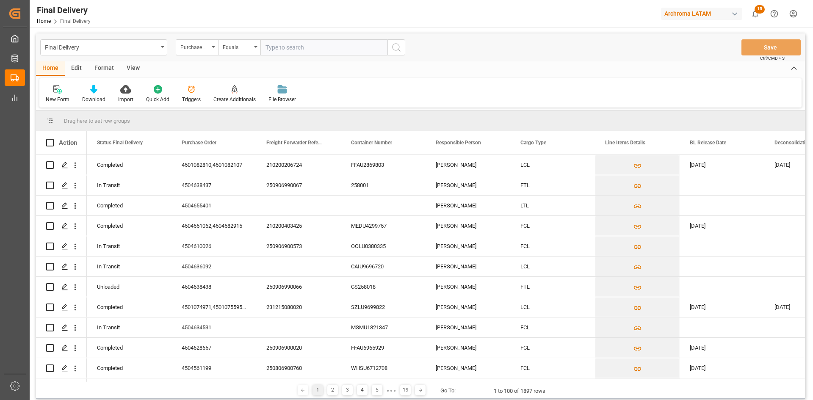
type input "258001"
drag, startPoint x: 293, startPoint y: 49, endPoint x: 261, endPoint y: 48, distance: 32.2
click at [261, 48] on input "258001" at bounding box center [323, 47] width 127 height 16
click at [284, 49] on input "text" at bounding box center [323, 47] width 127 height 16
paste input "4504638437"
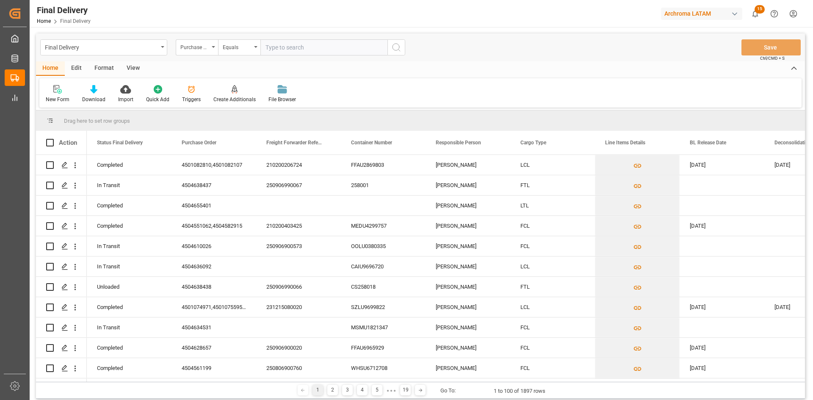
type input "4504638437"
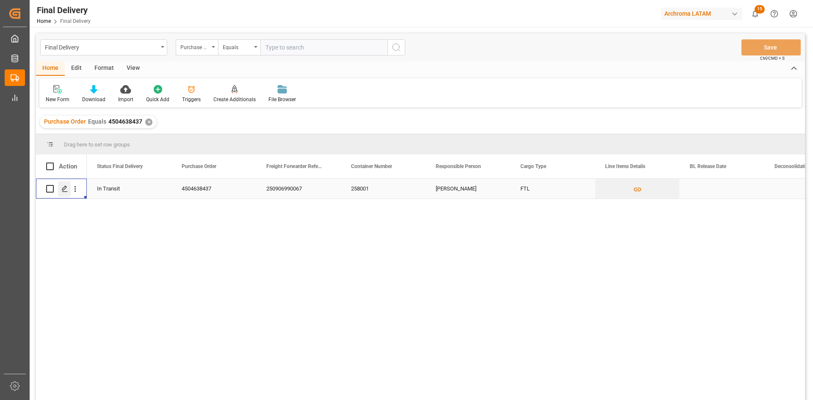
click at [60, 191] on div "Press SPACE to select this row." at bounding box center [64, 189] width 13 height 16
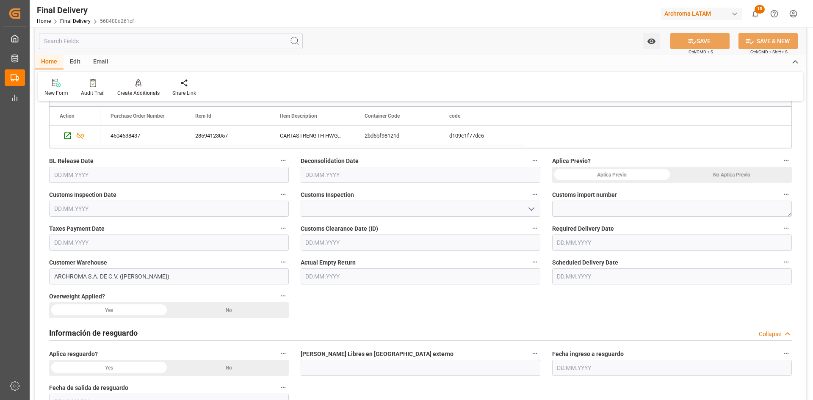
scroll to position [212, 0]
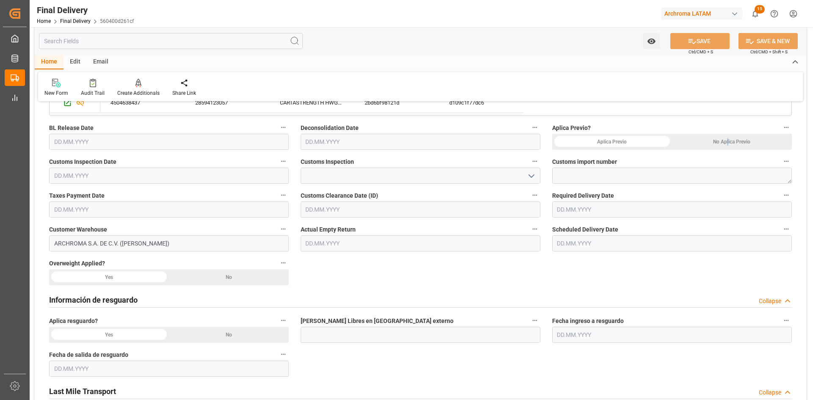
drag, startPoint x: 729, startPoint y: 141, endPoint x: 674, endPoint y: 176, distance: 65.1
click at [730, 141] on div "No Aplica Previo" at bounding box center [732, 142] width 120 height 16
click at [127, 181] on input "text" at bounding box center [169, 176] width 240 height 16
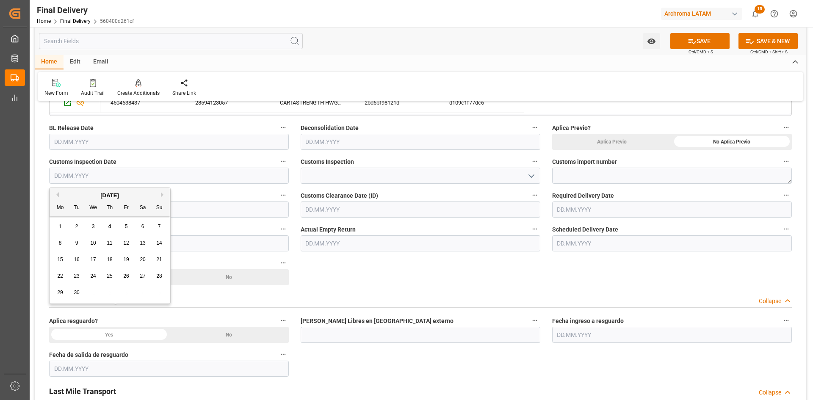
click at [83, 194] on div "[DATE]" at bounding box center [110, 195] width 120 height 8
click at [95, 227] on div "3" at bounding box center [93, 227] width 11 height 10
type input "[DATE]"
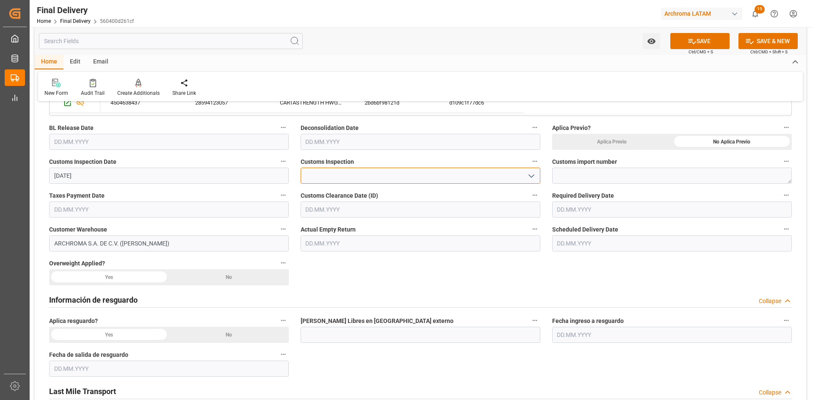
click at [364, 177] on input at bounding box center [421, 176] width 240 height 16
click at [531, 176] on icon "open menu" at bounding box center [531, 176] width 10 height 10
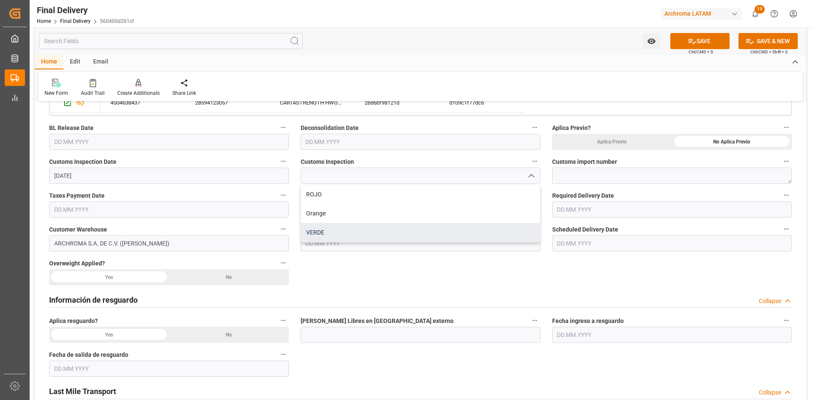
click at [335, 229] on div "VERDE" at bounding box center [420, 232] width 239 height 19
type input "VERDE"
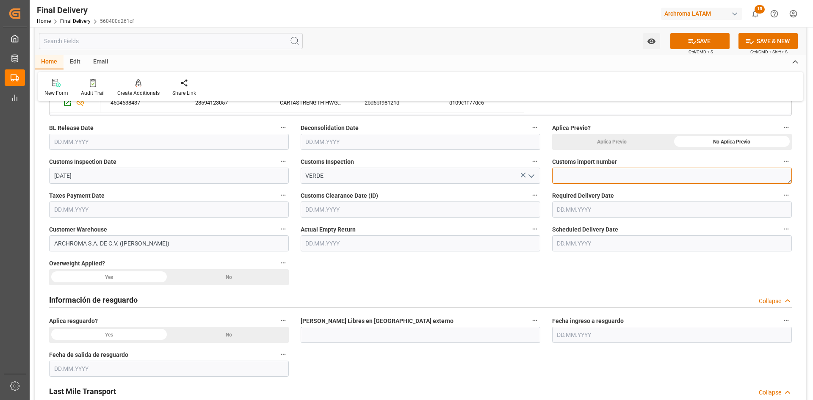
click at [595, 176] on textarea at bounding box center [672, 176] width 240 height 16
click at [569, 173] on textarea at bounding box center [672, 176] width 240 height 16
paste textarea "25 24 3617 5008753"
type textarea "25 24 3617 5008753"
click at [181, 212] on input "text" at bounding box center [169, 210] width 240 height 16
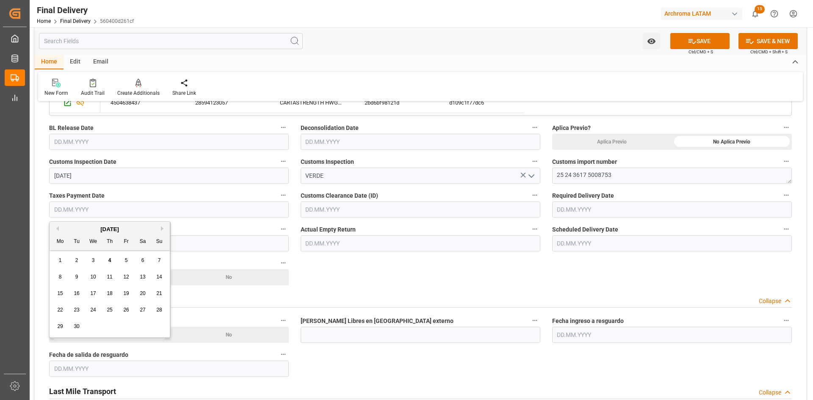
drag, startPoint x: 72, startPoint y: 228, endPoint x: 79, endPoint y: 235, distance: 10.2
click at [72, 229] on div "[DATE]" at bounding box center [110, 229] width 120 height 8
click at [96, 260] on div "3" at bounding box center [93, 261] width 11 height 10
type input "[DATE]"
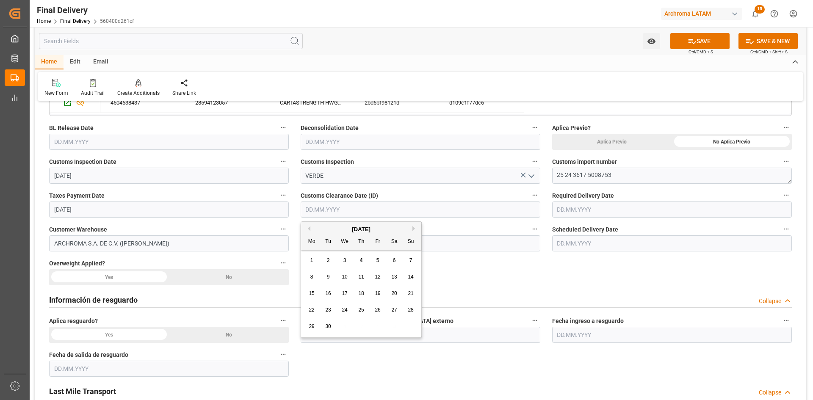
drag, startPoint x: 376, startPoint y: 212, endPoint x: 372, endPoint y: 213, distance: 4.4
click at [373, 213] on input "text" at bounding box center [421, 210] width 240 height 16
click at [321, 231] on div "[DATE]" at bounding box center [361, 229] width 120 height 8
click at [343, 260] on span "3" at bounding box center [344, 260] width 3 height 6
type input "[DATE]"
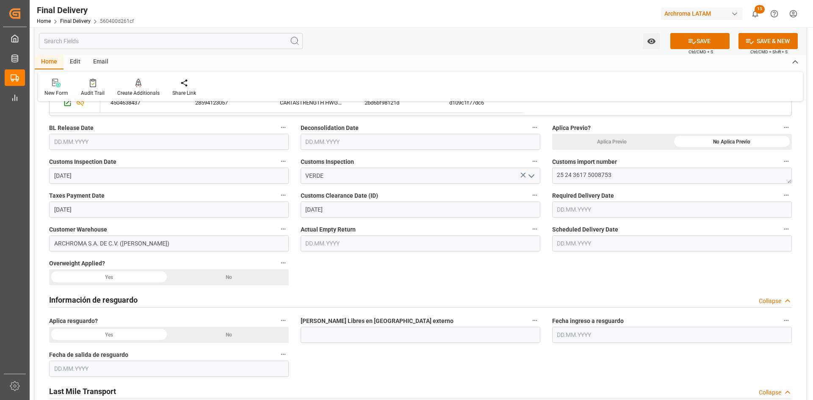
click at [617, 208] on input "text" at bounding box center [672, 210] width 240 height 16
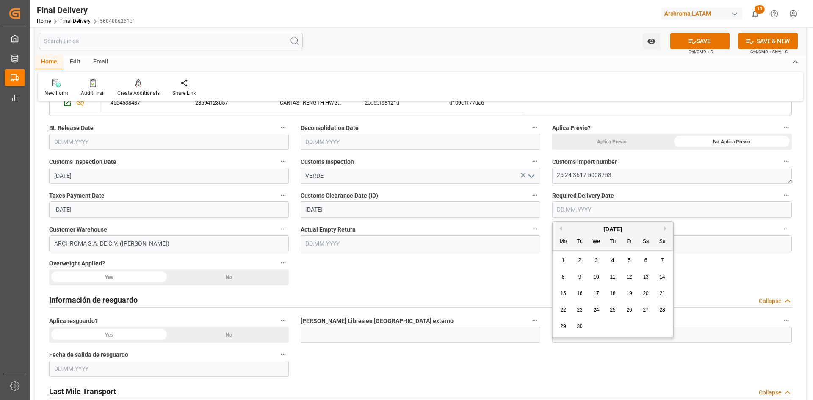
click at [585, 232] on div "[DATE]" at bounding box center [613, 229] width 120 height 8
click at [631, 262] on div "5" at bounding box center [629, 261] width 11 height 10
type input "[DATE]"
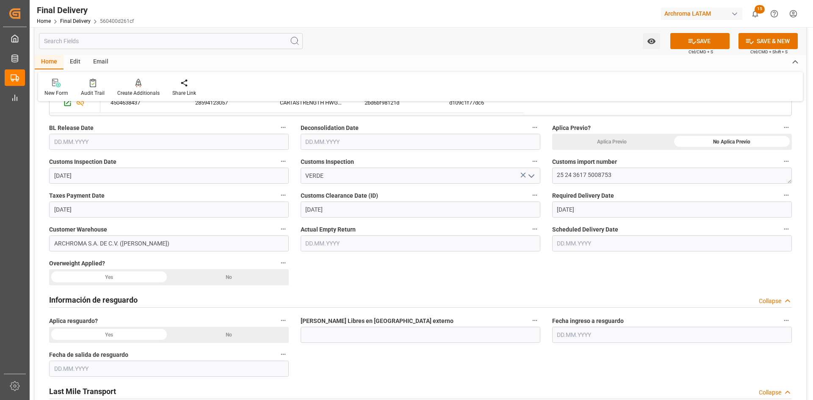
click at [596, 242] on input "text" at bounding box center [672, 243] width 240 height 16
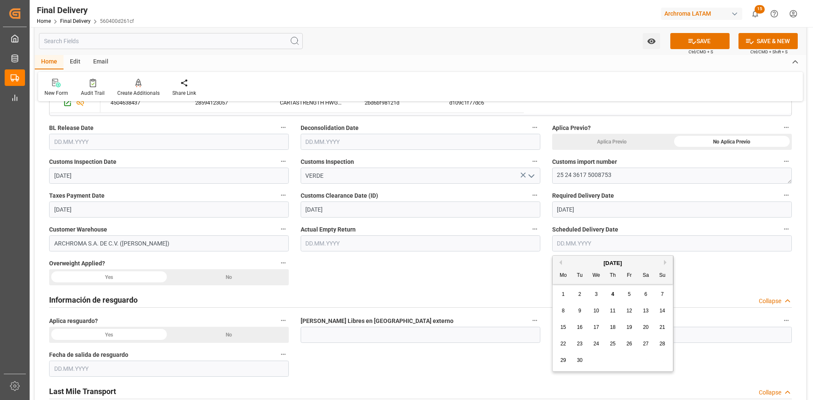
click at [580, 265] on div "[DATE]" at bounding box center [613, 263] width 120 height 8
drag, startPoint x: 628, startPoint y: 293, endPoint x: 622, endPoint y: 296, distance: 6.6
click at [628, 293] on span "5" at bounding box center [629, 294] width 3 height 6
type input "[DATE]"
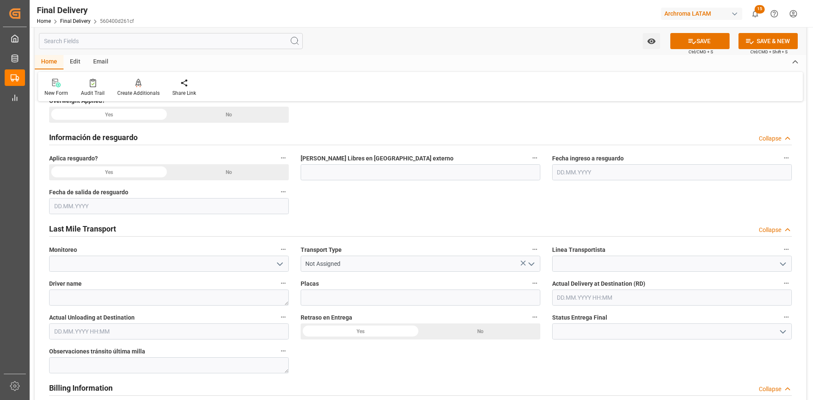
scroll to position [381, 0]
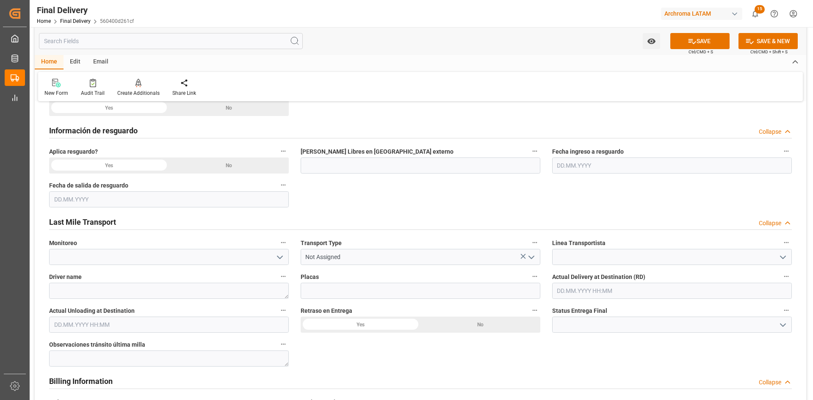
click at [215, 168] on div "No" at bounding box center [229, 166] width 120 height 16
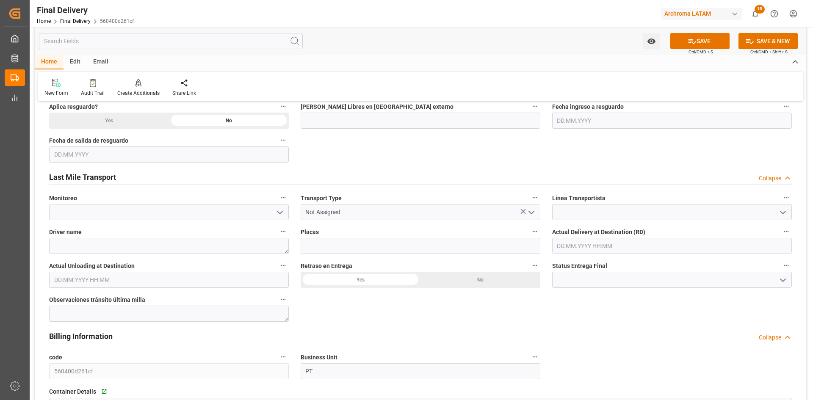
scroll to position [466, 0]
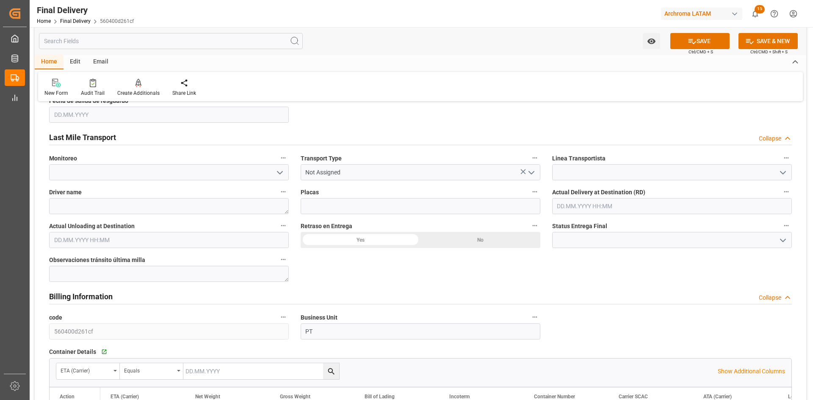
click at [280, 171] on icon "open menu" at bounding box center [280, 173] width 10 height 10
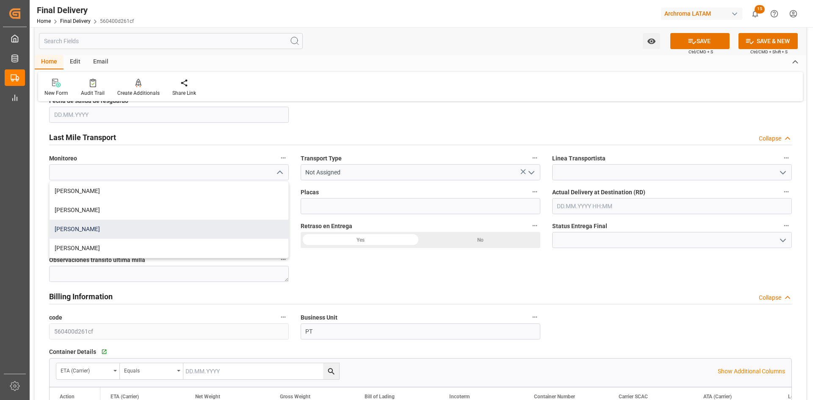
click at [87, 230] on div "[PERSON_NAME]" at bounding box center [169, 229] width 239 height 19
type input "[PERSON_NAME]"
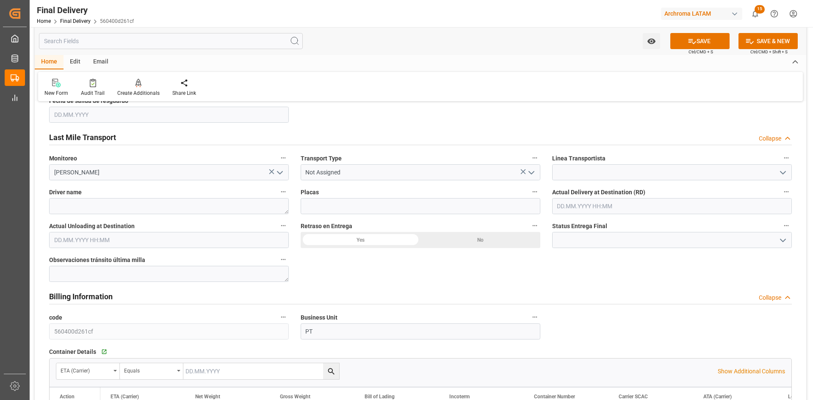
click at [533, 177] on icon "open menu" at bounding box center [531, 173] width 10 height 10
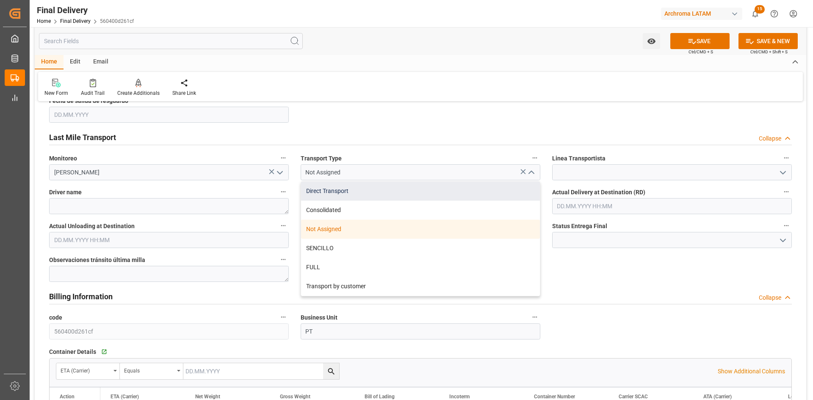
click at [381, 196] on div "Direct Transport" at bounding box center [420, 191] width 239 height 19
type input "Direct Transport"
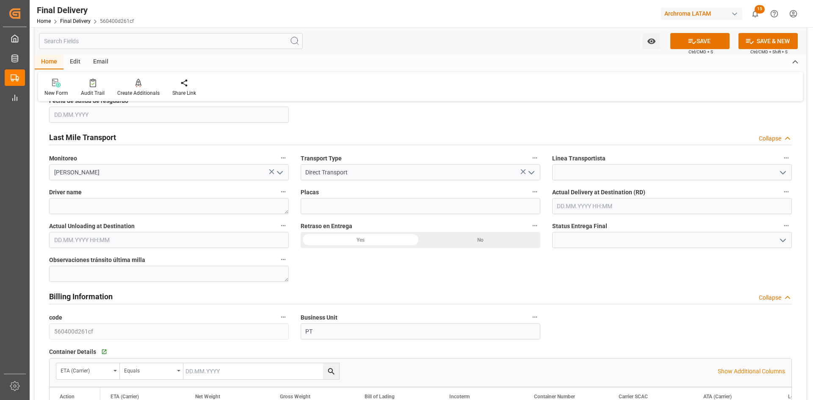
click at [780, 174] on icon "open menu" at bounding box center [783, 173] width 10 height 10
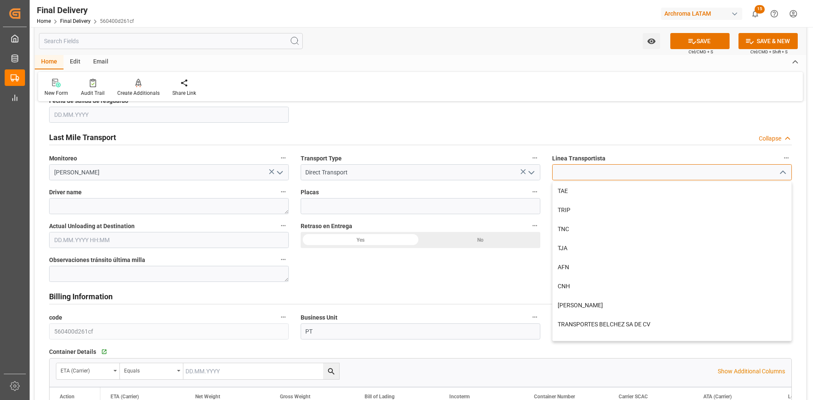
click at [706, 177] on input at bounding box center [672, 172] width 240 height 16
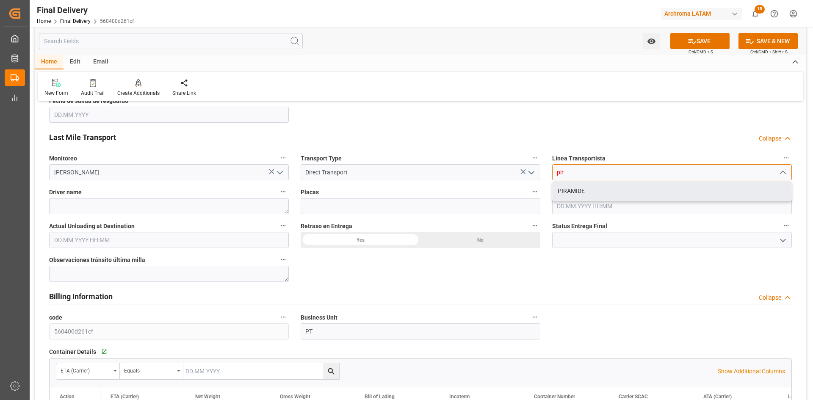
click at [560, 192] on div "PIRAMIDE" at bounding box center [672, 191] width 239 height 19
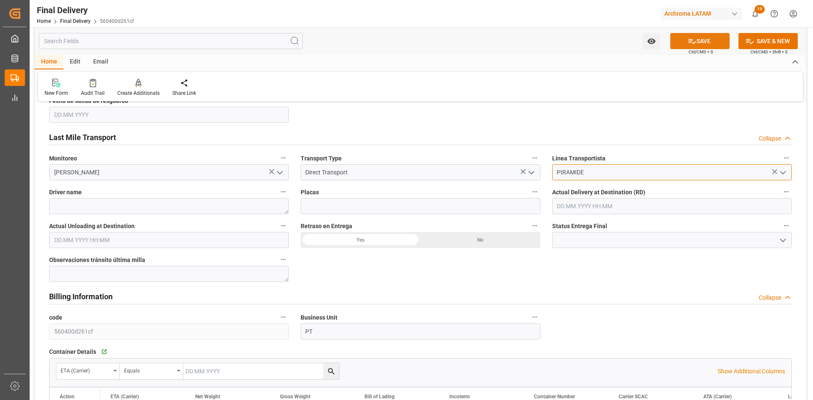
type input "PIRAMIDE"
drag, startPoint x: 721, startPoint y: 43, endPoint x: 710, endPoint y: 72, distance: 30.1
click at [720, 44] on button "SAVE" at bounding box center [699, 41] width 59 height 16
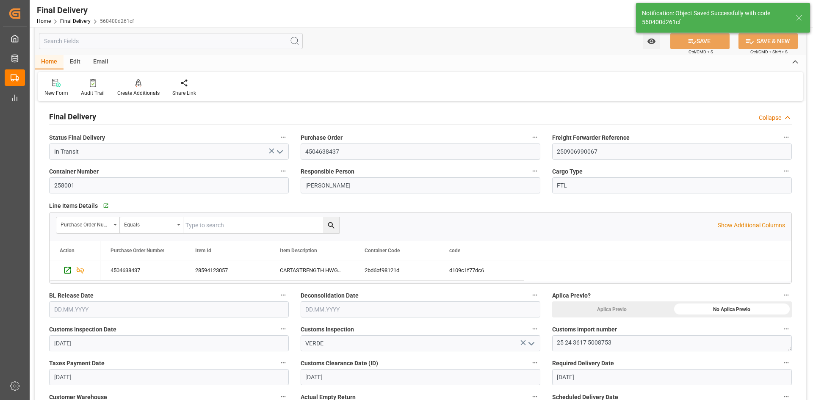
scroll to position [0, 0]
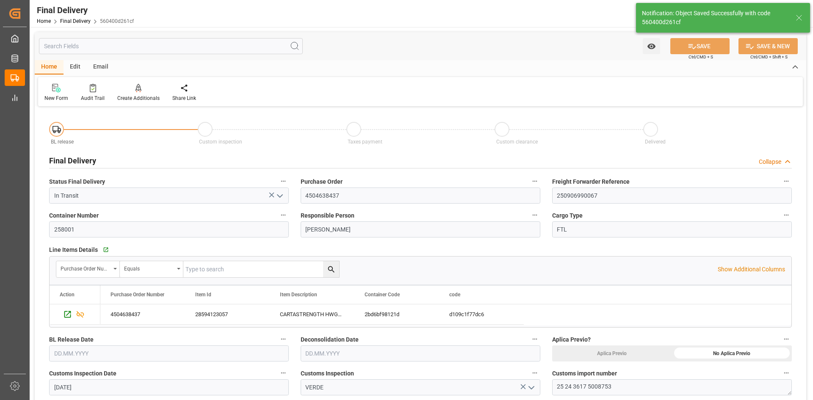
type textarea "1"
type input "In transit to final delivery"
click at [325, 199] on input "4504638437" at bounding box center [421, 196] width 240 height 16
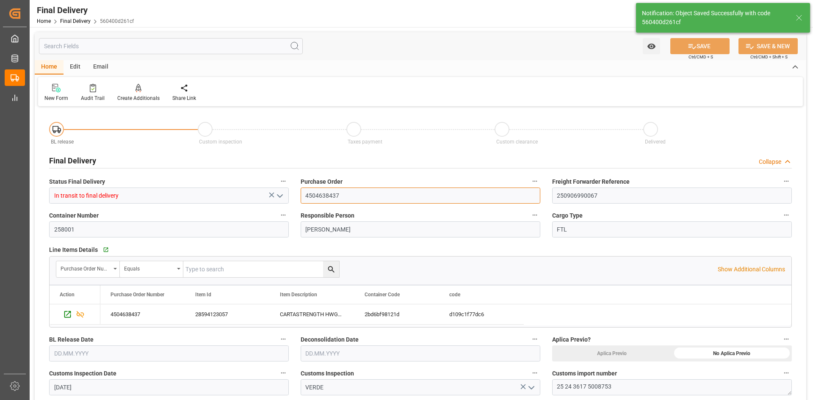
click at [324, 198] on input "4504638437" at bounding box center [421, 196] width 240 height 16
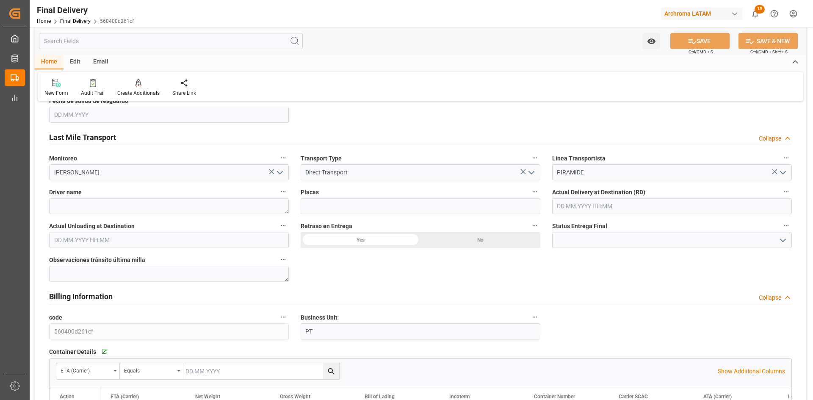
scroll to position [423, 0]
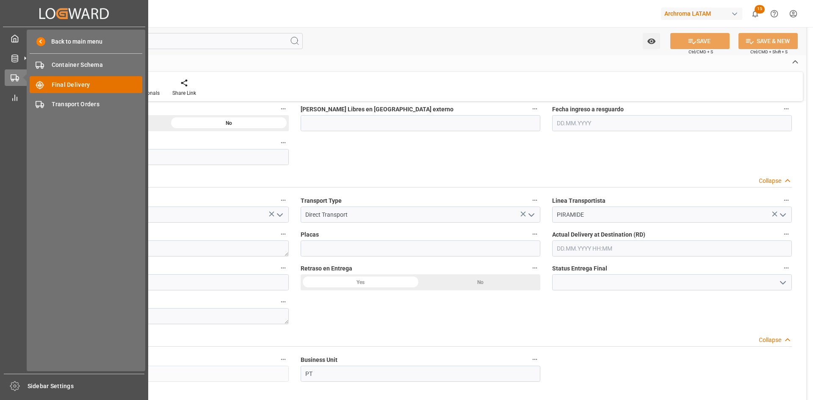
click at [67, 80] on span "Final Delivery" at bounding box center [97, 84] width 91 height 9
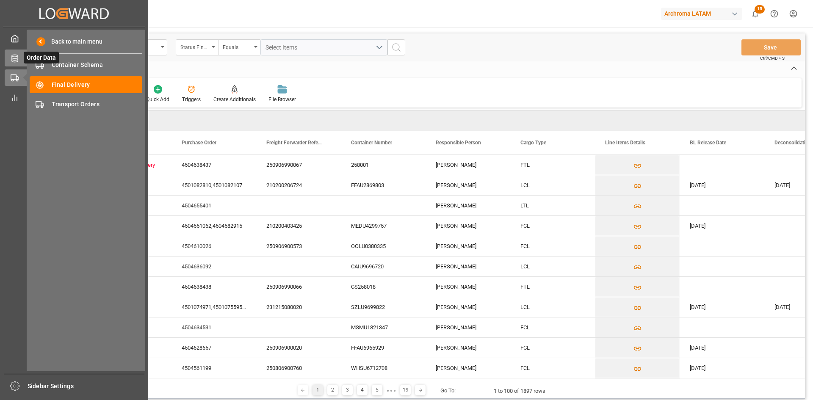
click at [22, 61] on icon at bounding box center [25, 58] width 9 height 9
click at [8, 55] on div at bounding box center [12, 58] width 14 height 9
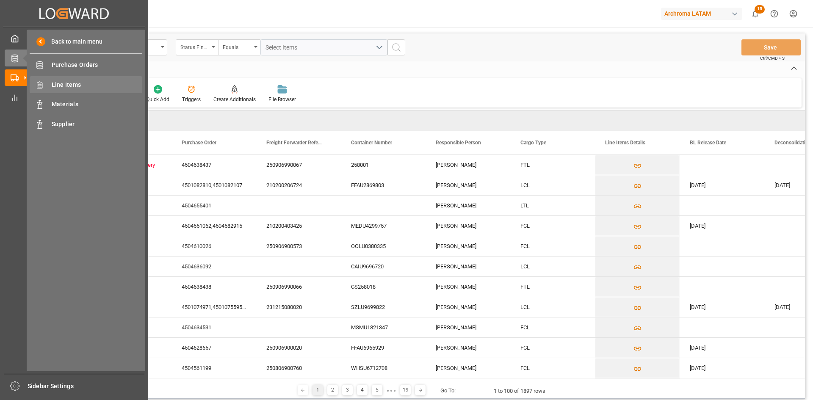
click at [79, 86] on span "Line Items" at bounding box center [97, 84] width 91 height 9
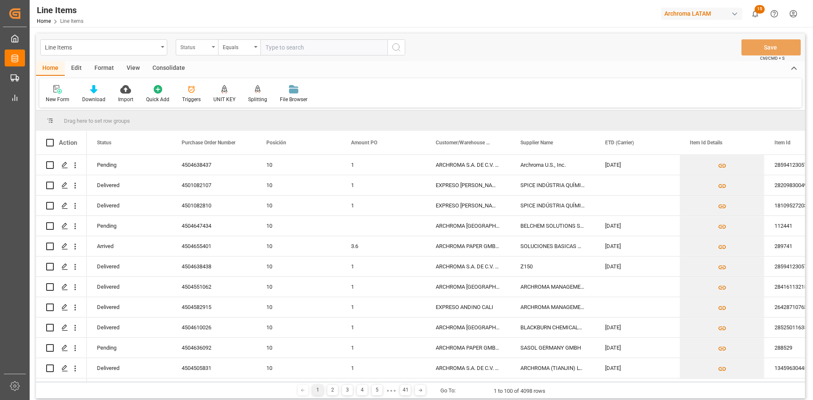
click at [202, 47] on div "Status" at bounding box center [194, 46] width 29 height 10
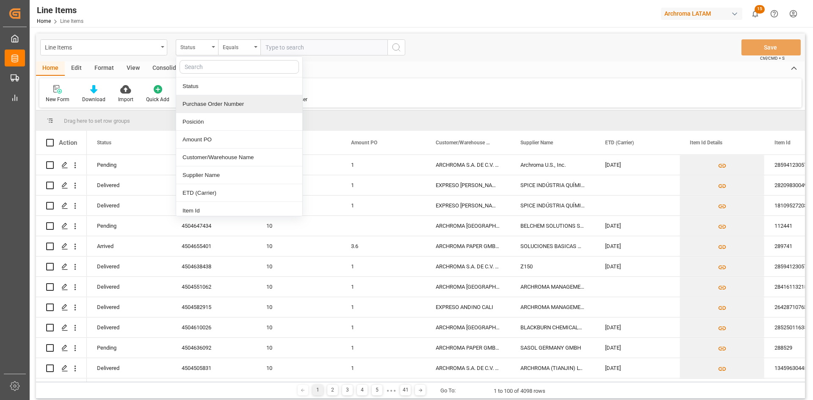
drag, startPoint x: 222, startPoint y: 104, endPoint x: 260, endPoint y: 88, distance: 41.1
click at [222, 105] on div "Purchase Order Number" at bounding box center [239, 104] width 126 height 18
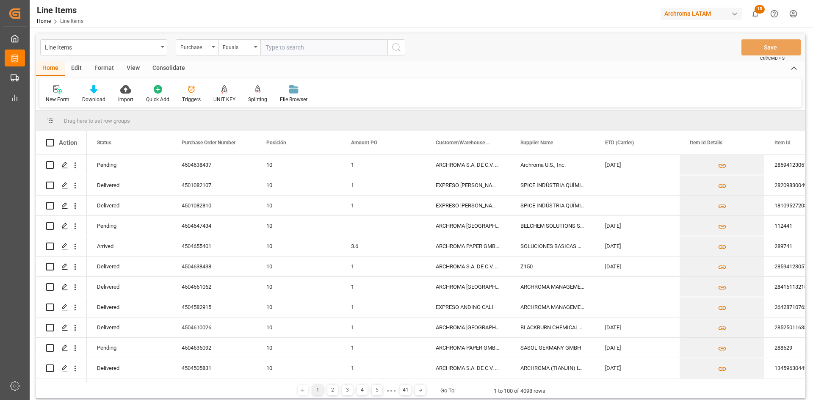
click at [309, 48] on input "text" at bounding box center [323, 47] width 127 height 16
paste input "4504646893"
type input "4504646893"
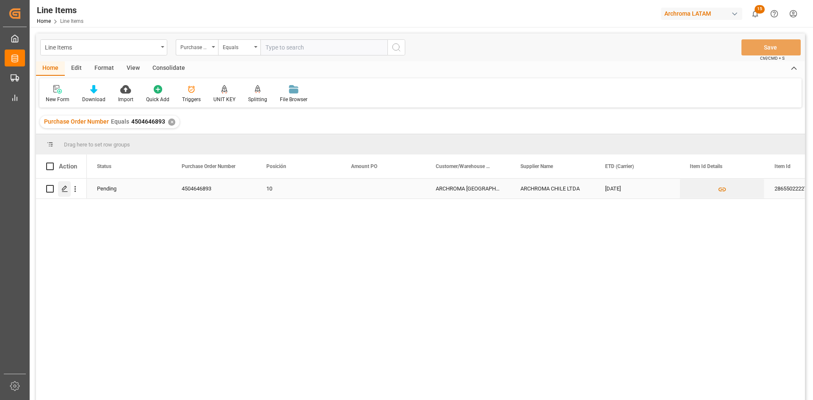
click at [67, 189] on icon "Press SPACE to select this row." at bounding box center [64, 188] width 7 height 7
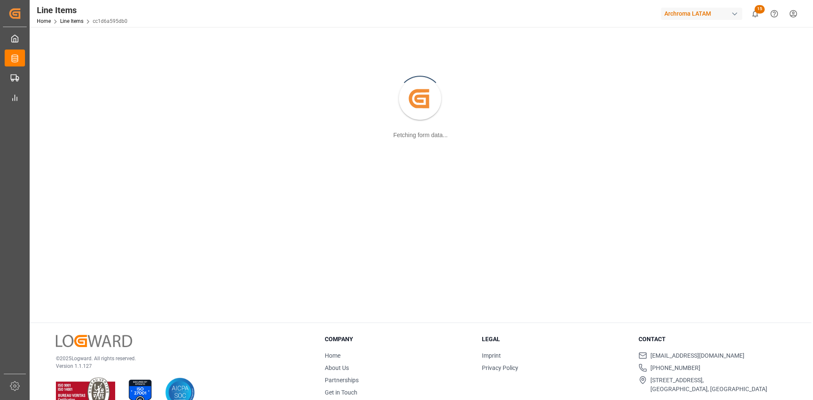
scroll to position [92, 0]
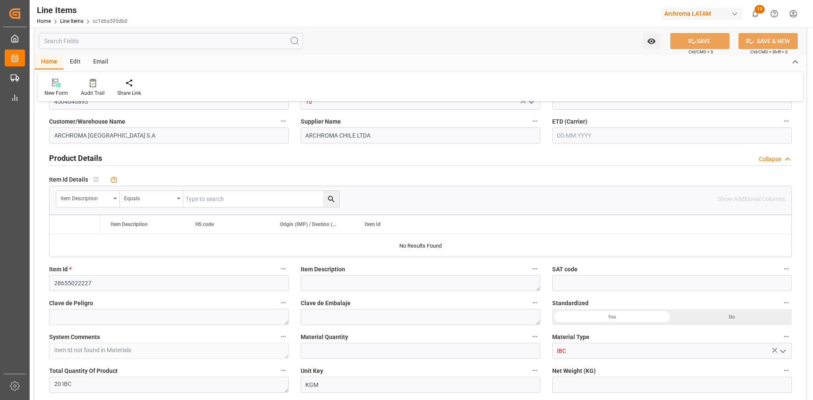
type input "20"
type input "20000"
type input "20800"
type input "[DATE]"
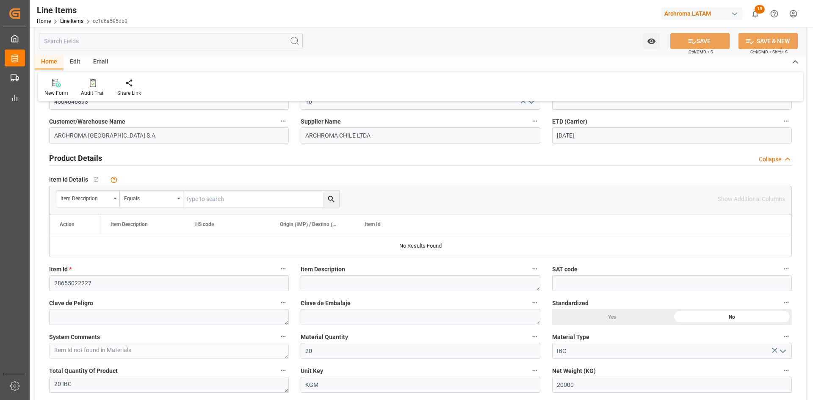
type input "[DATE] 15:01"
type input "[DATE] 16:55"
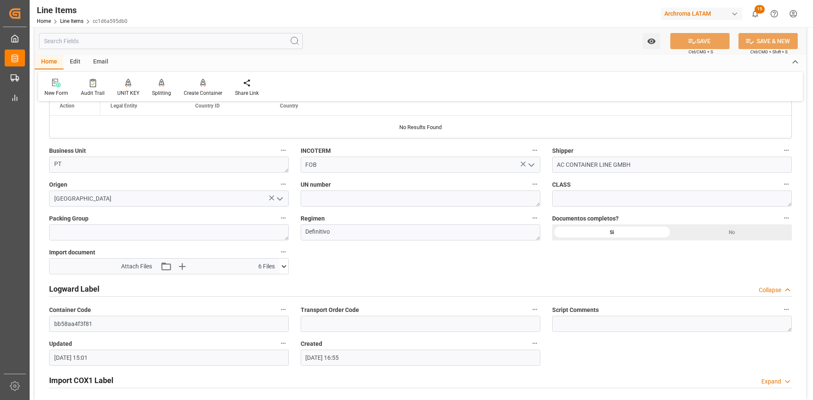
scroll to position [685, 0]
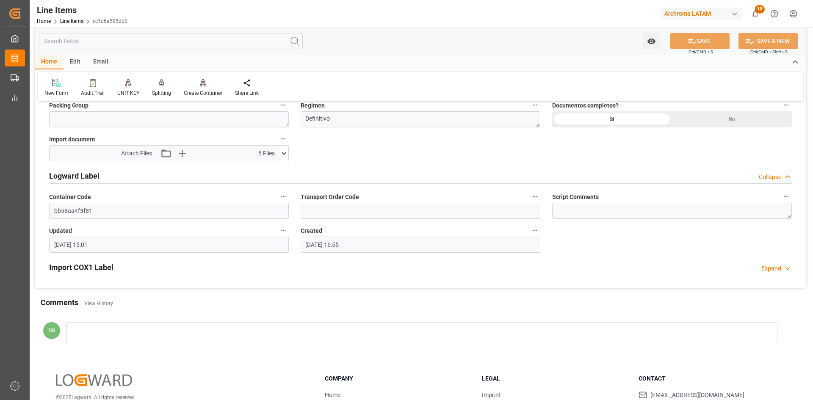
click at [115, 268] on div "Import COX1 Label Expand" at bounding box center [420, 267] width 743 height 16
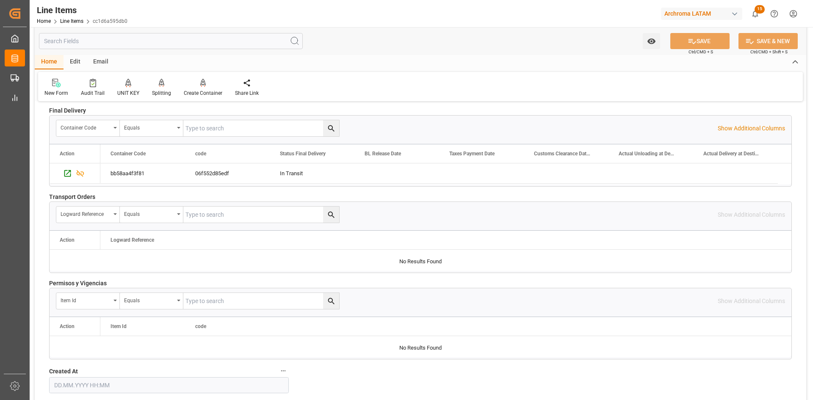
scroll to position [1186, 0]
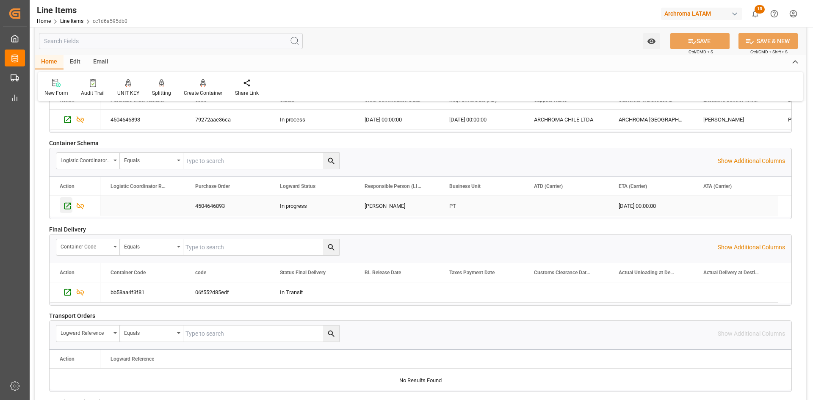
click at [66, 207] on icon "Press SPACE to select this row." at bounding box center [67, 206] width 9 height 9
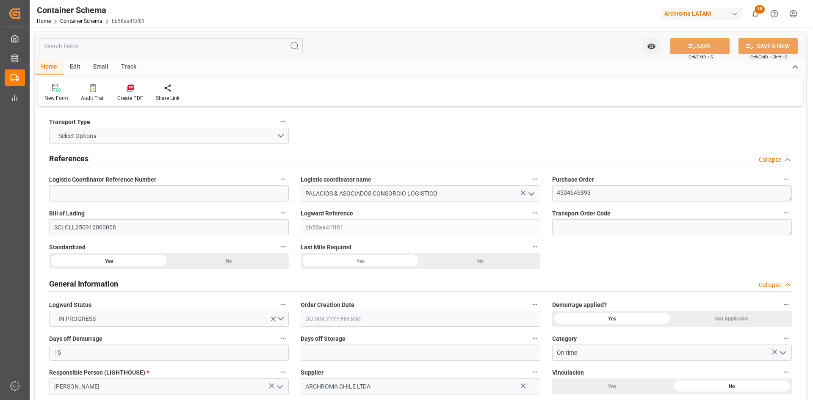
type input "15"
type input "1"
type input "20"
type input "20000"
type input "21200"
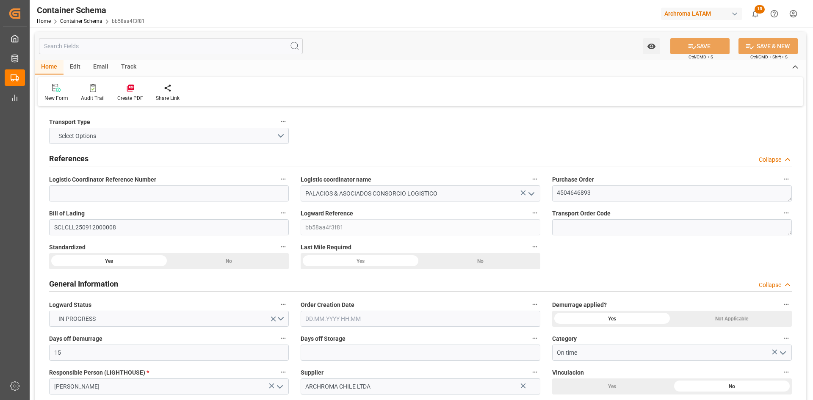
type input "Hapag [PERSON_NAME]"
type input "Hapag [PERSON_NAME] Aktiengesellschaft"
type input "CLSAI"
type input "PECLL"
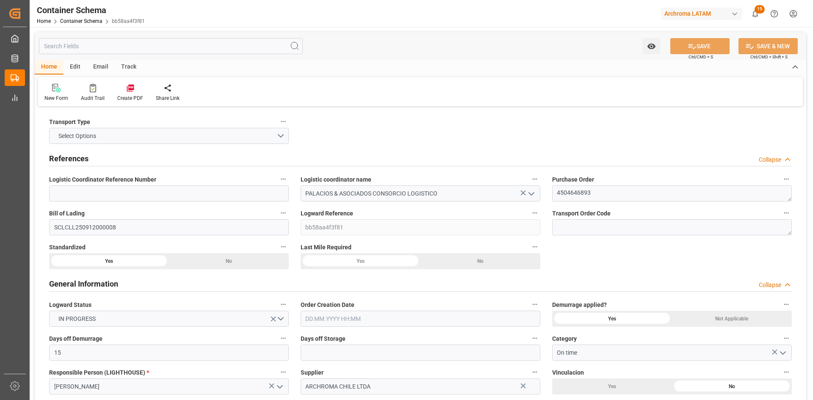
type input "9631125"
type input "[DATE] 00:00"
type input "[DATE]"
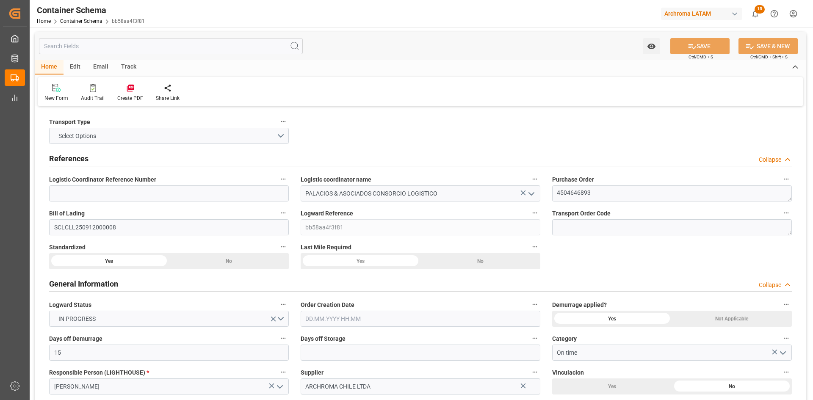
type input "[DATE] 00:00"
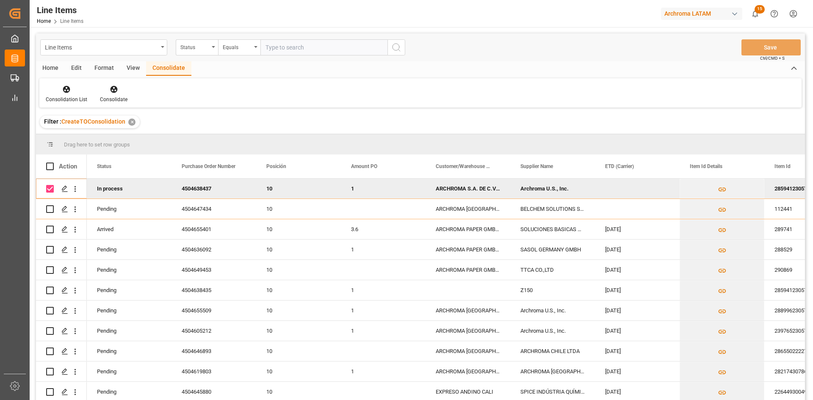
click at [129, 122] on div "✕" at bounding box center [131, 122] width 7 height 7
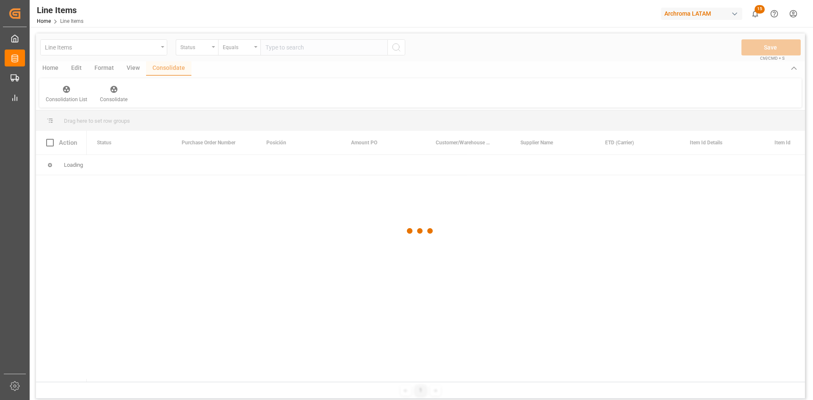
click at [294, 47] on div at bounding box center [420, 230] width 769 height 395
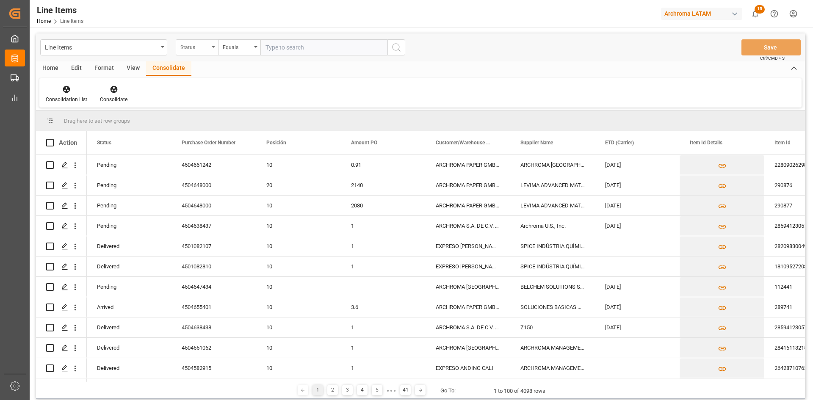
click at [199, 44] on div "Status" at bounding box center [194, 46] width 29 height 10
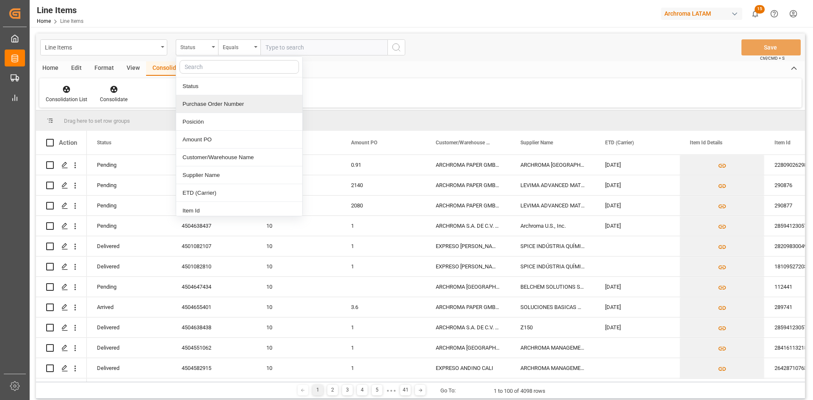
click at [235, 100] on div "Purchase Order Number" at bounding box center [239, 104] width 126 height 18
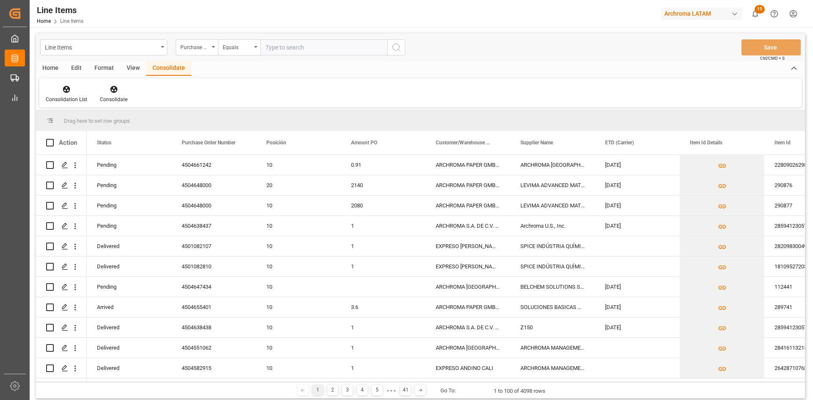
click at [301, 47] on input "text" at bounding box center [323, 47] width 127 height 16
paste input "4504596064"
type input "4504596064"
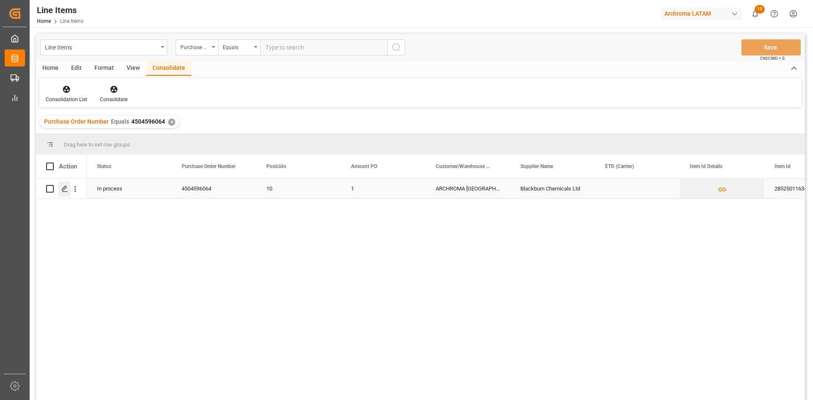
click at [64, 192] on line "Press SPACE to select this row." at bounding box center [64, 192] width 5 height 0
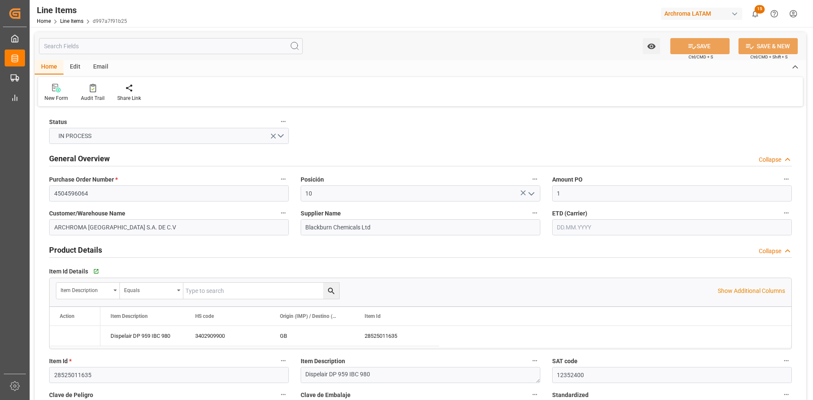
type input "1"
type input "12352400"
type input "17640"
type input "3402909900"
type input "[DATE] 21:02"
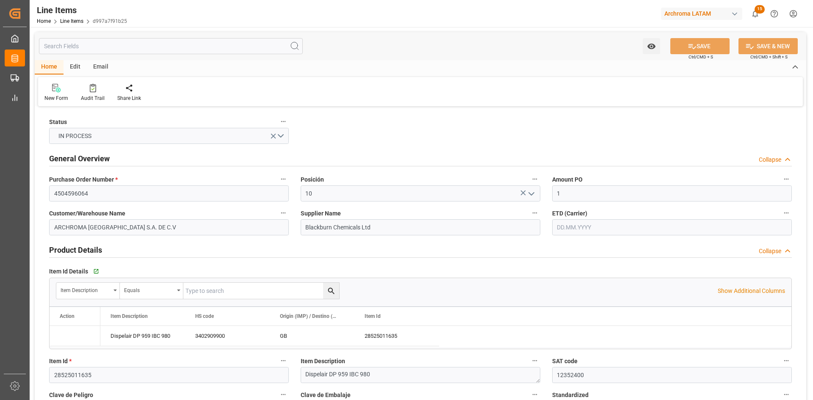
type input "[DATE] 19:49"
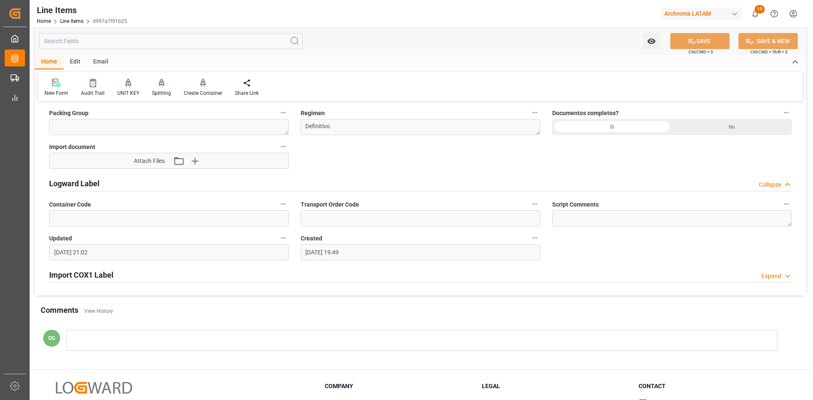
scroll to position [677, 0]
click at [194, 160] on icon "button" at bounding box center [195, 161] width 8 height 8
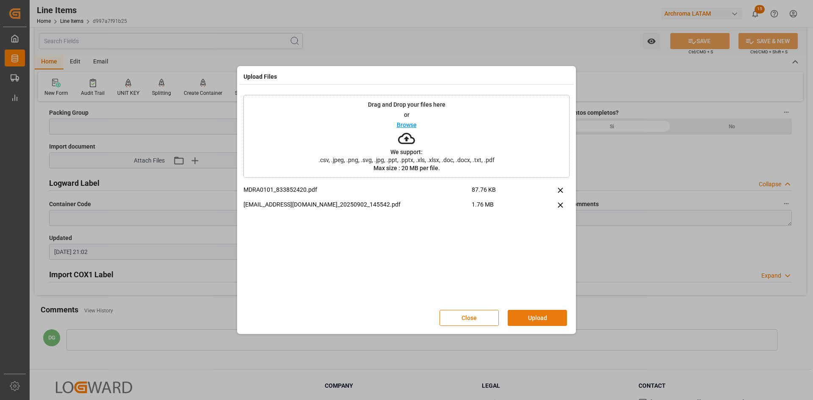
click at [537, 319] on button "Upload" at bounding box center [537, 318] width 59 height 16
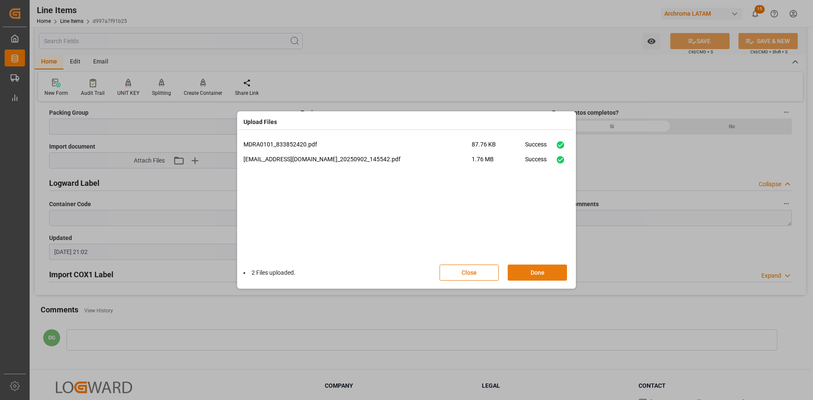
click at [514, 268] on button "Done" at bounding box center [537, 273] width 59 height 16
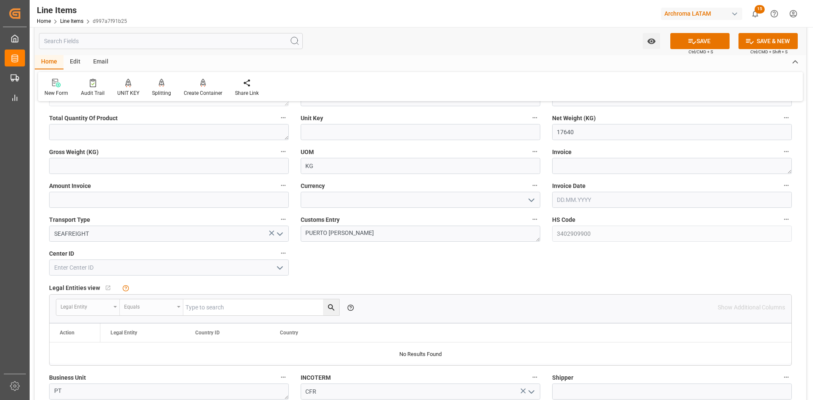
scroll to position [339, 0]
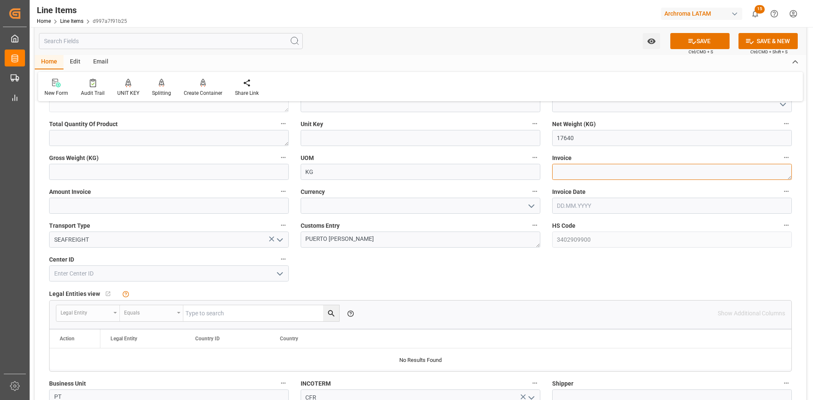
click at [590, 168] on textarea at bounding box center [672, 172] width 240 height 16
type textarea "86232"
click at [237, 208] on input "text" at bounding box center [169, 206] width 240 height 16
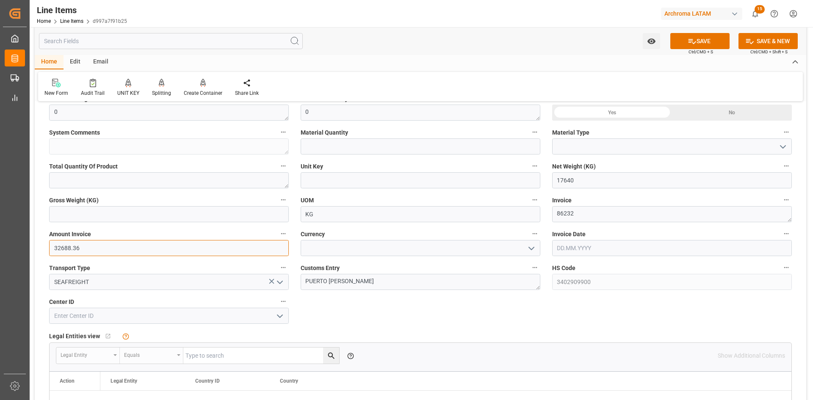
type input "32688.36"
click at [531, 249] on polyline "open menu" at bounding box center [531, 248] width 5 height 3
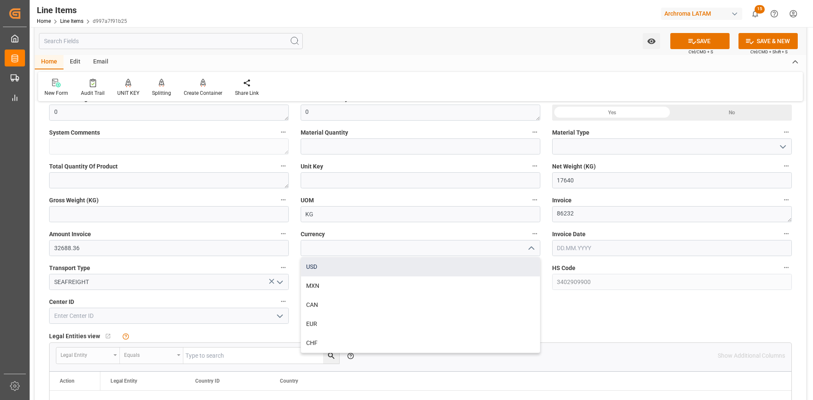
click at [359, 269] on div "USD" at bounding box center [420, 266] width 239 height 19
type input "USD"
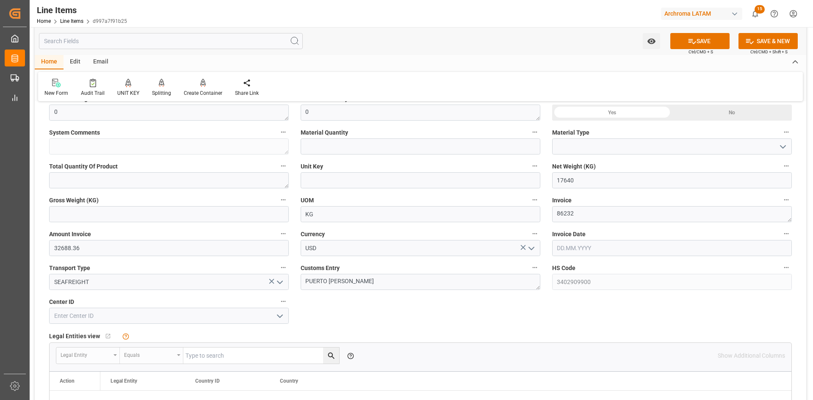
click at [590, 249] on input "text" at bounding box center [672, 248] width 240 height 16
click at [562, 265] on div "[DATE]" at bounding box center [613, 268] width 120 height 8
click at [562, 267] on div "[DATE]" at bounding box center [613, 268] width 120 height 8
click at [560, 268] on button "Previous Month" at bounding box center [559, 267] width 5 height 5
click at [581, 346] on span "19" at bounding box center [580, 349] width 6 height 6
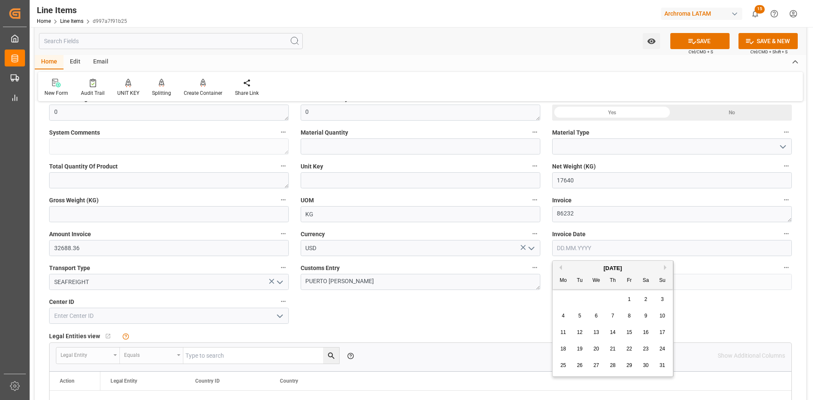
type input "19.08.2025"
click at [124, 208] on input "text" at bounding box center [169, 214] width 240 height 16
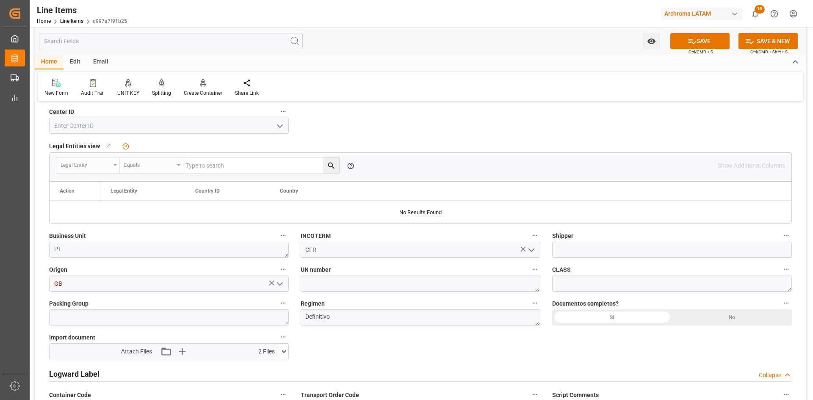
scroll to position [508, 0]
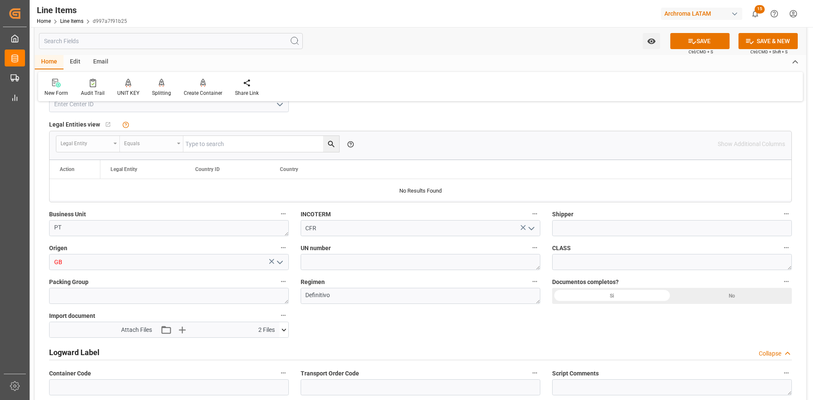
type input "18666"
click at [278, 264] on icon "open menu" at bounding box center [280, 262] width 10 height 10
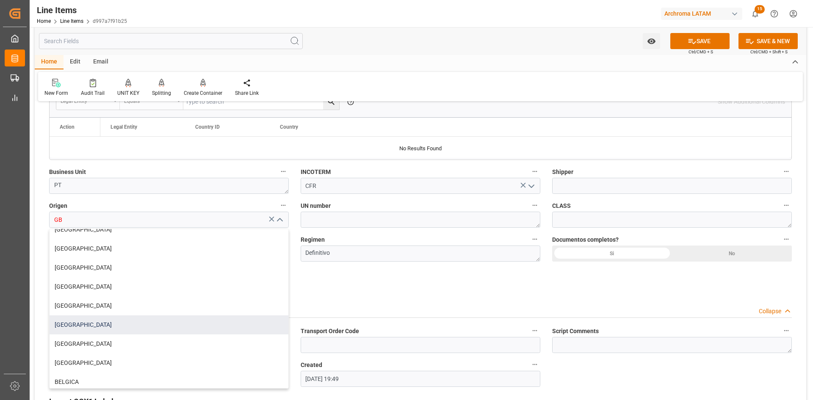
scroll to position [169, 0]
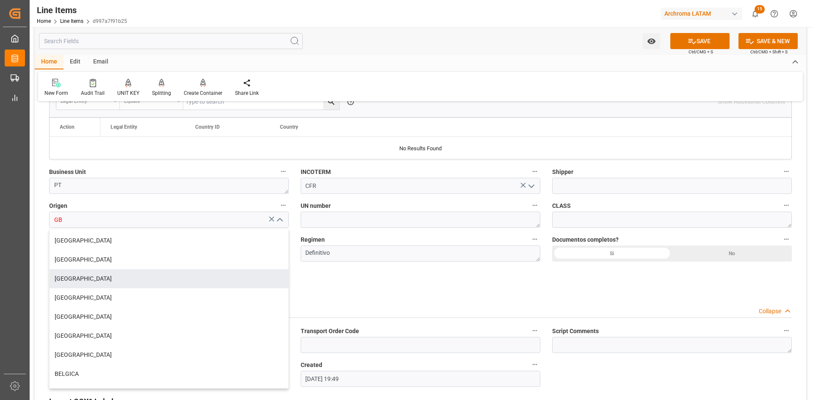
drag, startPoint x: 127, startPoint y: 284, endPoint x: 133, endPoint y: 285, distance: 5.9
click at [127, 285] on div "REINO UNIDO" at bounding box center [169, 278] width 239 height 19
type input "REINO UNIDO"
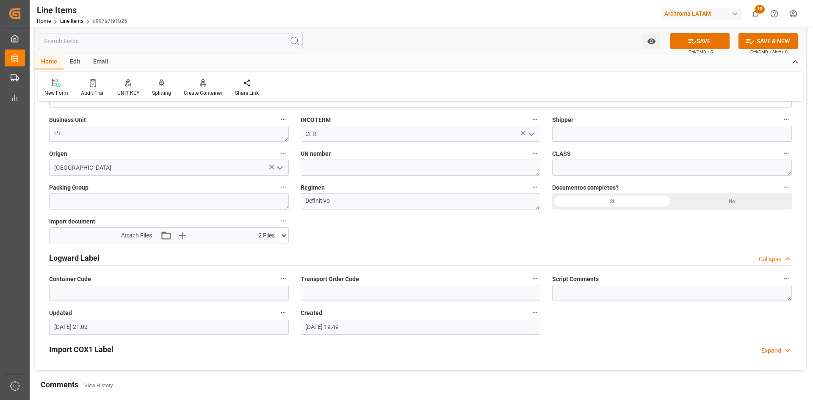
scroll to position [550, 0]
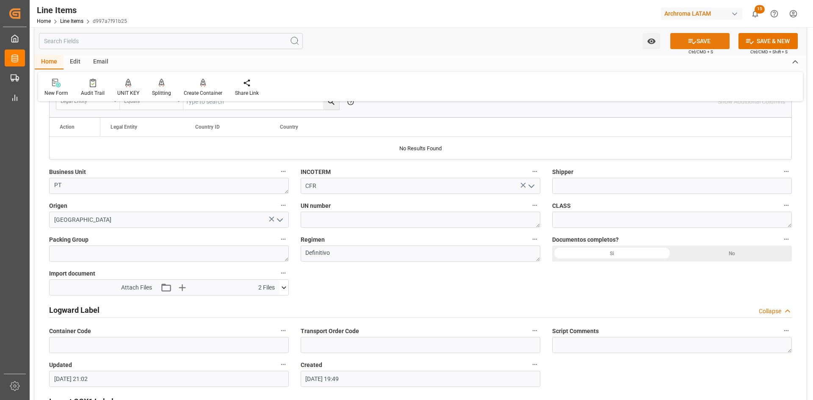
click at [713, 36] on button "SAVE" at bounding box center [699, 41] width 59 height 16
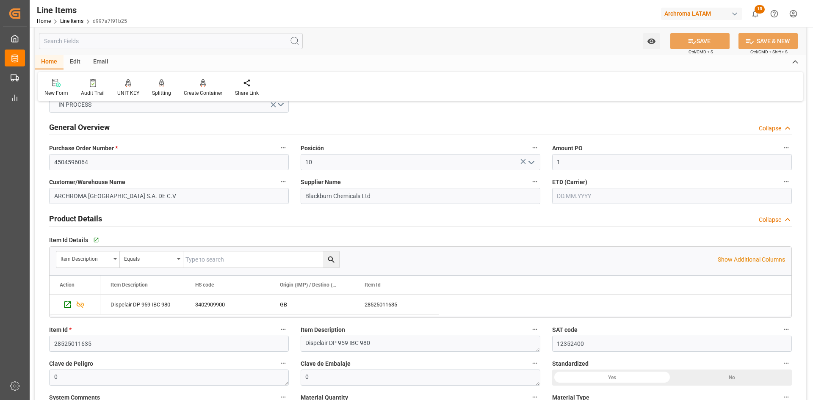
scroll to position [0, 0]
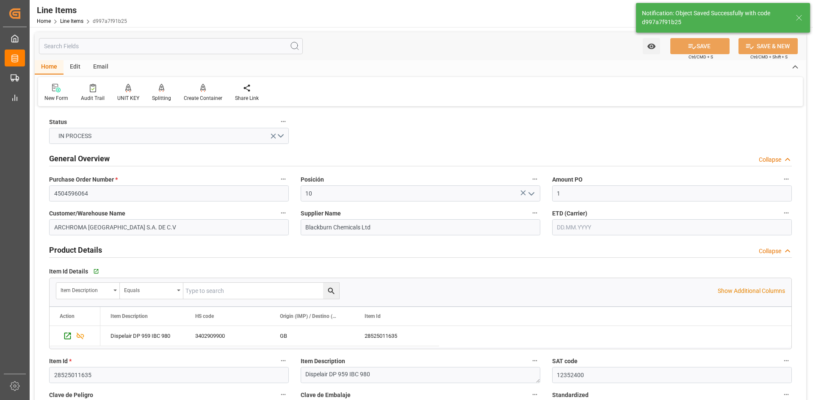
type input "04.09.2025 17:08"
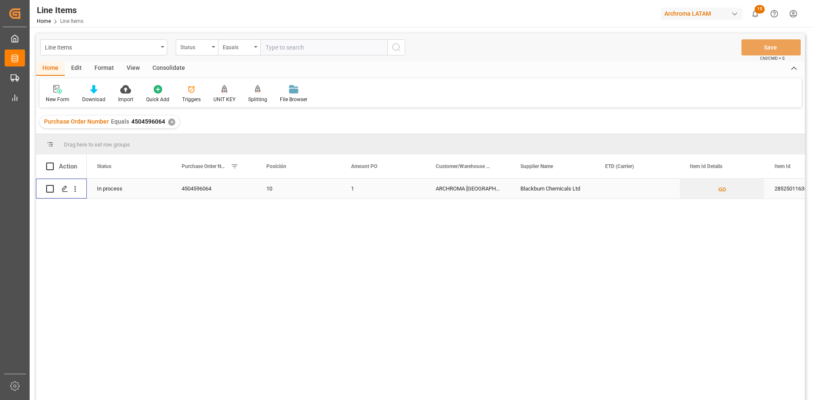
click at [50, 188] on input "Press Space to toggle row selection (unchecked)" at bounding box center [50, 189] width 8 height 8
checkbox input "true"
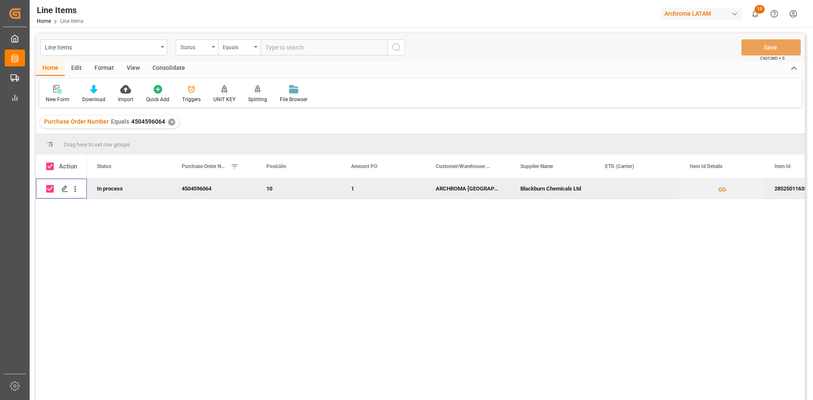
click at [183, 72] on div "Consolidate" at bounding box center [168, 68] width 45 height 14
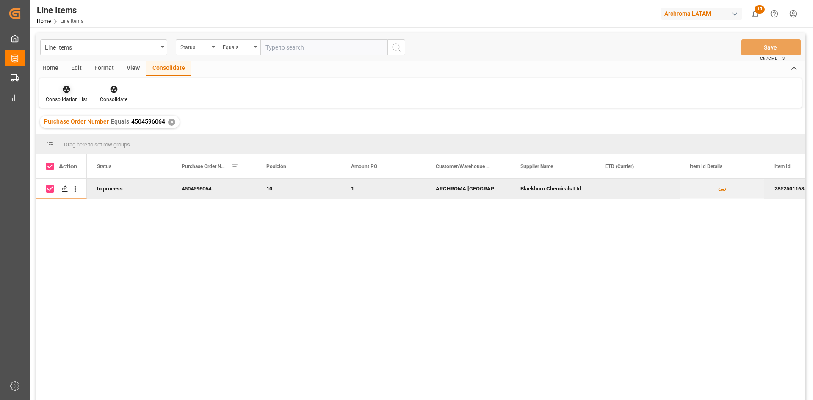
click at [66, 90] on icon at bounding box center [66, 89] width 7 height 7
click at [111, 90] on icon at bounding box center [114, 89] width 8 height 8
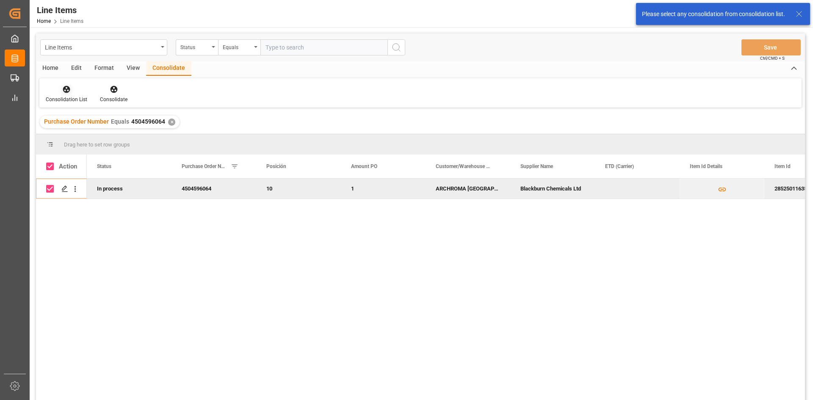
click at [64, 87] on icon at bounding box center [66, 89] width 7 height 7
click at [119, 127] on div "Line Items Status Equals Save Ctrl/CMD + S Home Edit Format View Consolidate Co…" at bounding box center [420, 227] width 769 height 389
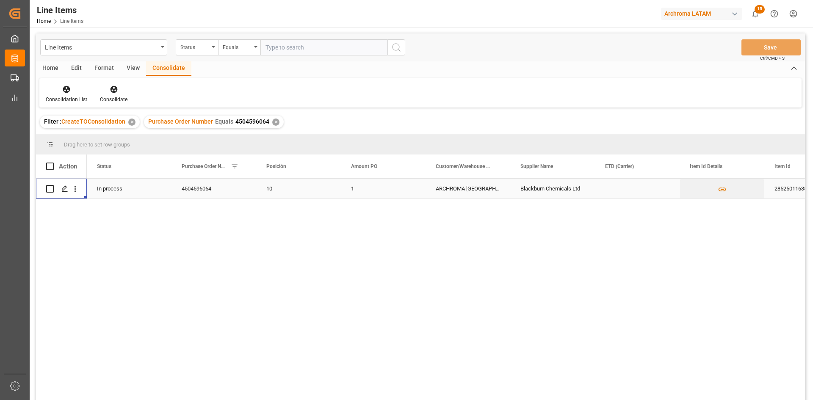
click at [54, 190] on div "Press SPACE to select this row." at bounding box center [61, 188] width 30 height 19
click at [50, 190] on input "Press Space to toggle row selection (unchecked)" at bounding box center [50, 189] width 8 height 8
checkbox input "true"
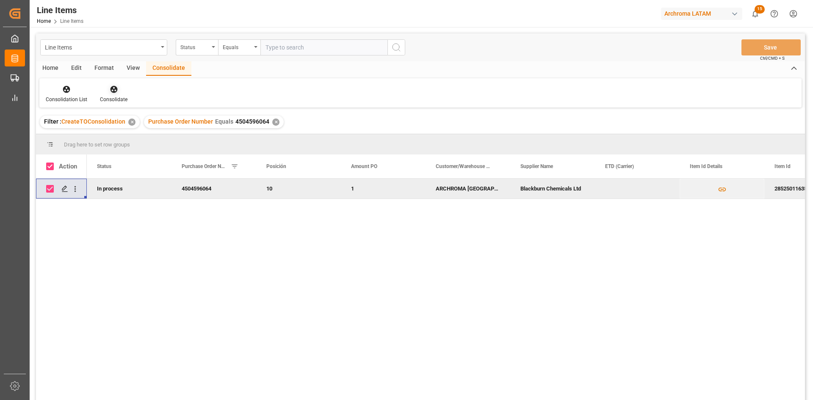
click at [113, 93] on icon at bounding box center [113, 89] width 7 height 7
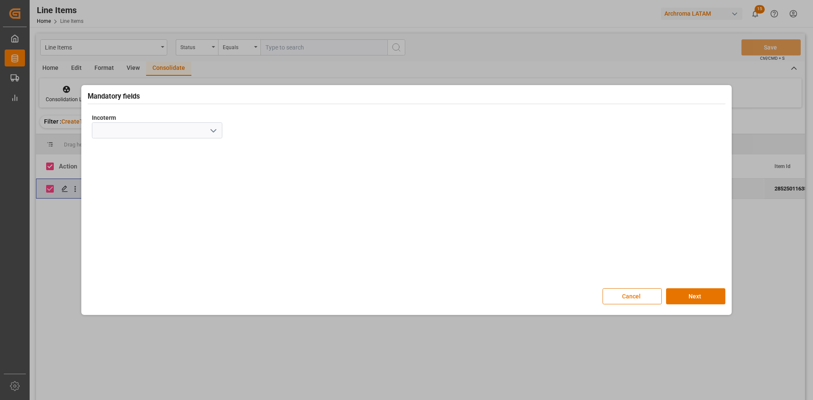
click at [213, 131] on icon "open menu" at bounding box center [213, 131] width 10 height 10
click at [127, 231] on div "CFR" at bounding box center [157, 225] width 130 height 19
type input "CFR"
click at [718, 297] on button "Next" at bounding box center [695, 296] width 59 height 16
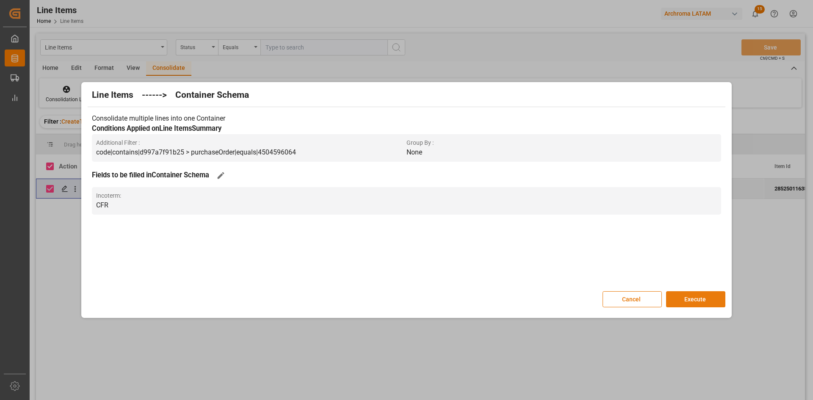
drag, startPoint x: 718, startPoint y: 297, endPoint x: 700, endPoint y: 298, distance: 17.4
click at [702, 299] on button "Execute" at bounding box center [695, 299] width 59 height 16
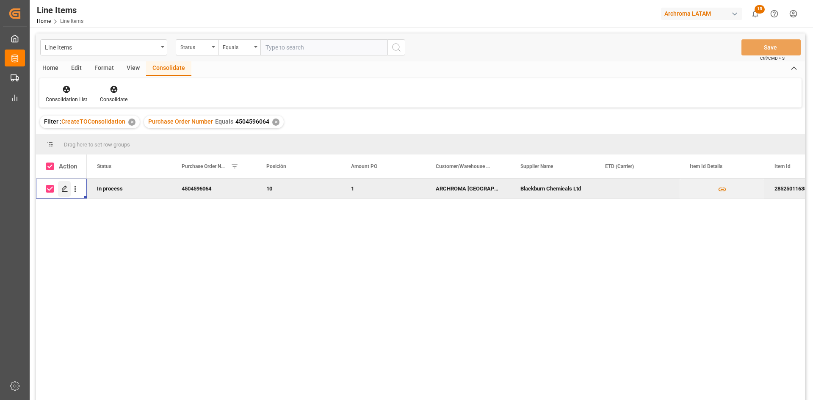
click at [66, 188] on icon "Press SPACE to deselect this row." at bounding box center [64, 188] width 7 height 7
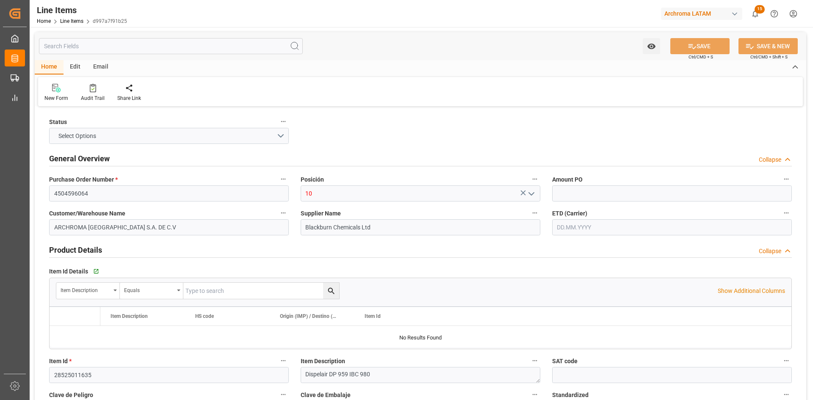
type input "1"
type input "12352400"
type input "17640"
type input "18666"
type input "32688.36"
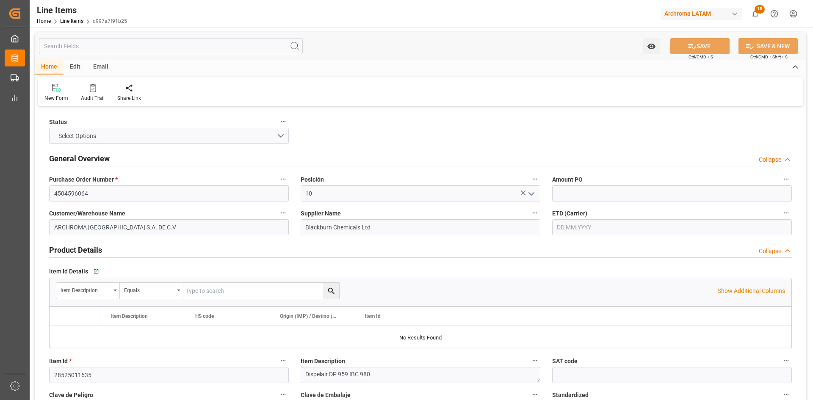
type input "3402909900"
type input "19.08.2025"
type input "[DATE] 17:15"
type input "15.03.2025 19:49"
click at [91, 69] on div "Email" at bounding box center [101, 67] width 28 height 14
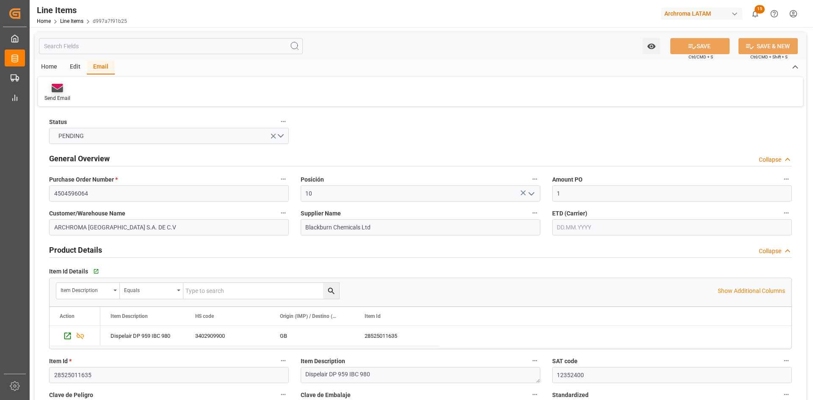
click at [52, 94] on div "Send Email" at bounding box center [57, 92] width 39 height 19
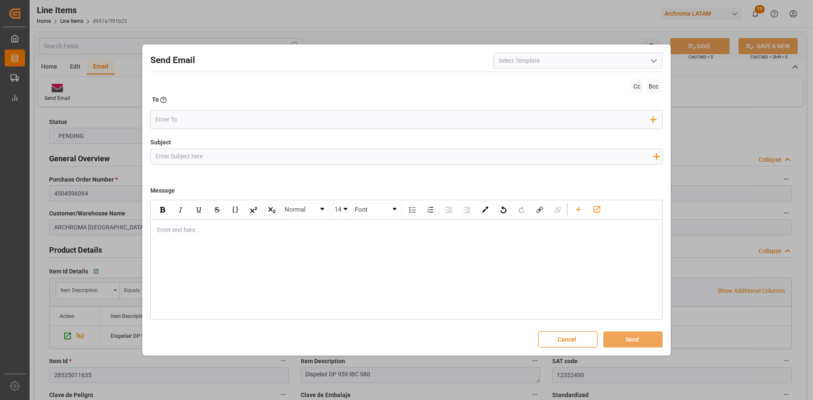
click at [604, 63] on input at bounding box center [577, 61] width 169 height 16
click at [655, 61] on icon "open menu" at bounding box center [654, 61] width 10 height 10
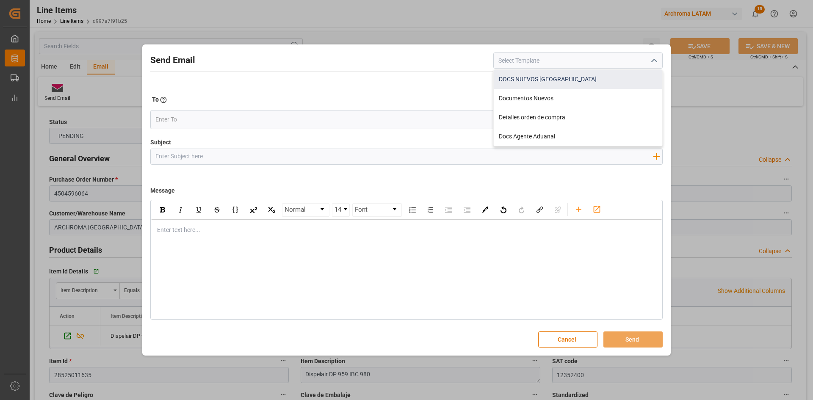
click at [587, 75] on div "DOCS NUEVOS HONDURAS" at bounding box center [578, 79] width 169 height 19
type input "DOCS NUEVOS HONDURAS"
type input "Documentos Nuevos {{purchaseOrder}}// {{businessUnit}}//"
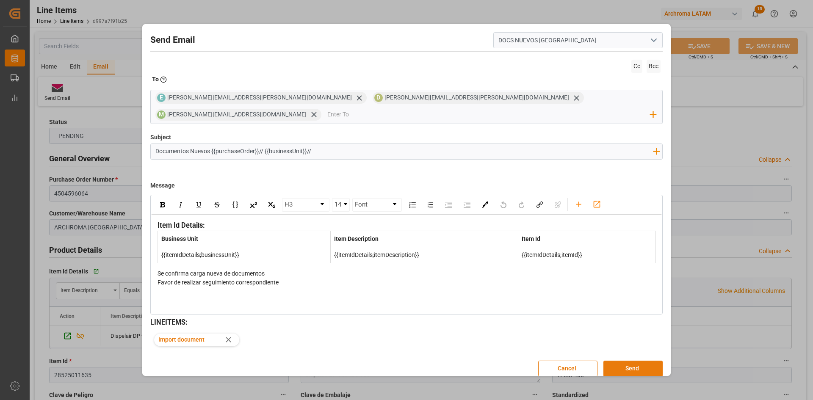
click at [633, 361] on button "Send" at bounding box center [632, 369] width 59 height 16
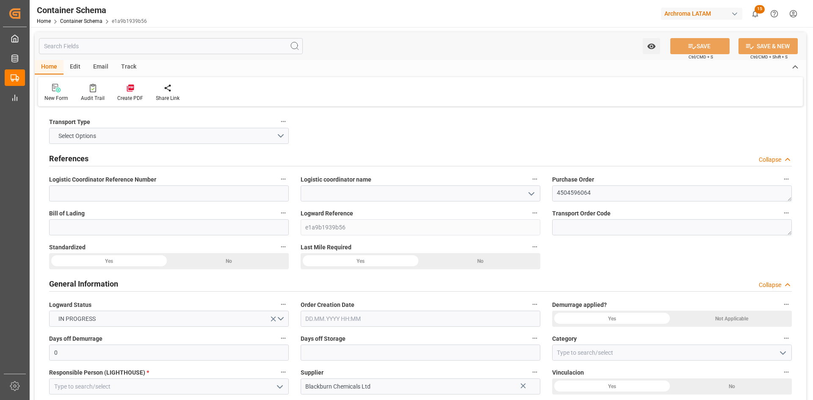
type input "0"
type input "1"
type input "0"
type input "17640"
type input "18666"
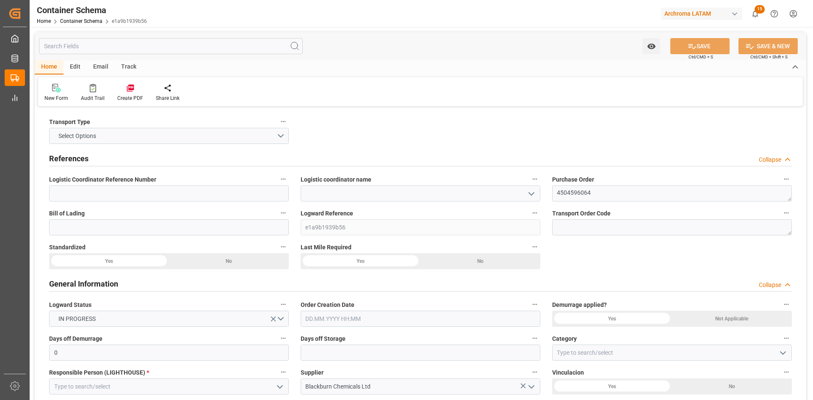
click at [530, 192] on icon "open menu" at bounding box center [531, 194] width 10 height 10
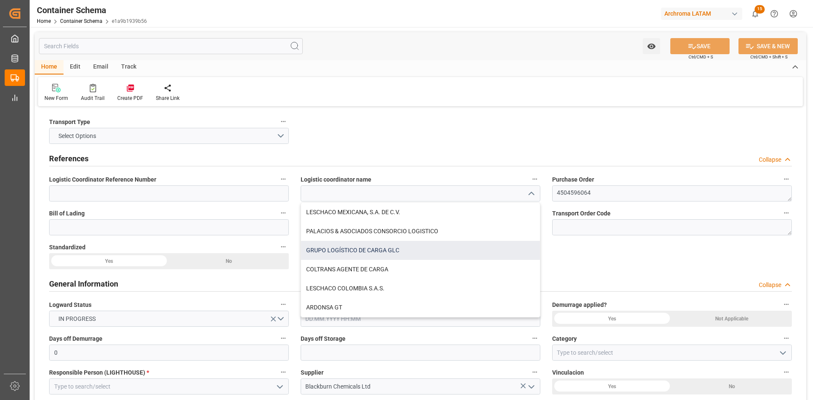
click at [431, 250] on div "GRUPO LOGÍSTICO DE CARGA GLC" at bounding box center [420, 250] width 239 height 19
type input "GRUPO LOGÍSTICO DE CARGA GLC"
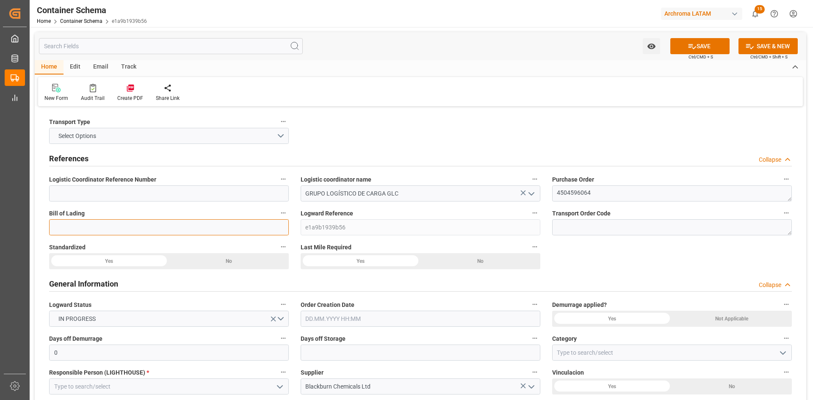
click at [147, 224] on input at bounding box center [169, 227] width 240 height 16
paste input "HLCULIV250799167"
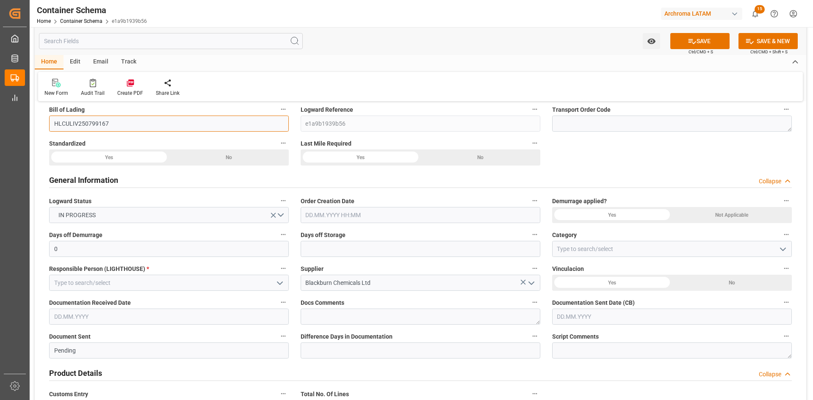
scroll to position [127, 0]
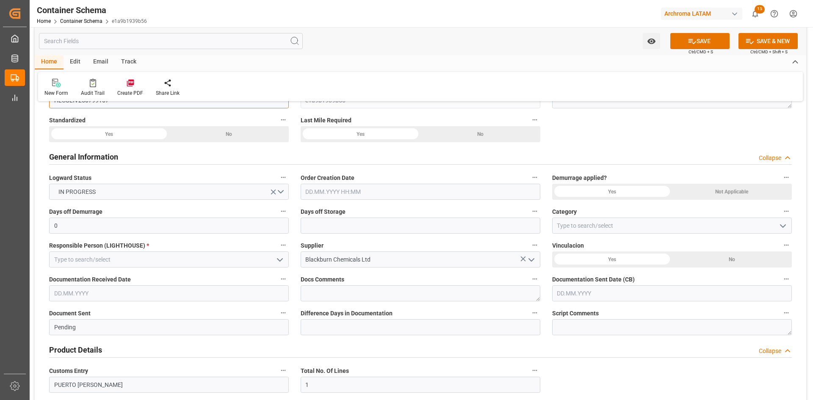
type input "HLCULIV250799167"
click at [354, 195] on input "text" at bounding box center [421, 192] width 240 height 16
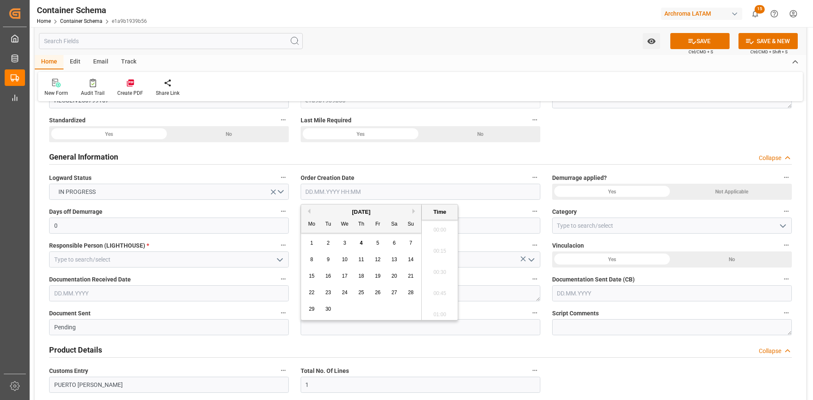
scroll to position [892, 0]
click at [325, 212] on div "[DATE]" at bounding box center [361, 212] width 120 height 8
click at [358, 242] on div "4" at bounding box center [361, 243] width 11 height 10
type input "[DATE] 00:00"
click at [722, 193] on div "Not Applicable" at bounding box center [732, 192] width 120 height 16
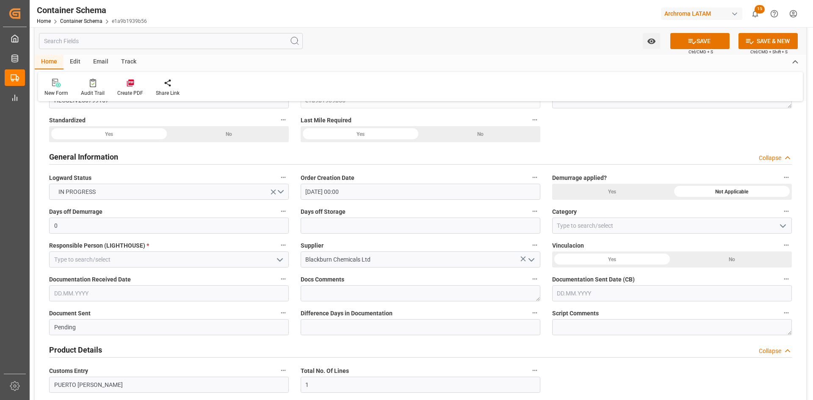
click at [629, 196] on div "Yes" at bounding box center [612, 192] width 120 height 16
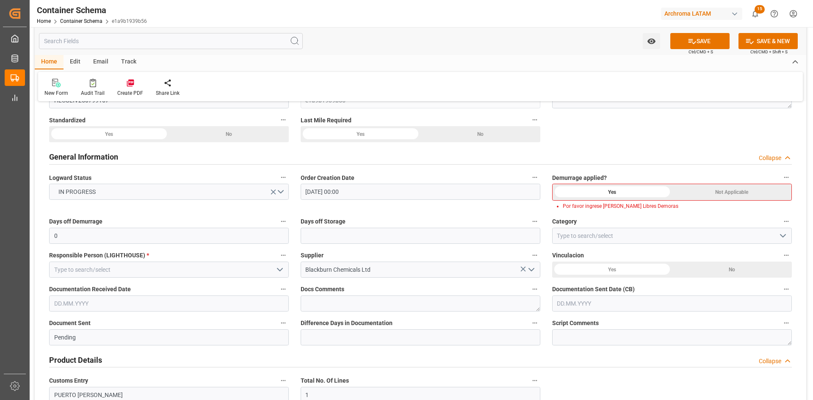
click at [675, 193] on div "Not Applicable" at bounding box center [731, 192] width 119 height 16
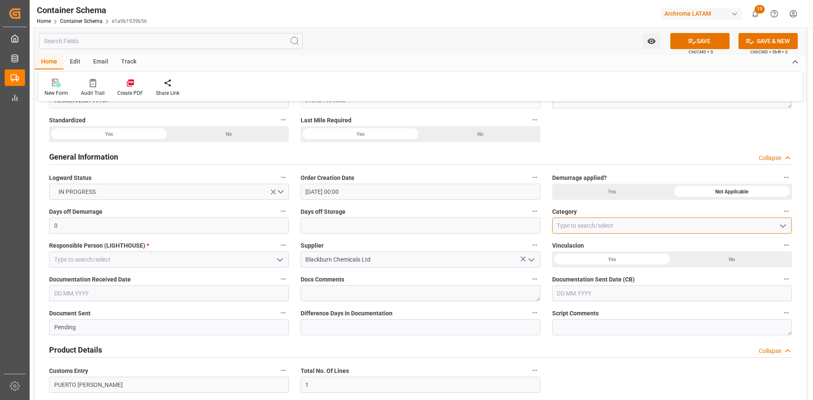
click at [578, 230] on input at bounding box center [672, 226] width 240 height 16
click at [782, 224] on icon "open menu" at bounding box center [783, 226] width 10 height 10
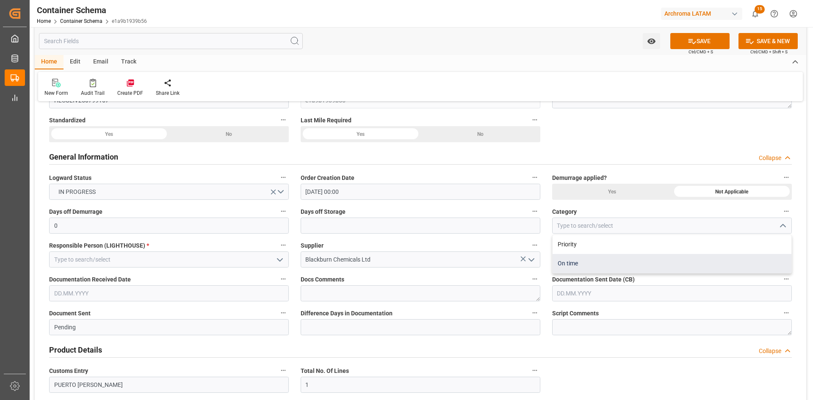
click at [597, 256] on div "On time" at bounding box center [672, 263] width 239 height 19
type input "On time"
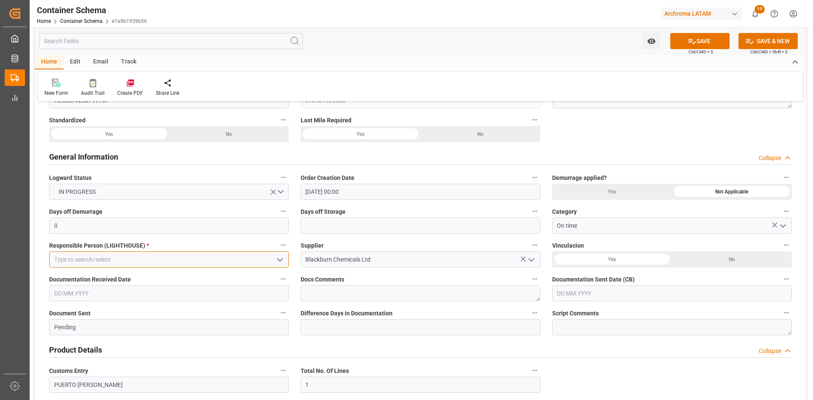
click at [253, 257] on input at bounding box center [169, 260] width 240 height 16
click at [277, 257] on icon "open menu" at bounding box center [280, 260] width 10 height 10
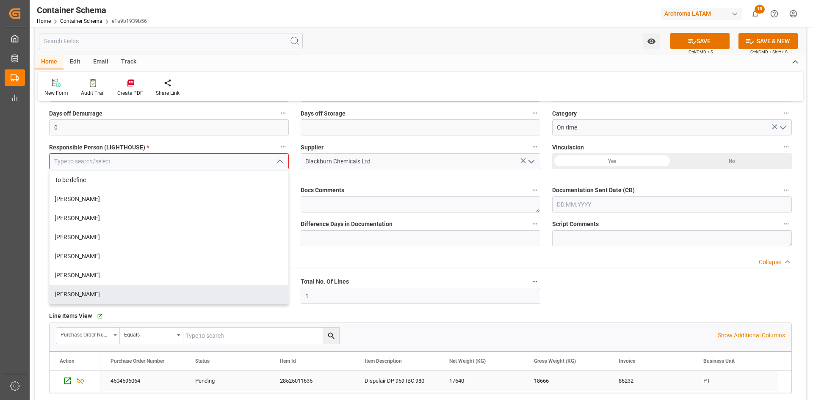
scroll to position [254, 0]
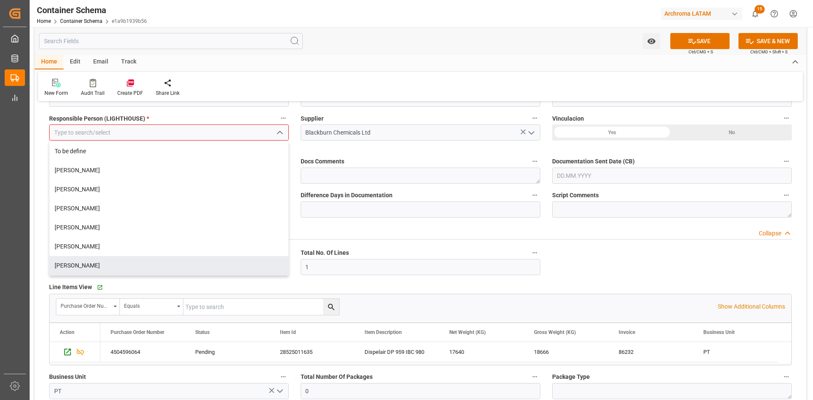
click at [78, 268] on div "[PERSON_NAME]" at bounding box center [169, 265] width 239 height 19
type input "[PERSON_NAME]"
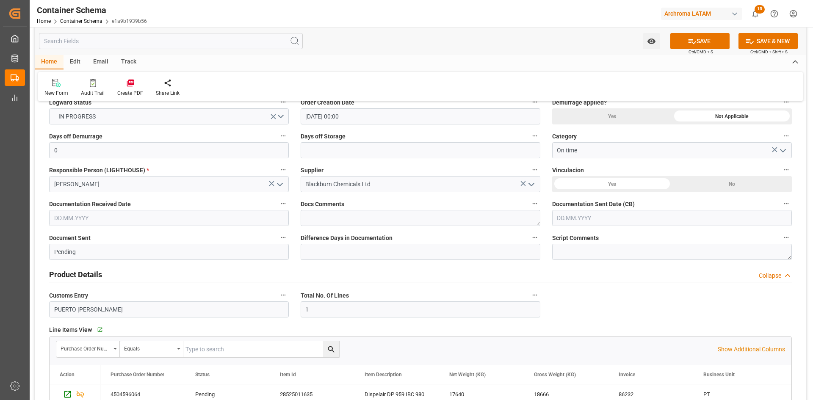
scroll to position [127, 0]
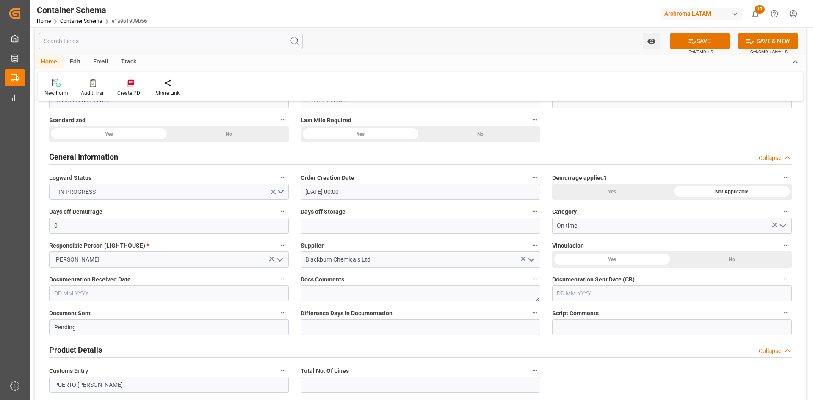
click at [531, 263] on icon "open menu" at bounding box center [531, 260] width 10 height 10
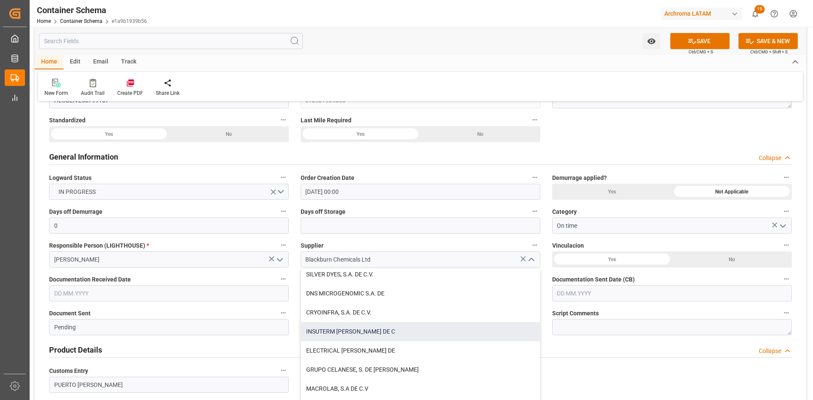
scroll to position [762, 0]
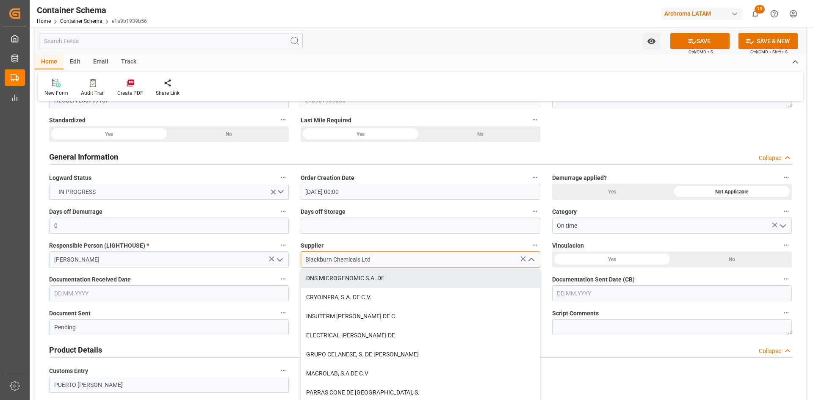
click at [391, 254] on input "Blackburn Chemicals Ltd" at bounding box center [421, 260] width 240 height 16
click at [735, 259] on div "No" at bounding box center [732, 260] width 120 height 16
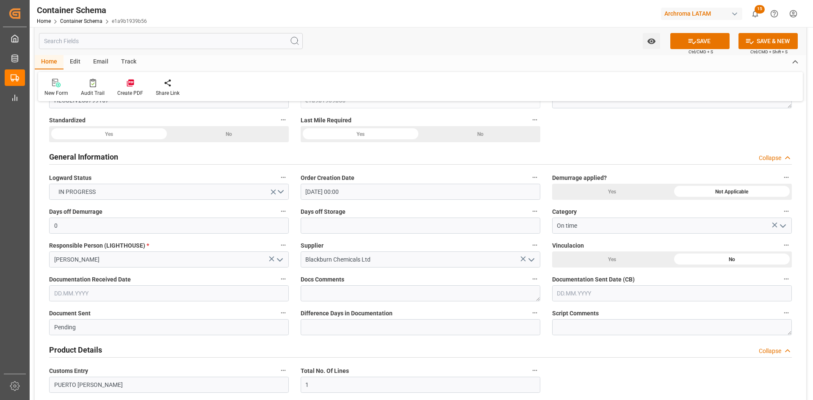
click at [155, 298] on input "text" at bounding box center [169, 293] width 240 height 16
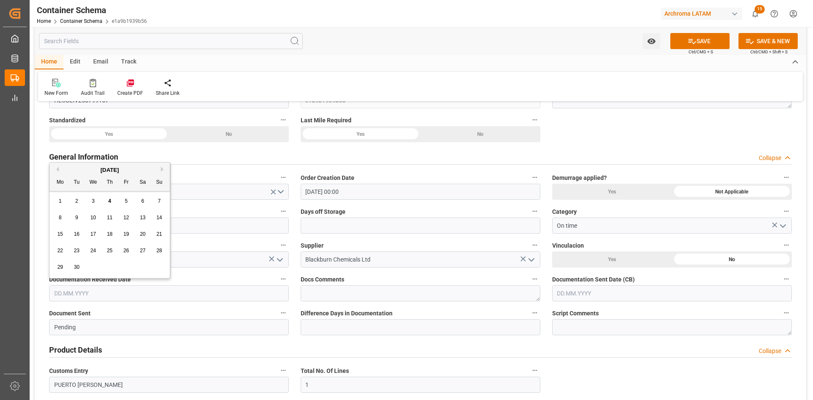
drag, startPoint x: 79, startPoint y: 167, endPoint x: 84, endPoint y: 169, distance: 4.8
click at [80, 167] on div "[DATE]" at bounding box center [110, 170] width 120 height 8
click at [113, 202] on div "4" at bounding box center [110, 201] width 11 height 10
type input "[DATE]"
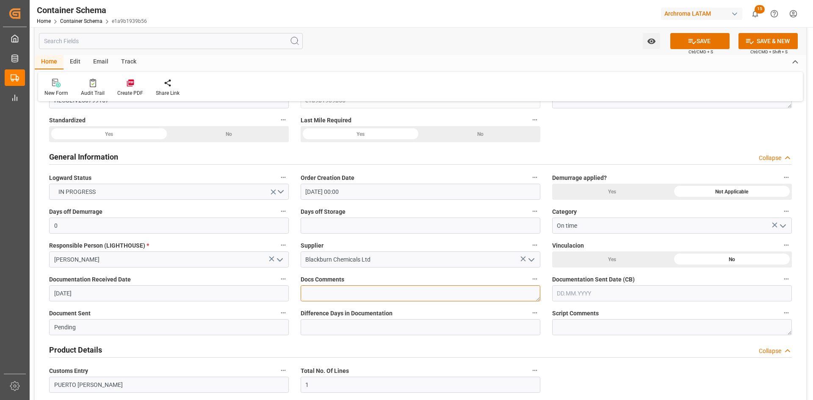
click at [473, 291] on textarea at bounding box center [421, 293] width 240 height 16
click at [627, 295] on input "text" at bounding box center [672, 293] width 240 height 16
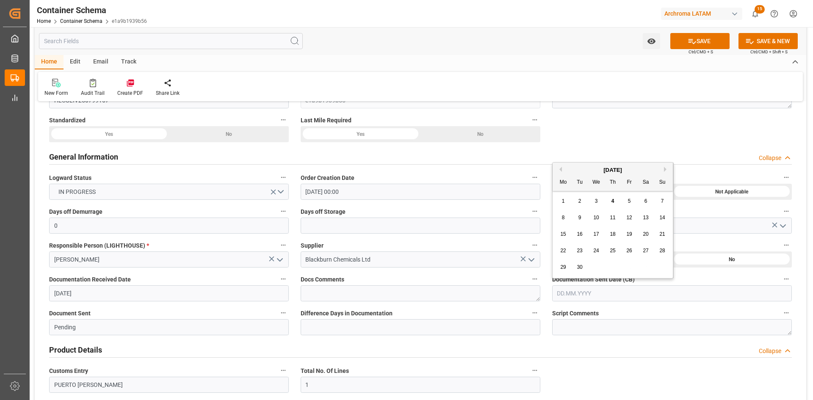
click at [587, 170] on div "[DATE]" at bounding box center [613, 170] width 120 height 8
click at [614, 202] on div "4" at bounding box center [613, 201] width 11 height 10
type input "[DATE]"
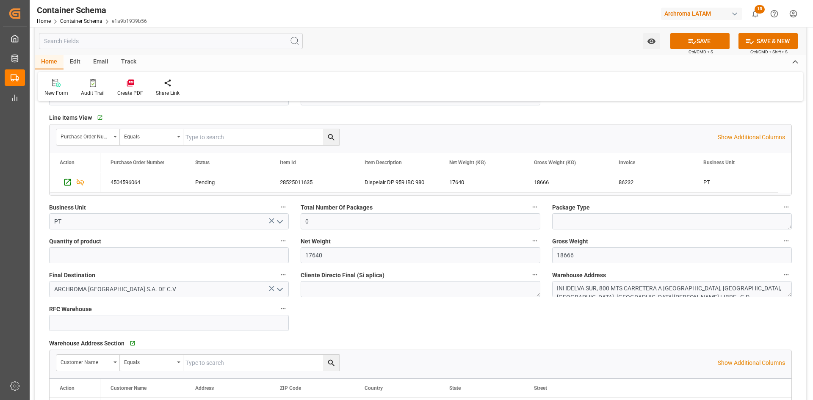
scroll to position [423, 0]
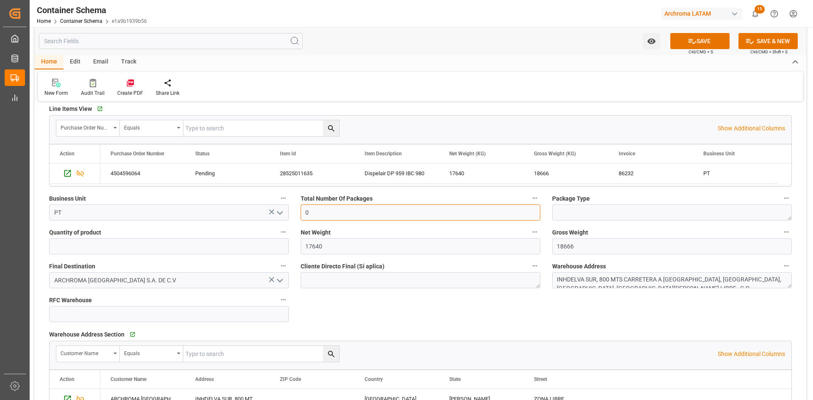
click at [404, 220] on input "0" at bounding box center [421, 213] width 240 height 16
drag, startPoint x: 317, startPoint y: 218, endPoint x: 297, endPoint y: 215, distance: 19.7
click at [297, 215] on div "Total Number Of Packages 0" at bounding box center [421, 207] width 252 height 34
type input "17"
click at [597, 210] on textarea at bounding box center [672, 213] width 240 height 16
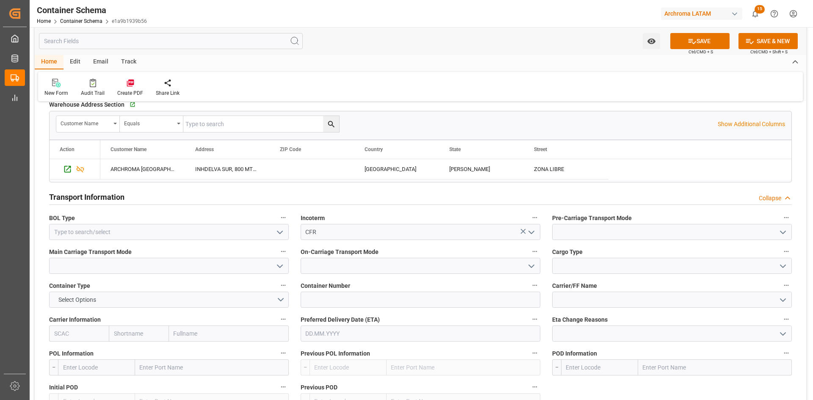
scroll to position [677, 0]
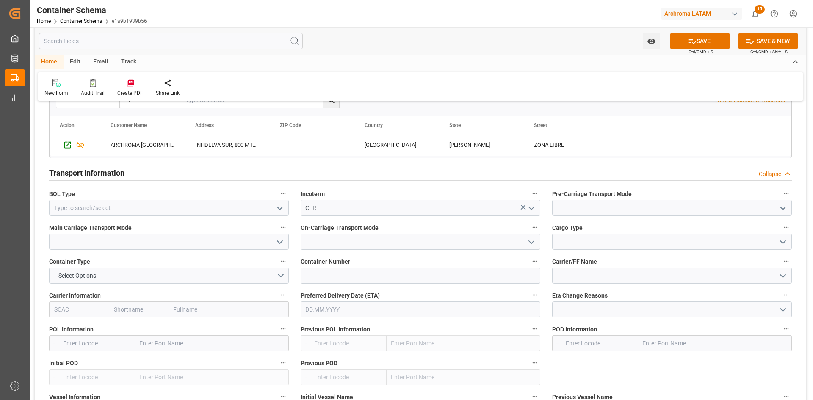
type textarea "IBC"
click at [279, 207] on icon "open menu" at bounding box center [280, 208] width 10 height 10
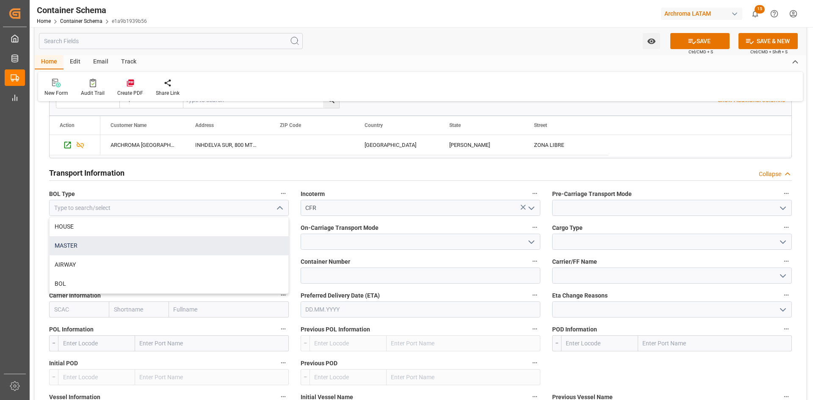
click at [96, 239] on div "MASTER" at bounding box center [169, 245] width 239 height 19
type input "MASTER"
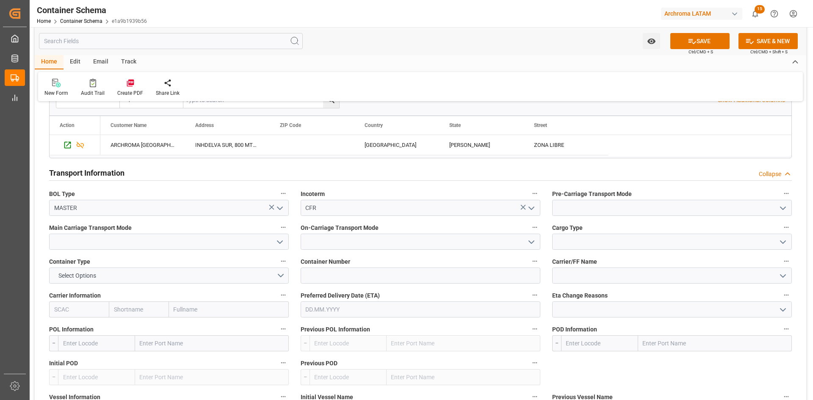
click at [780, 207] on polyline "open menu" at bounding box center [782, 208] width 5 height 3
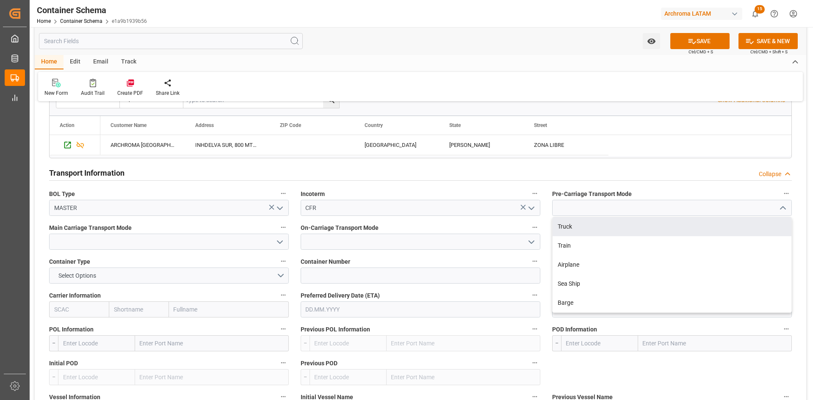
drag, startPoint x: 615, startPoint y: 225, endPoint x: 470, endPoint y: 296, distance: 161.5
click at [614, 225] on div "Truck" at bounding box center [672, 226] width 239 height 19
type input "Truck"
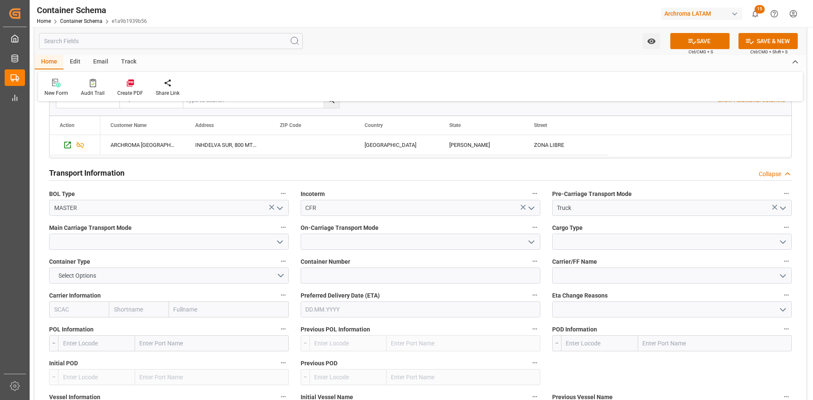
click at [280, 242] on icon "open menu" at bounding box center [280, 242] width 10 height 10
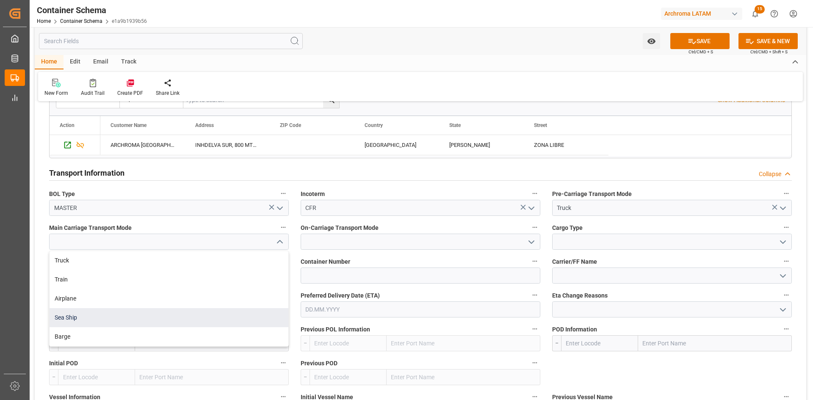
click at [85, 317] on div "Sea Ship" at bounding box center [169, 317] width 239 height 19
type input "Sea Ship"
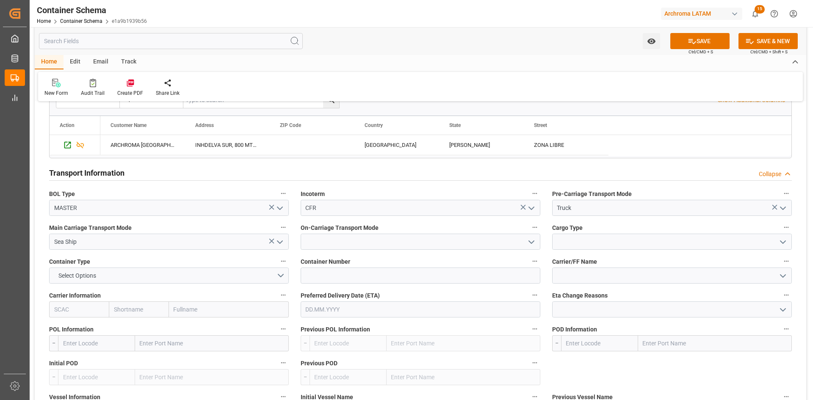
click at [532, 238] on icon "open menu" at bounding box center [531, 242] width 10 height 10
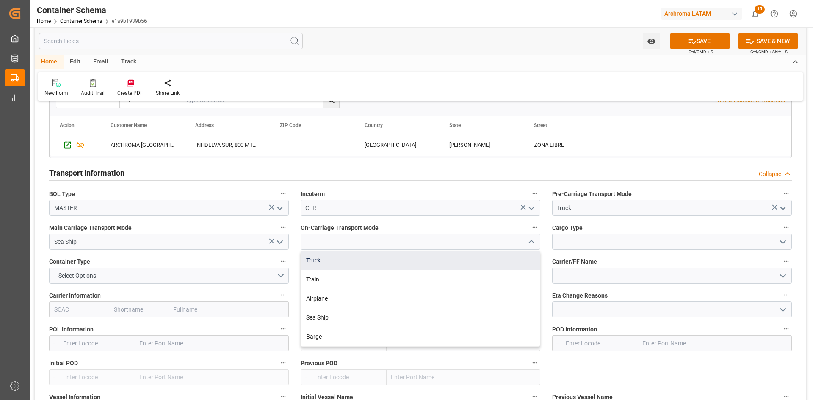
click at [438, 255] on div "Truck" at bounding box center [420, 260] width 239 height 19
type input "Truck"
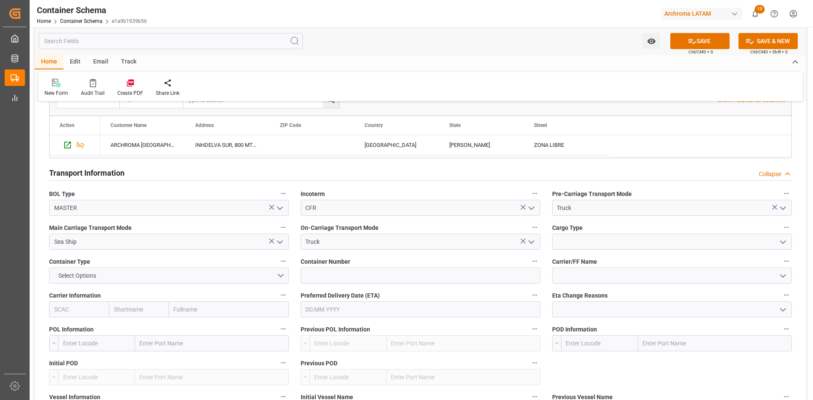
click at [784, 243] on icon "open menu" at bounding box center [783, 242] width 10 height 10
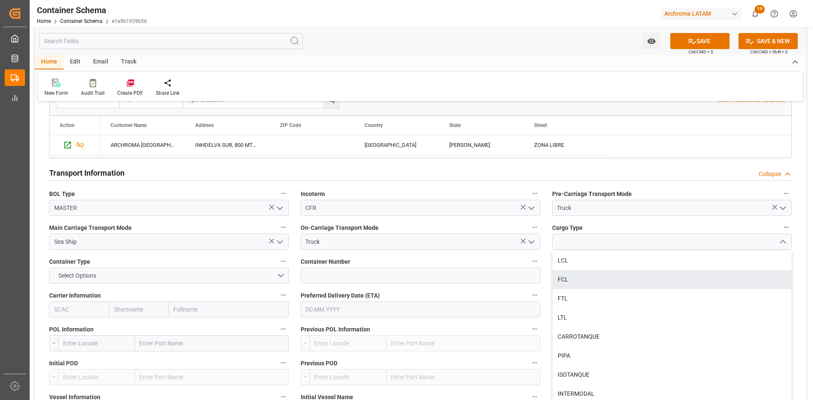
click at [639, 281] on div "FCL" at bounding box center [672, 279] width 239 height 19
type input "FCL"
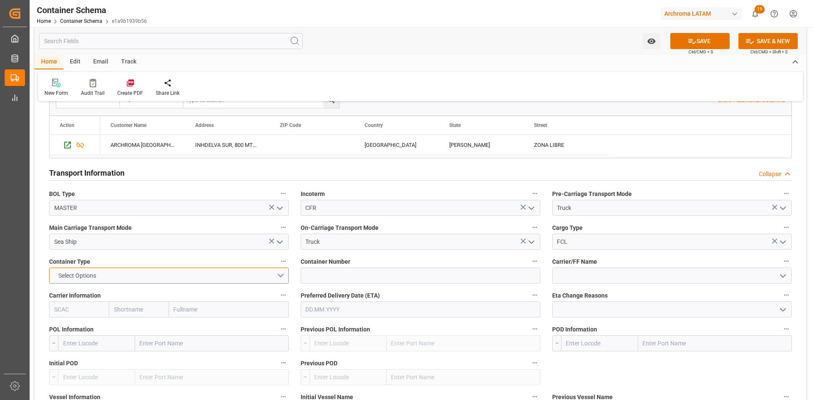
click at [281, 282] on button "Select Options" at bounding box center [169, 276] width 240 height 16
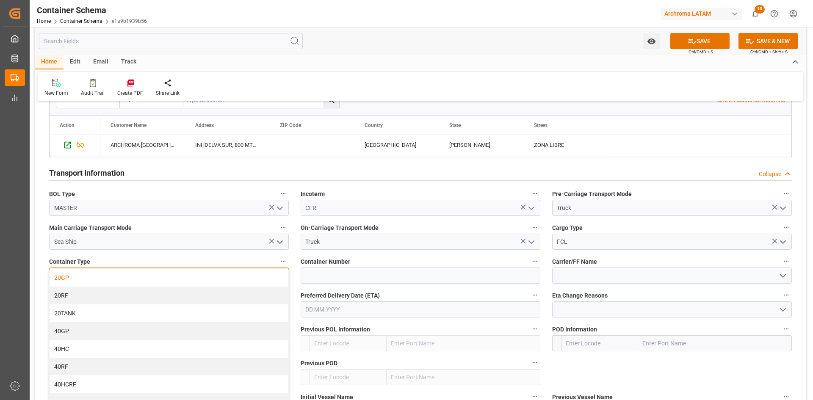
click at [85, 274] on div "20GP" at bounding box center [169, 278] width 239 height 18
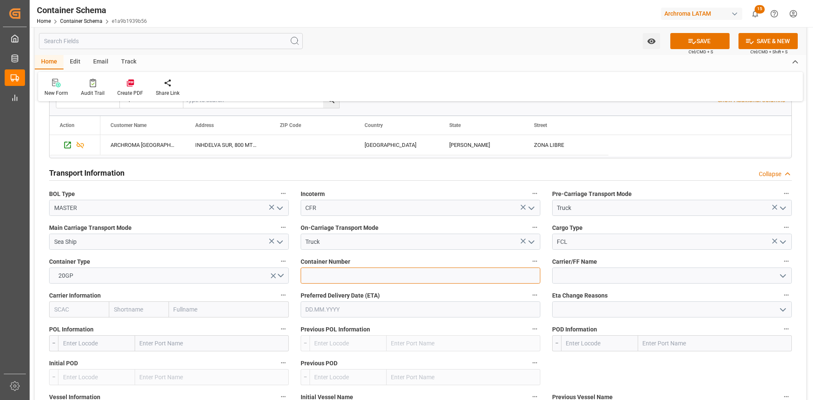
drag, startPoint x: 393, startPoint y: 276, endPoint x: 372, endPoint y: 278, distance: 21.7
click at [393, 276] on input at bounding box center [421, 276] width 240 height 16
paste input "CAIU 3224496"
click at [322, 276] on input "CAIU 3224496" at bounding box center [421, 276] width 240 height 16
type input "CAIU3224496"
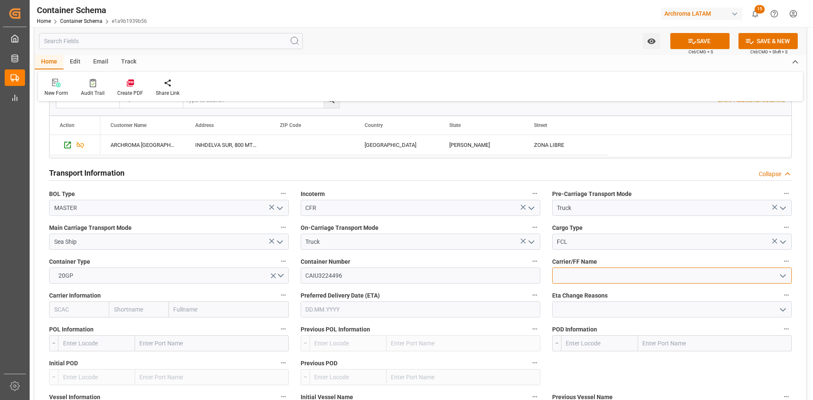
click at [603, 270] on input at bounding box center [672, 276] width 240 height 16
click at [778, 278] on icon "open menu" at bounding box center [783, 276] width 10 height 10
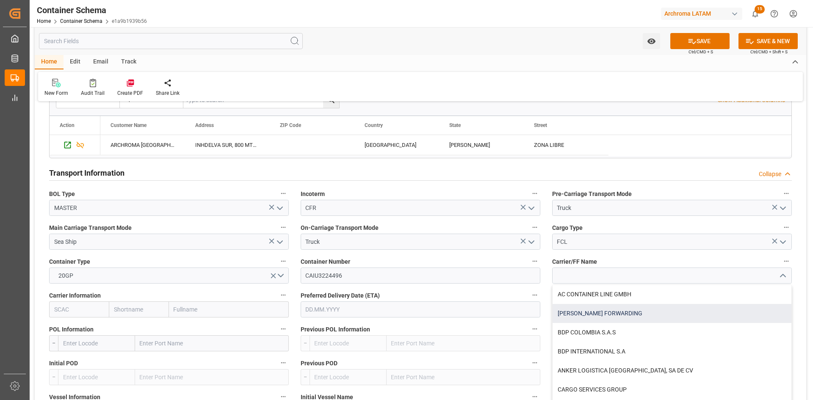
scroll to position [42, 0]
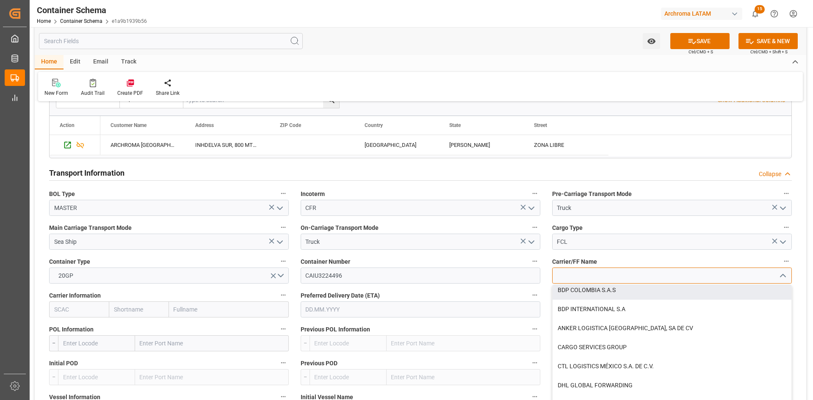
click at [584, 276] on input at bounding box center [672, 276] width 240 height 16
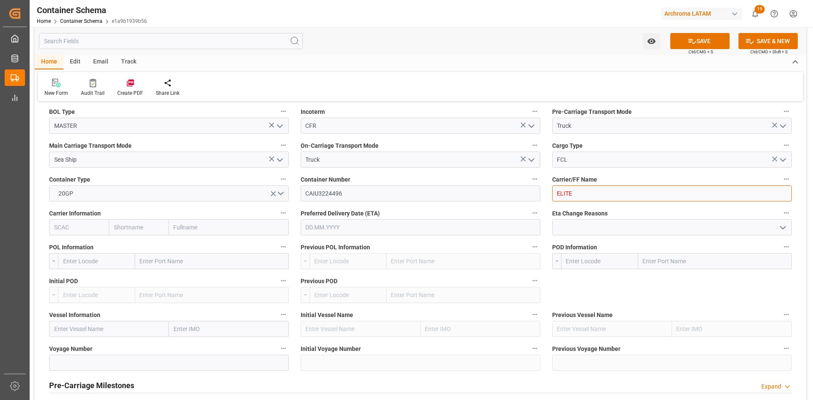
scroll to position [762, 0]
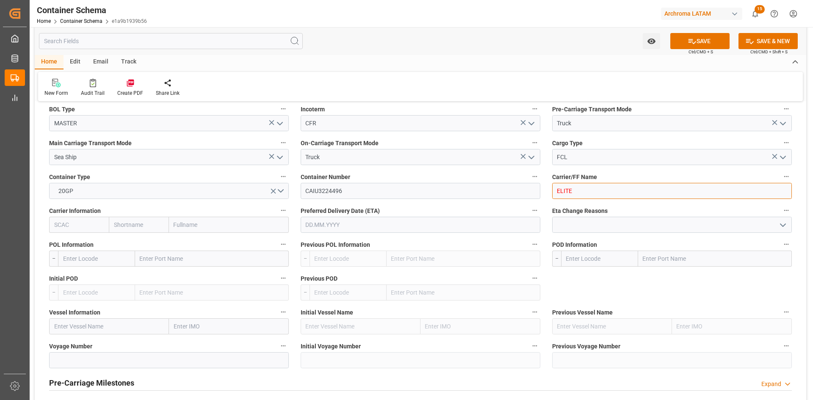
type input "ELITE"
click at [169, 257] on input "text" at bounding box center [212, 259] width 154 height 16
click at [200, 225] on input "text" at bounding box center [229, 225] width 120 height 16
type input "HAPA"
click at [203, 240] on div "Hapag [PERSON_NAME] Aktiengesellschaft" at bounding box center [228, 248] width 119 height 28
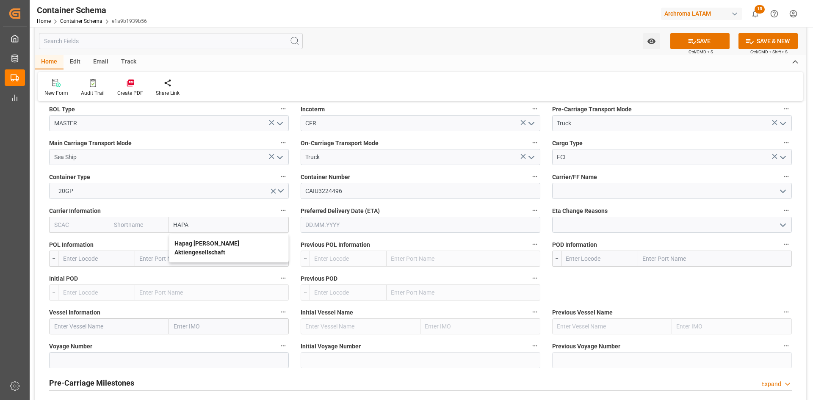
type input "HLCU"
type input "Hapag [PERSON_NAME]"
type input "Hapag [PERSON_NAME] Aktiengesellschaft"
click at [197, 256] on input "text" at bounding box center [212, 259] width 154 height 16
type input "L"
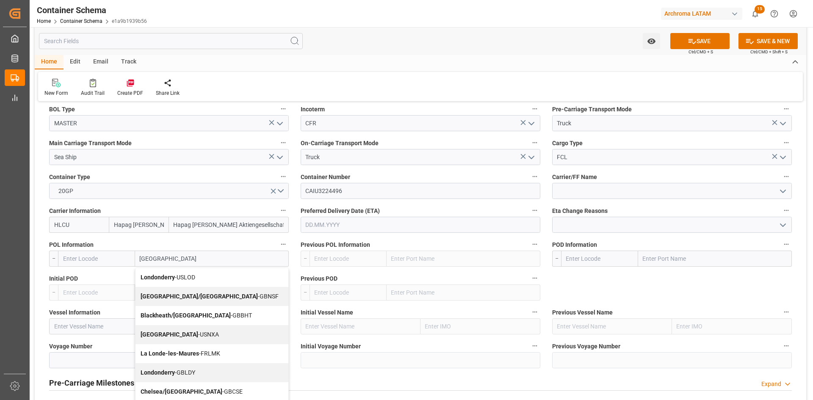
type input "[GEOGRAPHIC_DATA]"
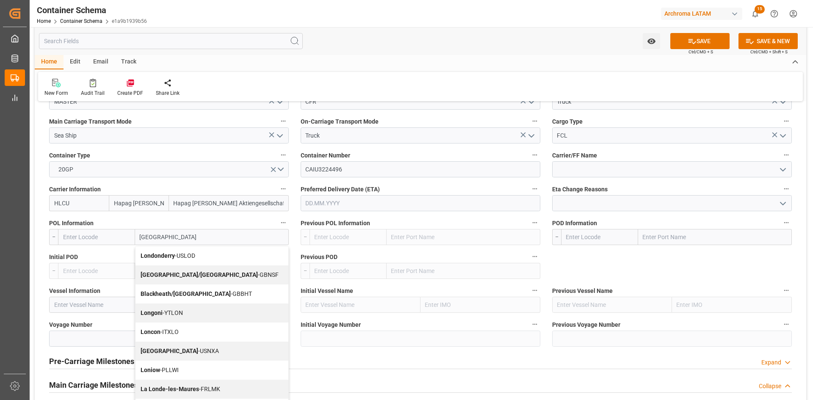
scroll to position [804, 0]
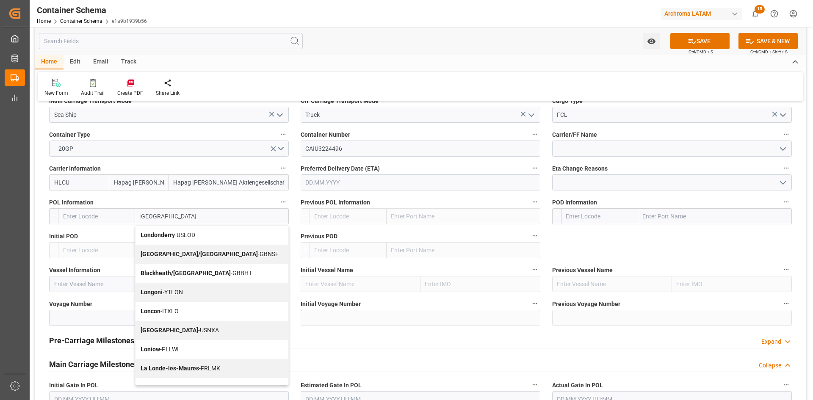
drag, startPoint x: 163, startPoint y: 220, endPoint x: 131, endPoint y: 217, distance: 31.4
click at [131, 217] on div "[GEOGRAPHIC_DATA] Londonderry - [GEOGRAPHIC_DATA] [GEOGRAPHIC_DATA]/[GEOGRAPHIC…" at bounding box center [173, 216] width 231 height 16
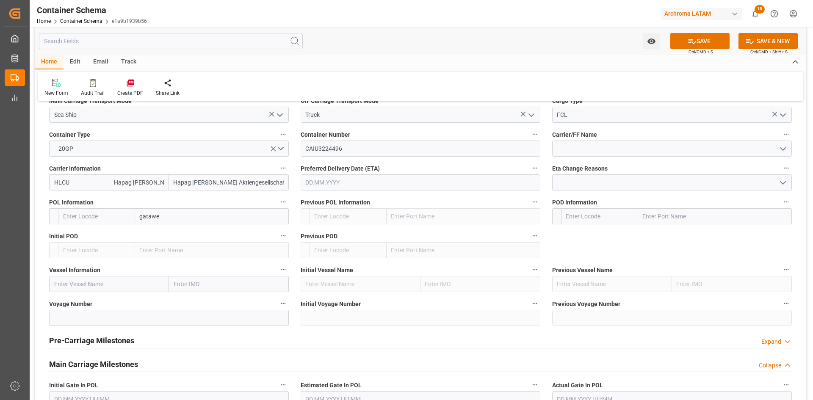
type input "gatawey"
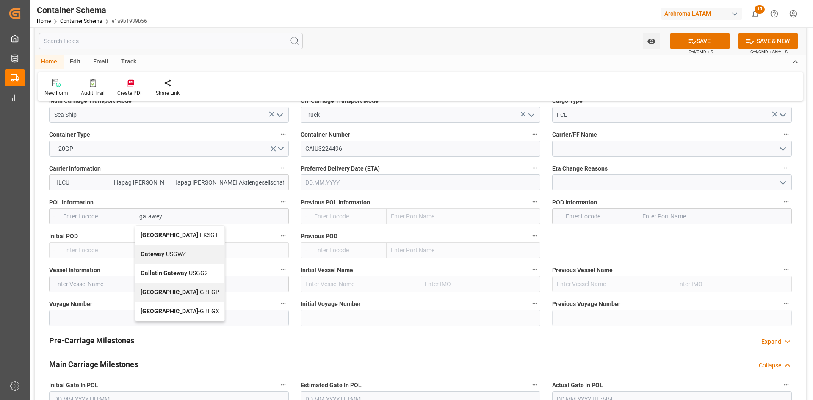
click at [213, 292] on span "[GEOGRAPHIC_DATA] Port - GBLGP" at bounding box center [180, 292] width 79 height 7
type input "GBLGP"
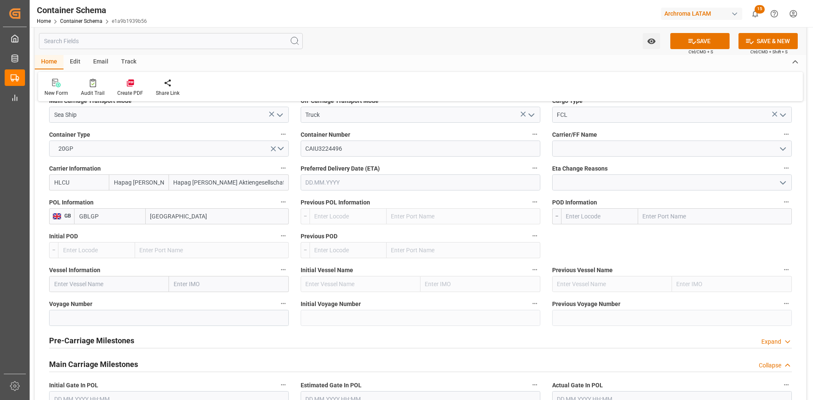
type input "[GEOGRAPHIC_DATA]"
click at [666, 220] on input "text" at bounding box center [715, 216] width 154 height 16
type input "puerto [PERSON_NAME]"
drag, startPoint x: 687, startPoint y: 220, endPoint x: 635, endPoint y: 218, distance: 52.1
click at [635, 218] on div "puerto [PERSON_NAME]" at bounding box center [676, 216] width 231 height 16
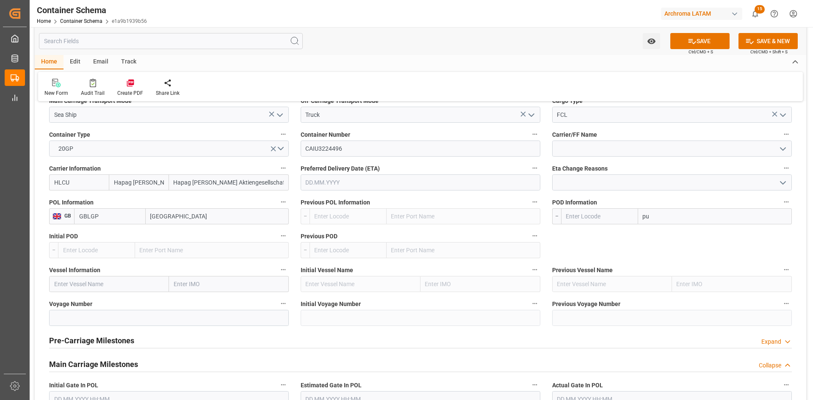
type input "p"
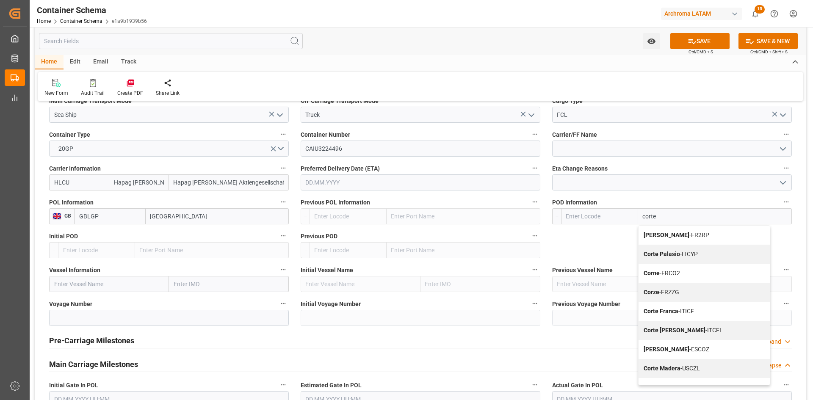
type input "[PERSON_NAME]"
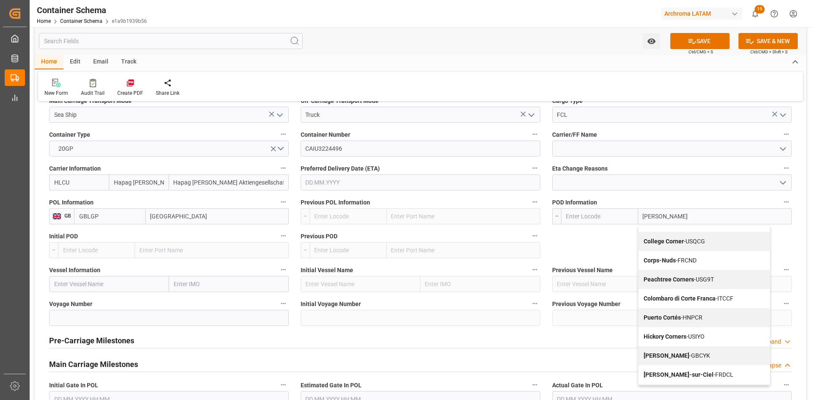
scroll to position [550, 0]
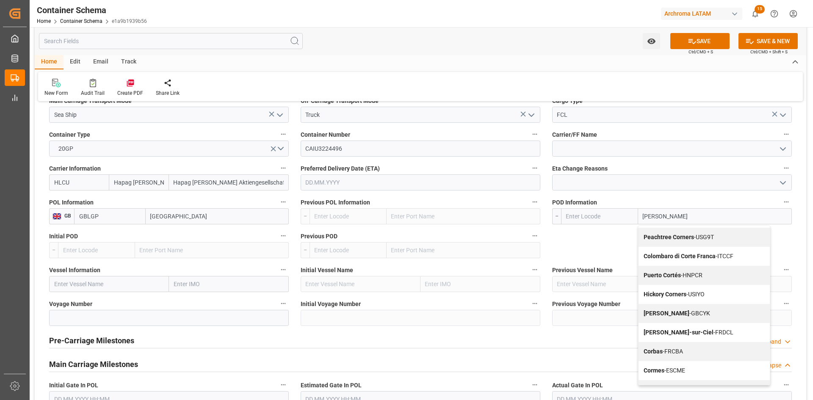
click at [686, 276] on span "Puerto [PERSON_NAME] - HNPCR" at bounding box center [673, 275] width 59 height 7
type input "HNPCR"
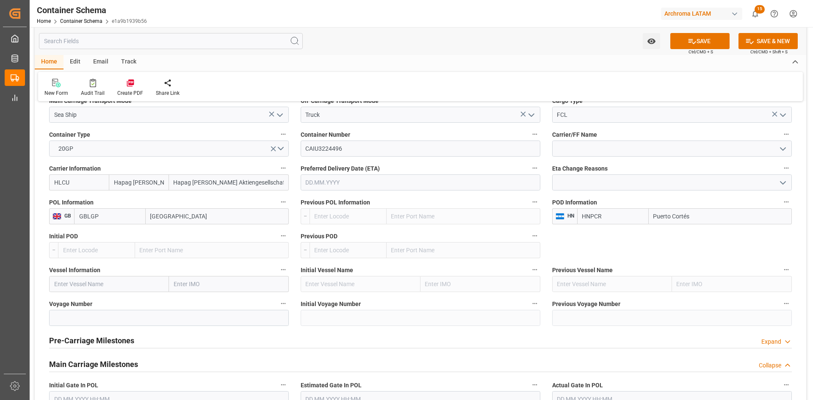
type input "Puerto Cortés"
click at [111, 280] on input "text" at bounding box center [109, 284] width 120 height 16
paste input "COSCO SHIPPING SEINE"
type input "COSCO SHIPPING SEINE"
click at [154, 320] on input at bounding box center [169, 318] width 240 height 16
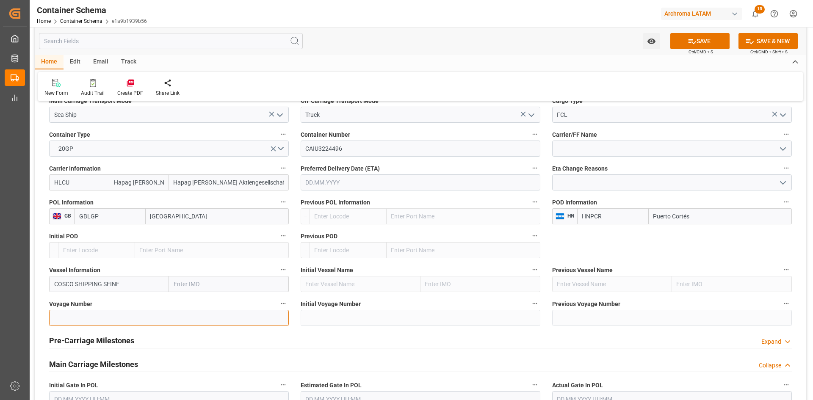
click at [160, 312] on input at bounding box center [169, 318] width 240 height 16
paste input "5234S"
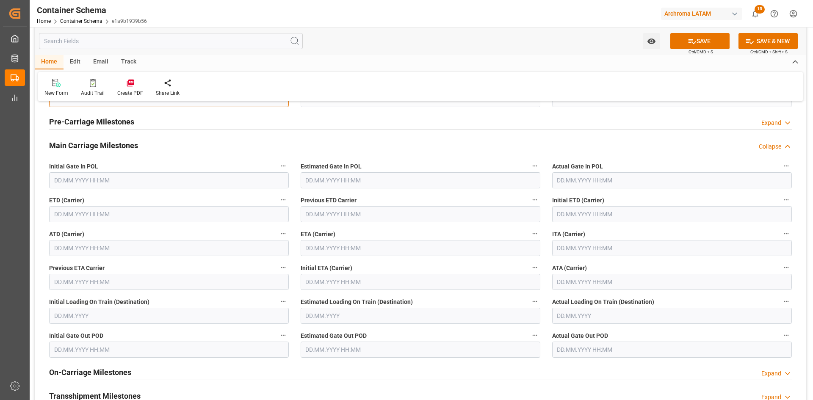
scroll to position [1059, 0]
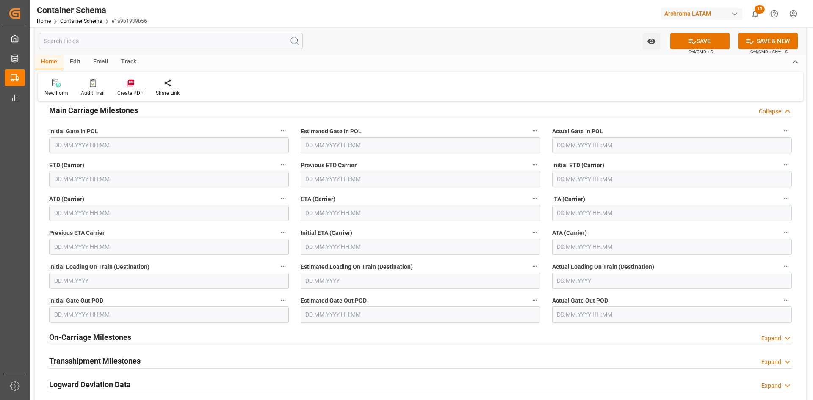
type input "5234S"
click at [78, 182] on input "text" at bounding box center [169, 179] width 240 height 16
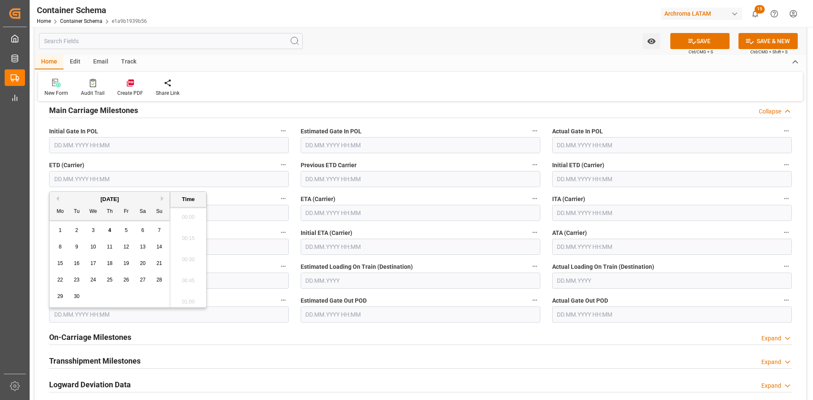
scroll to position [892, 0]
click at [60, 200] on div "[DATE]" at bounding box center [110, 199] width 120 height 8
click at [58, 199] on button "Previous Month" at bounding box center [56, 198] width 5 height 5
click at [98, 281] on div "20" at bounding box center [93, 280] width 11 height 10
type input "[DATE] 00:00"
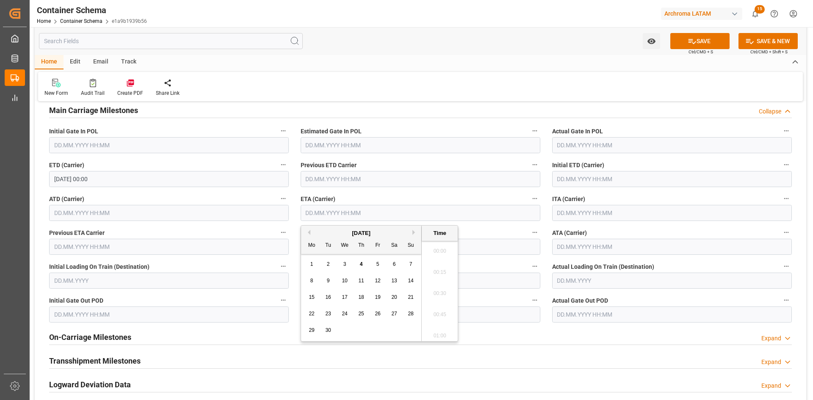
click at [384, 220] on input "text" at bounding box center [421, 213] width 240 height 16
click at [393, 308] on div "22 23 24 25 26 27 28" at bounding box center [362, 314] width 116 height 17
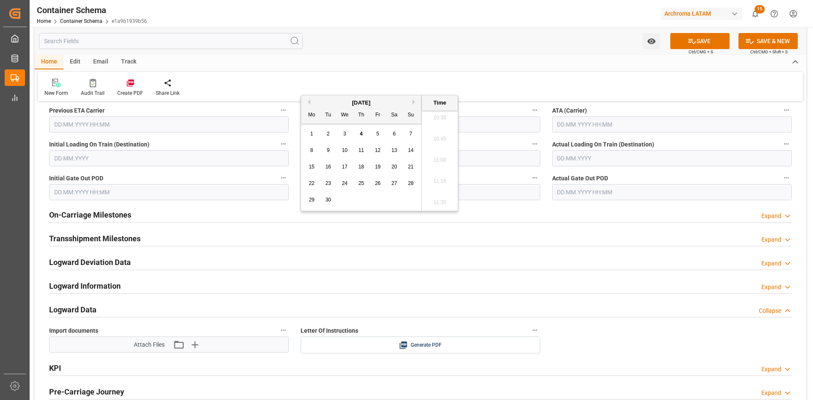
scroll to position [1157, 0]
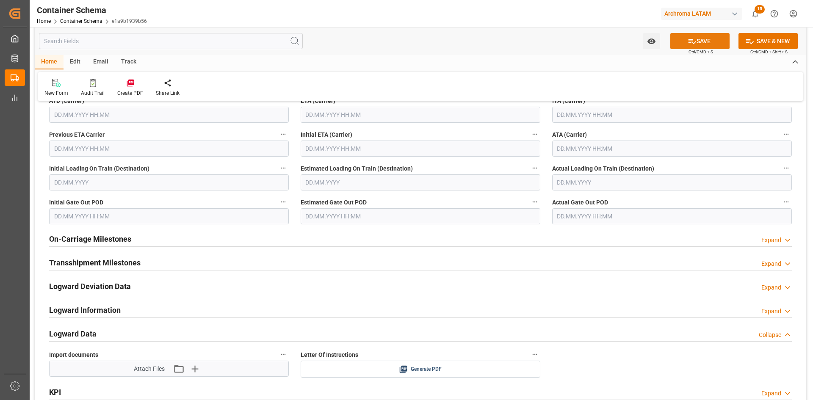
click at [683, 36] on button "SAVE" at bounding box center [699, 41] width 59 height 16
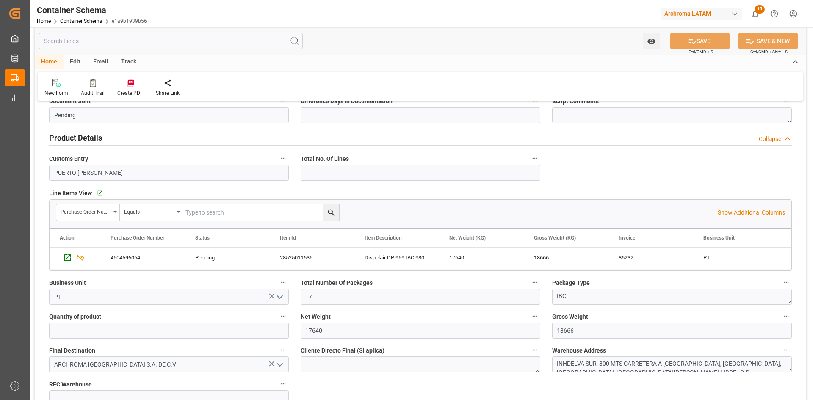
scroll to position [268, 0]
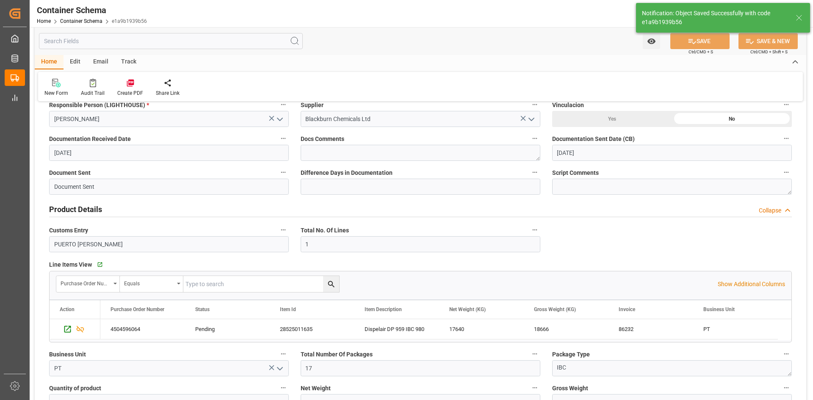
type input "Document Sent"
type input "17 IBC"
type input "HNPCR"
type input "Puerto Cortés"
type input "9731949"
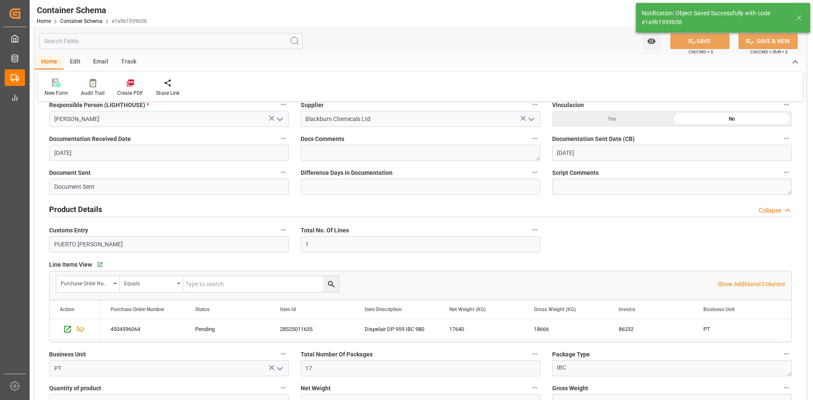
type input "COSCO SHIPPING SEINE"
type input "9731949"
type input "5234S"
